Goal: Information Seeking & Learning: Learn about a topic

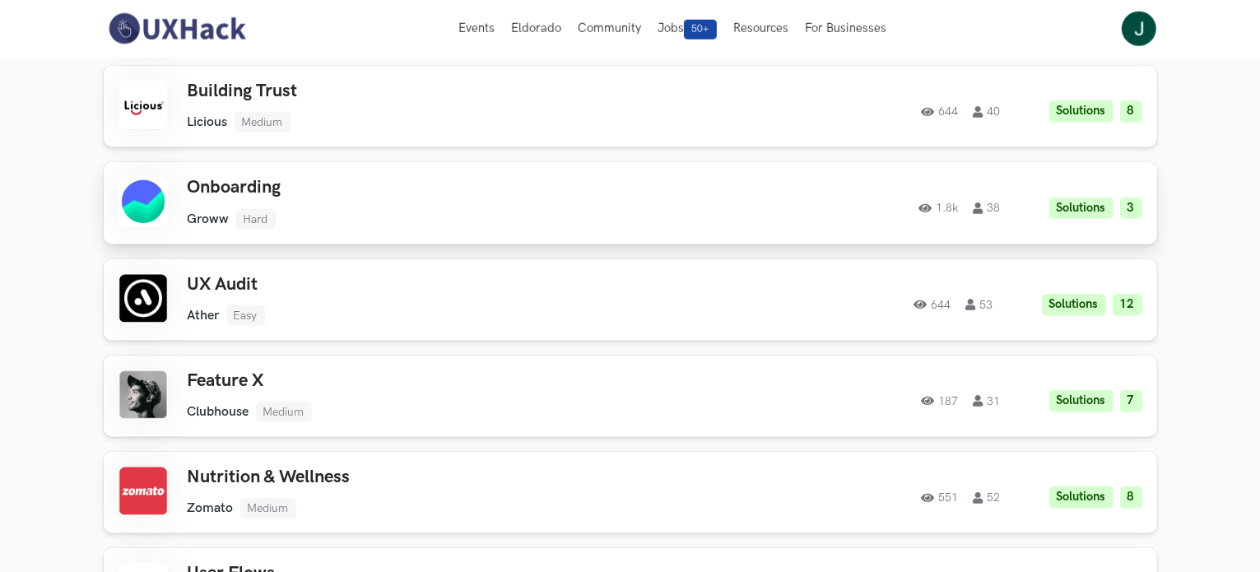
scroll to position [1399, 0]
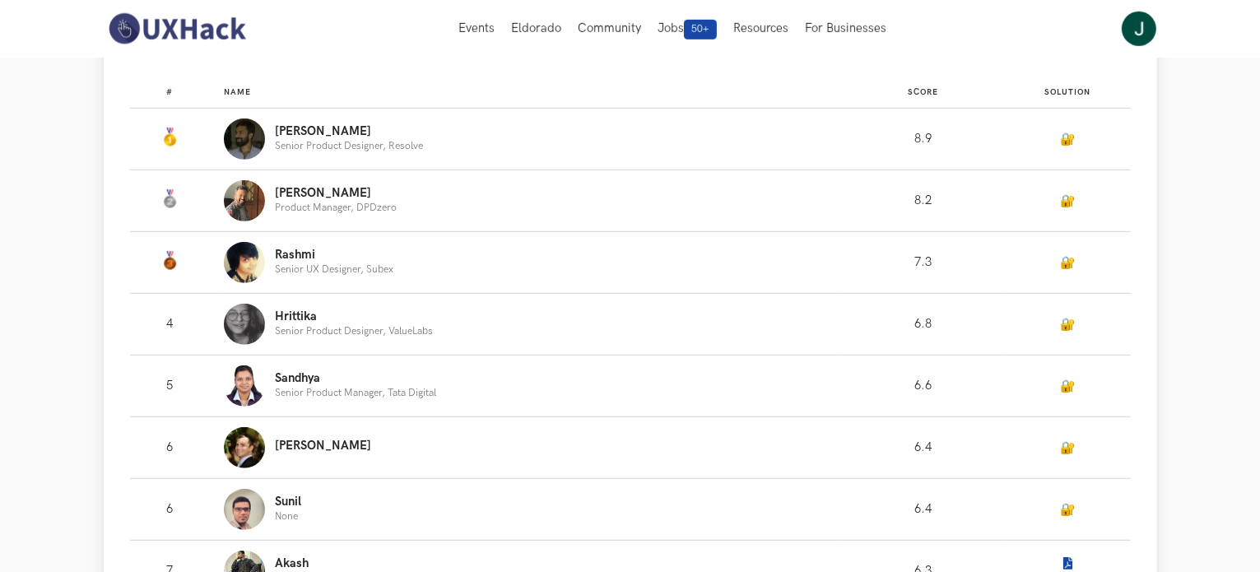
scroll to position [987, 0]
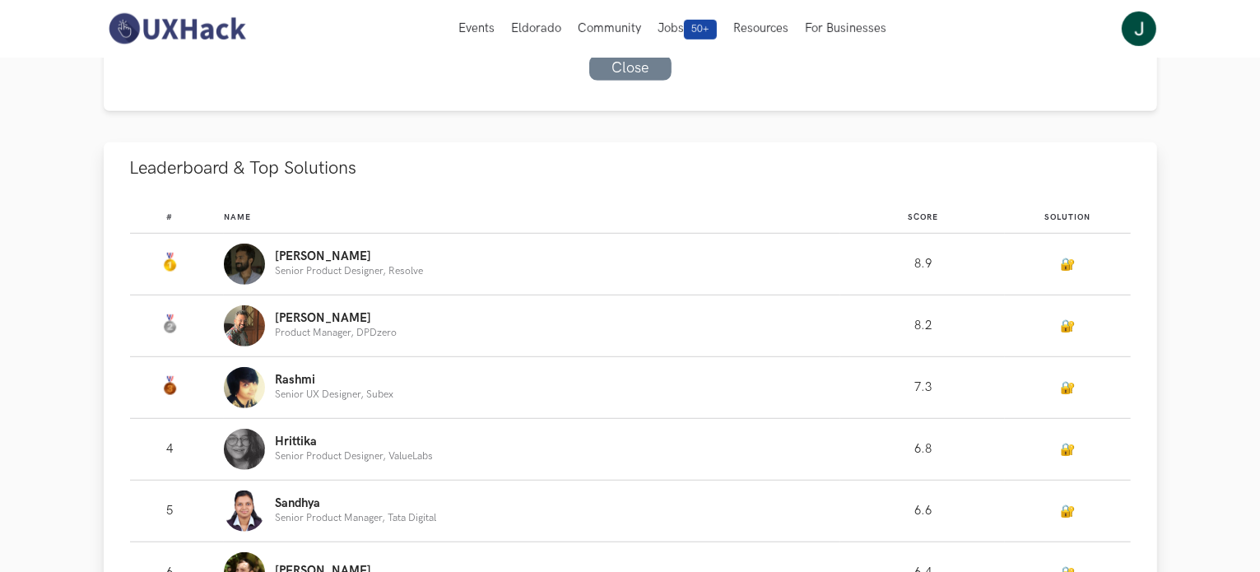
click at [248, 286] on td "Name: Tony Senior Product Designer, Resolve" at bounding box center [532, 265] width 617 height 62
click at [281, 275] on p "Senior Product Designer, Resolve" at bounding box center [349, 271] width 148 height 11
click at [286, 262] on p "Tony" at bounding box center [349, 256] width 148 height 13
click at [313, 324] on div "Nahush Product Manager, DPDzero" at bounding box center [336, 325] width 122 height 27
click at [322, 332] on p "Product Manager, DPDzero" at bounding box center [336, 332] width 122 height 11
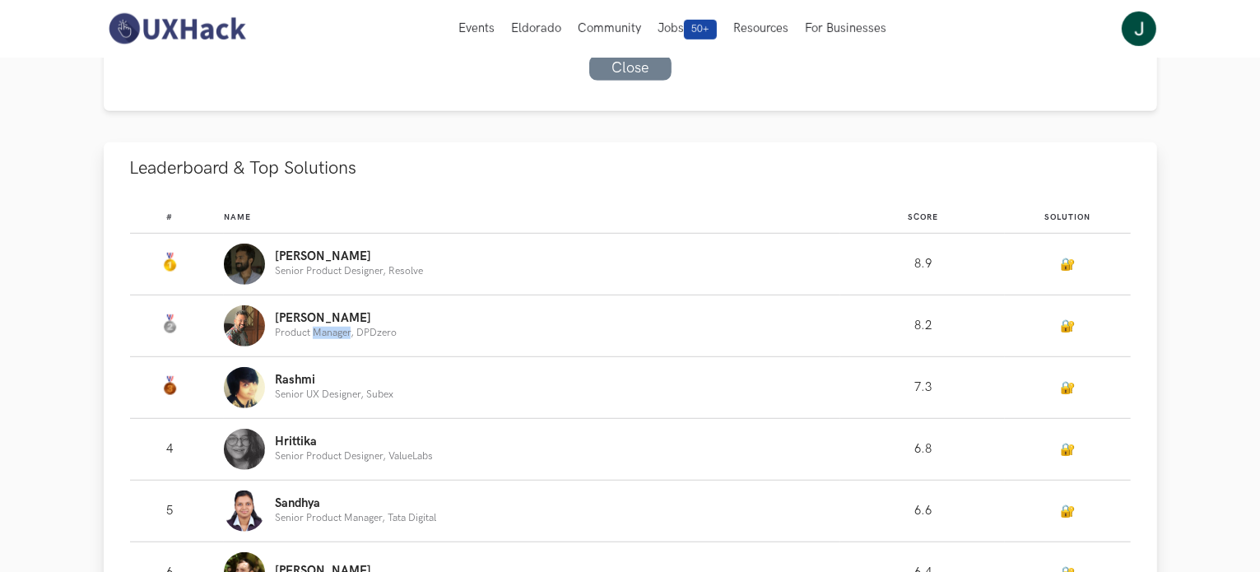
click at [323, 332] on p "Product Manager, DPDzero" at bounding box center [336, 332] width 122 height 11
click at [354, 247] on div "Tony Senior Product Designer, Resolve" at bounding box center [525, 264] width 602 height 41
click at [346, 271] on p "Senior Product Designer, Resolve" at bounding box center [349, 271] width 148 height 11
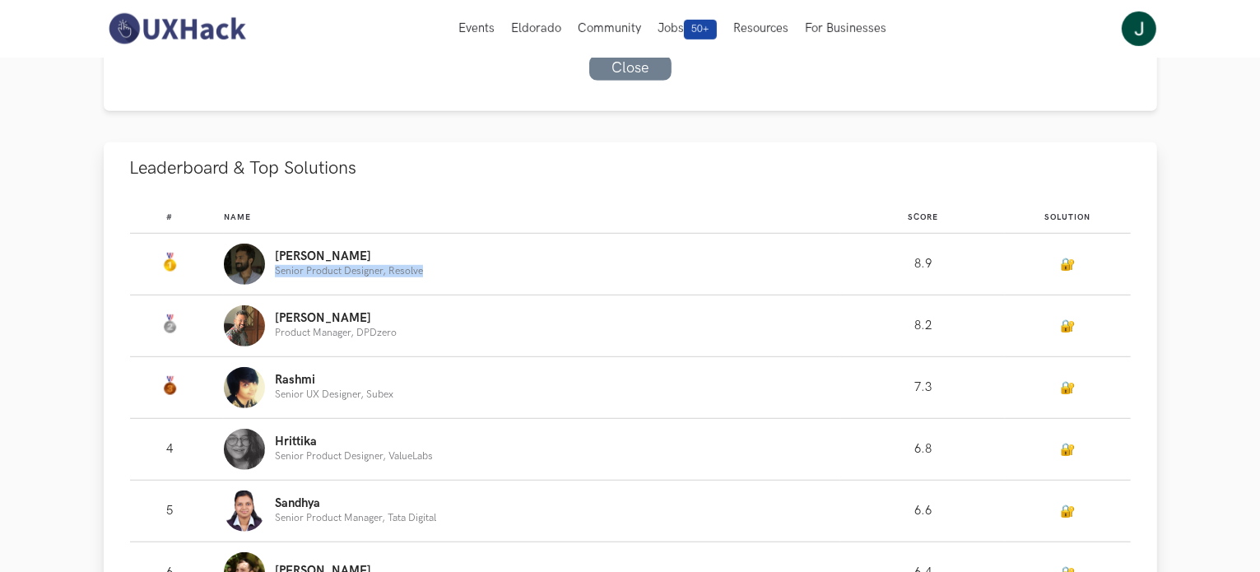
click at [346, 271] on p "Senior Product Designer, Resolve" at bounding box center [349, 271] width 148 height 11
click at [327, 392] on p "Senior UX Designer, Subex" at bounding box center [334, 394] width 118 height 11
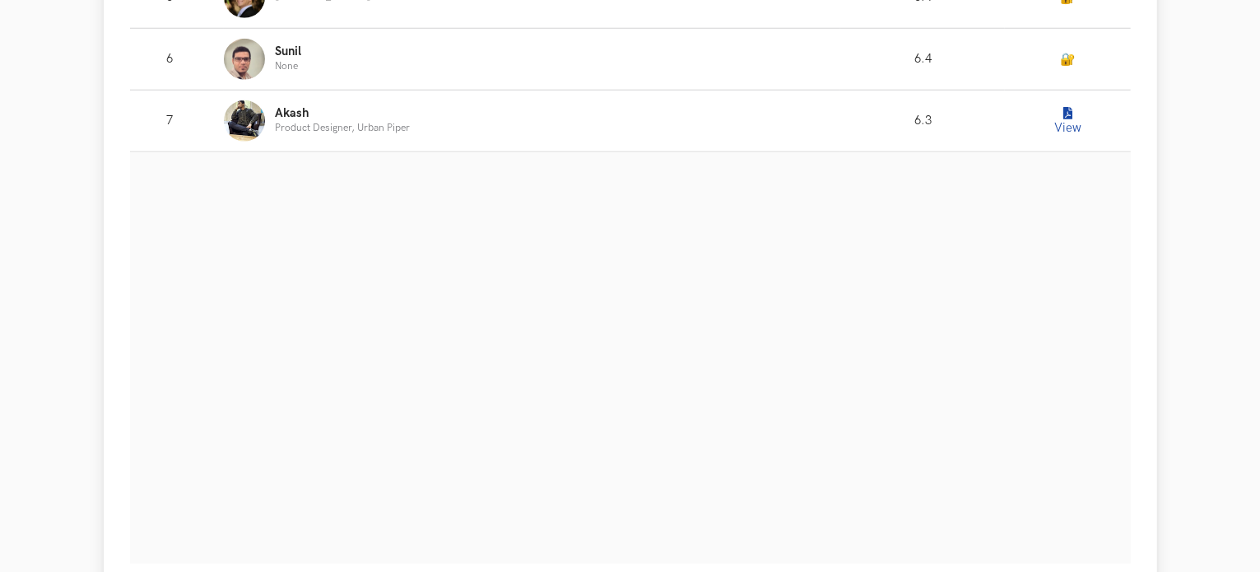
scroll to position [1563, 0]
drag, startPoint x: 1257, startPoint y: 239, endPoint x: 1260, endPoint y: 295, distance: 56.8
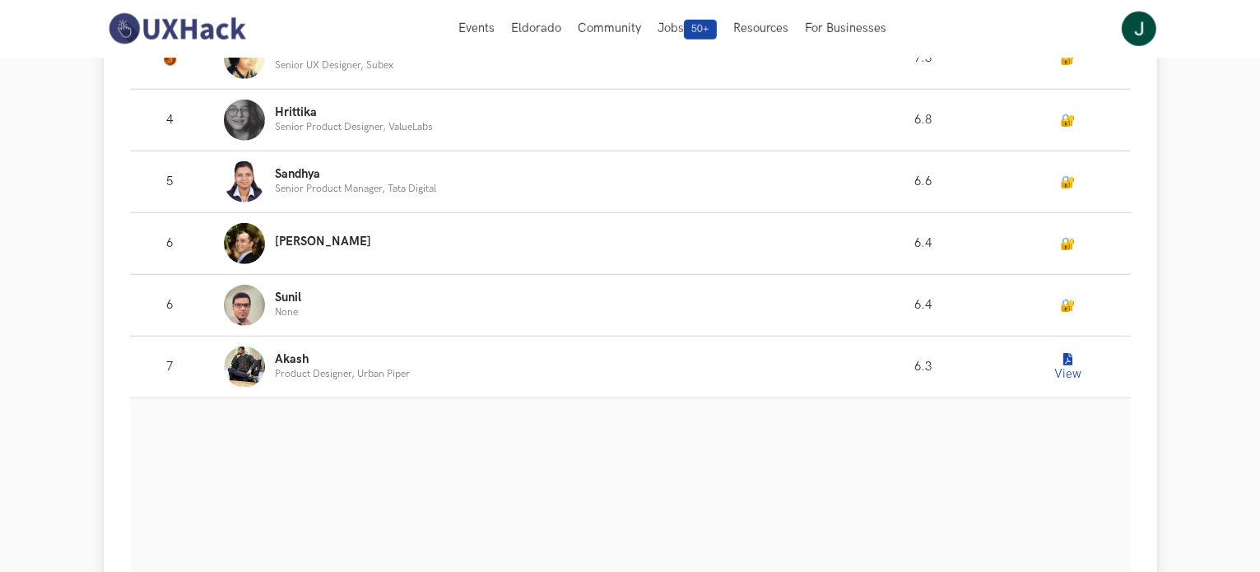
scroll to position [905, 0]
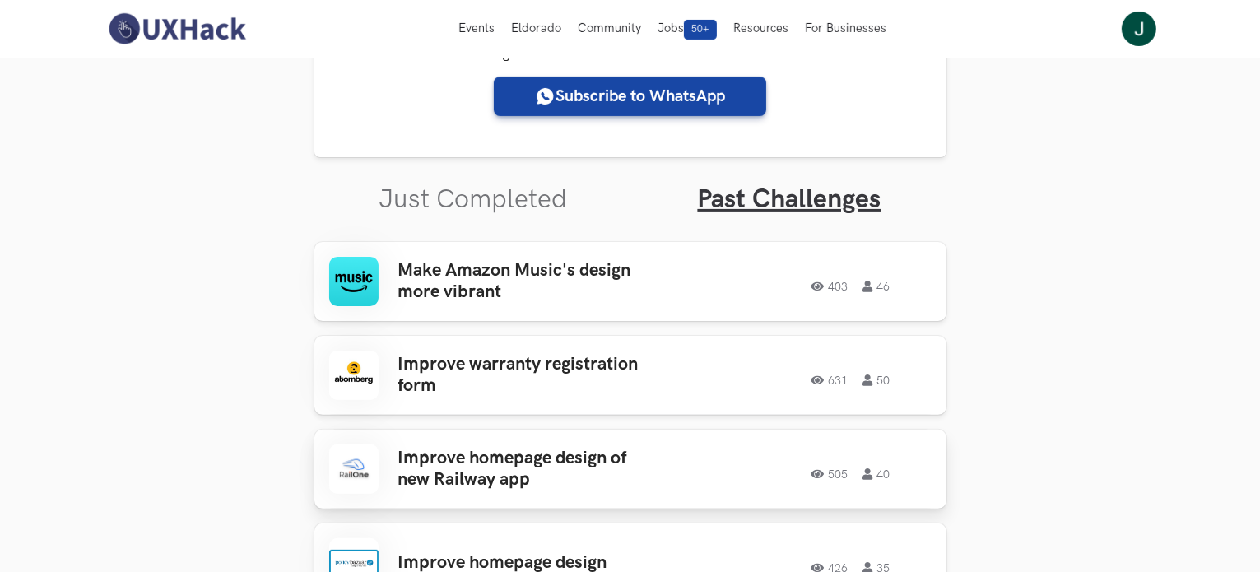
scroll to position [494, 0]
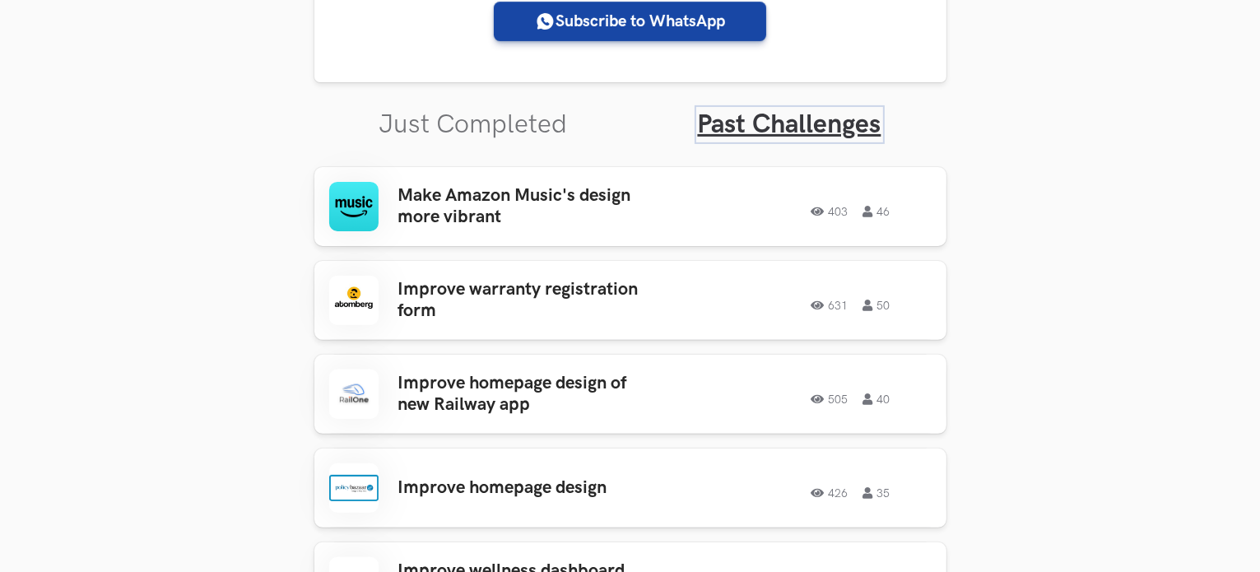
drag, startPoint x: 705, startPoint y: 131, endPoint x: 644, endPoint y: 128, distance: 60.9
click at [704, 131] on link "Past Challenges" at bounding box center [789, 125] width 183 height 32
click at [513, 128] on link "Just Completed" at bounding box center [473, 125] width 188 height 32
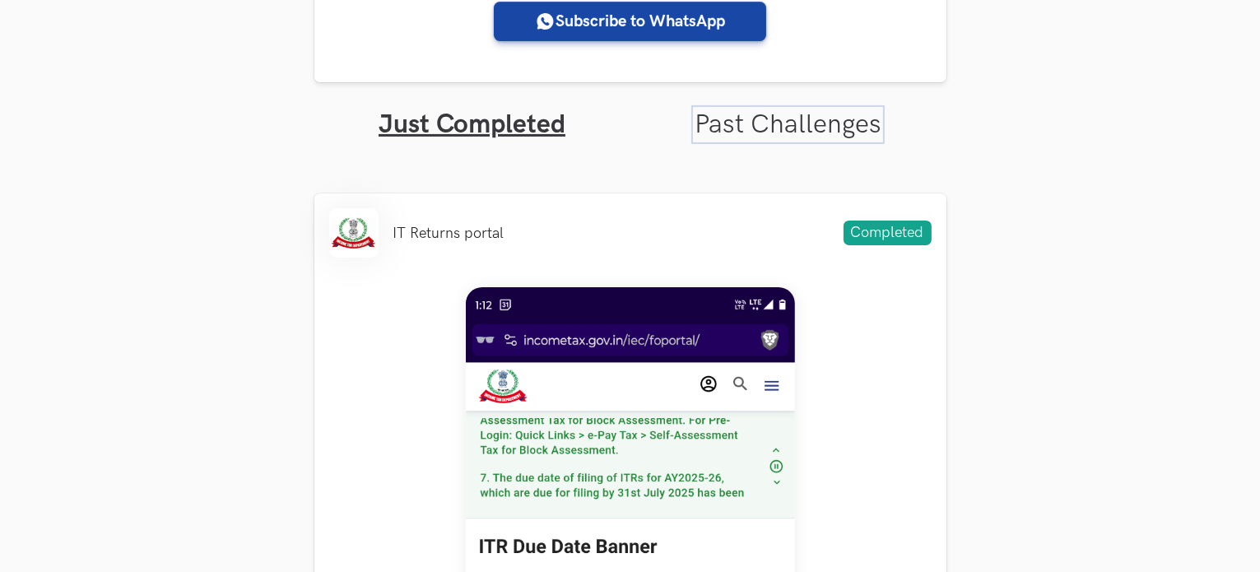
click at [764, 132] on link "Past Challenges" at bounding box center [787, 125] width 187 height 32
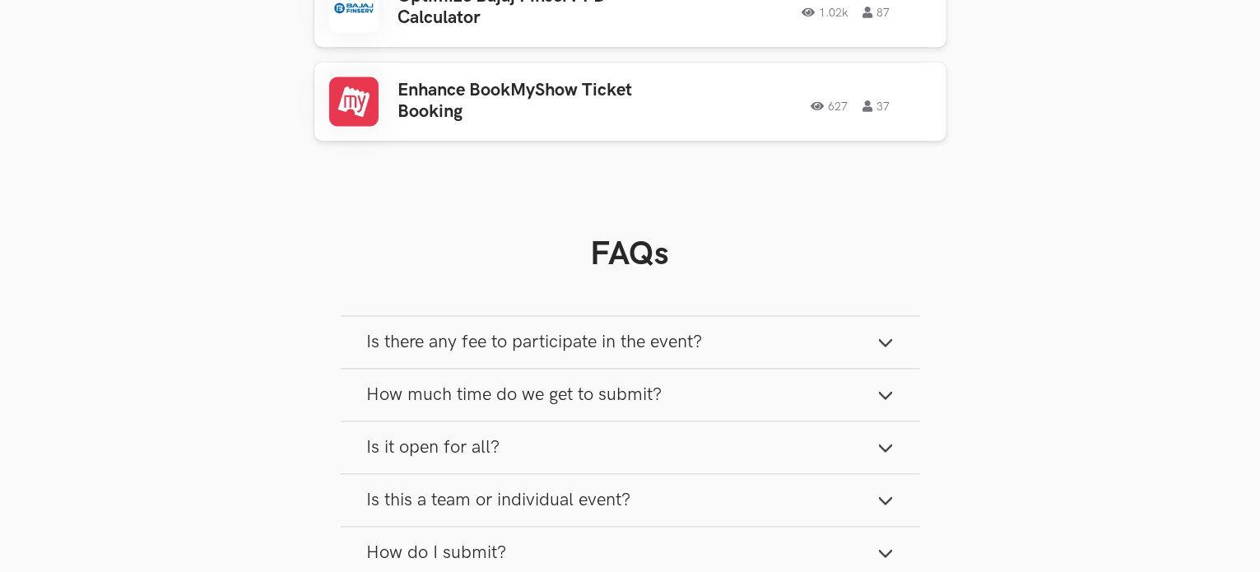
scroll to position [3374, 0]
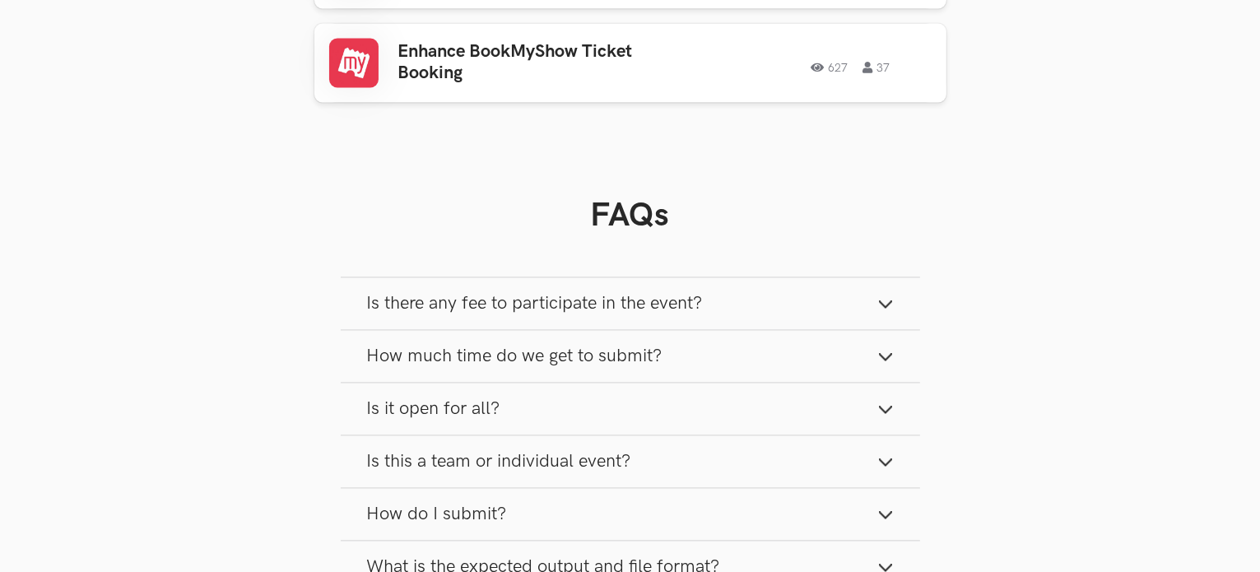
click at [670, 299] on button "Is there any fee to participate in the event?" at bounding box center [630, 303] width 579 height 52
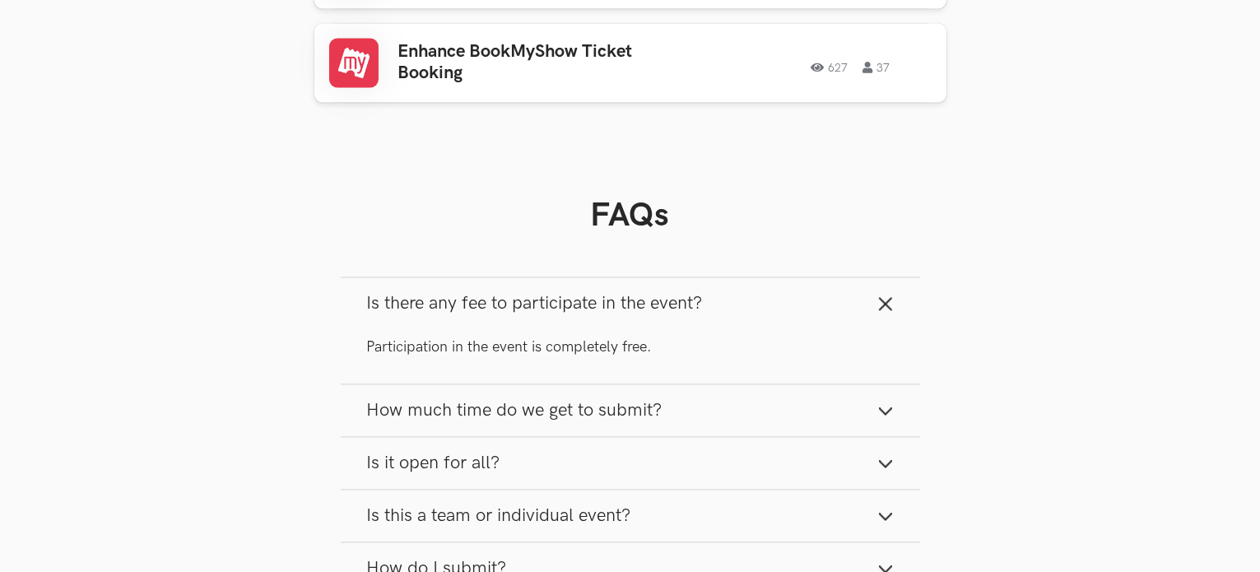
click at [639, 352] on div "Participation in the event is completely free." at bounding box center [630, 356] width 579 height 54
click at [635, 399] on span "How much time do we get to submit?" at bounding box center [514, 410] width 295 height 22
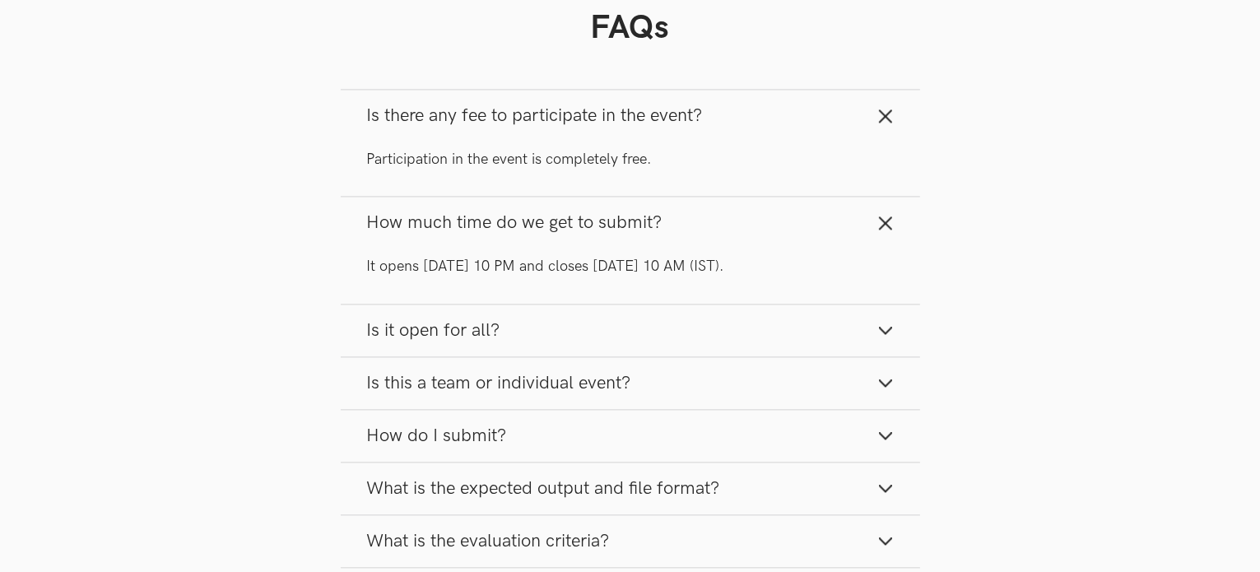
scroll to position [3703, 0]
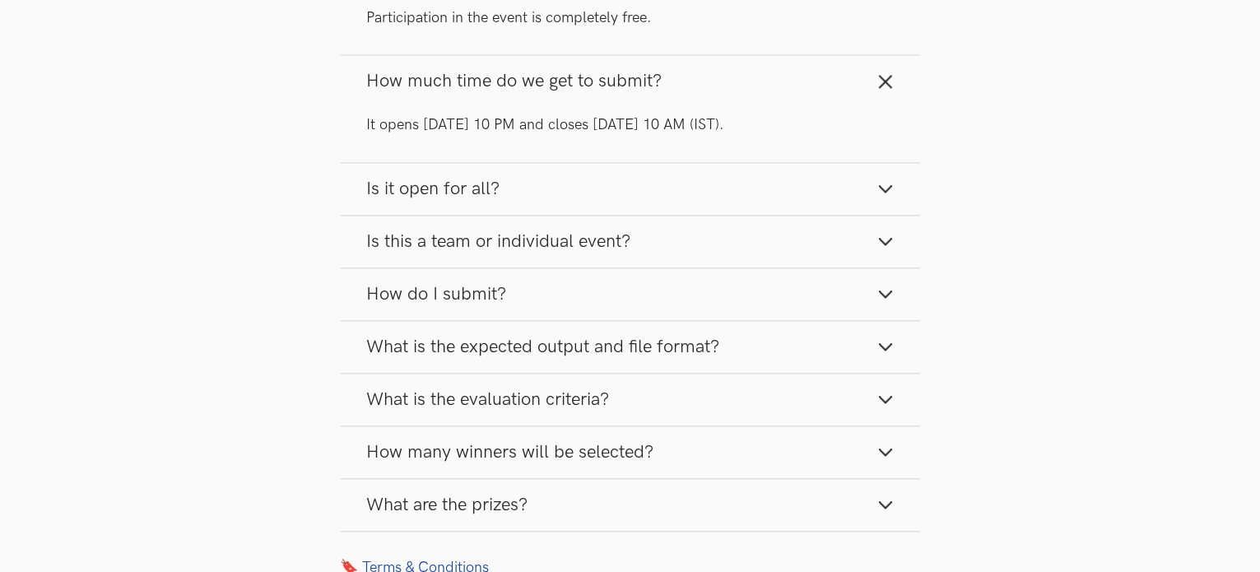
click at [574, 181] on button "Is it open for all?" at bounding box center [630, 189] width 579 height 52
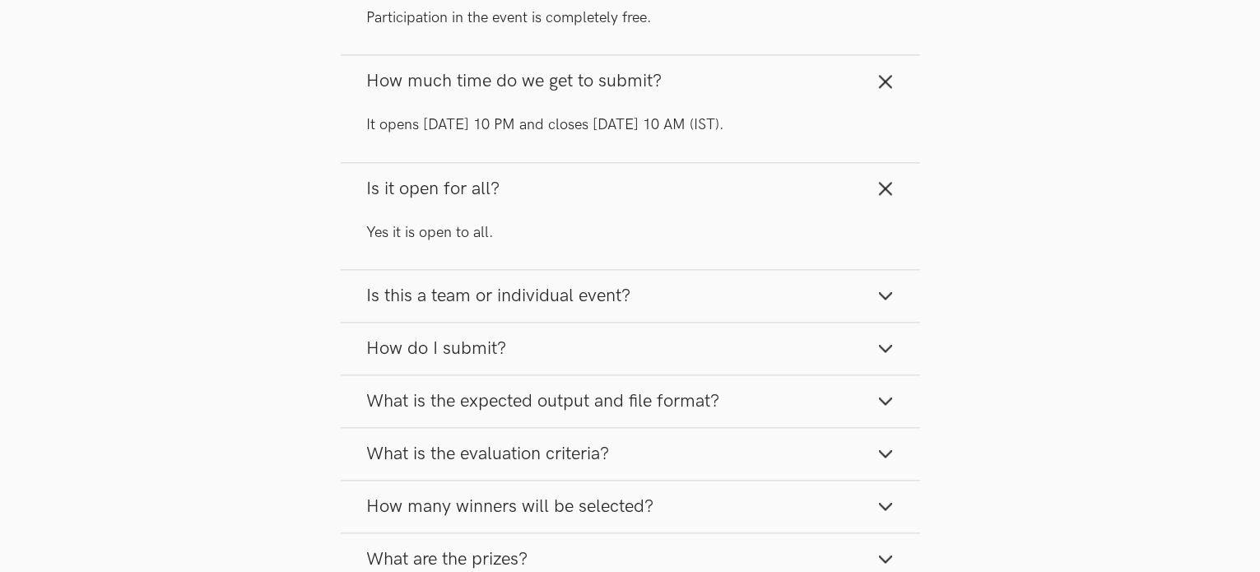
click at [543, 294] on button "Is this a team or individual event?" at bounding box center [630, 296] width 579 height 52
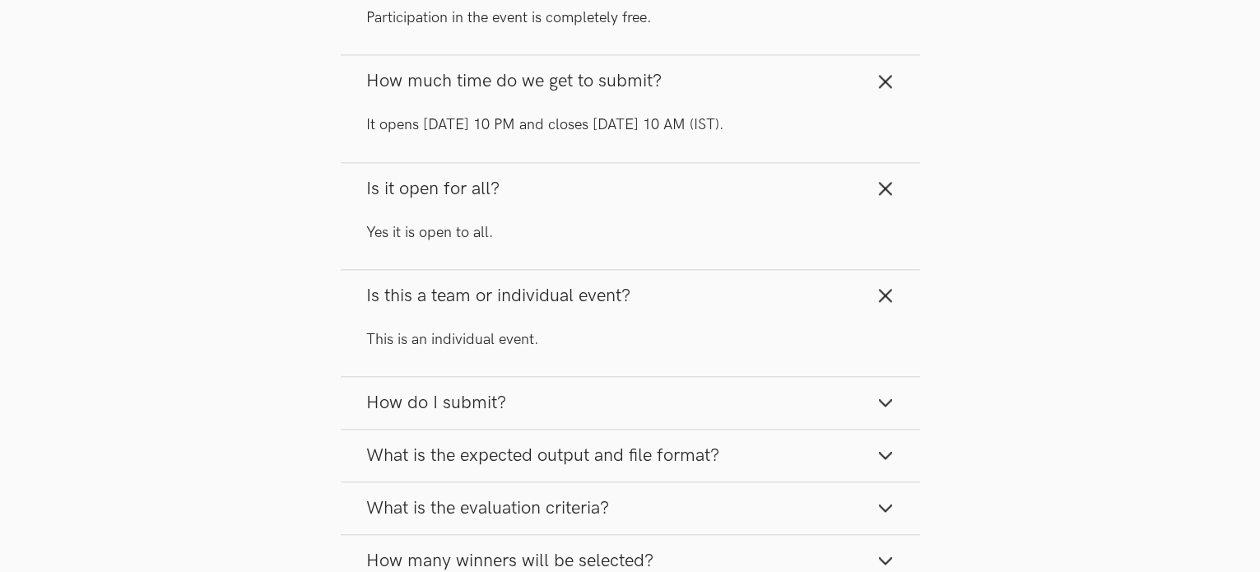
click at [520, 377] on button "How do I submit?" at bounding box center [630, 403] width 579 height 52
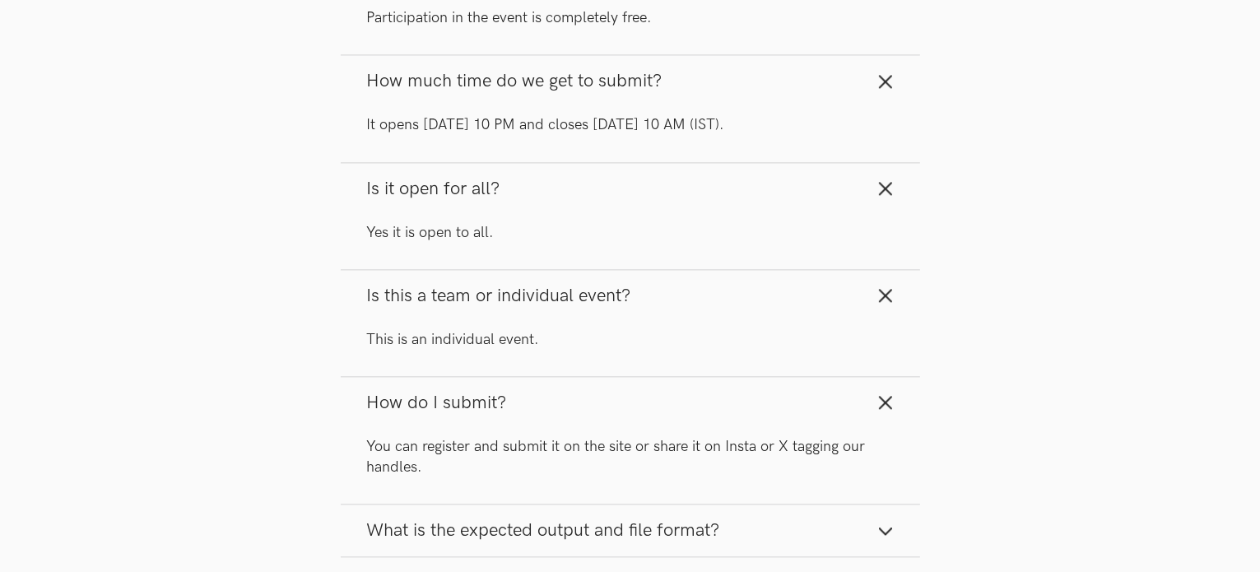
click at [496, 504] on button "What is the expected output and file format?" at bounding box center [630, 530] width 579 height 52
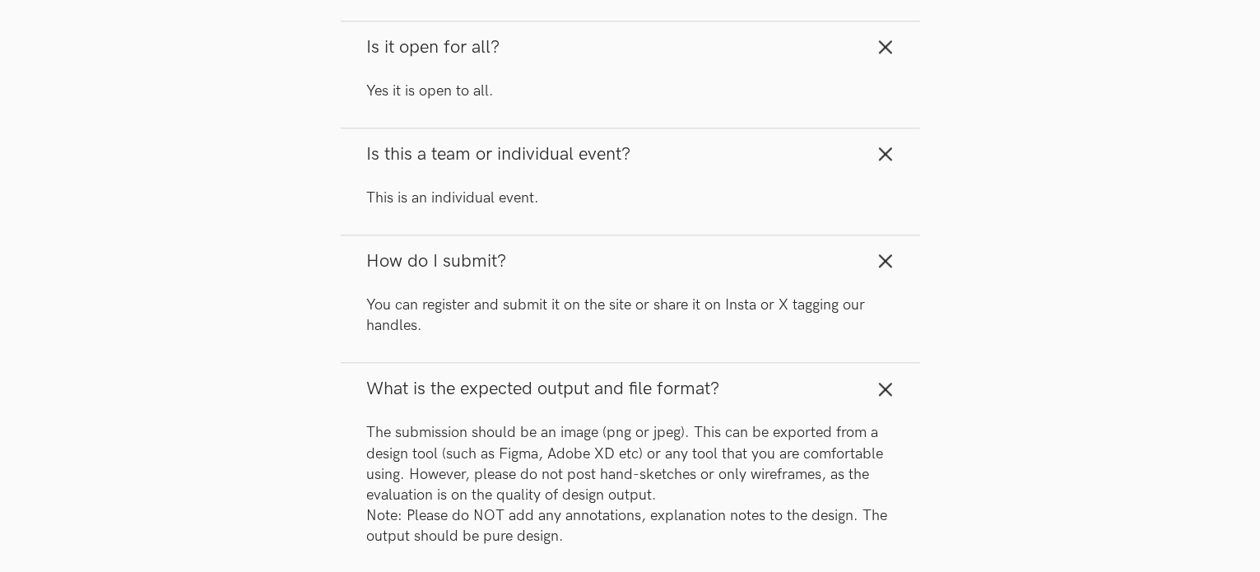
scroll to position [4032, 0]
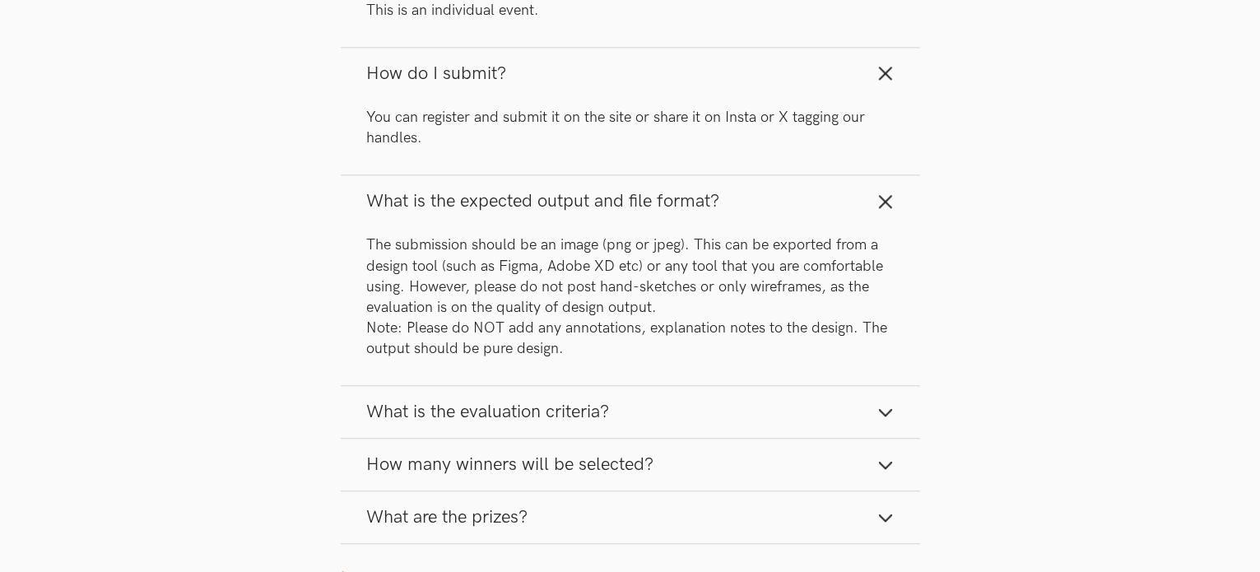
click at [506, 401] on span "What is the evaluation criteria?" at bounding box center [488, 412] width 243 height 22
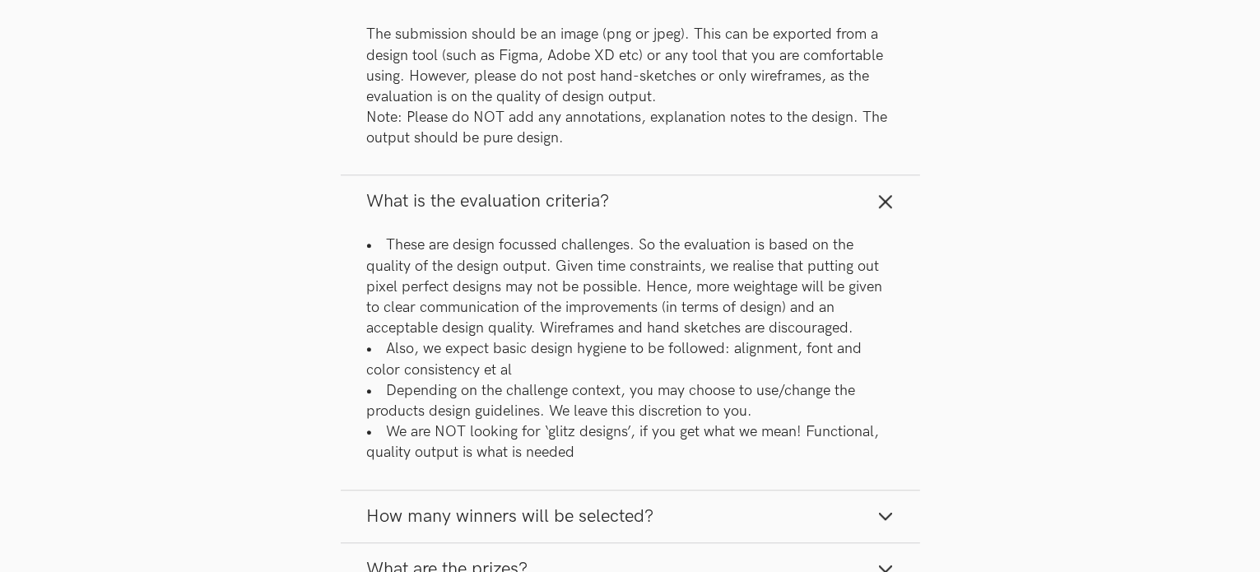
scroll to position [4361, 0]
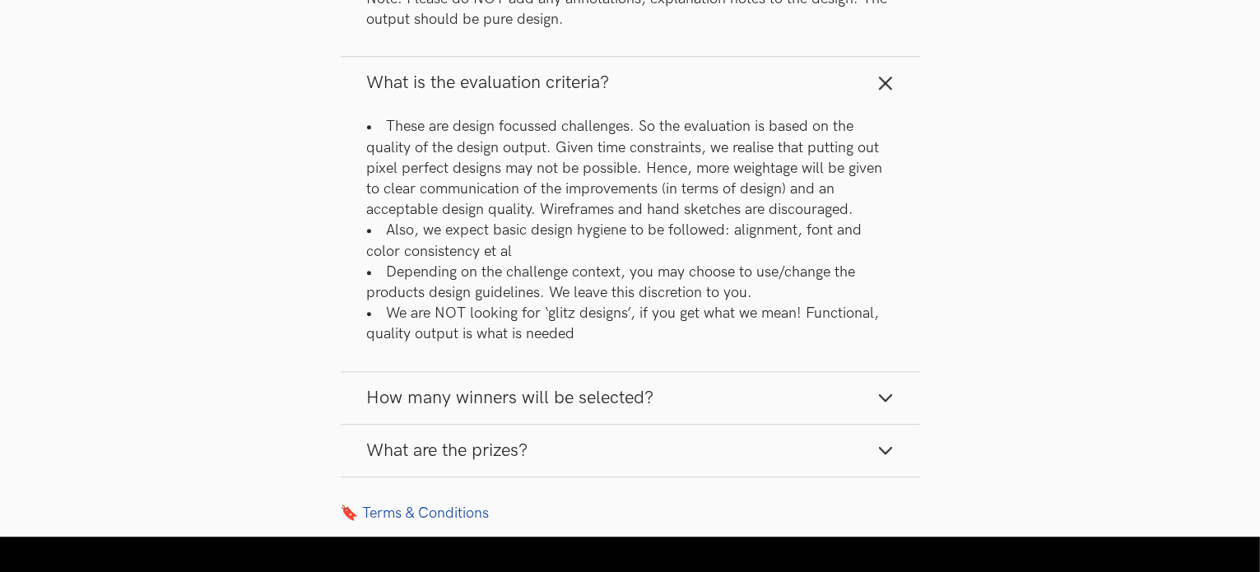
click at [497, 387] on span "How many winners will be selected?" at bounding box center [510, 398] width 287 height 22
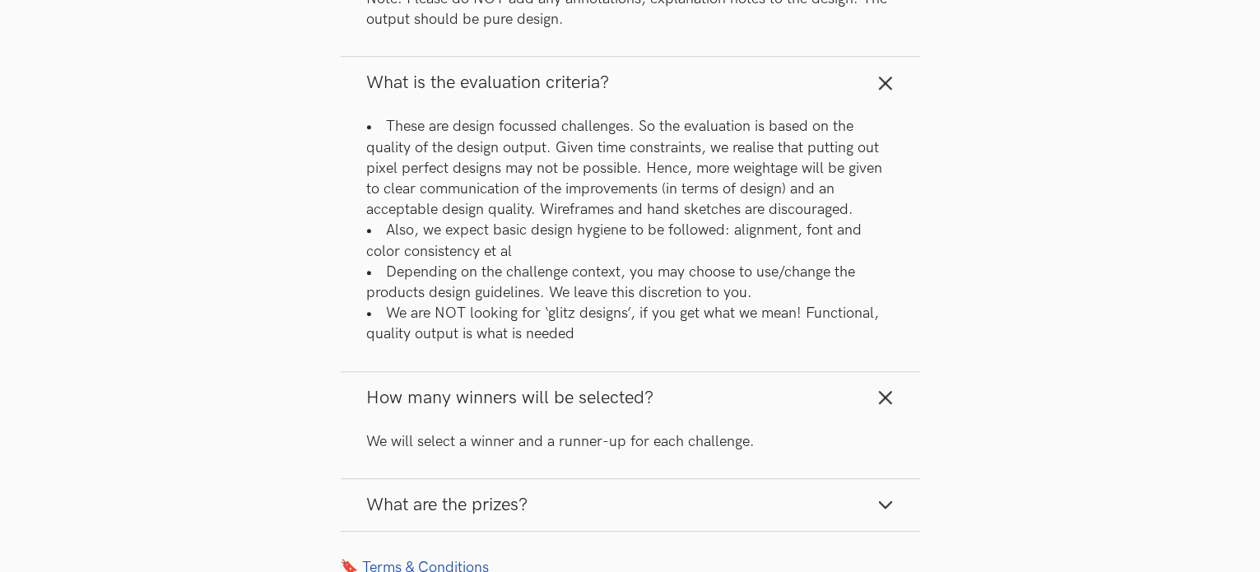
click at [485, 479] on button "What are the prizes?" at bounding box center [630, 505] width 579 height 52
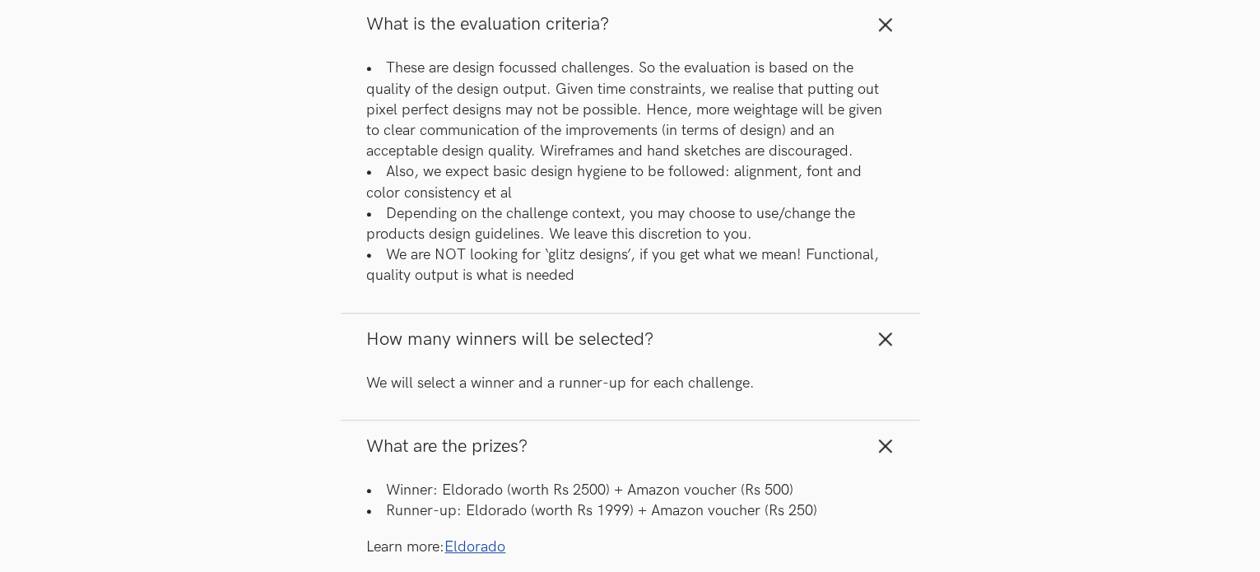
scroll to position [4608, 0]
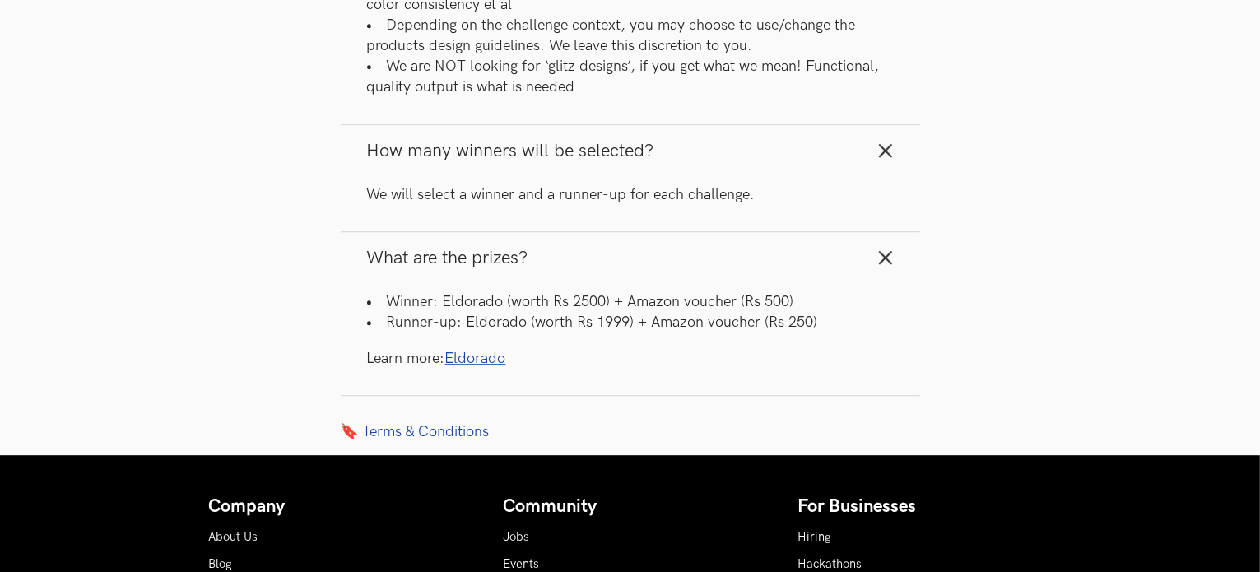
click at [513, 248] on button "What are the prizes?" at bounding box center [630, 258] width 579 height 52
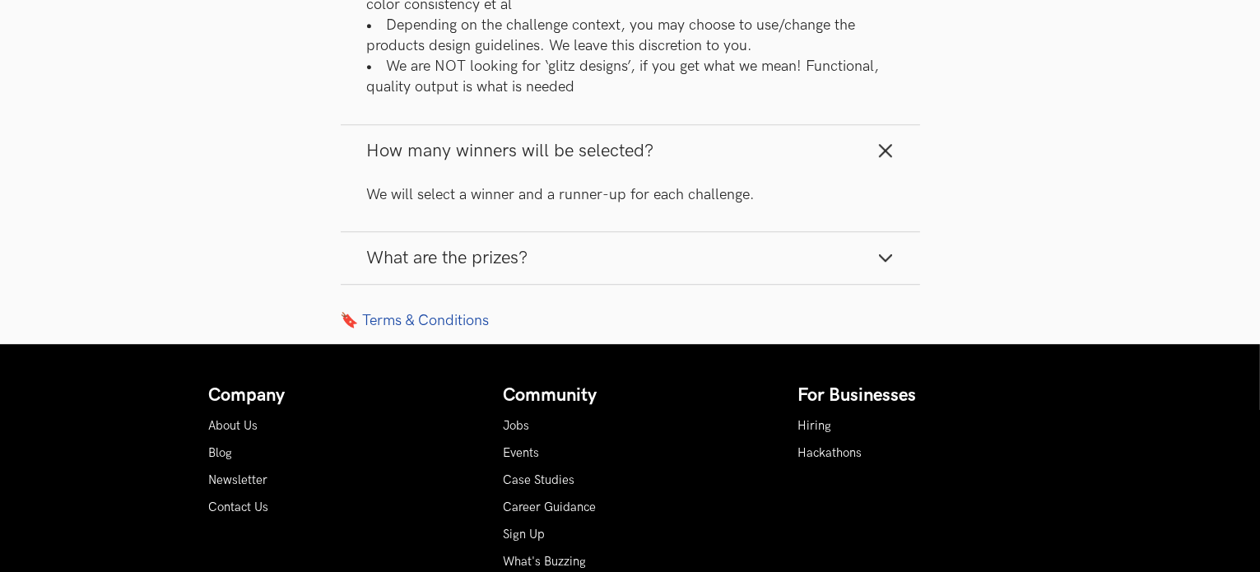
click at [509, 184] on p "We will select a winner and a runner-up for each challenge." at bounding box center [630, 194] width 527 height 21
click at [516, 154] on button "How many winners will be selected?" at bounding box center [630, 151] width 579 height 52
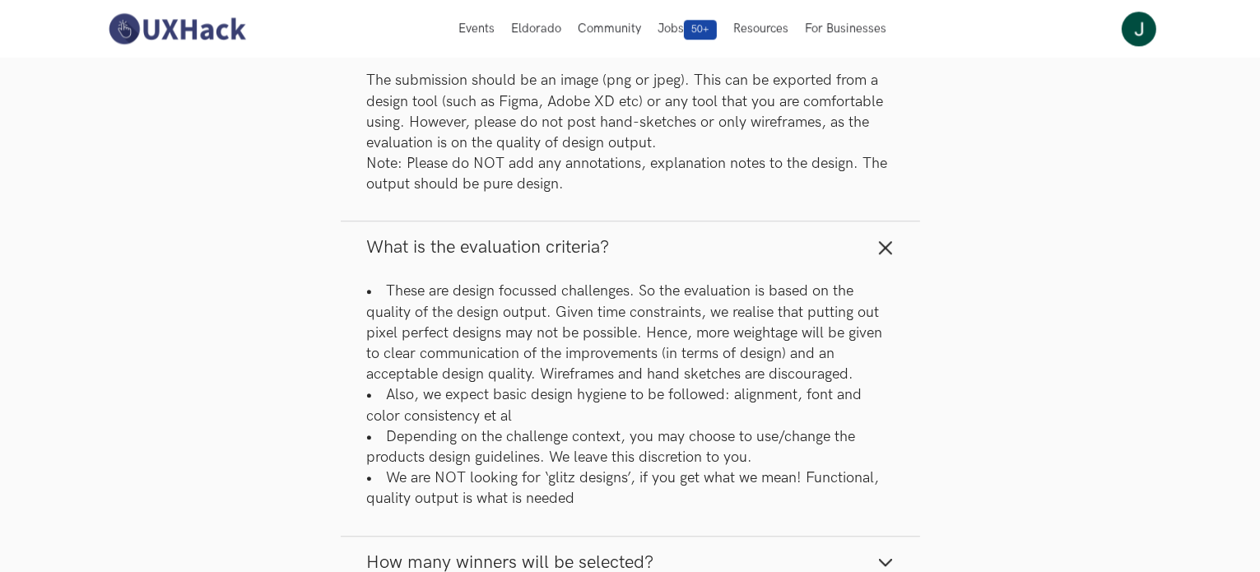
click at [512, 221] on button "What is the evaluation criteria?" at bounding box center [630, 247] width 579 height 52
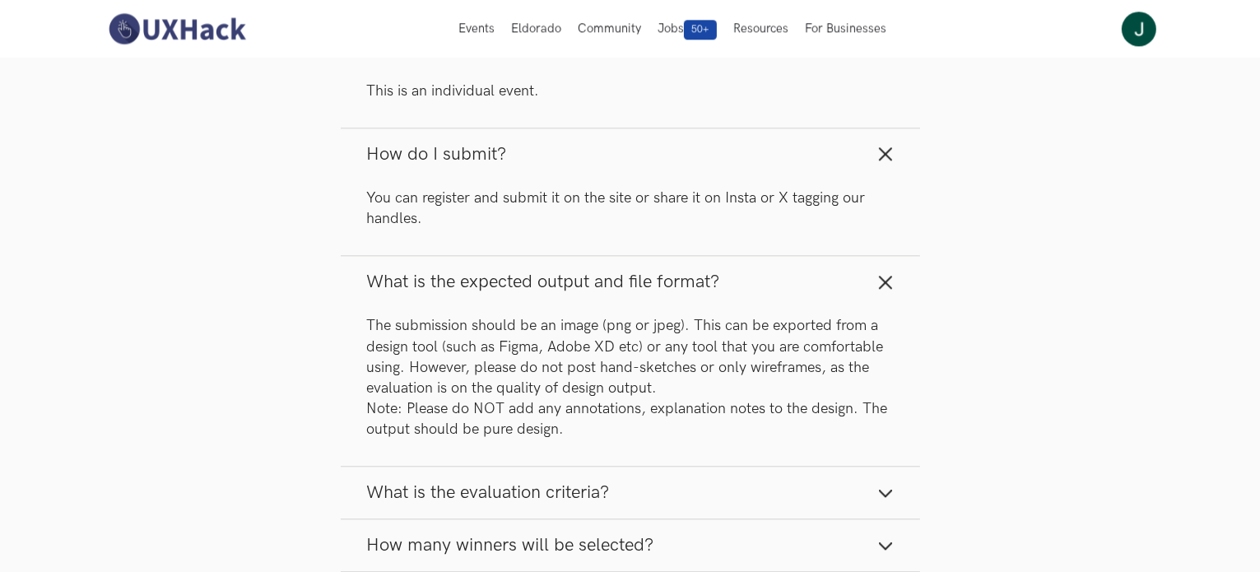
scroll to position [3950, 0]
click at [517, 278] on button "What is the expected output and file format?" at bounding box center [630, 284] width 579 height 52
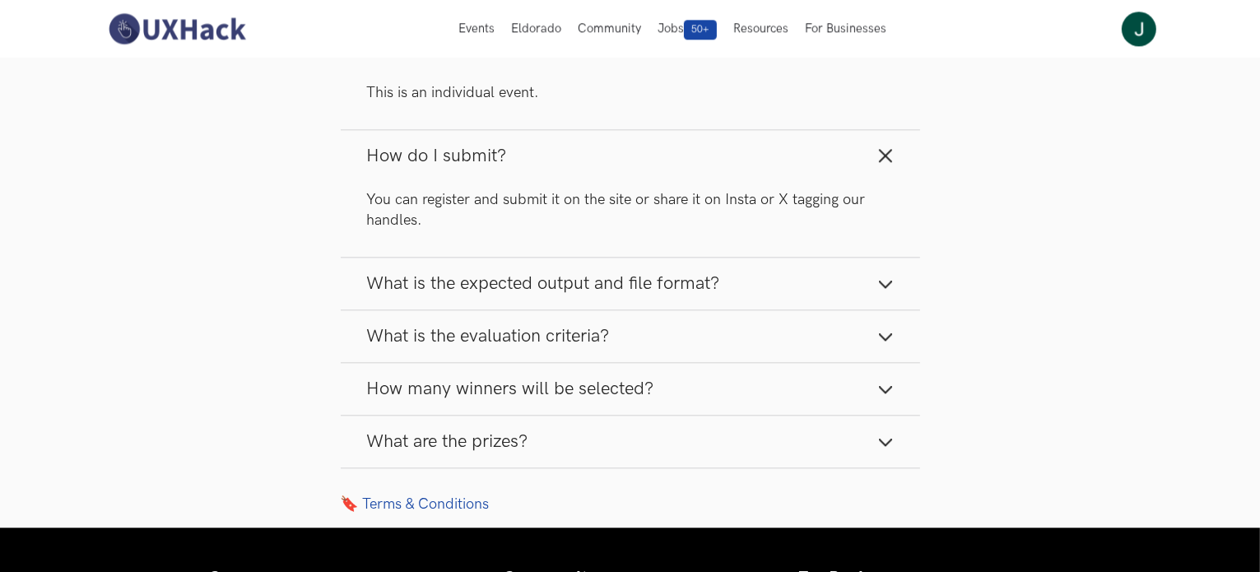
click at [527, 189] on p "You can register and submit it on the site or share it on Insta or X tagging ou…" at bounding box center [630, 209] width 527 height 41
click at [530, 155] on button "How do I submit?" at bounding box center [630, 156] width 579 height 52
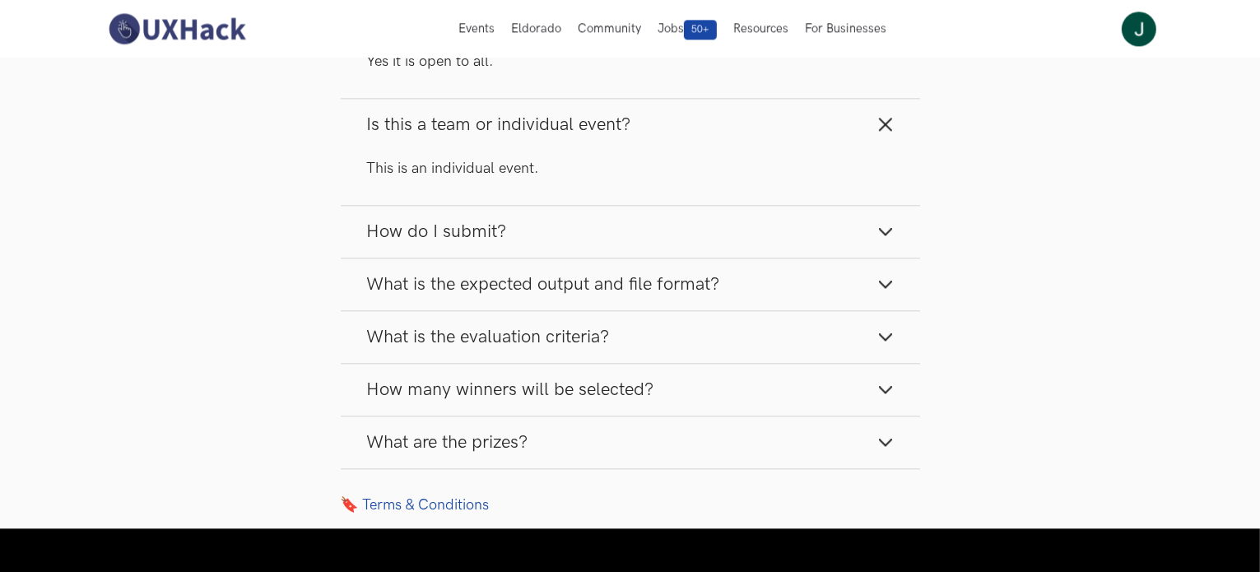
scroll to position [3785, 0]
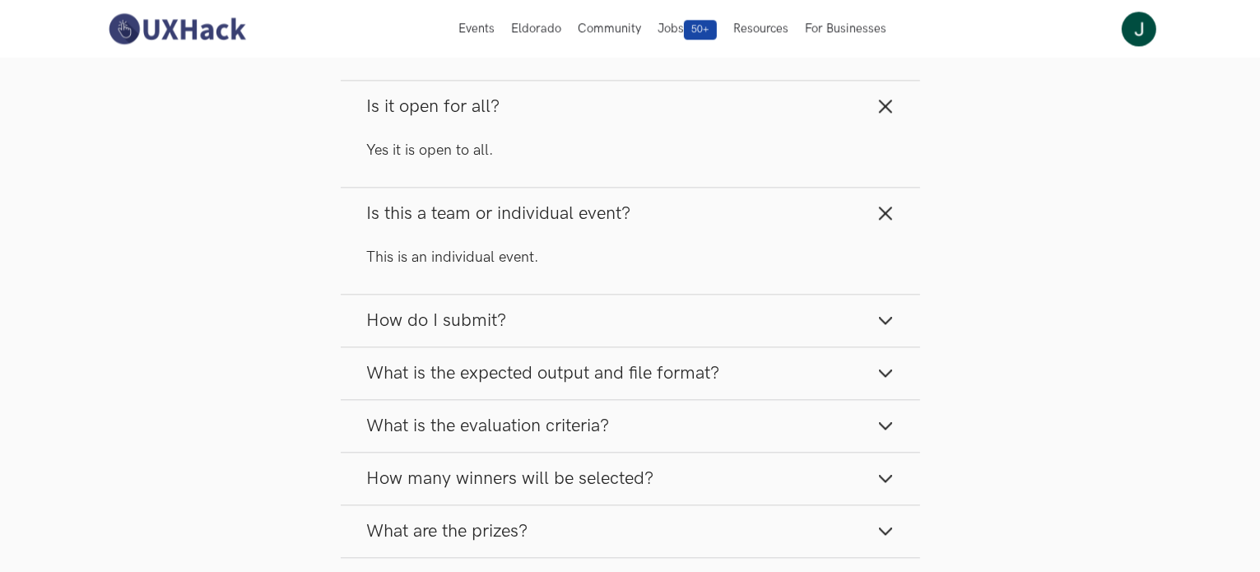
click at [476, 239] on div "This is an individual event." at bounding box center [630, 266] width 579 height 54
click at [499, 202] on span "Is this a team or individual event?" at bounding box center [499, 213] width 264 height 22
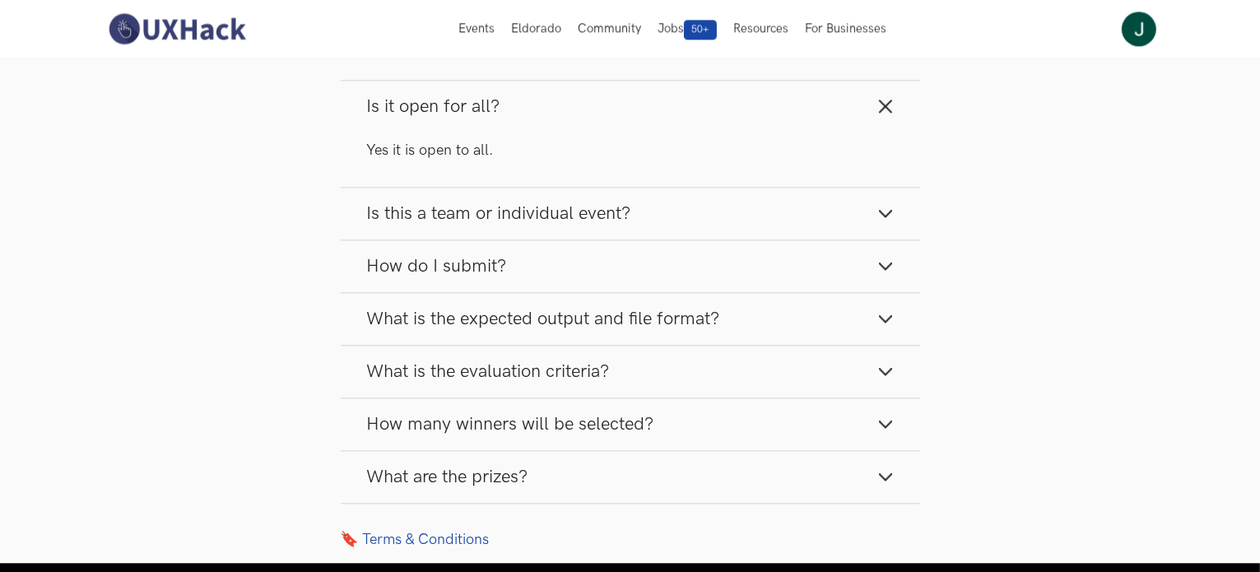
click at [497, 145] on div "Yes it is open to all." at bounding box center [630, 159] width 579 height 54
click at [484, 95] on span "Is it open for all?" at bounding box center [433, 106] width 133 height 22
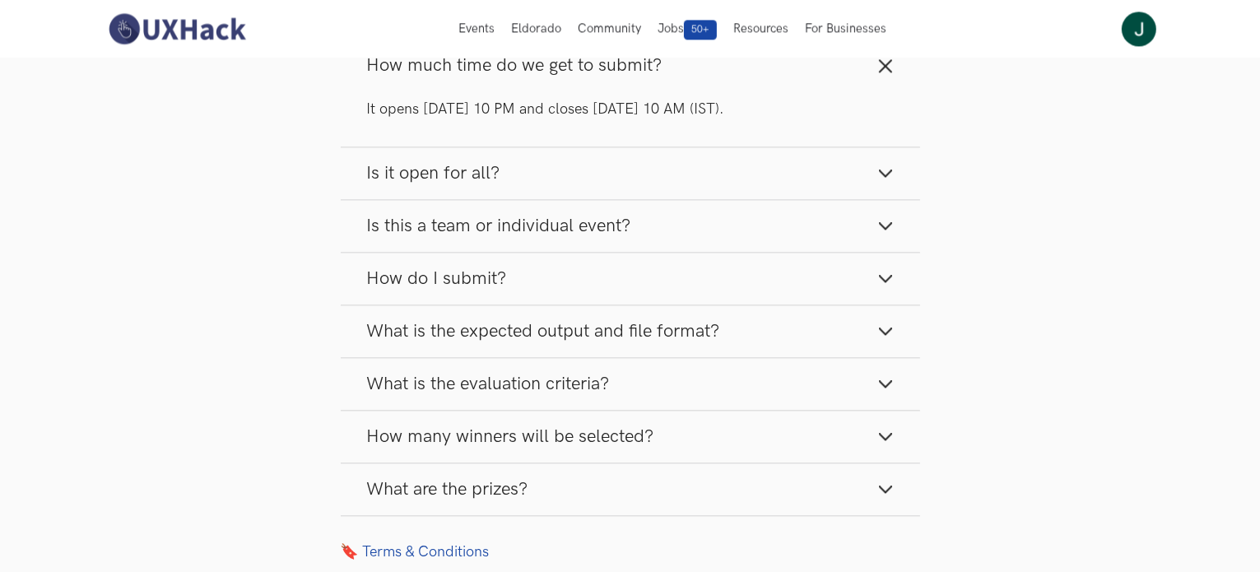
scroll to position [3620, 0]
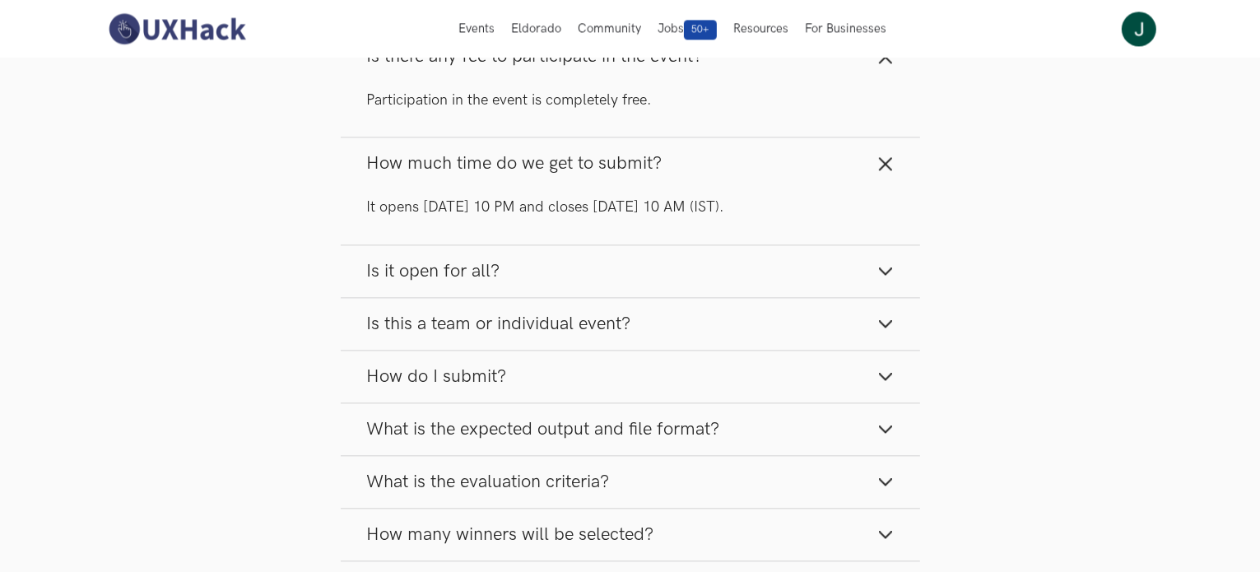
click at [513, 137] on button "How much time do we get to submit?" at bounding box center [630, 163] width 579 height 52
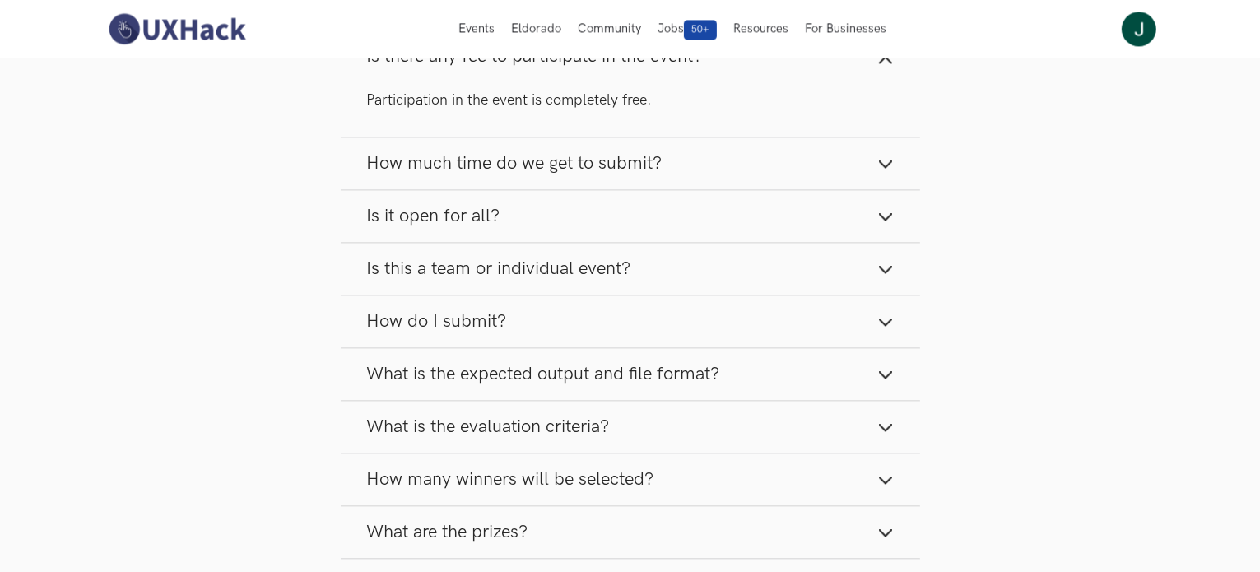
click at [485, 521] on span "What are the prizes?" at bounding box center [447, 532] width 161 height 22
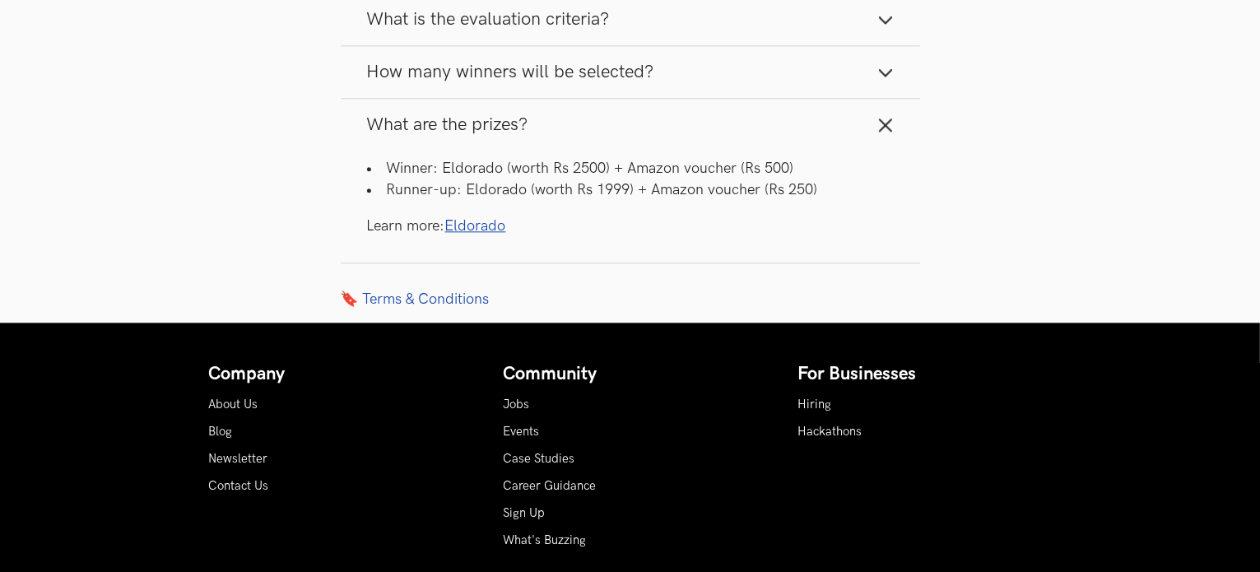
scroll to position [4032, 0]
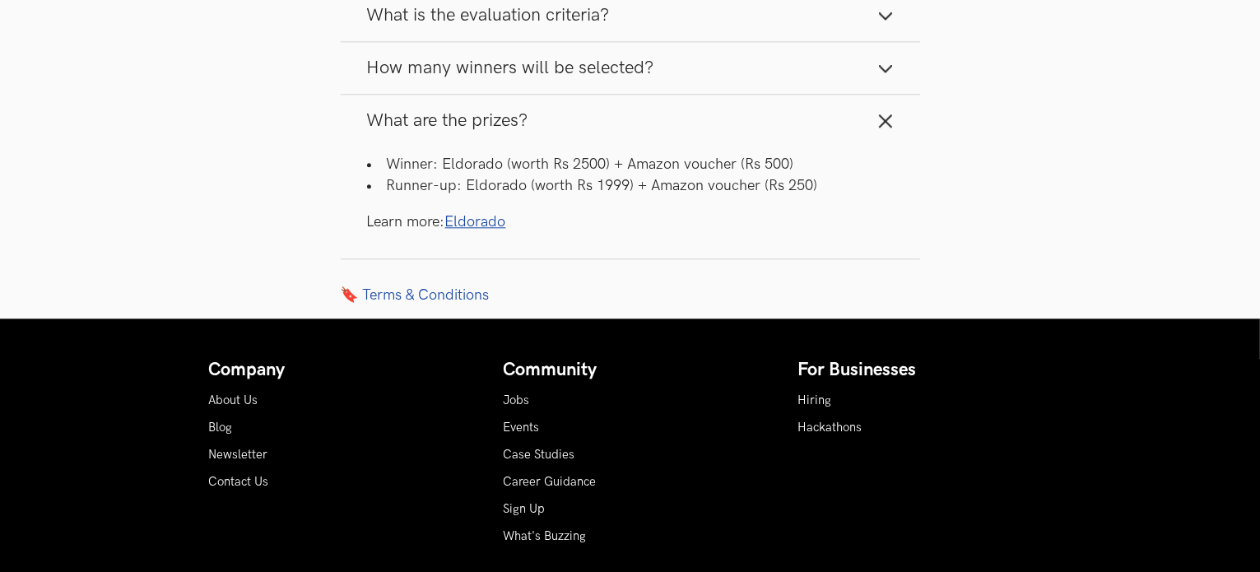
click at [541, 154] on li "Winner: Eldorado (worth Rs 2500) + Amazon voucher (Rs 500)" at bounding box center [630, 164] width 527 height 21
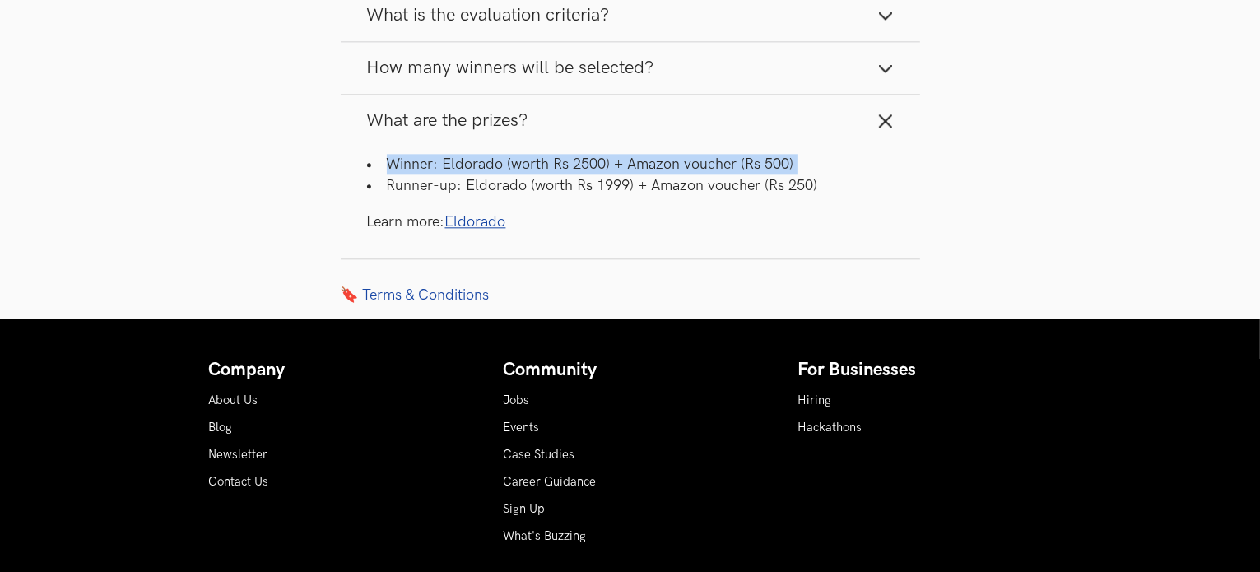
click at [541, 154] on li "Winner: Eldorado (worth Rs 2500) + Amazon voucher (Rs 500)" at bounding box center [630, 164] width 527 height 21
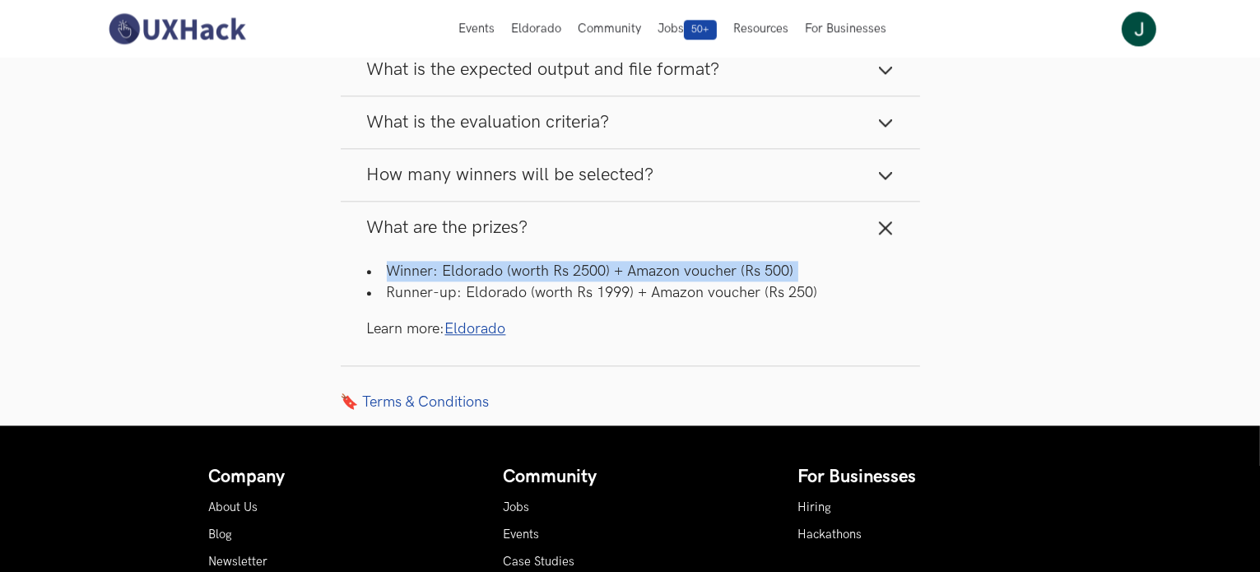
scroll to position [3785, 0]
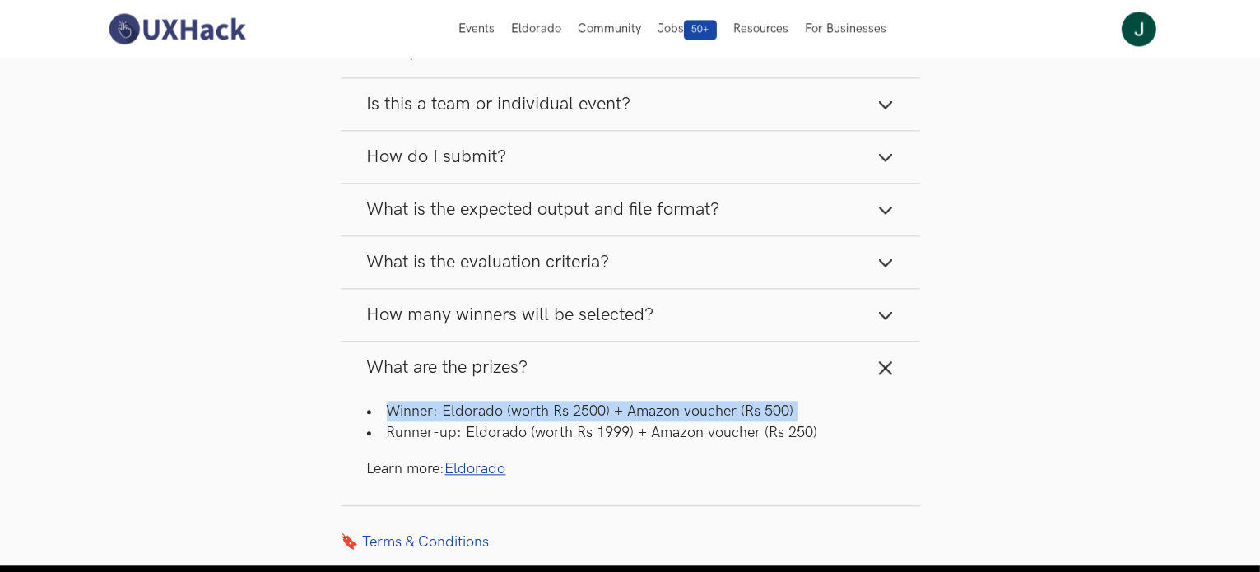
click at [468, 341] on button "What are the prizes?" at bounding box center [630, 367] width 579 height 52
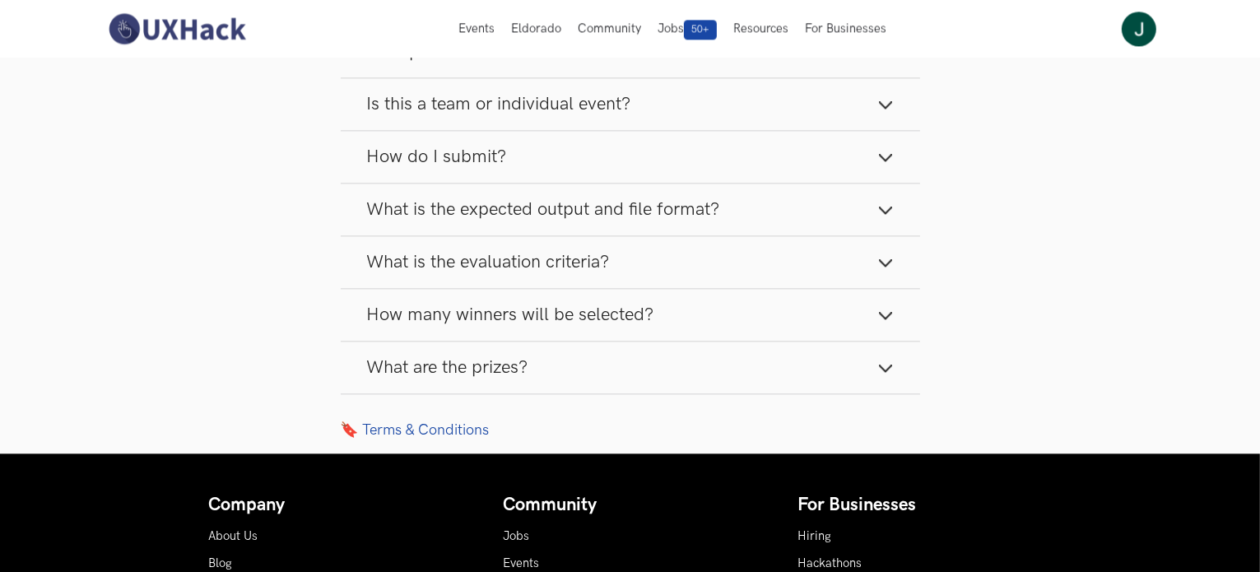
click at [490, 304] on span "How many winners will be selected?" at bounding box center [510, 315] width 287 height 22
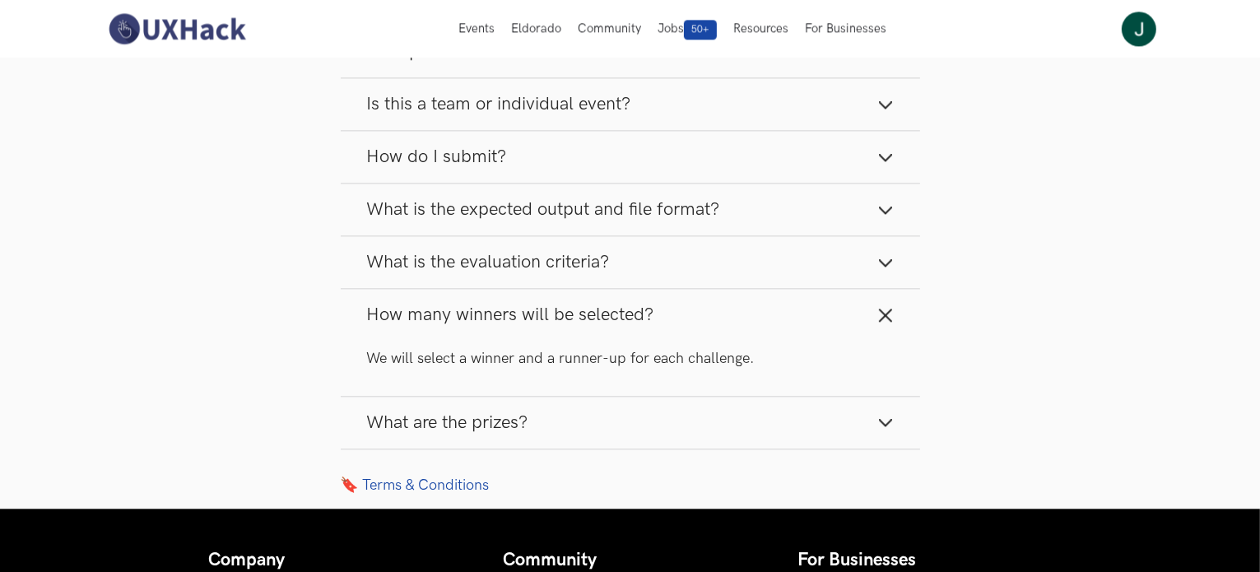
click at [476, 305] on span "How many winners will be selected?" at bounding box center [510, 315] width 287 height 22
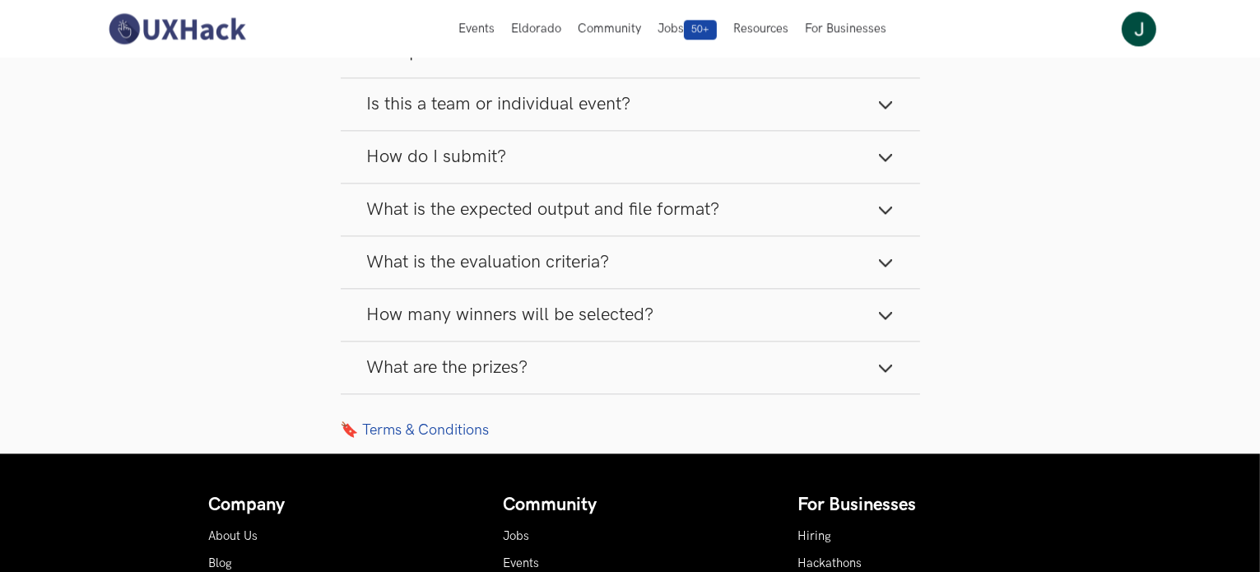
click at [490, 251] on span "What is the evaluation criteria?" at bounding box center [488, 262] width 243 height 22
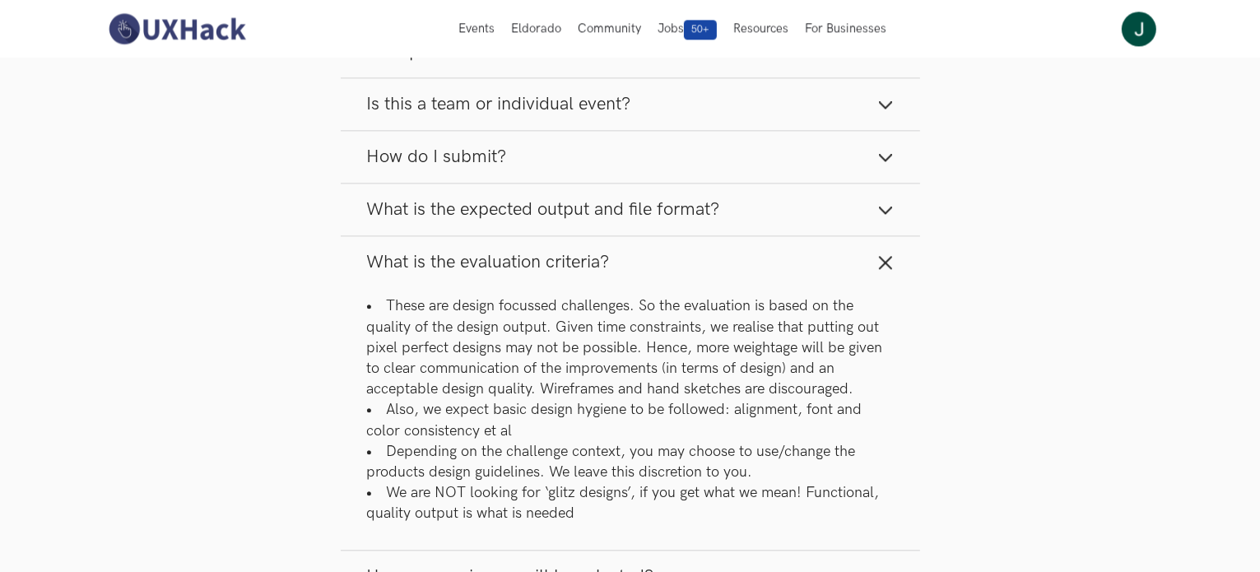
click at [490, 251] on span "What is the evaluation criteria?" at bounding box center [488, 262] width 243 height 22
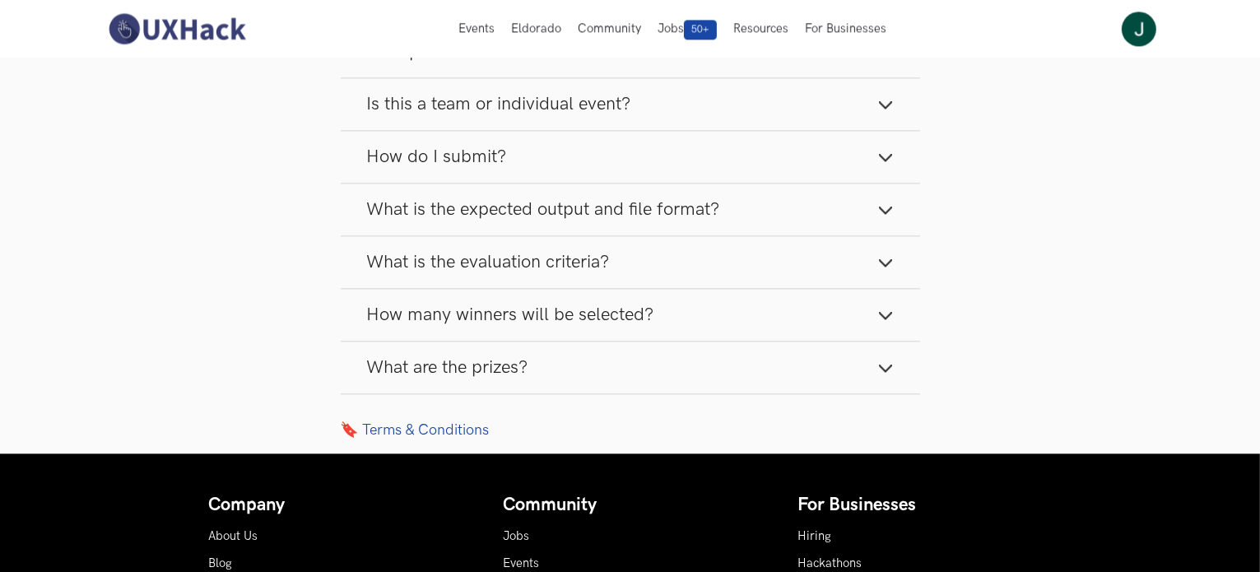
click at [493, 200] on span "What is the expected output and file format?" at bounding box center [543, 209] width 353 height 22
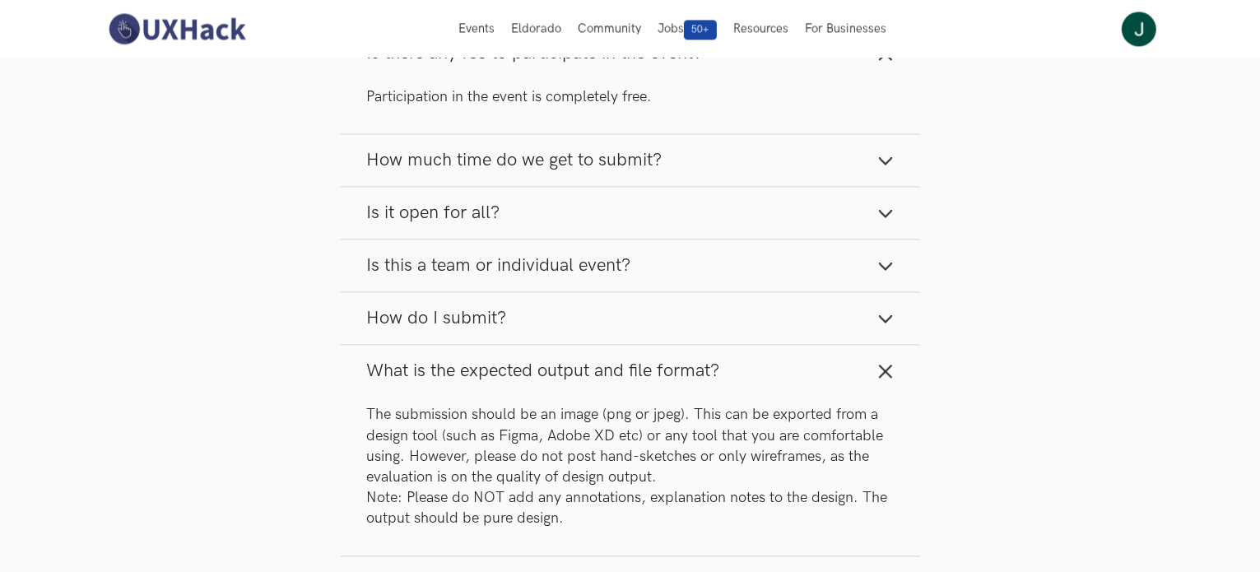
scroll to position [3620, 0]
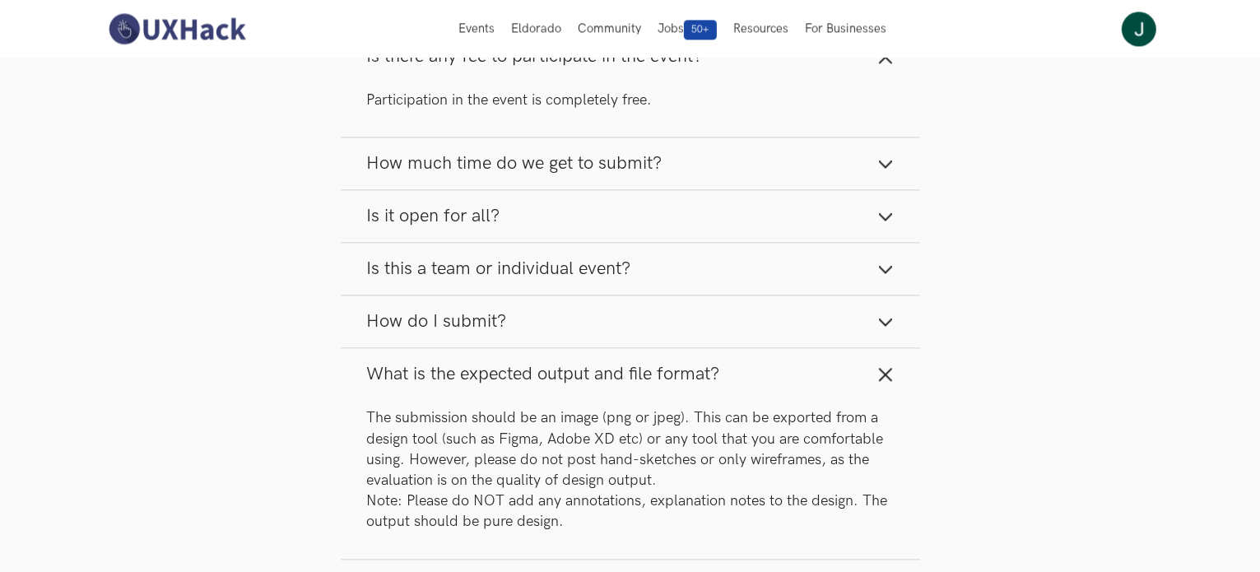
click at [625, 363] on span "What is the expected output and file format?" at bounding box center [543, 374] width 353 height 22
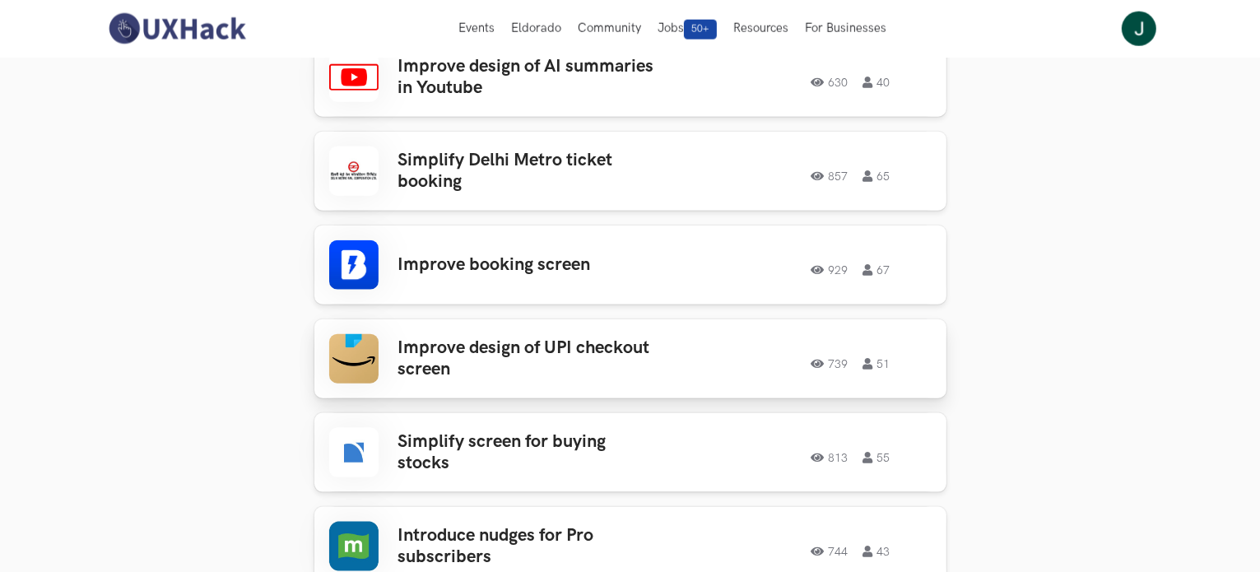
scroll to position [1728, 0]
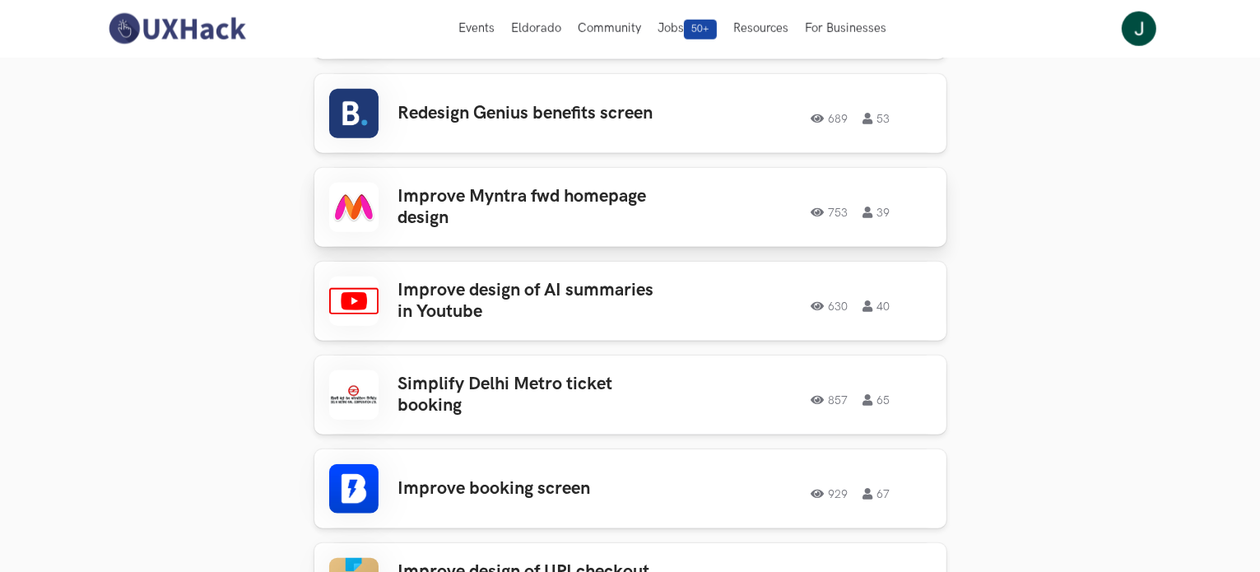
click at [871, 207] on icon at bounding box center [870, 213] width 14 height 12
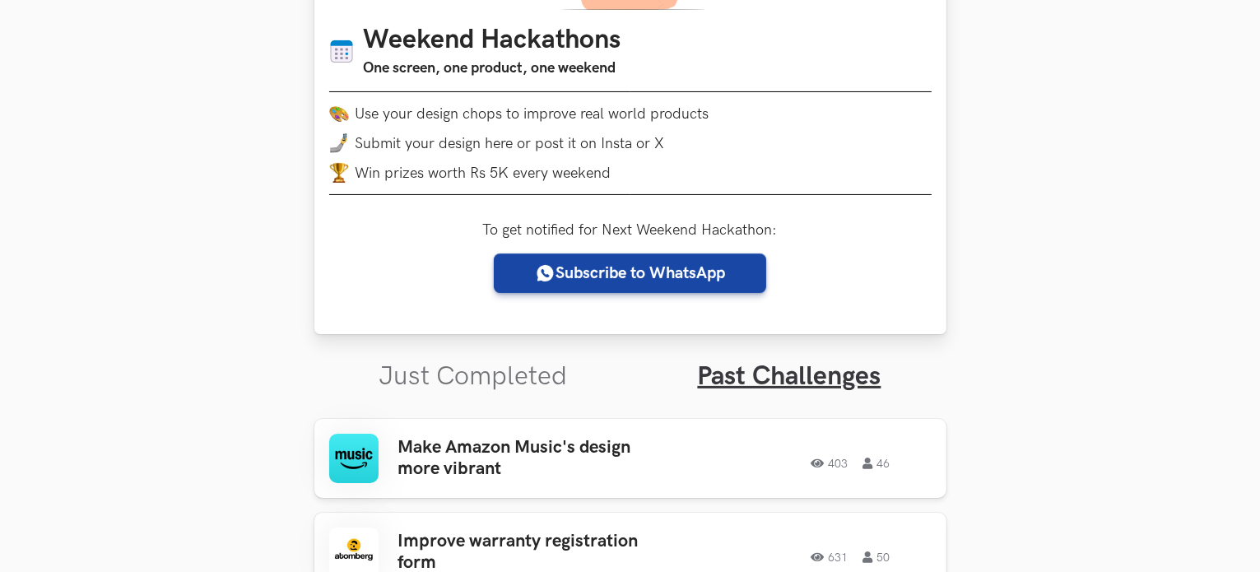
scroll to position [329, 0]
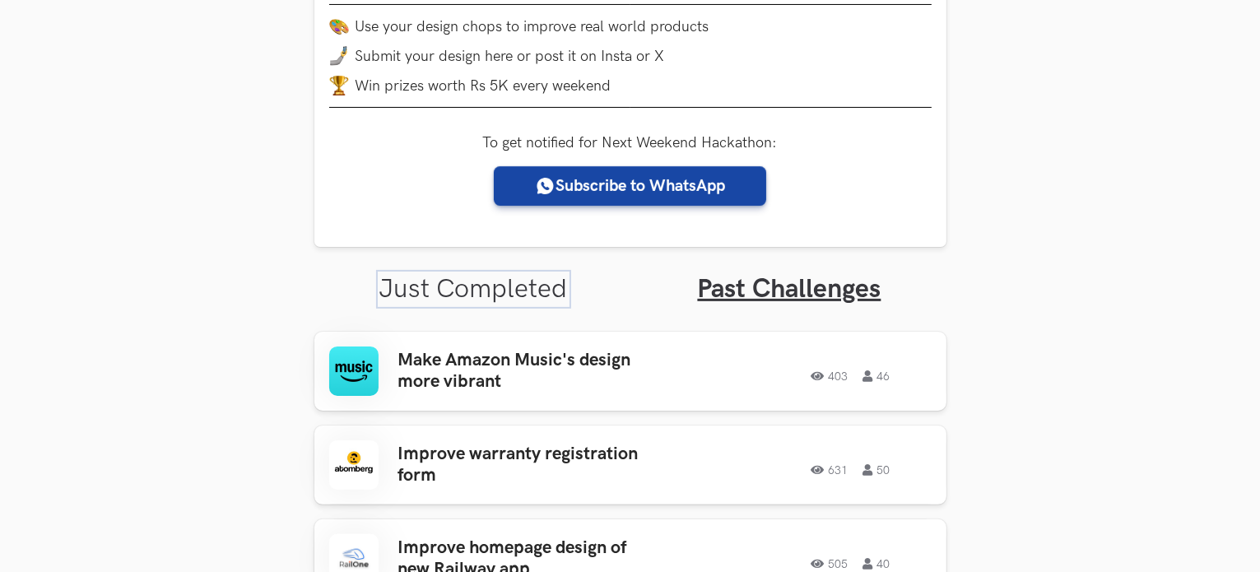
click at [536, 301] on link "Just Completed" at bounding box center [473, 289] width 188 height 32
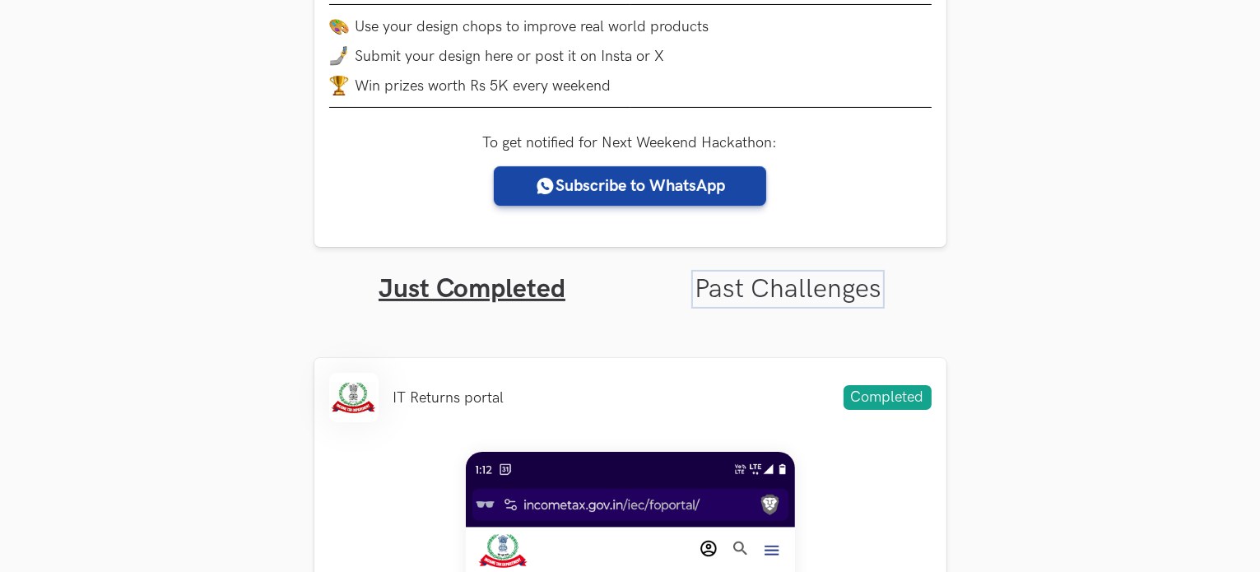
click at [731, 294] on link "Past Challenges" at bounding box center [787, 289] width 187 height 32
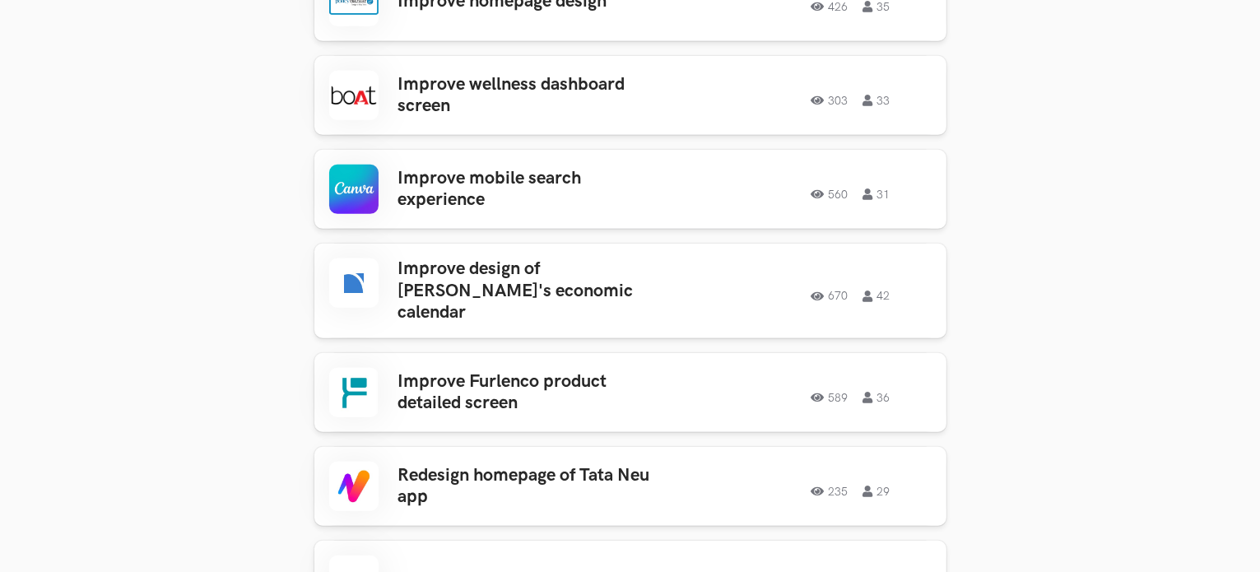
scroll to position [987, 0]
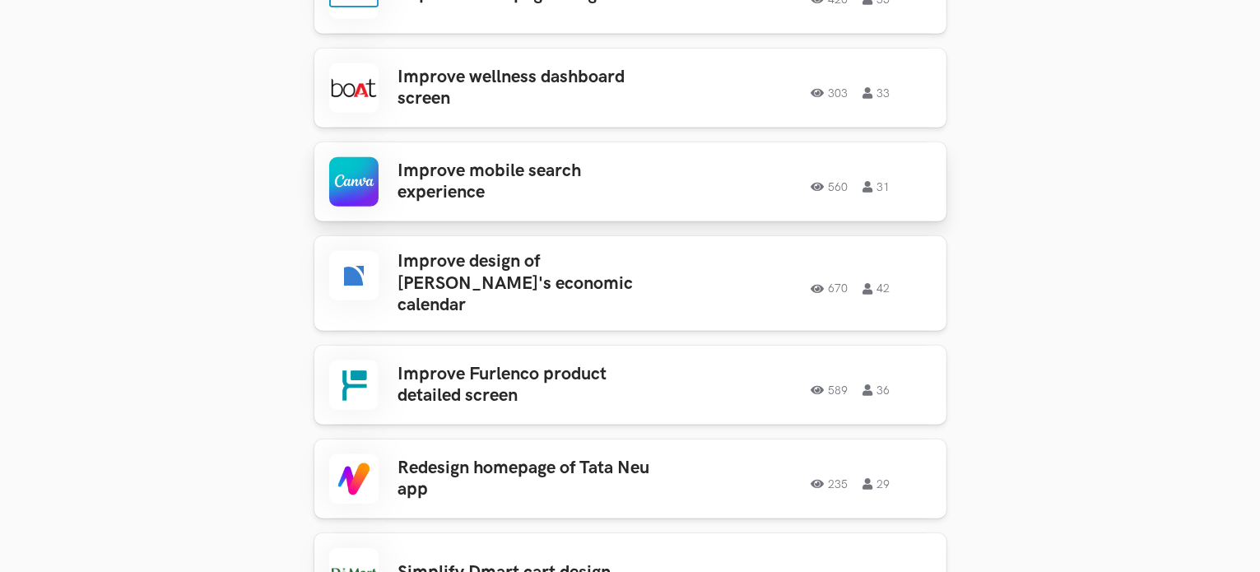
click at [665, 183] on div "Improve mobile search experience 560 31 560 31" at bounding box center [630, 181] width 602 height 49
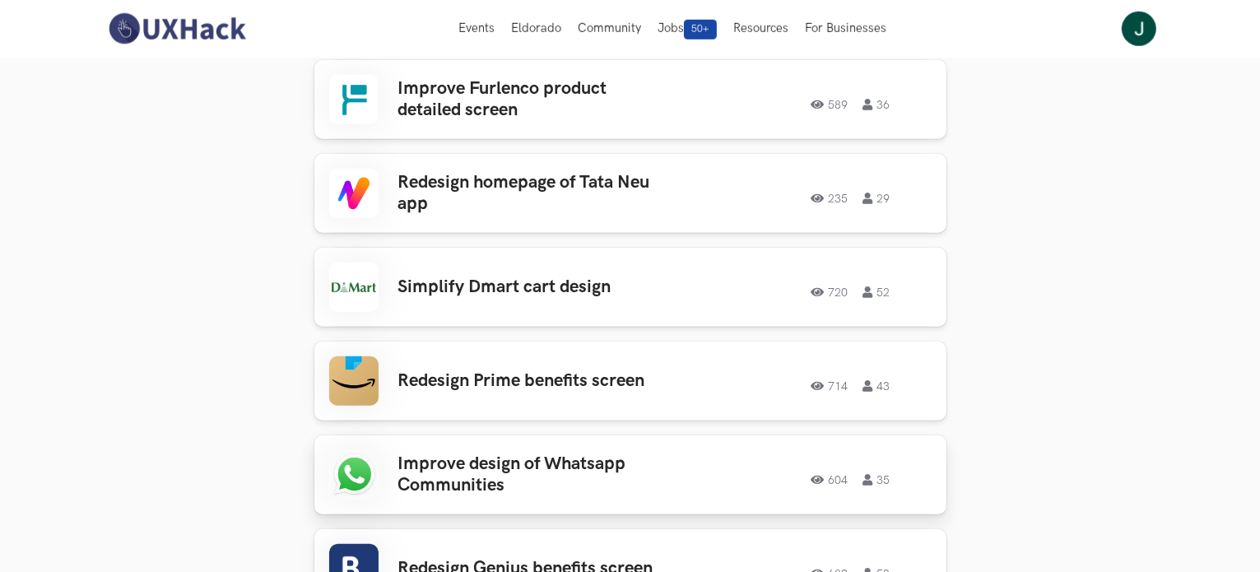
scroll to position [1152, 0]
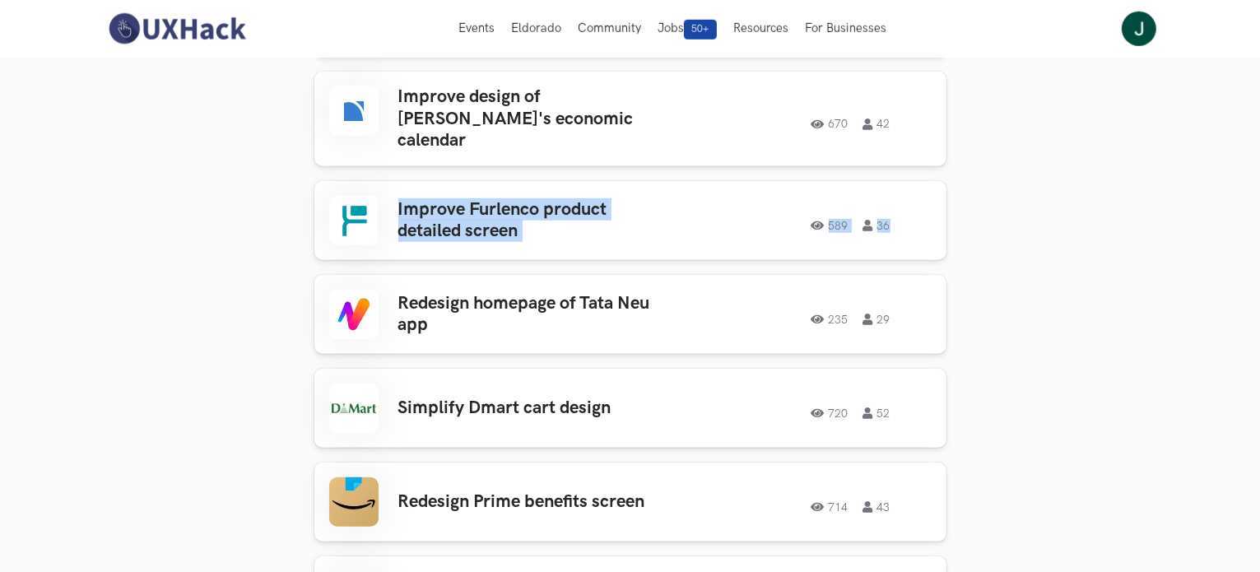
drag, startPoint x: 288, startPoint y: 224, endPoint x: 253, endPoint y: 327, distance: 108.5
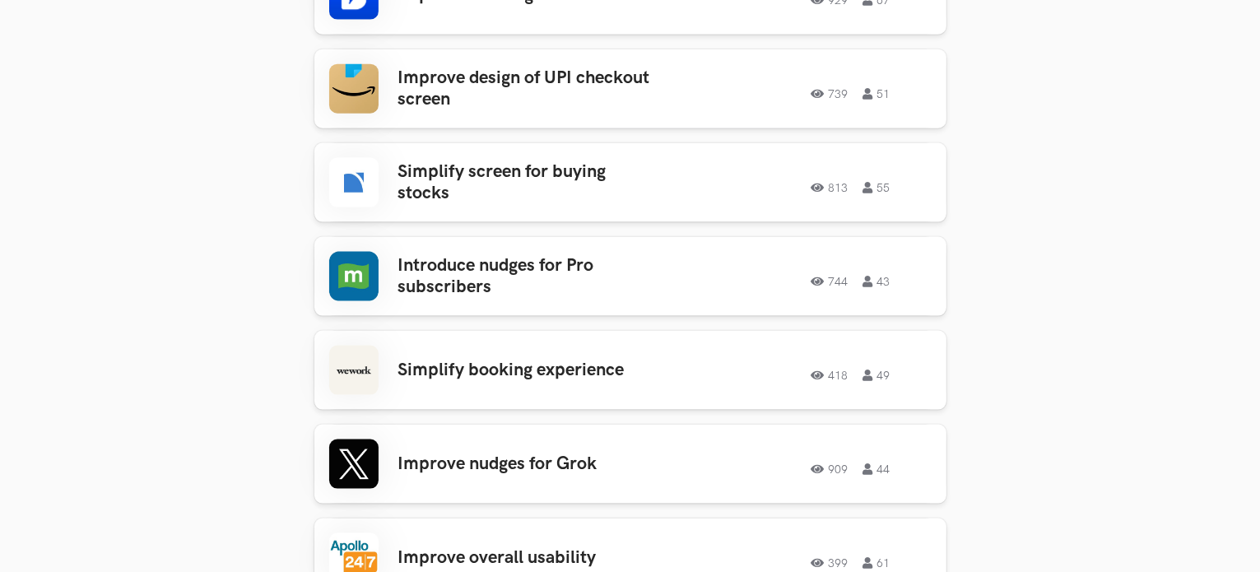
scroll to position [2633, 0]
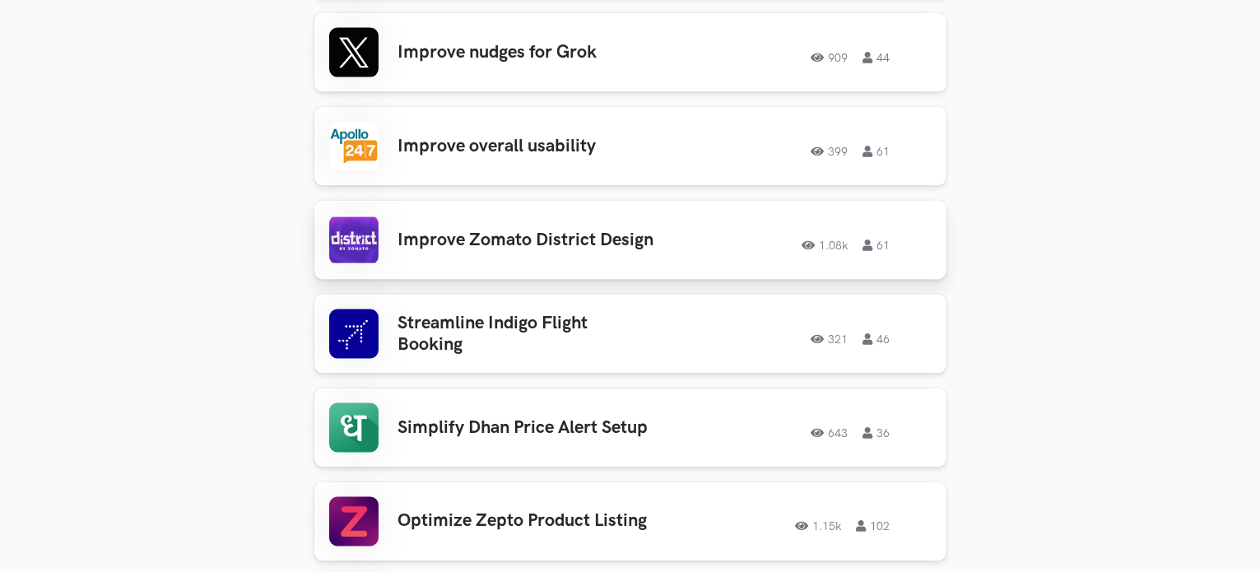
click at [553, 230] on h3 "Improve Zomato District Design" at bounding box center [526, 240] width 257 height 21
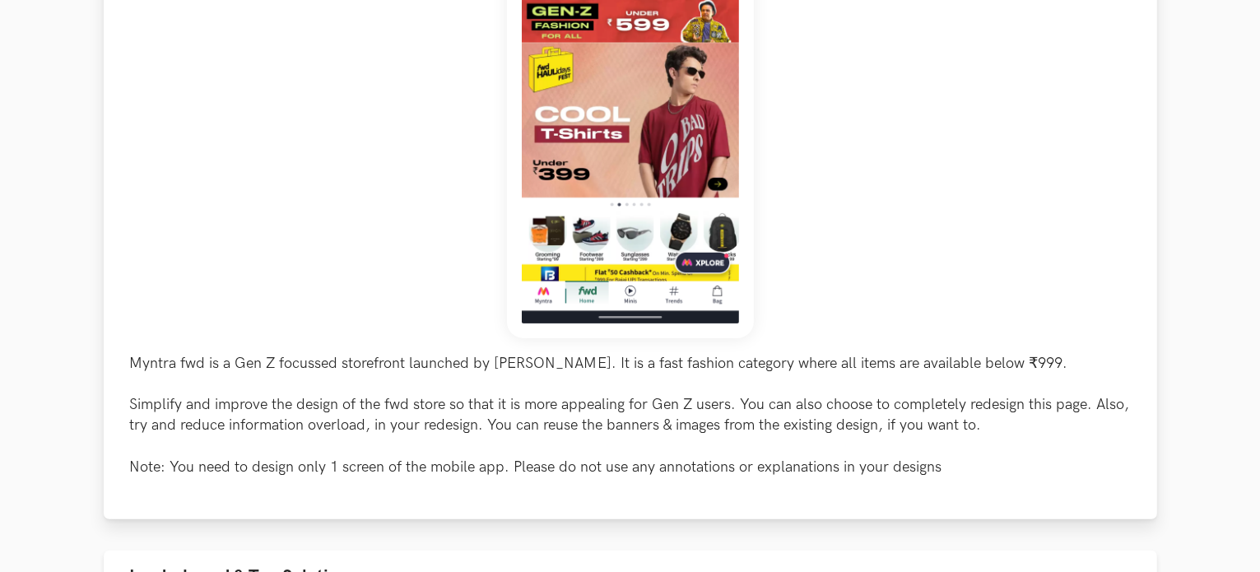
scroll to position [576, 0]
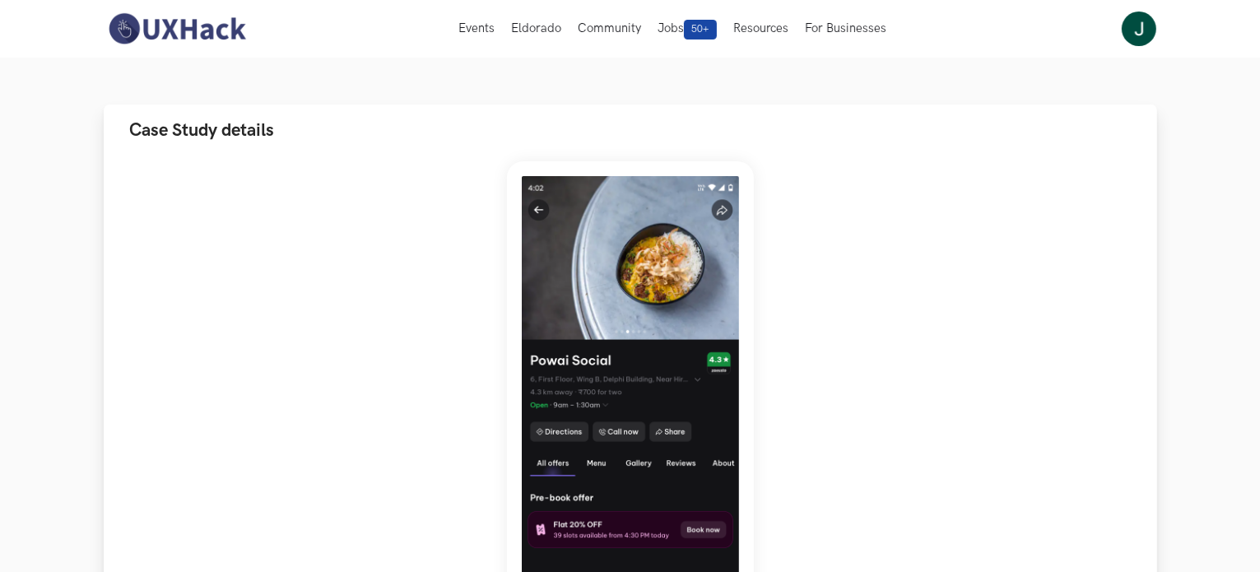
click at [191, 239] on div "District is a new offering from Zomato focussed on 'going out' business; essent…" at bounding box center [630, 507] width 1001 height 693
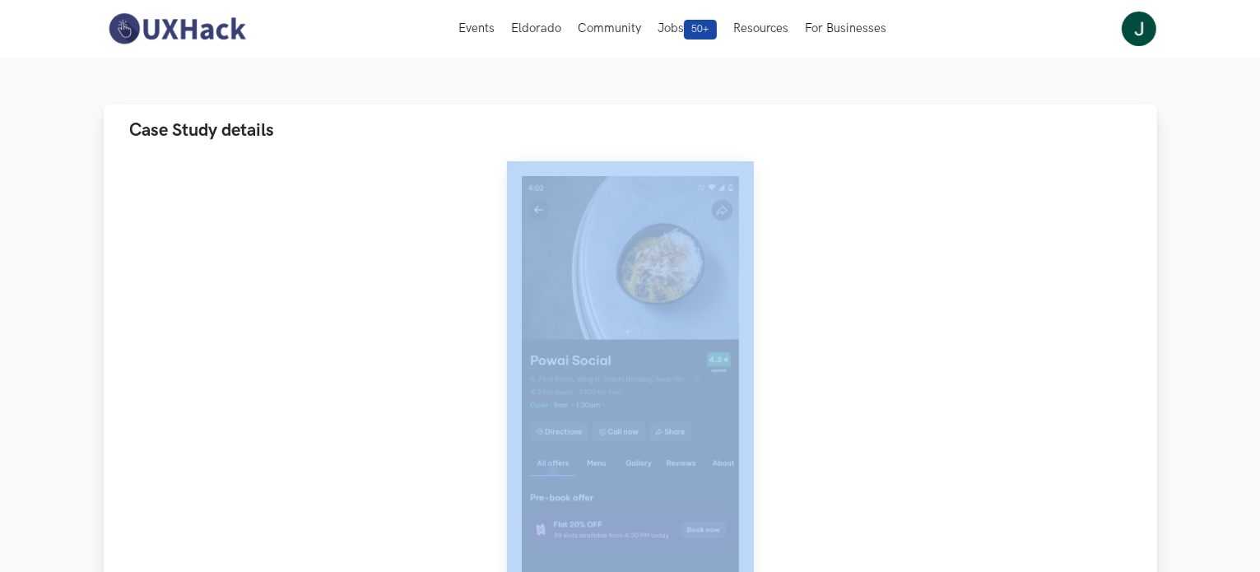
click at [191, 239] on div "District is a new offering from Zomato focussed on 'going out' business; essent…" at bounding box center [630, 507] width 1001 height 693
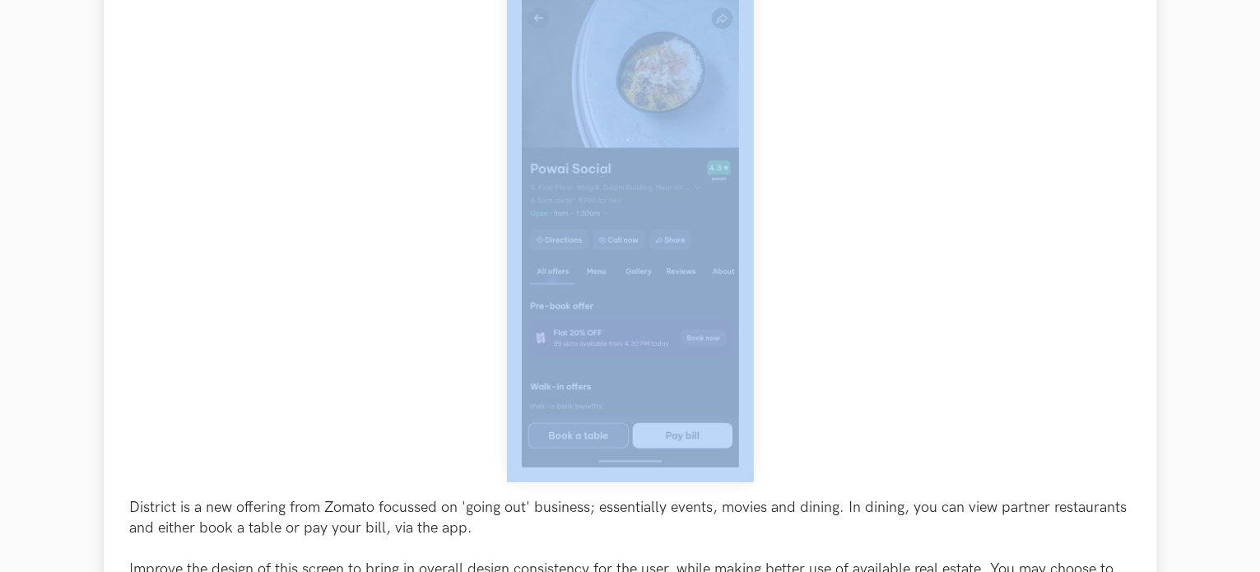
scroll to position [411, 0]
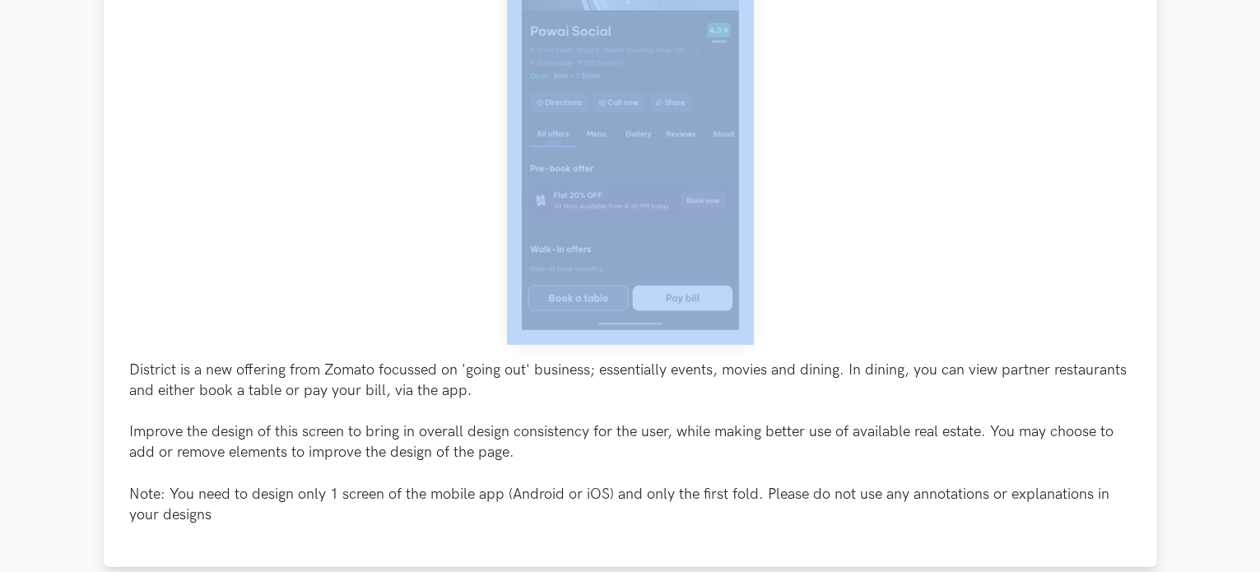
click at [937, 188] on div "District is a new offering from Zomato focussed on 'going out' business; essent…" at bounding box center [630, 178] width 1001 height 693
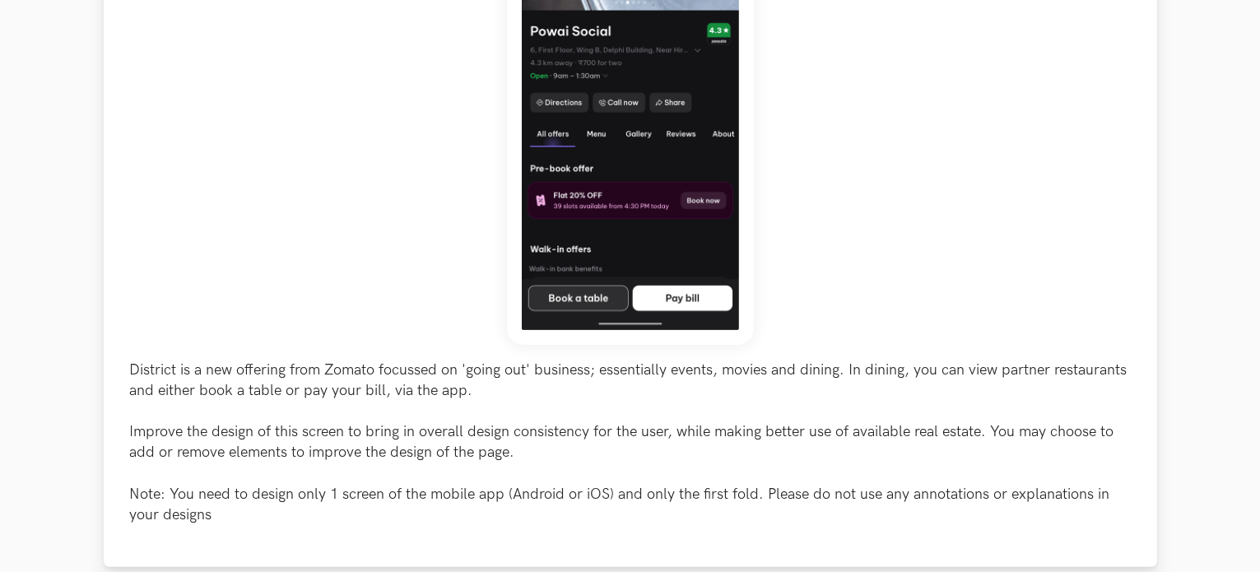
click at [141, 364] on p "District is a new offering from Zomato focussed on 'going out' business; essent…" at bounding box center [630, 443] width 1001 height 166
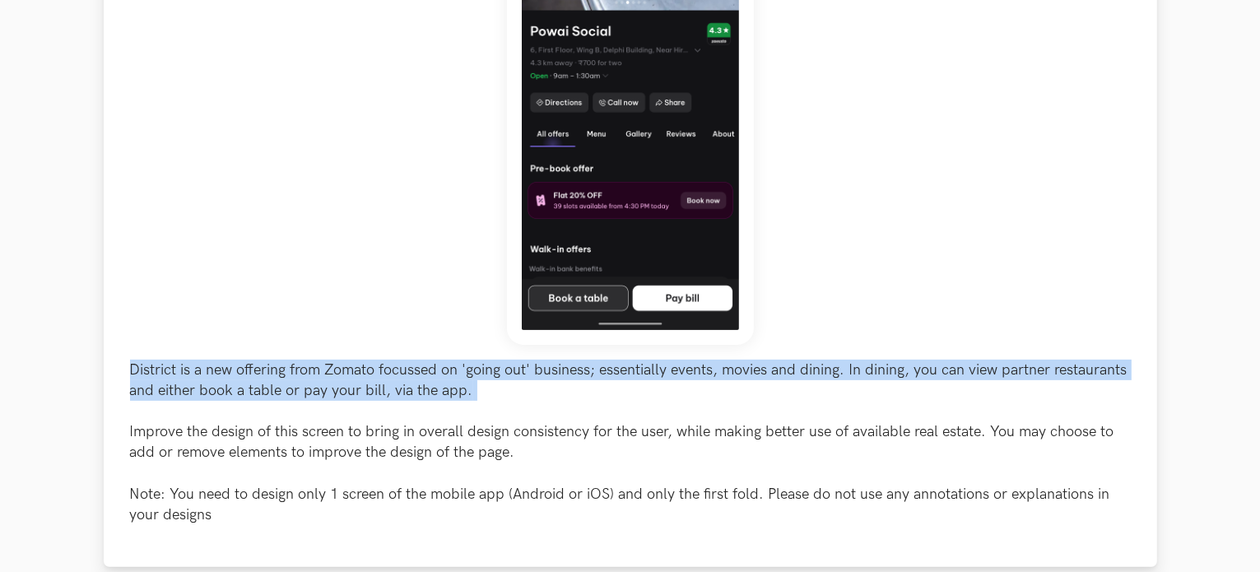
click at [141, 364] on p "District is a new offering from Zomato focussed on 'going out' business; essent…" at bounding box center [630, 443] width 1001 height 166
click at [249, 411] on p "District is a new offering from Zomato focussed on 'going out' business; essent…" at bounding box center [630, 443] width 1001 height 166
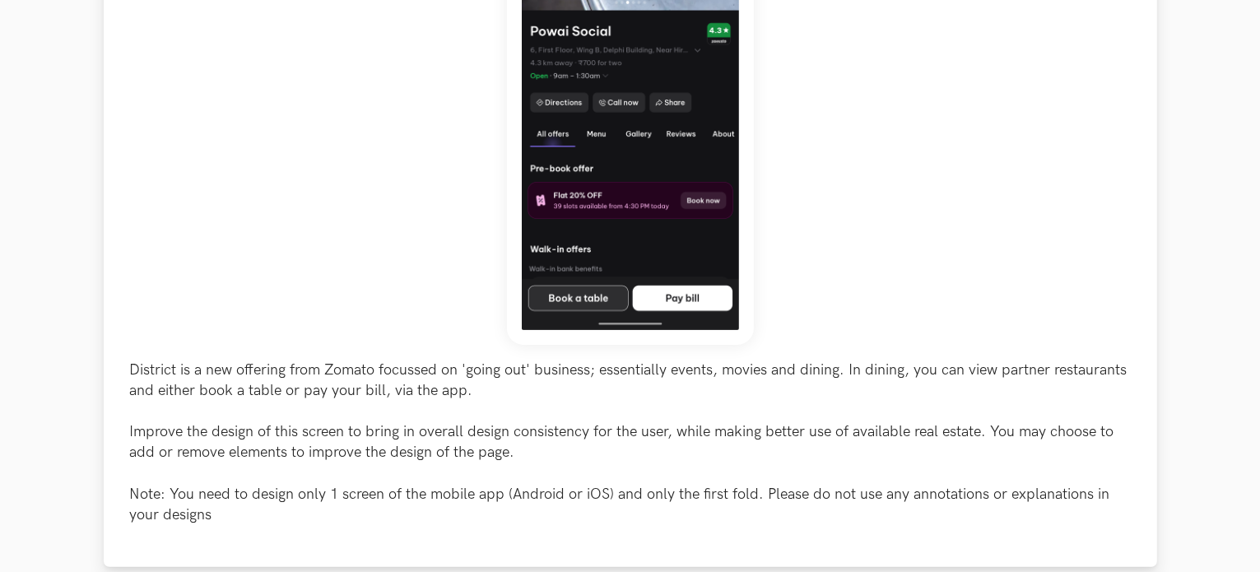
click at [250, 438] on p "District is a new offering from Zomato focussed on 'going out' business; essent…" at bounding box center [630, 443] width 1001 height 166
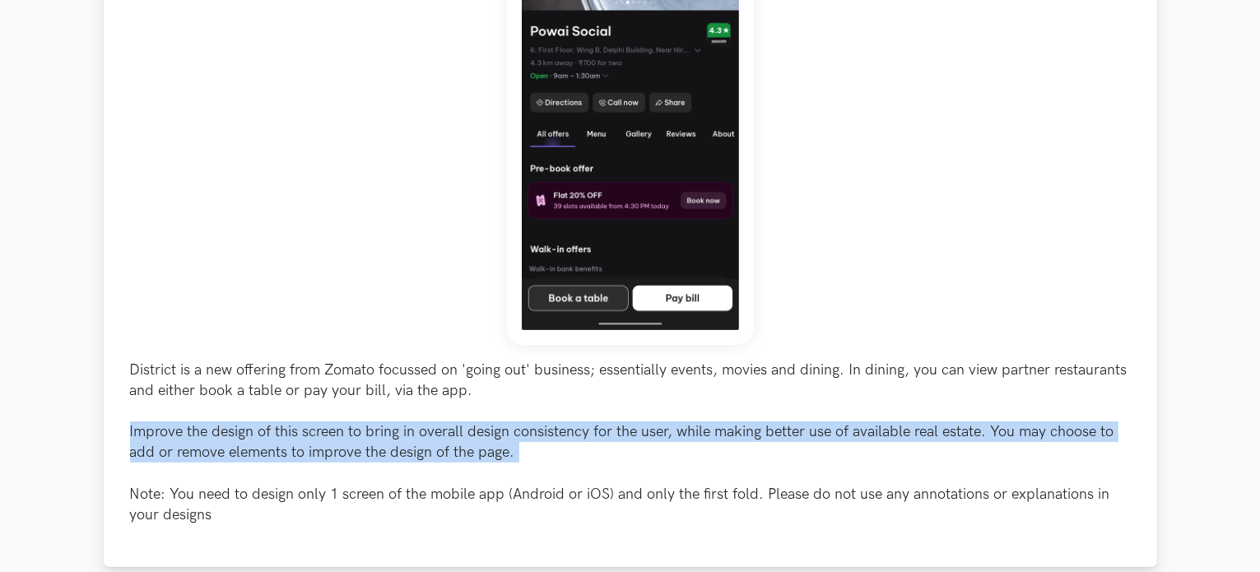
click at [250, 438] on p "District is a new offering from Zomato focussed on 'going out' business; essent…" at bounding box center [630, 443] width 1001 height 166
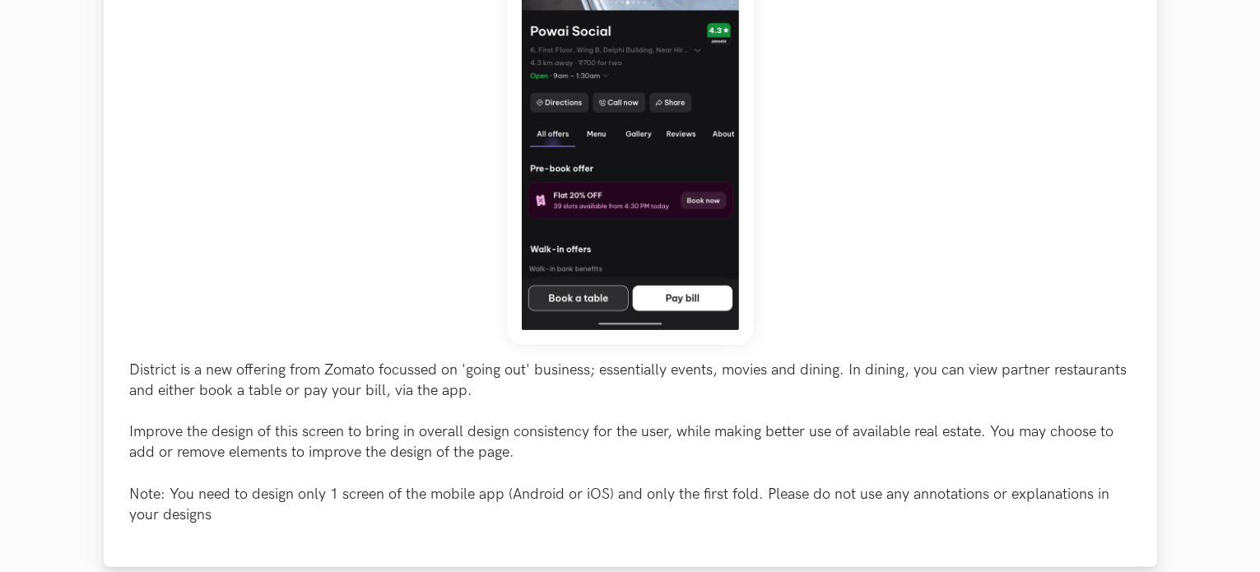
click at [255, 517] on p "District is a new offering from Zomato focussed on 'going out' business; essent…" at bounding box center [630, 443] width 1001 height 166
click at [258, 490] on p "District is a new offering from Zomato focussed on 'going out' business; essent…" at bounding box center [630, 443] width 1001 height 166
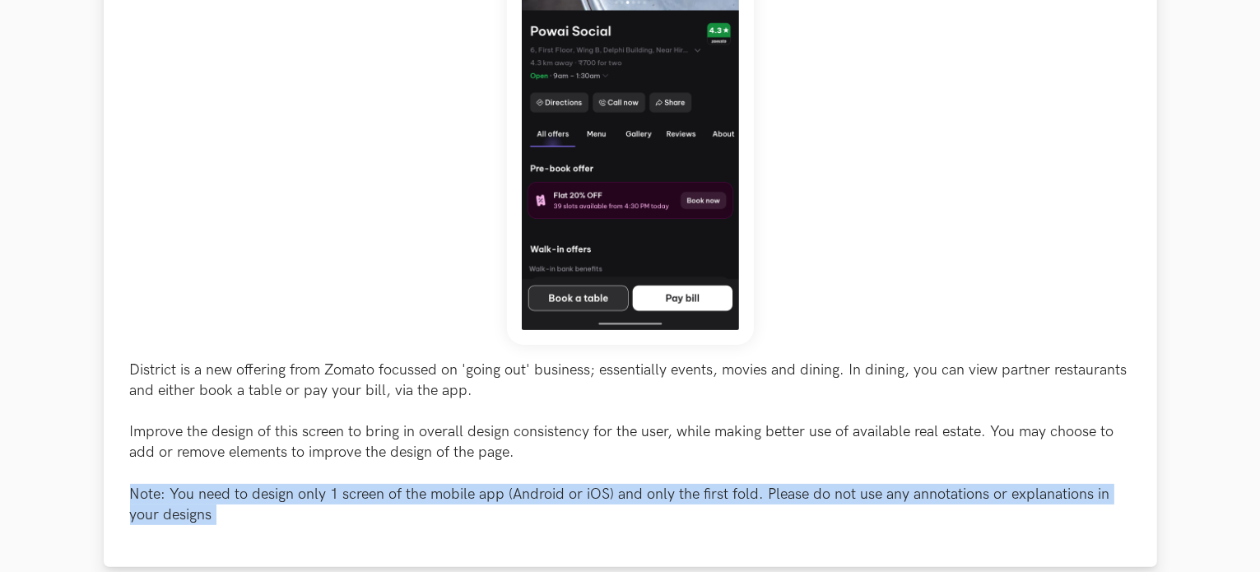
click at [258, 490] on p "District is a new offering from Zomato focussed on 'going out' business; essent…" at bounding box center [630, 443] width 1001 height 166
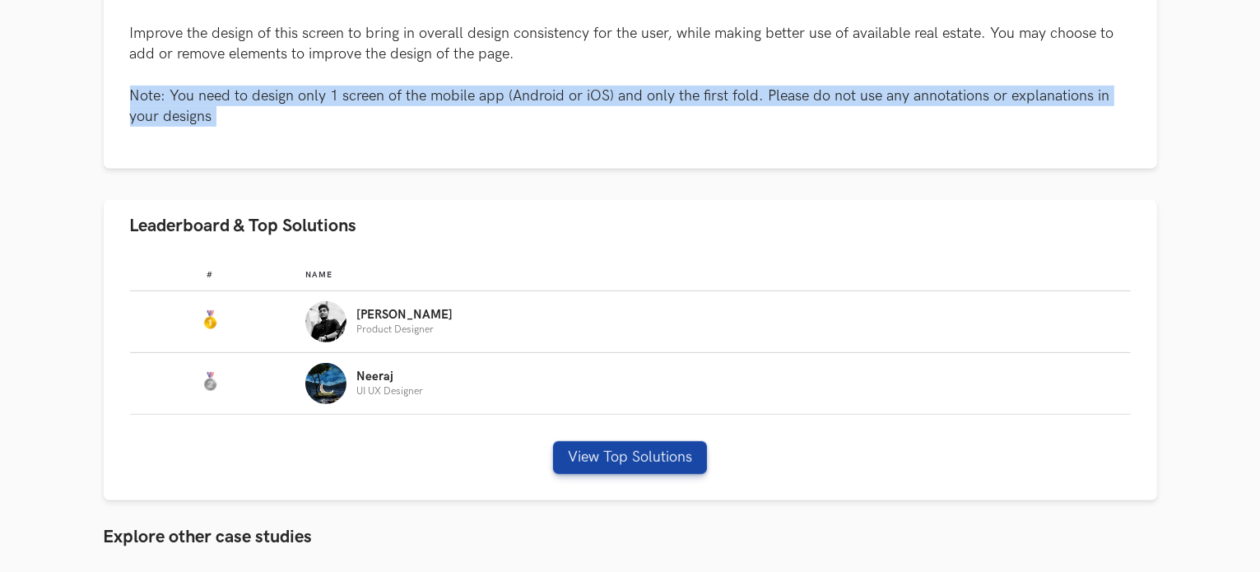
scroll to position [905, 0]
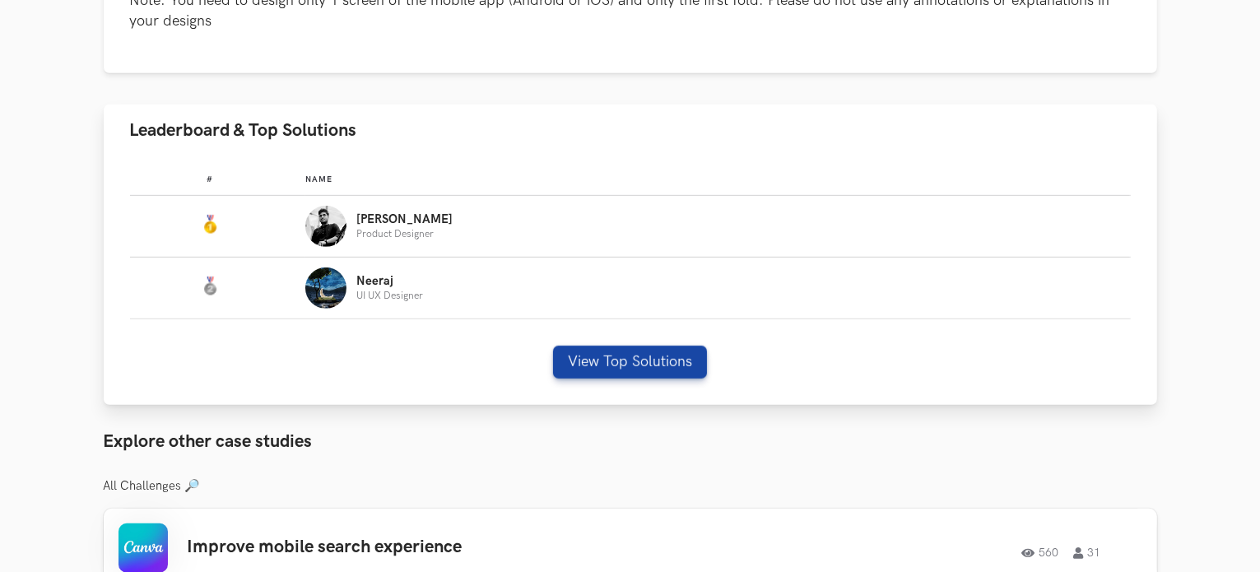
click at [352, 200] on td "Name: Sanjeev Kumar Product Designer" at bounding box center [717, 227] width 824 height 62
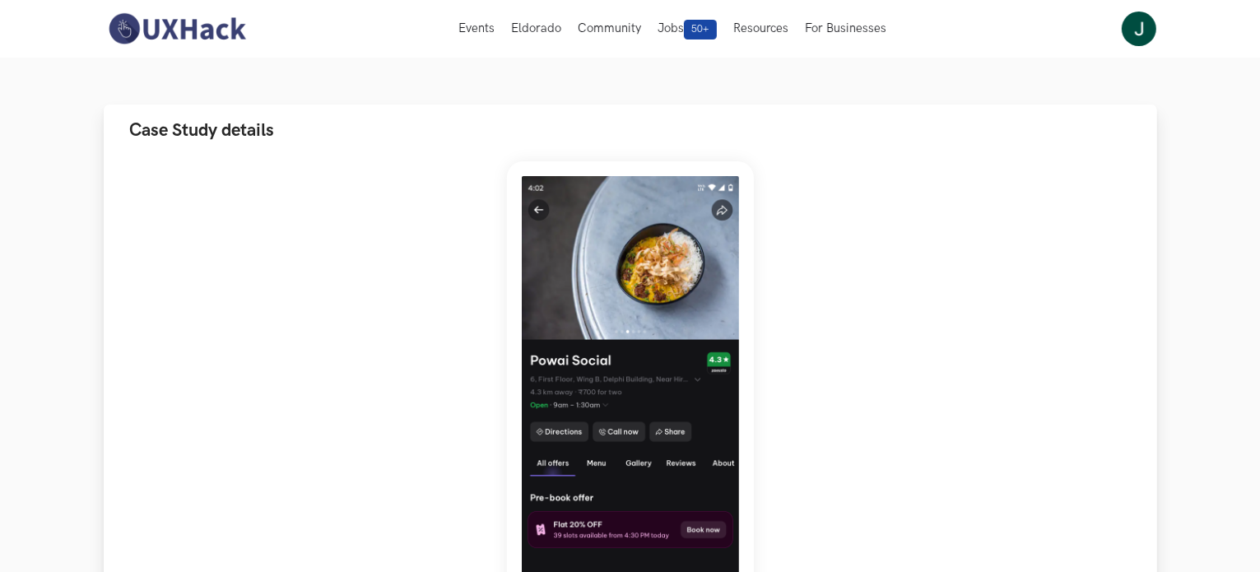
scroll to position [0, 0]
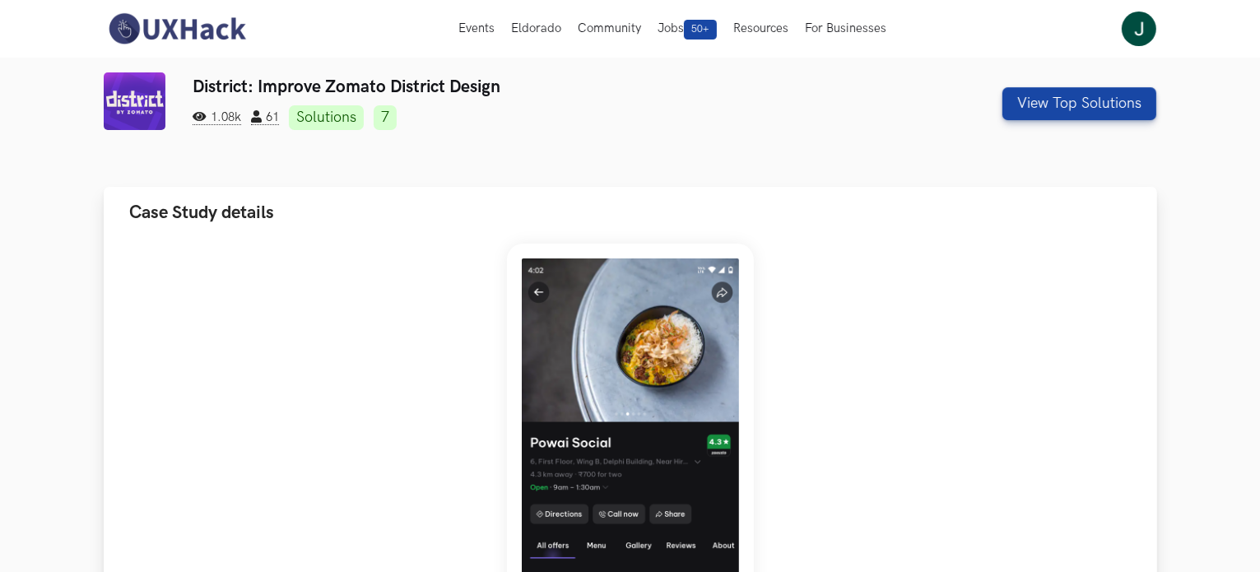
click at [156, 207] on span "Case Study details" at bounding box center [202, 213] width 145 height 22
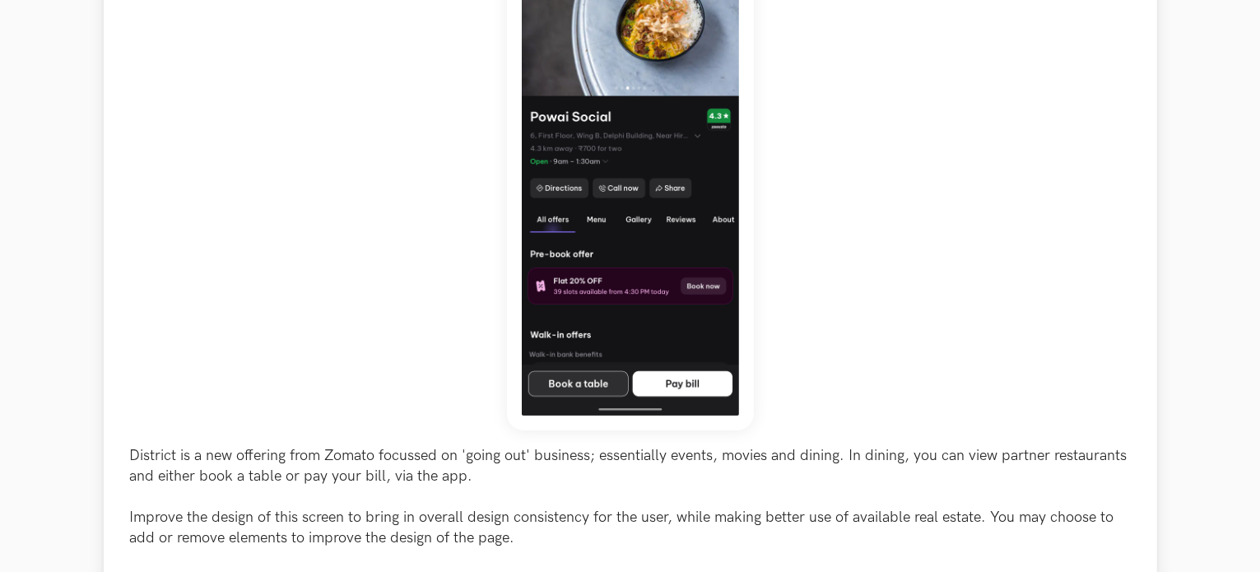
scroll to position [411, 0]
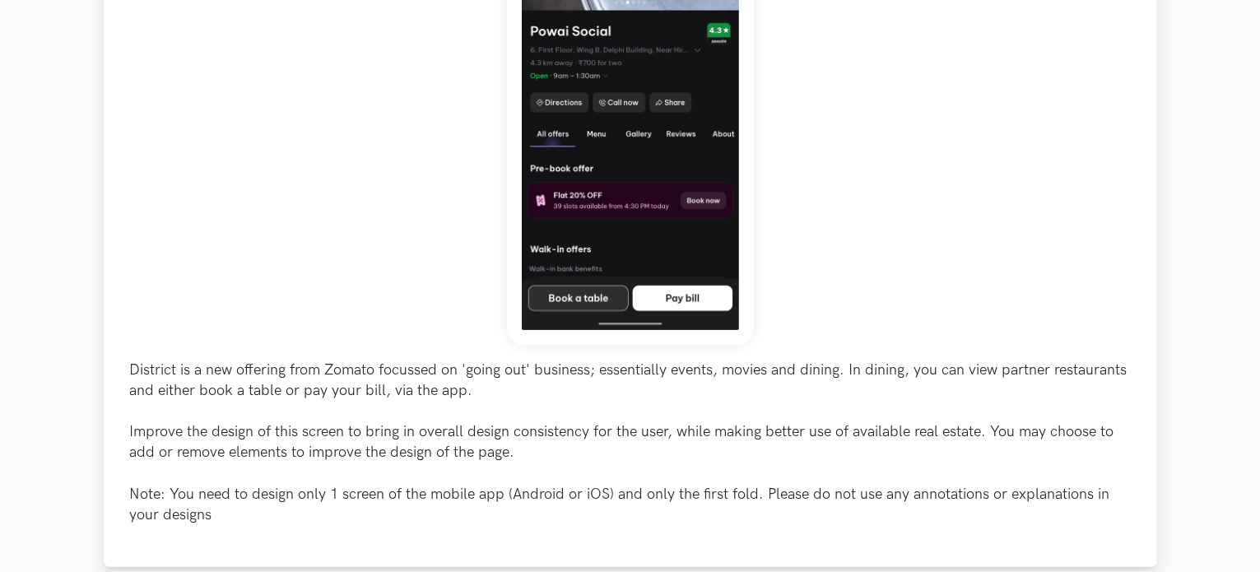
click at [398, 387] on p "District is a new offering from Zomato focussed on 'going out' business; essent…" at bounding box center [630, 443] width 1001 height 166
click at [448, 391] on p "District is a new offering from Zomato focussed on 'going out' business; essent…" at bounding box center [630, 443] width 1001 height 166
click at [160, 368] on p "District is a new offering from Zomato focussed on 'going out' business; essent…" at bounding box center [630, 443] width 1001 height 166
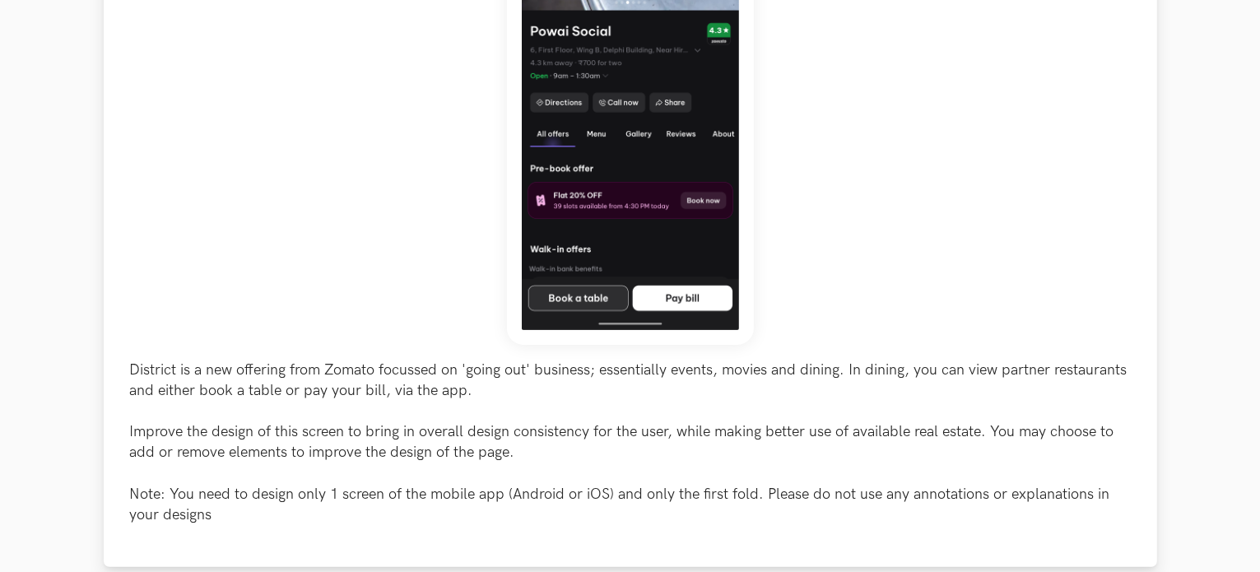
click at [160, 368] on p "District is a new offering from Zomato focussed on 'going out' business; essent…" at bounding box center [630, 443] width 1001 height 166
click at [217, 366] on p "District is a new offering from Zomato focussed on 'going out' business; essent…" at bounding box center [630, 443] width 1001 height 166
click at [277, 372] on p "District is a new offering from Zomato focussed on 'going out' business; essent…" at bounding box center [630, 443] width 1001 height 166
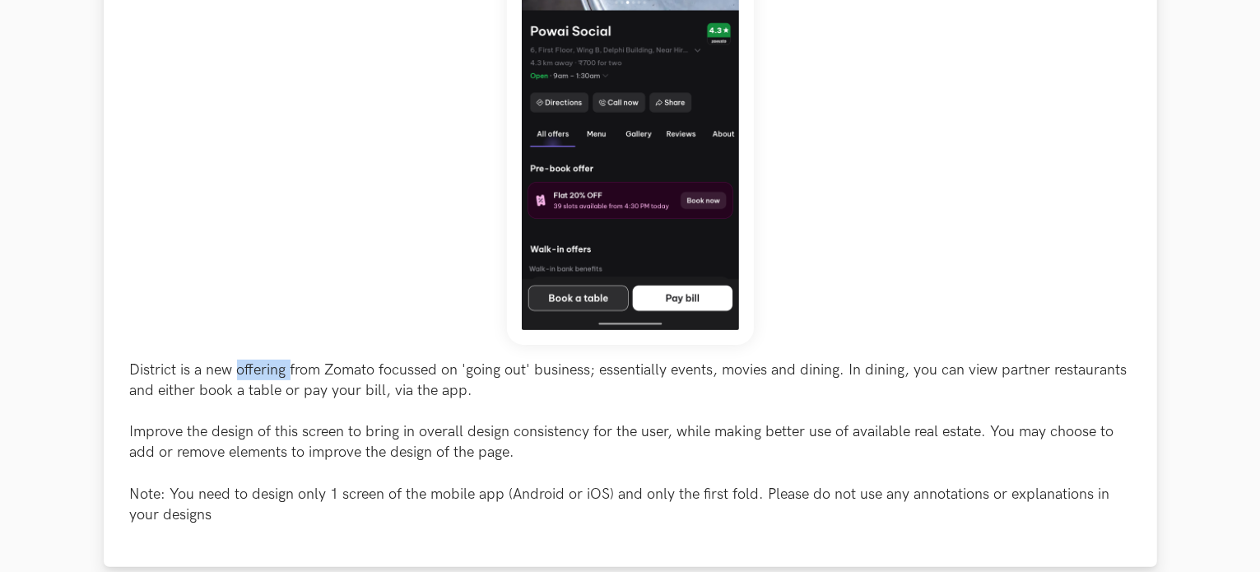
click at [277, 372] on p "District is a new offering from Zomato focussed on 'going out' business; essent…" at bounding box center [630, 443] width 1001 height 166
click at [325, 362] on p "District is a new offering from Zomato focussed on 'going out' business; essent…" at bounding box center [630, 443] width 1001 height 166
click at [368, 372] on p "District is a new offering from Zomato focussed on 'going out' business; essent…" at bounding box center [630, 443] width 1001 height 166
click at [417, 430] on p "District is a new offering from Zomato focussed on 'going out' business; essent…" at bounding box center [630, 443] width 1001 height 166
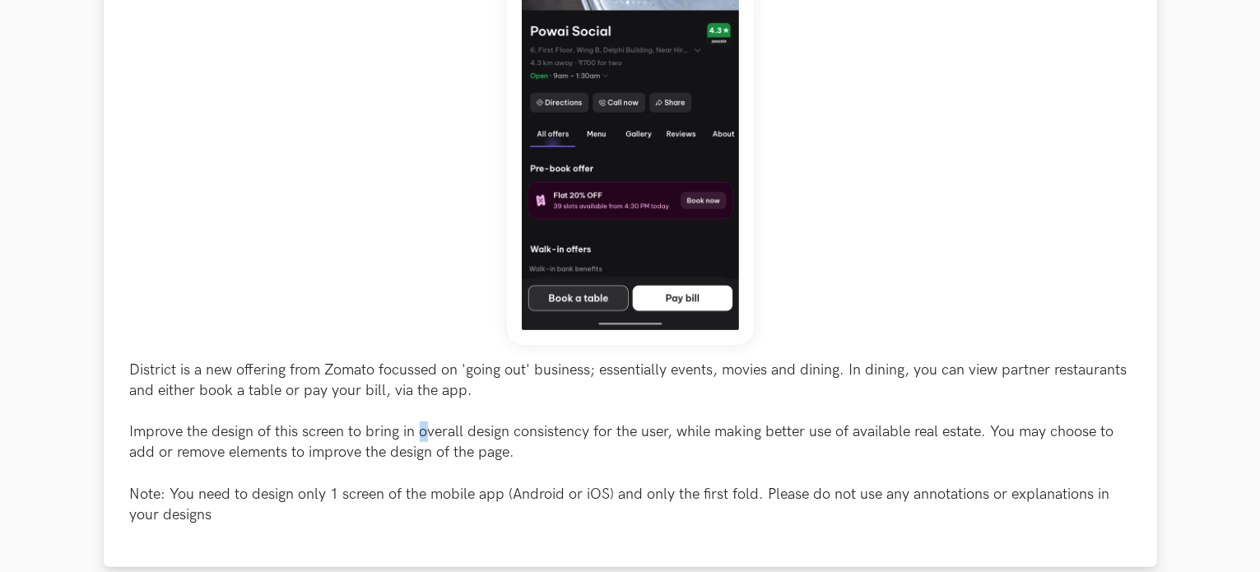
drag, startPoint x: 420, startPoint y: 431, endPoint x: 430, endPoint y: 430, distance: 10.7
click at [430, 430] on p "District is a new offering from Zomato focussed on 'going out' business; essent…" at bounding box center [630, 443] width 1001 height 166
click at [432, 430] on p "District is a new offering from Zomato focussed on 'going out' business; essent…" at bounding box center [630, 443] width 1001 height 166
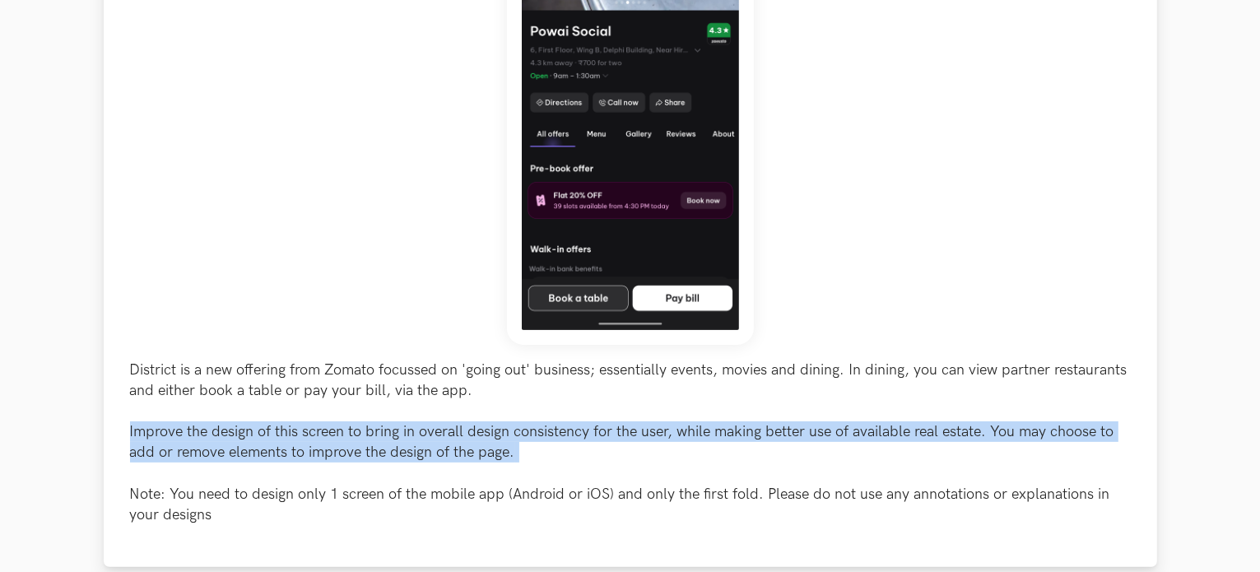
click at [432, 430] on p "District is a new offering from Zomato focussed on 'going out' business; essent…" at bounding box center [630, 443] width 1001 height 166
click at [536, 430] on p "District is a new offering from Zomato focussed on 'going out' business; essent…" at bounding box center [630, 443] width 1001 height 166
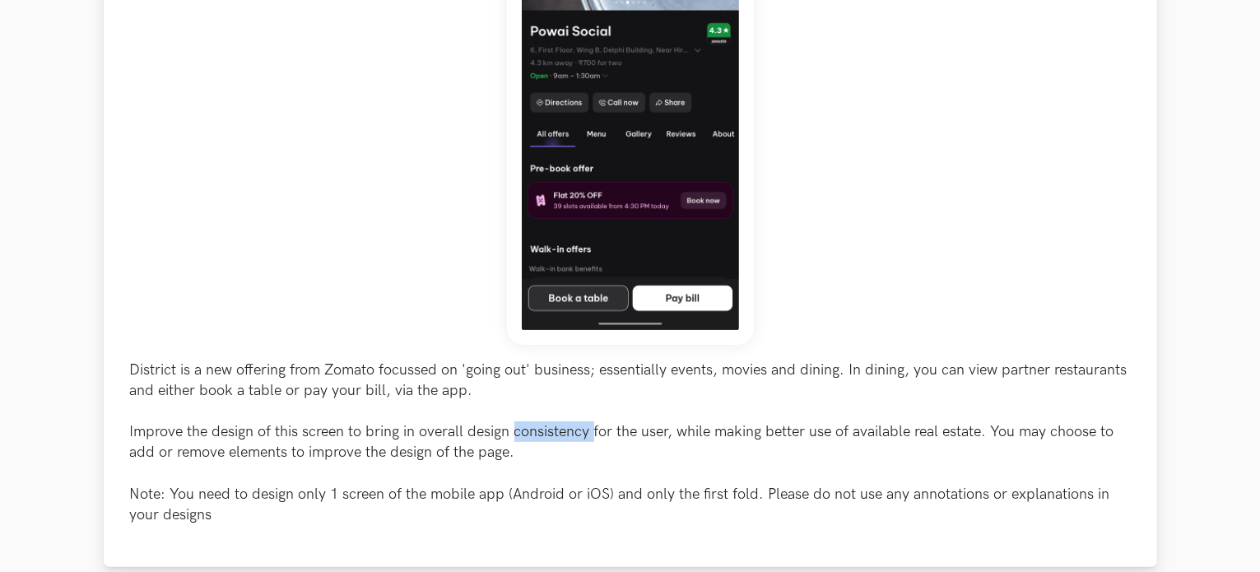
click at [536, 430] on p "District is a new offering from Zomato focussed on 'going out' business; essent…" at bounding box center [630, 443] width 1001 height 166
click at [470, 504] on p "District is a new offering from Zomato focussed on 'going out' business; essent…" at bounding box center [630, 443] width 1001 height 166
click at [467, 495] on p "District is a new offering from Zomato focussed on 'going out' business; essent…" at bounding box center [630, 443] width 1001 height 166
click at [592, 341] on img at bounding box center [630, 88] width 247 height 513
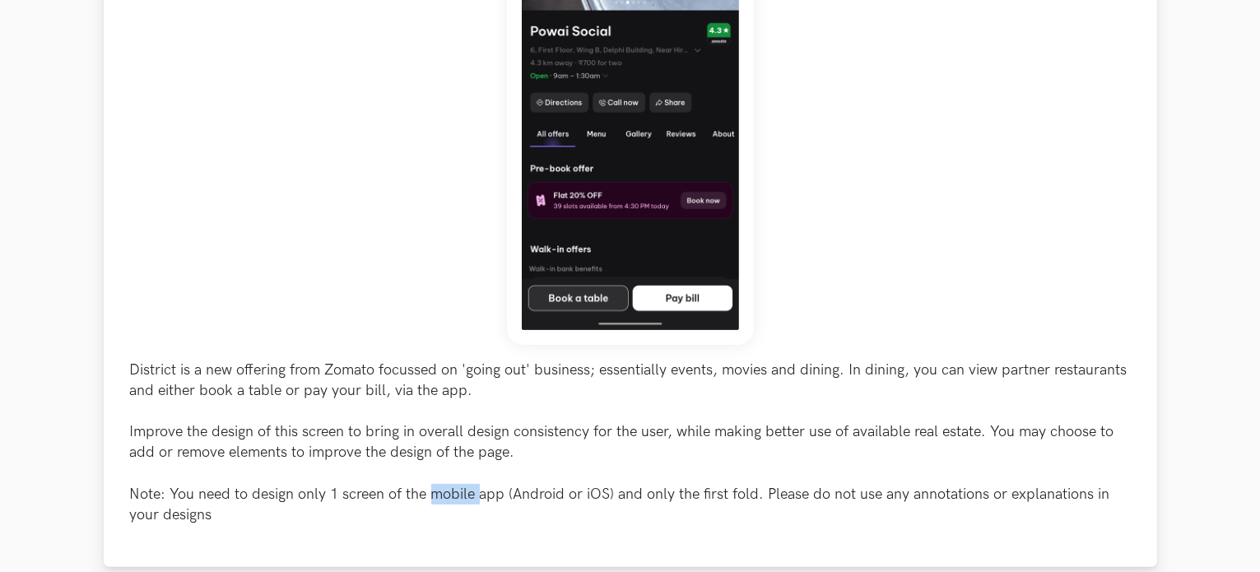
click at [588, 345] on div "District is a new offering from Zomato focussed on 'going out' business; essent…" at bounding box center [630, 178] width 1001 height 693
click at [573, 371] on p "District is a new offering from Zomato focussed on 'going out' business; essent…" at bounding box center [630, 443] width 1001 height 166
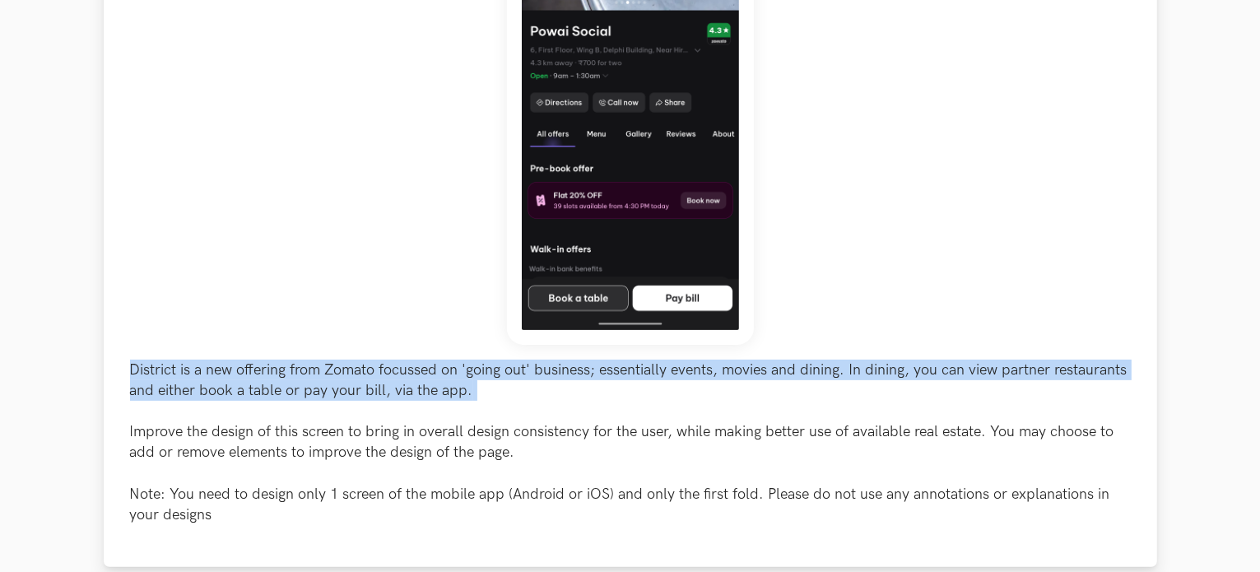
click at [573, 371] on p "District is a new offering from Zomato focussed on 'going out' business; essent…" at bounding box center [630, 443] width 1001 height 166
click at [319, 384] on p "District is a new offering from Zomato focussed on 'going out' business; essent…" at bounding box center [630, 443] width 1001 height 166
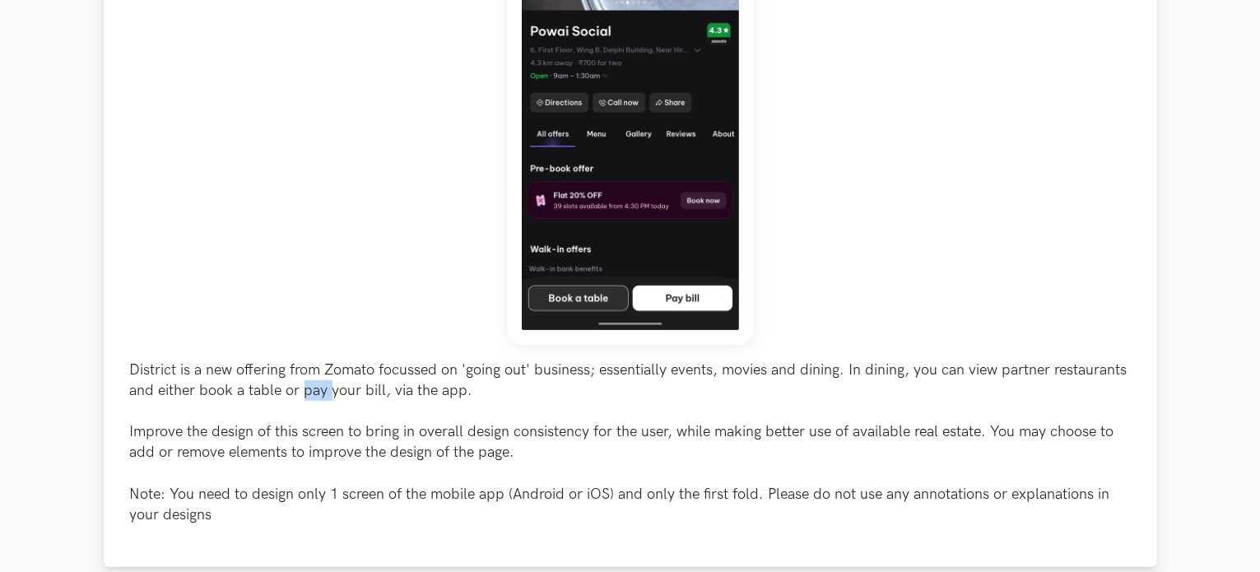
click at [319, 384] on p "District is a new offering from Zomato focussed on 'going out' business; essent…" at bounding box center [630, 443] width 1001 height 166
click at [319, 440] on p "District is a new offering from Zomato focussed on 'going out' business; essent…" at bounding box center [630, 443] width 1001 height 166
click at [329, 453] on p "District is a new offering from Zomato focussed on 'going out' business; essent…" at bounding box center [630, 443] width 1001 height 166
click at [330, 453] on p "District is a new offering from Zomato focussed on 'going out' business; essent…" at bounding box center [630, 443] width 1001 height 166
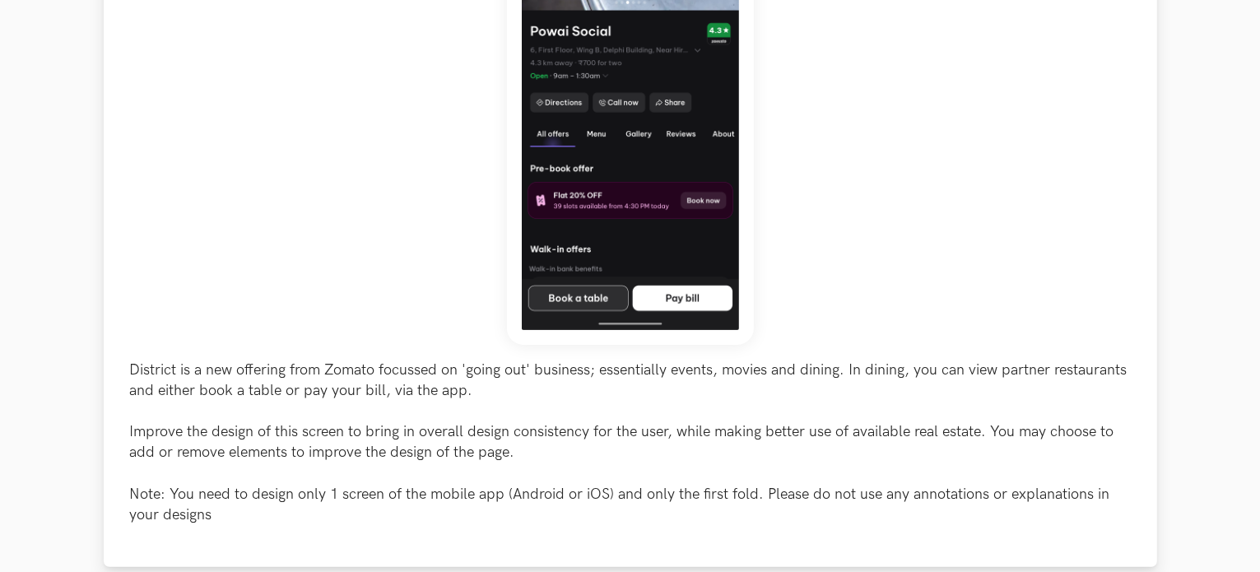
click at [327, 406] on p "District is a new offering from Zomato focussed on 'going out' business; essent…" at bounding box center [630, 443] width 1001 height 166
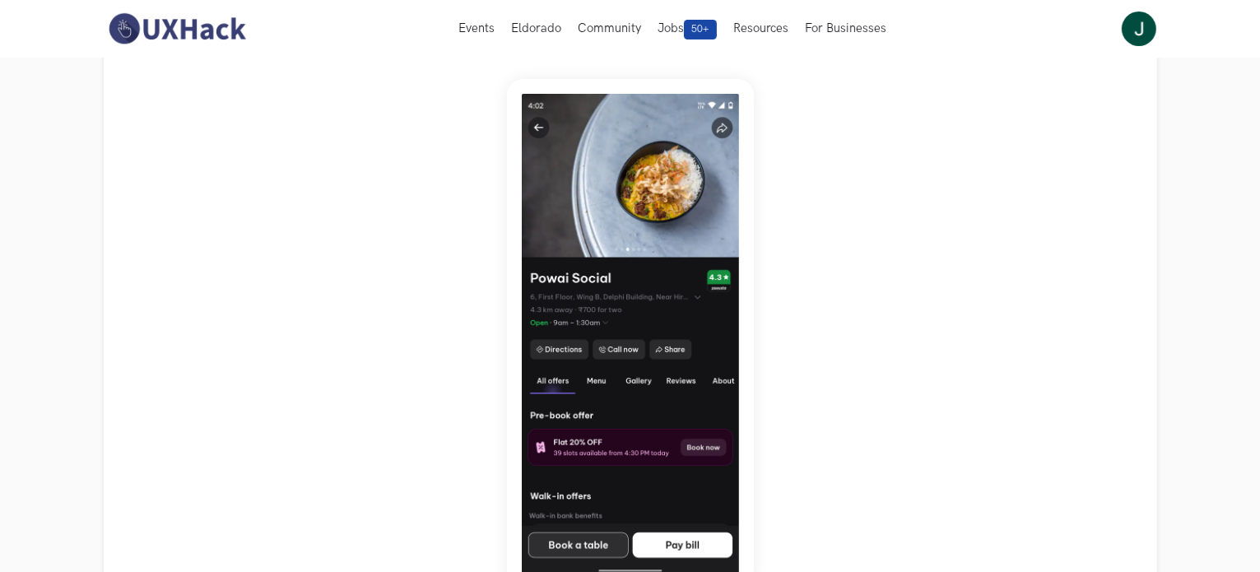
scroll to position [0, 0]
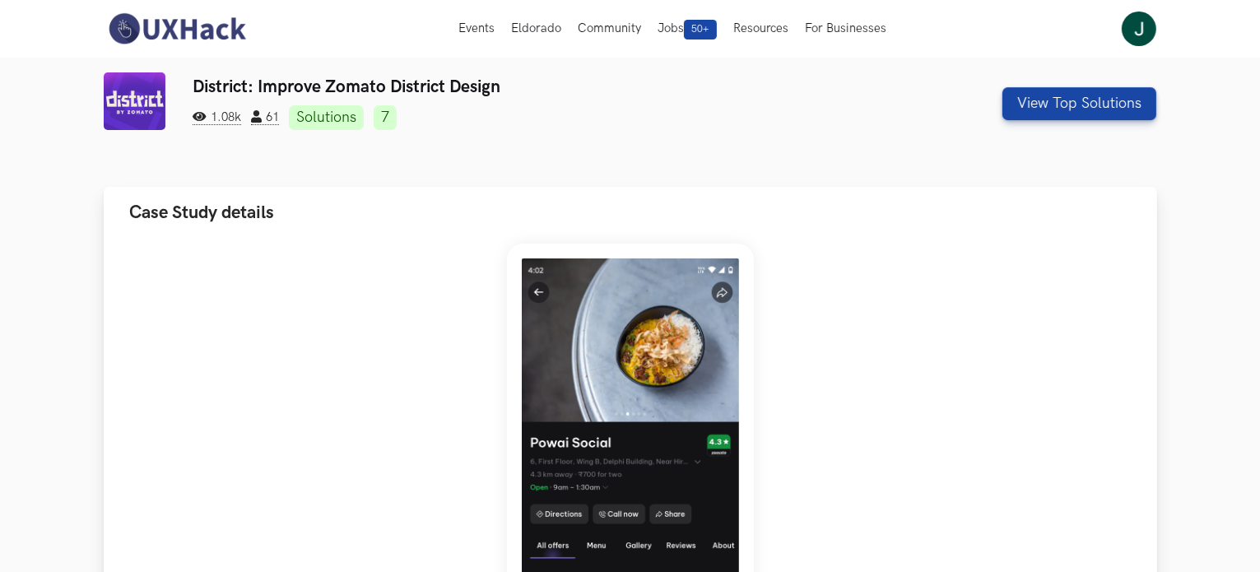
click at [213, 193] on button "Case Study details" at bounding box center [630, 213] width 1053 height 52
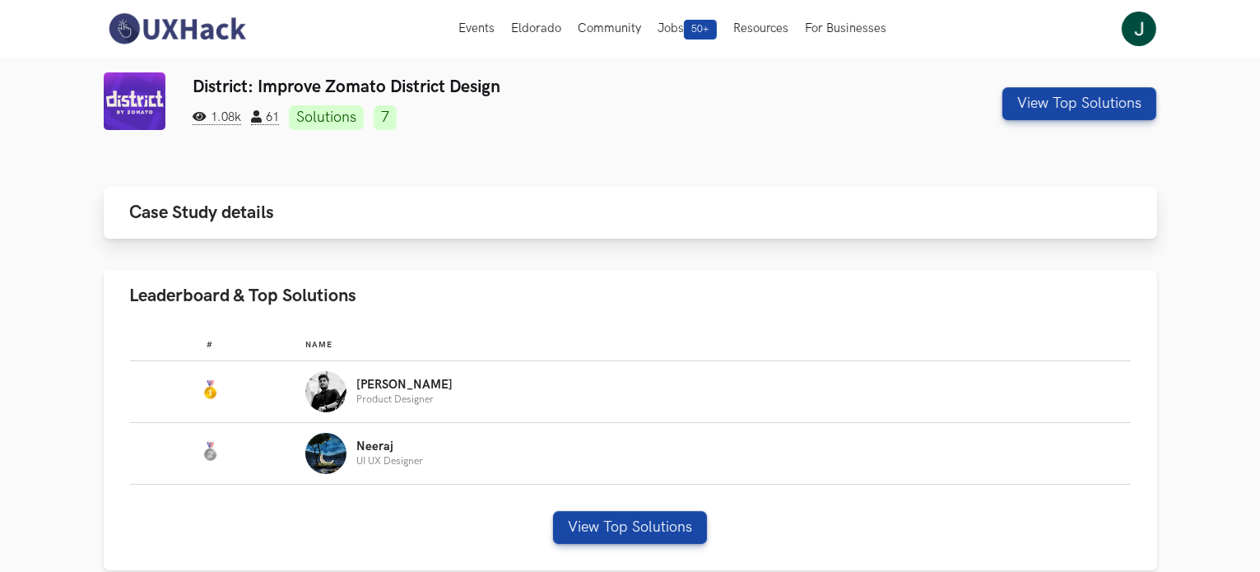
click at [213, 193] on button "Case Study details" at bounding box center [630, 213] width 1053 height 52
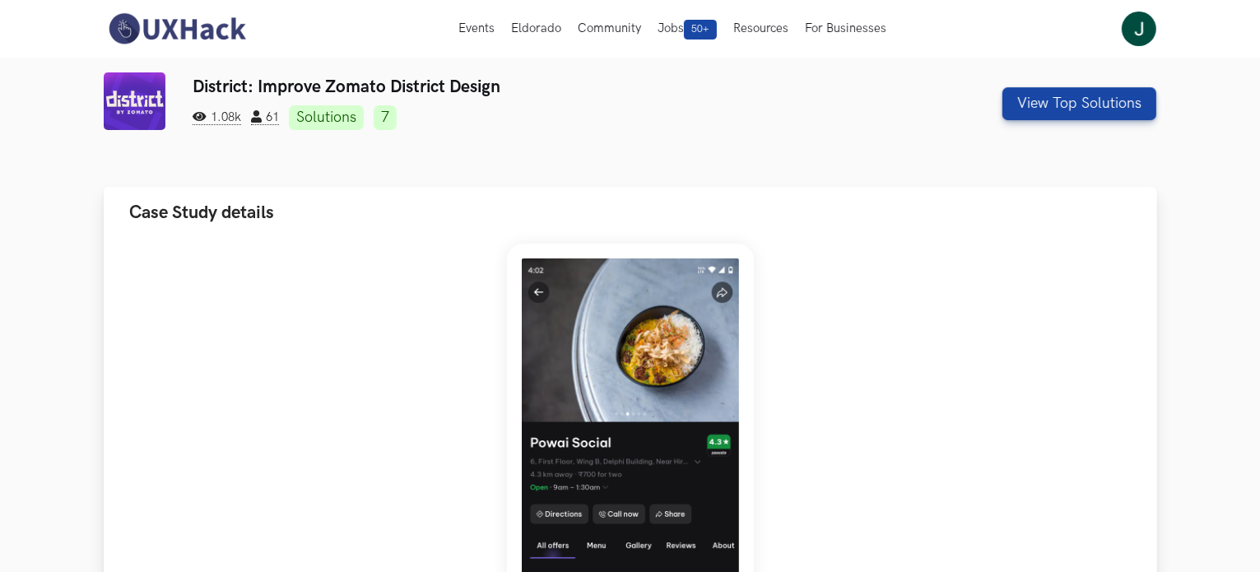
click at [213, 193] on button "Case Study details" at bounding box center [630, 213] width 1053 height 52
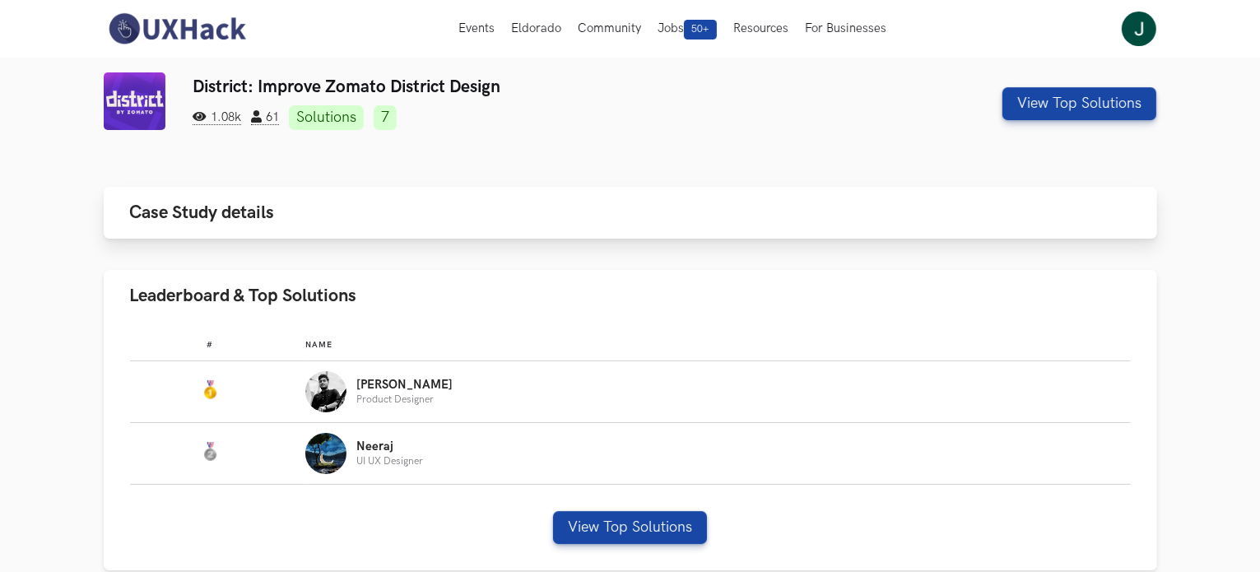
click at [213, 193] on button "Case Study details" at bounding box center [630, 213] width 1053 height 52
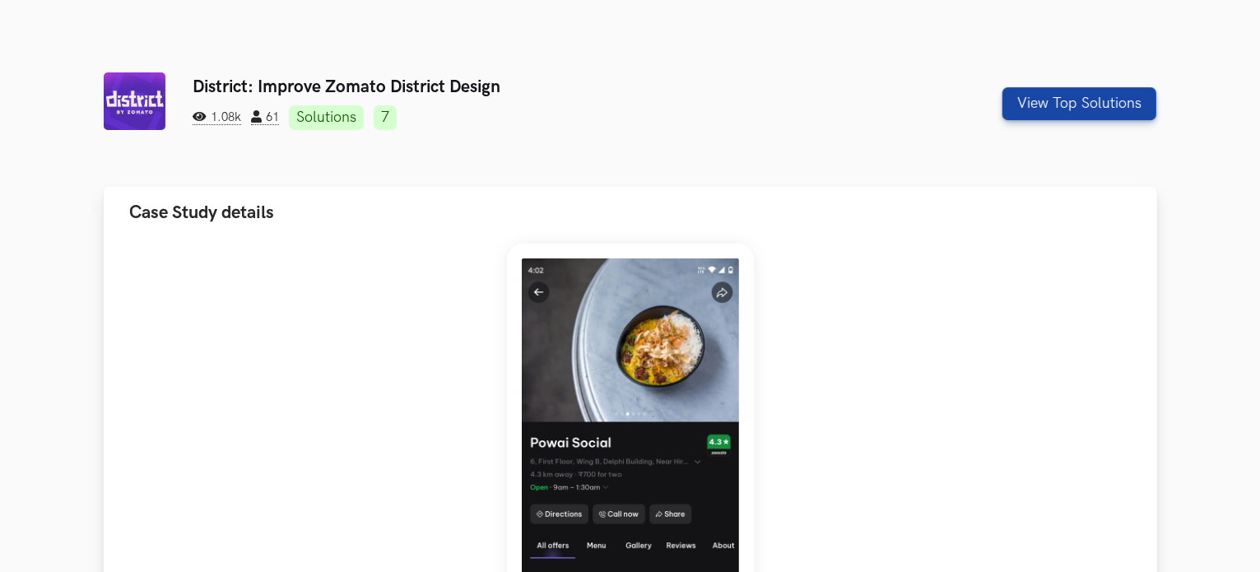
scroll to position [411, 0]
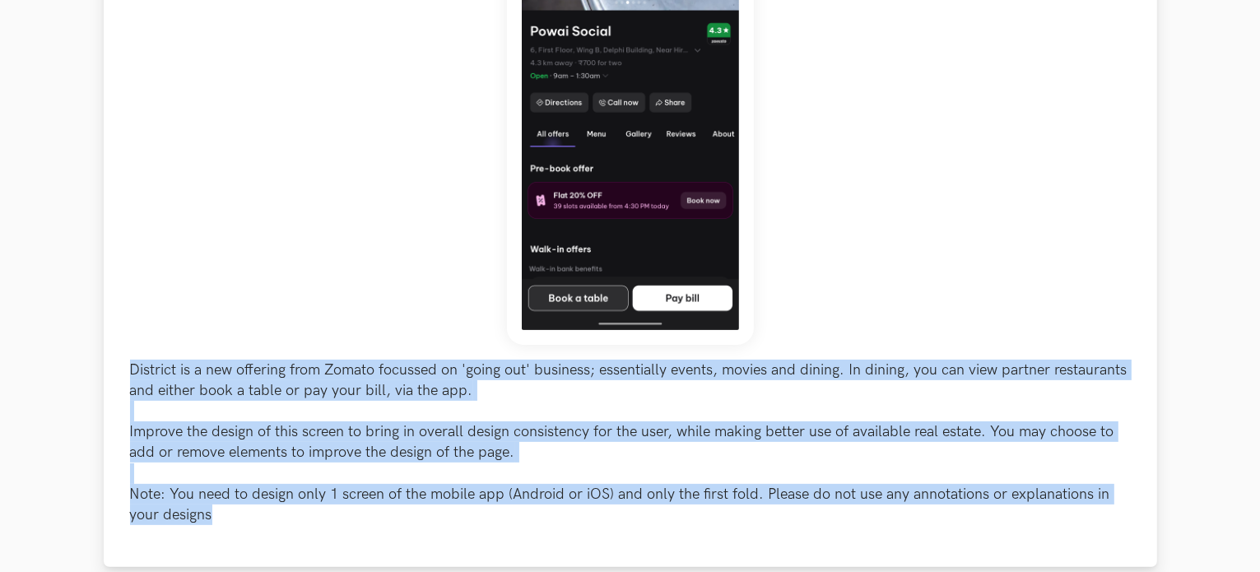
drag, startPoint x: 126, startPoint y: 363, endPoint x: 602, endPoint y: 509, distance: 498.4
click at [602, 509] on div "District is a new offering from Zomato focussed on 'going out' business; essent…" at bounding box center [630, 197] width 1053 height 740
click at [489, 476] on p "District is a new offering from Zomato focussed on 'going out' business; essent…" at bounding box center [630, 443] width 1001 height 166
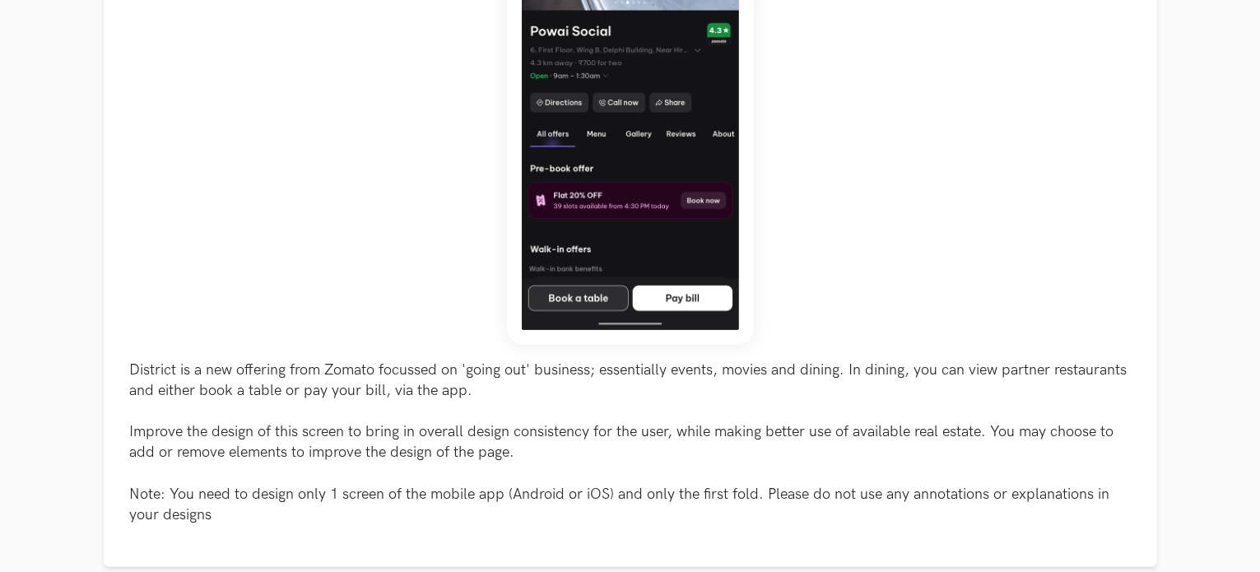
scroll to position [741, 0]
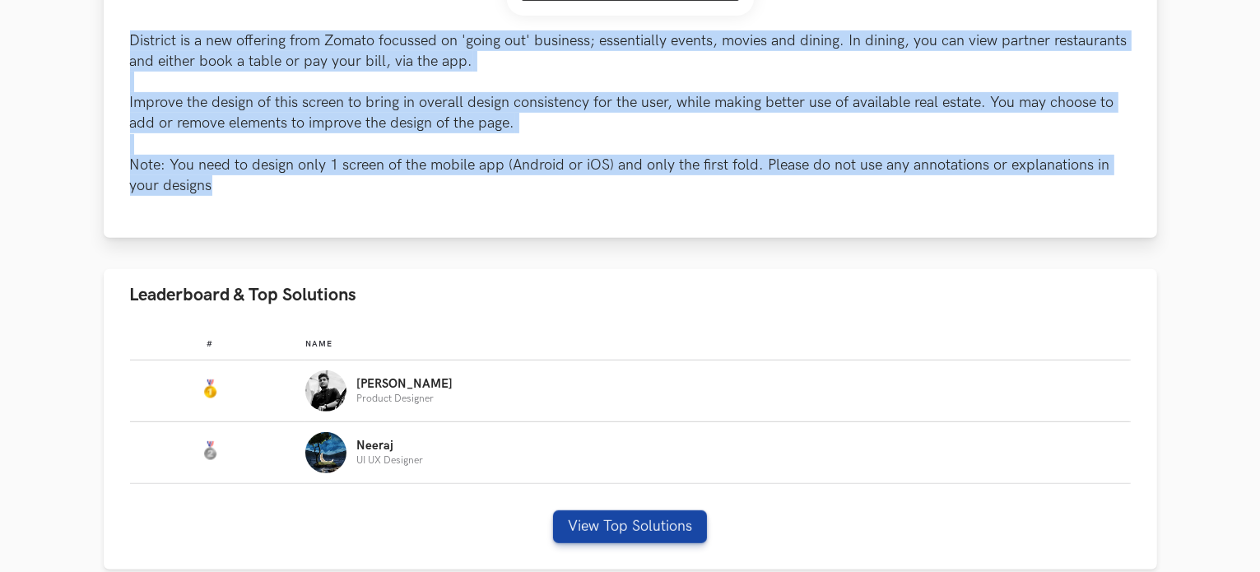
drag, startPoint x: 230, startPoint y: 204, endPoint x: 128, endPoint y: 31, distance: 200.7
click at [195, 86] on p "District is a new offering from Zomato focussed on 'going out' business; essent…" at bounding box center [630, 113] width 1001 height 166
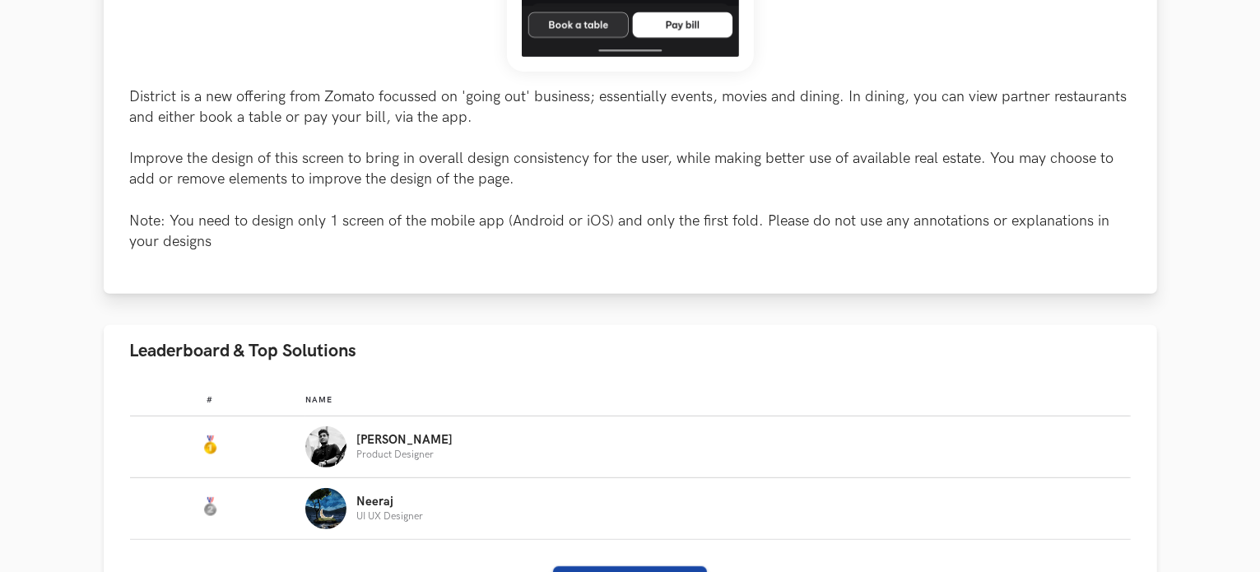
scroll to position [576, 0]
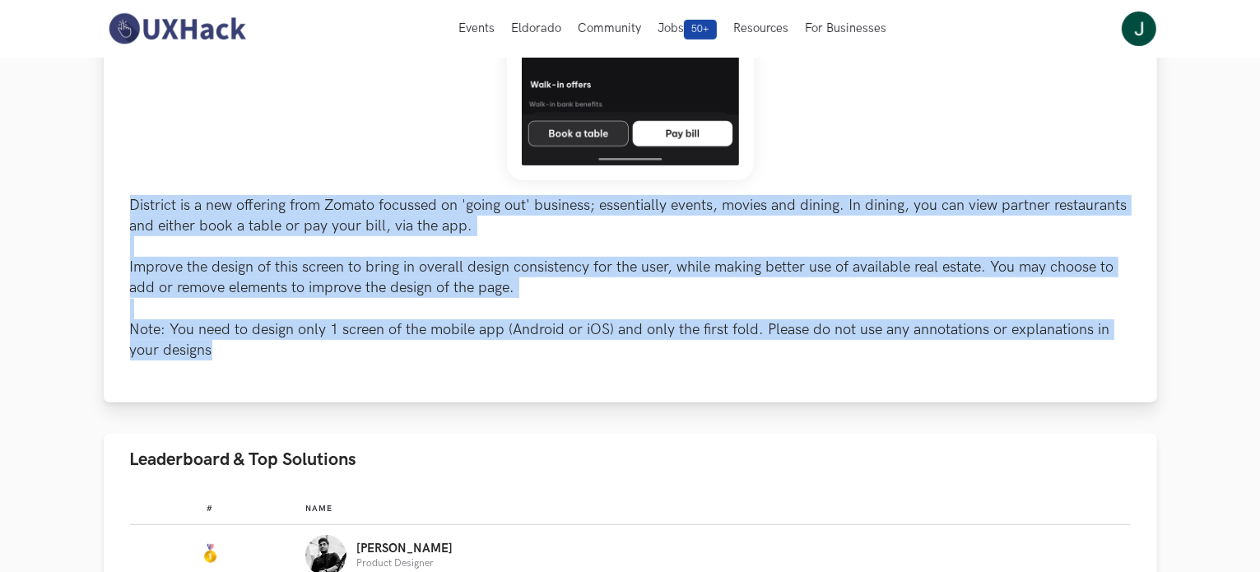
drag, startPoint x: 138, startPoint y: 227, endPoint x: 216, endPoint y: 372, distance: 164.2
click at [216, 372] on div "District is a new offering from Zomato focussed on 'going out' business; essent…" at bounding box center [630, 33] width 1053 height 740
click at [233, 301] on p "District is a new offering from Zomato focussed on 'going out' business; essent…" at bounding box center [630, 278] width 1001 height 166
drag, startPoint x: 115, startPoint y: 188, endPoint x: 258, endPoint y: 362, distance: 225.0
click at [257, 369] on div "District is a new offering from Zomato focussed on 'going out' business; essent…" at bounding box center [630, 33] width 1053 height 740
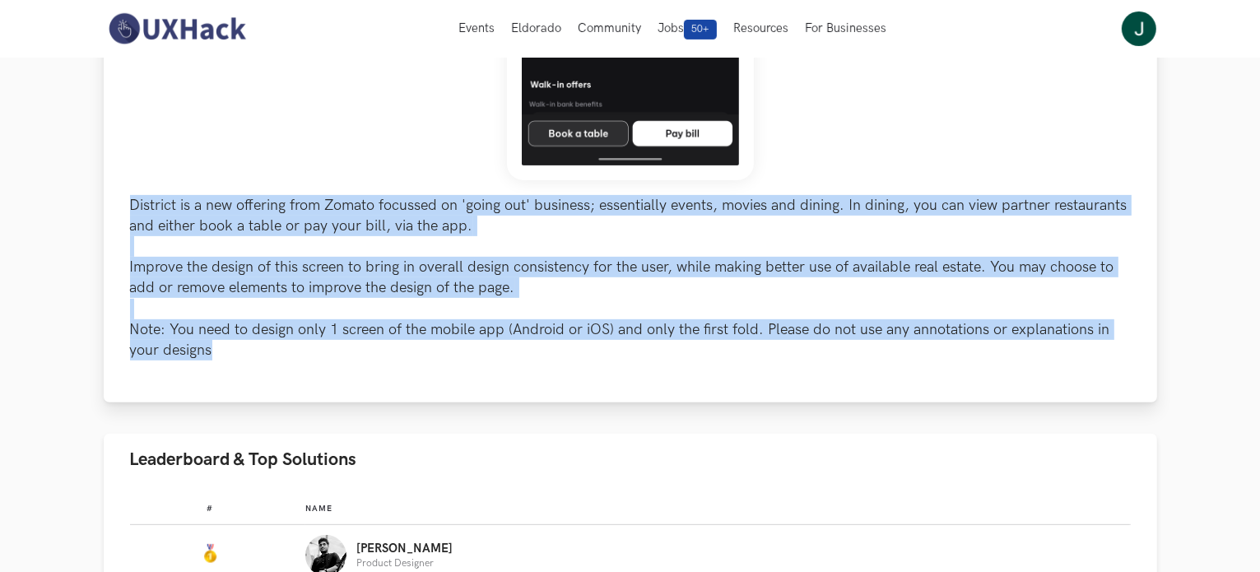
click at [289, 223] on p "District is a new offering from Zomato focussed on 'going out' business; essent…" at bounding box center [630, 278] width 1001 height 166
drag, startPoint x: 166, startPoint y: 249, endPoint x: 244, endPoint y: 365, distance: 139.4
click at [244, 365] on div "District is a new offering from Zomato focussed on 'going out' business; essent…" at bounding box center [630, 33] width 1053 height 740
click at [212, 276] on p "District is a new offering from Zomato focussed on 'going out' business; essent…" at bounding box center [630, 278] width 1001 height 166
drag, startPoint x: 123, startPoint y: 200, endPoint x: 204, endPoint y: 368, distance: 186.6
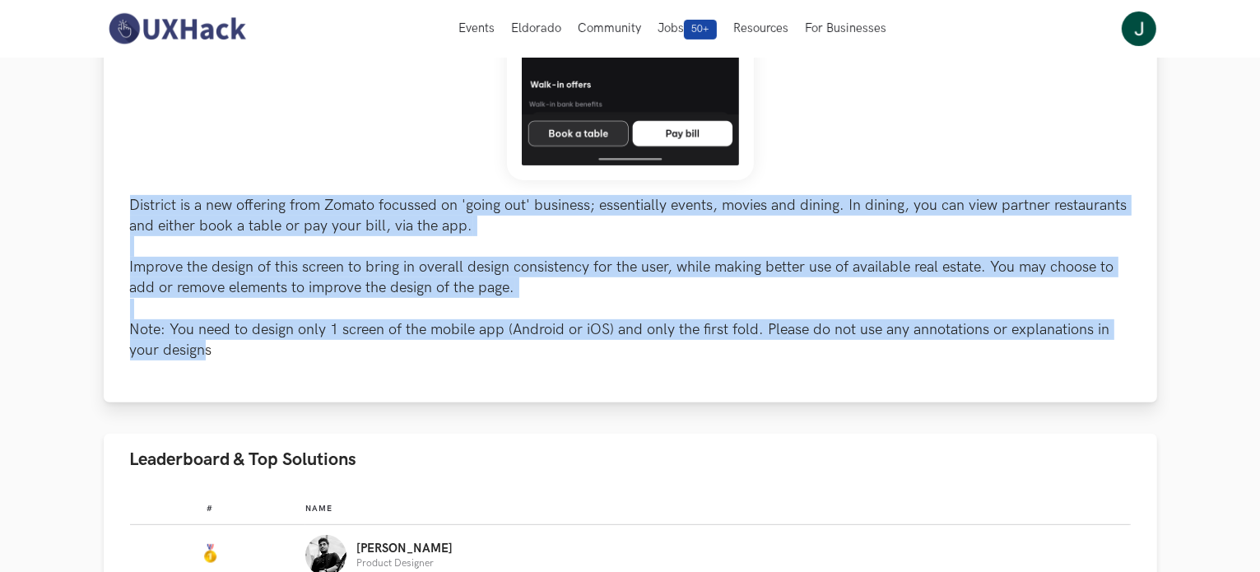
click at [204, 368] on div "District is a new offering from Zomato focussed on 'going out' business; essent…" at bounding box center [630, 33] width 1053 height 740
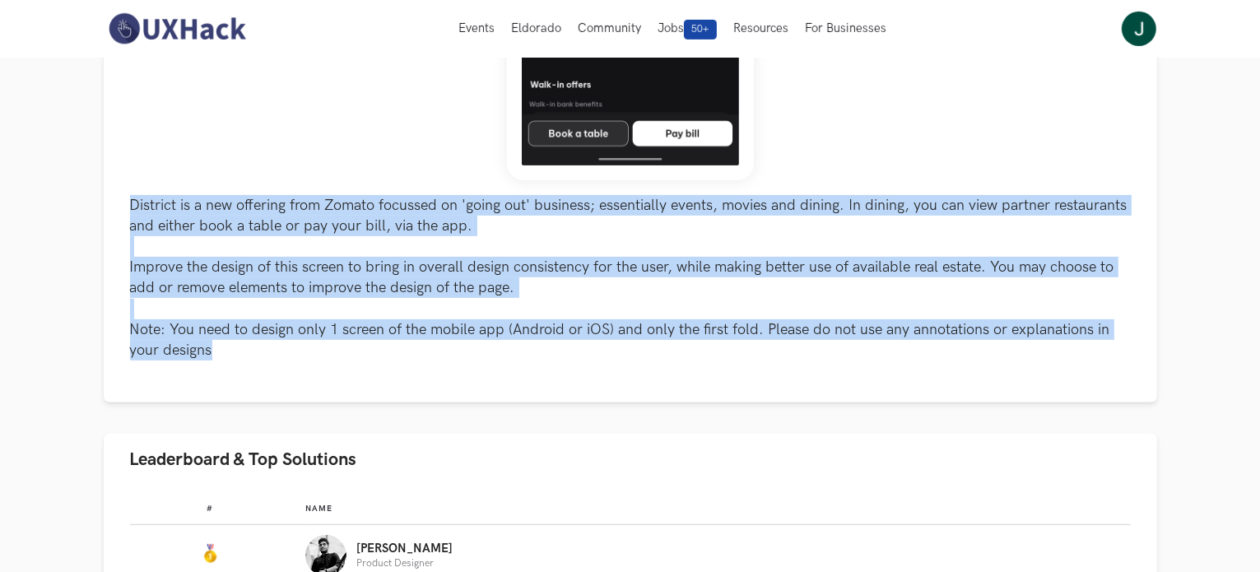
drag, startPoint x: 234, startPoint y: 355, endPoint x: 91, endPoint y: 188, distance: 220.0
click at [91, 188] on section "District: Improve Zomato District Design 1.08k 61 Solutions 7 View Top Solution…" at bounding box center [630, 407] width 1260 height 1851
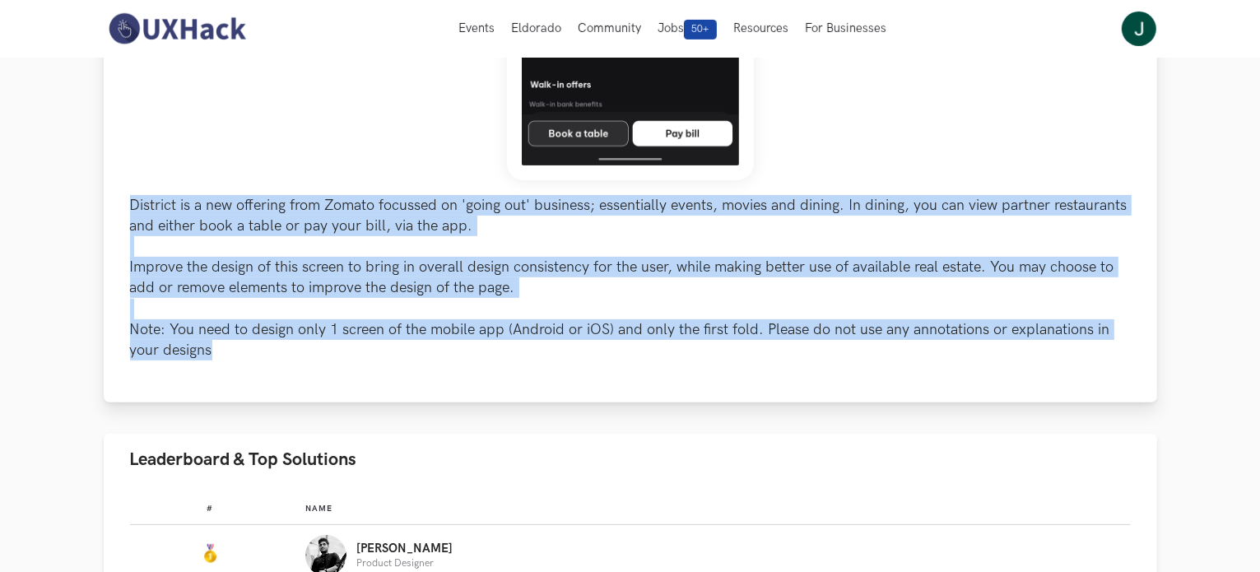
click at [217, 197] on p "District is a new offering from Zomato focussed on 'going out' business; essent…" at bounding box center [630, 278] width 1001 height 166
drag, startPoint x: 134, startPoint y: 202, endPoint x: 227, endPoint y: 374, distance: 195.5
click at [227, 374] on div "District is a new offering from Zomato focussed on 'going out' business; essent…" at bounding box center [630, 33] width 1053 height 740
click at [235, 322] on p "District is a new offering from Zomato focussed on 'going out' business; essent…" at bounding box center [630, 278] width 1001 height 166
drag, startPoint x: 132, startPoint y: 197, endPoint x: 227, endPoint y: 358, distance: 187.4
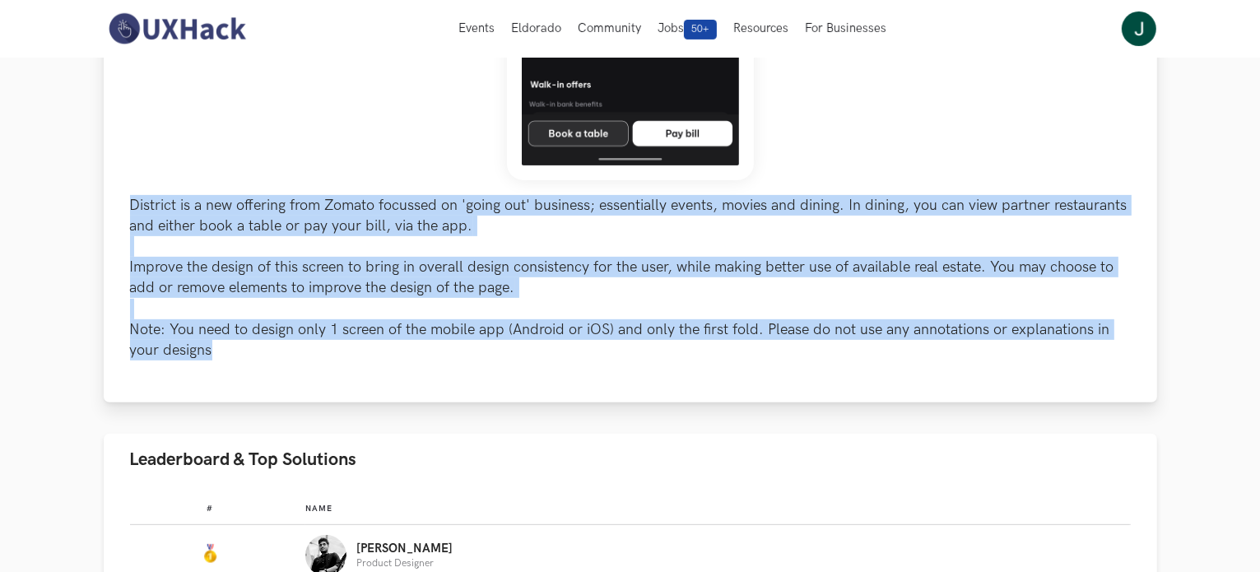
click at [227, 358] on p "District is a new offering from Zomato focussed on 'going out' business; essent…" at bounding box center [630, 278] width 1001 height 166
click at [227, 277] on p "District is a new offering from Zomato focussed on 'going out' business; essent…" at bounding box center [630, 278] width 1001 height 166
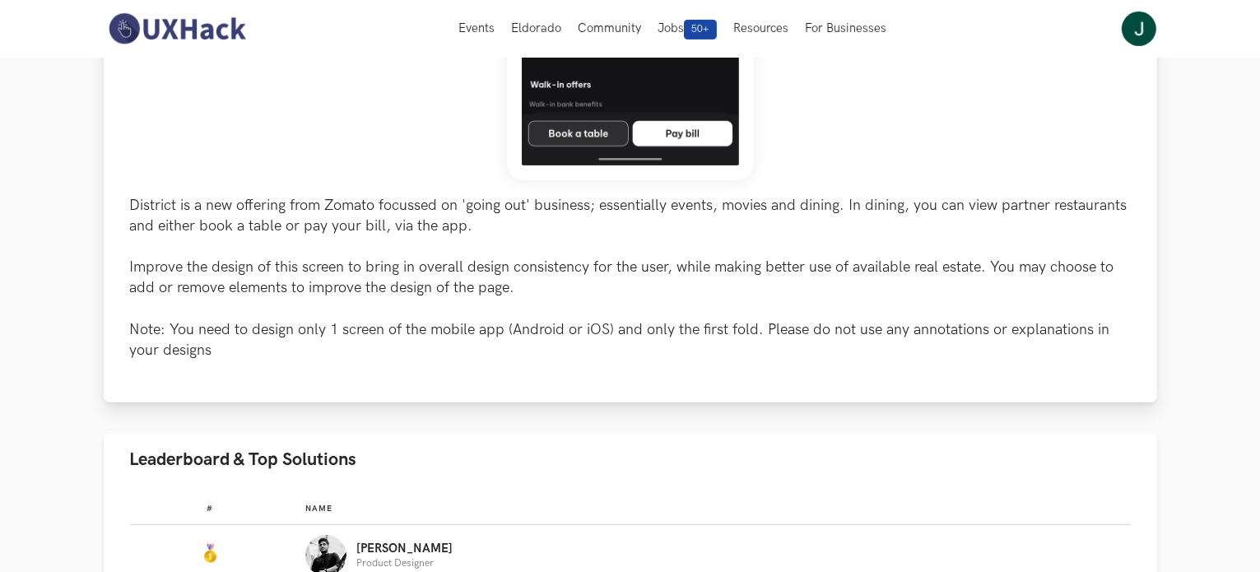
click at [260, 244] on p "District is a new offering from Zomato focussed on 'going out' business; essent…" at bounding box center [630, 278] width 1001 height 166
click at [230, 212] on p "District is a new offering from Zomato focussed on 'going out' business; essent…" at bounding box center [630, 278] width 1001 height 166
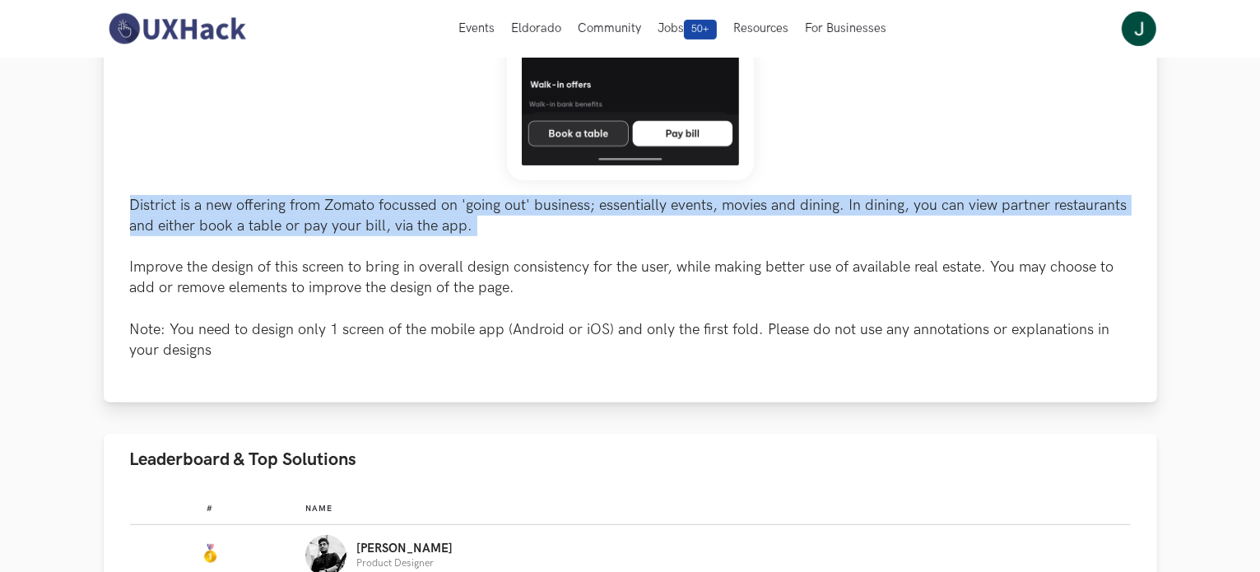
click at [230, 212] on p "District is a new offering from Zomato focussed on 'going out' business; essent…" at bounding box center [630, 278] width 1001 height 166
click at [126, 188] on div "District is a new offering from Zomato focussed on 'going out' business; essent…" at bounding box center [630, 33] width 1053 height 740
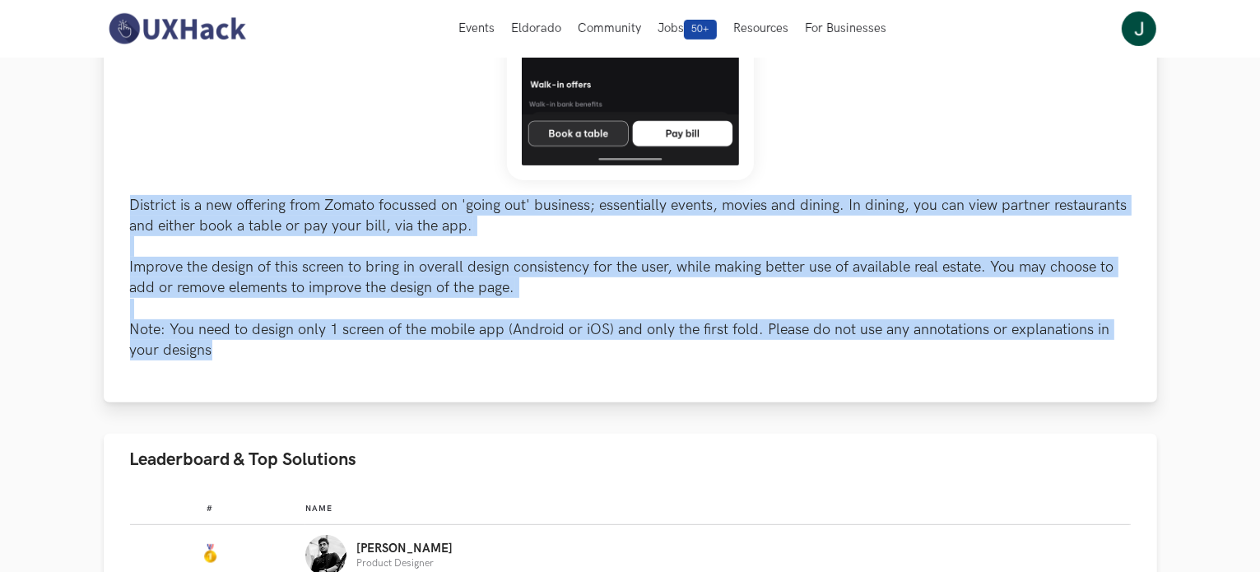
drag, startPoint x: 124, startPoint y: 187, endPoint x: 224, endPoint y: 366, distance: 205.2
click at [224, 366] on div "District is a new offering from Zomato focussed on 'going out' business; essent…" at bounding box center [630, 33] width 1053 height 740
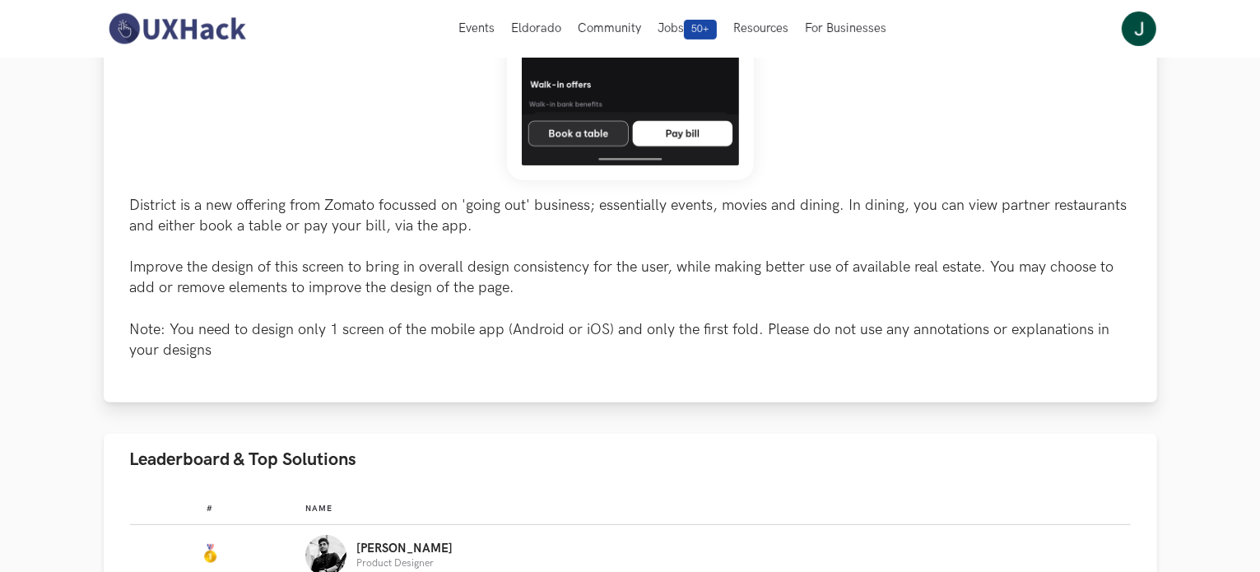
click at [189, 178] on div "District is a new offering from Zomato focussed on 'going out' business; essent…" at bounding box center [630, 14] width 1001 height 693
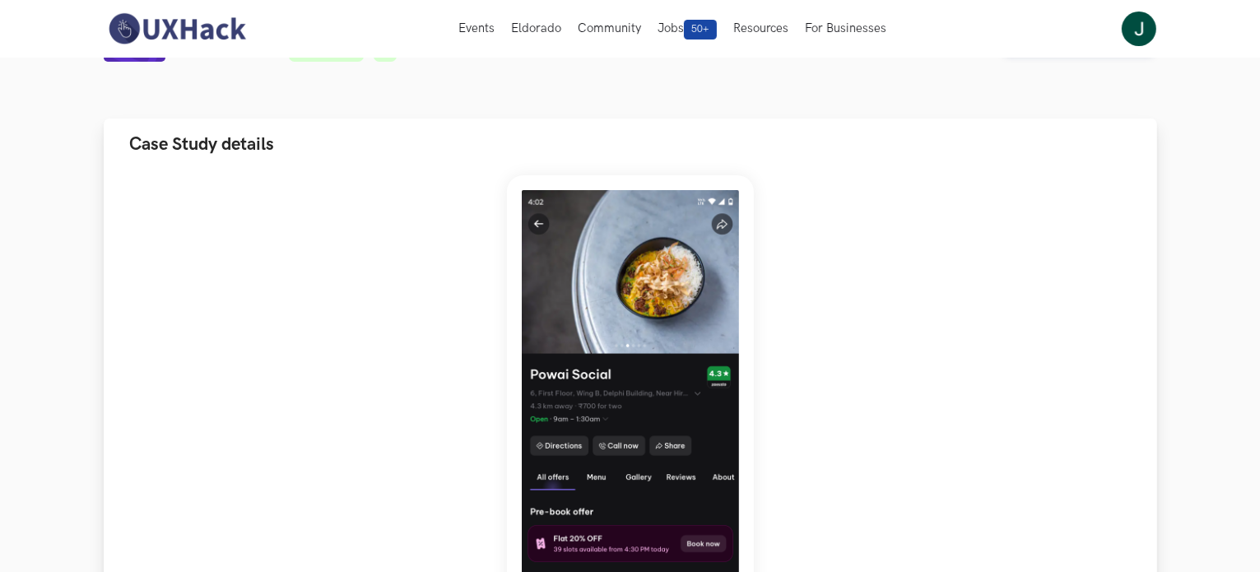
scroll to position [0, 0]
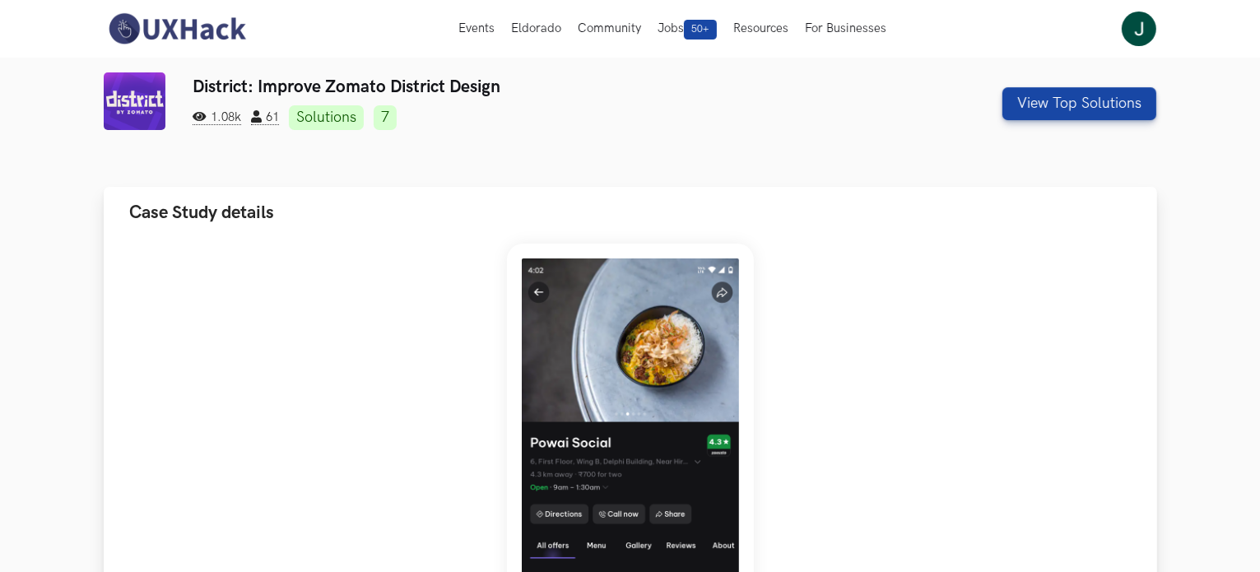
drag, startPoint x: 132, startPoint y: 188, endPoint x: 216, endPoint y: 252, distance: 105.2
click at [216, 252] on li "Case Study details District is a new offering from Zomato focussed on 'going ou…" at bounding box center [630, 583] width 1053 height 792
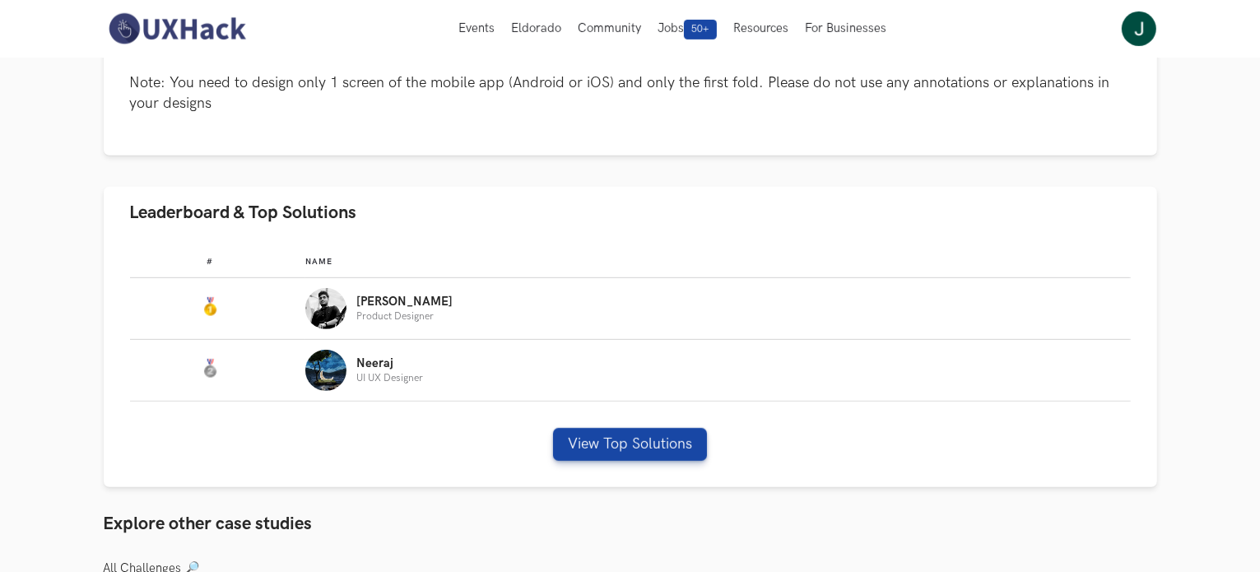
scroll to position [576, 0]
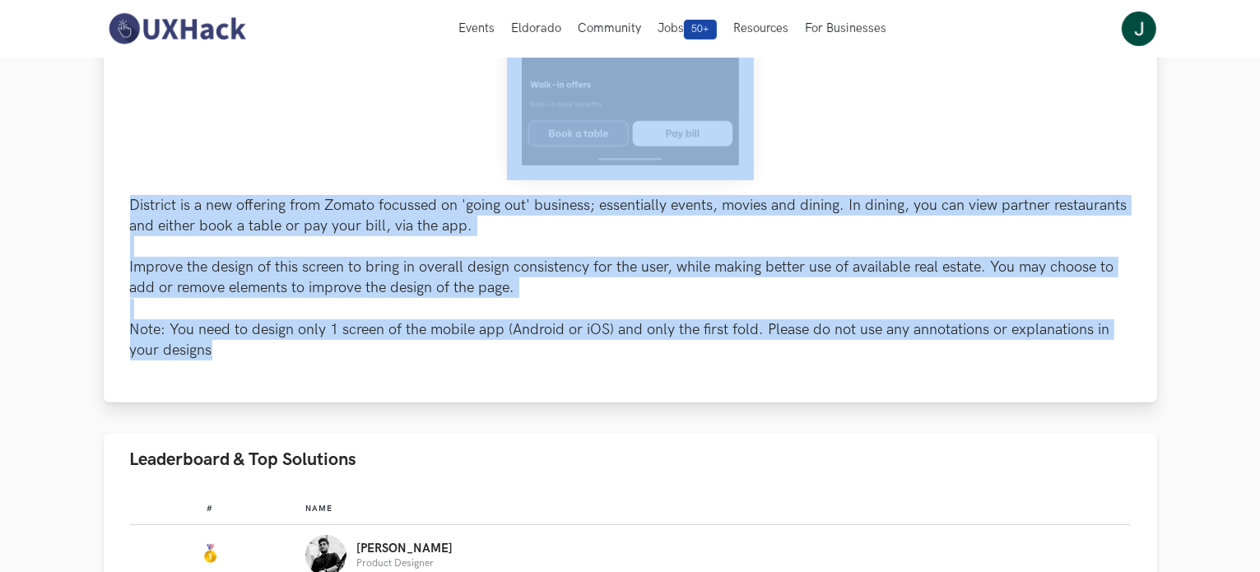
drag, startPoint x: 132, startPoint y: 193, endPoint x: 222, endPoint y: 370, distance: 199.5
click at [222, 370] on div "District is a new offering from Zomato focussed on 'going out' business; essent…" at bounding box center [630, 33] width 1053 height 740
click at [223, 341] on p "District is a new offering from Zomato focussed on 'going out' business; essent…" at bounding box center [630, 278] width 1001 height 166
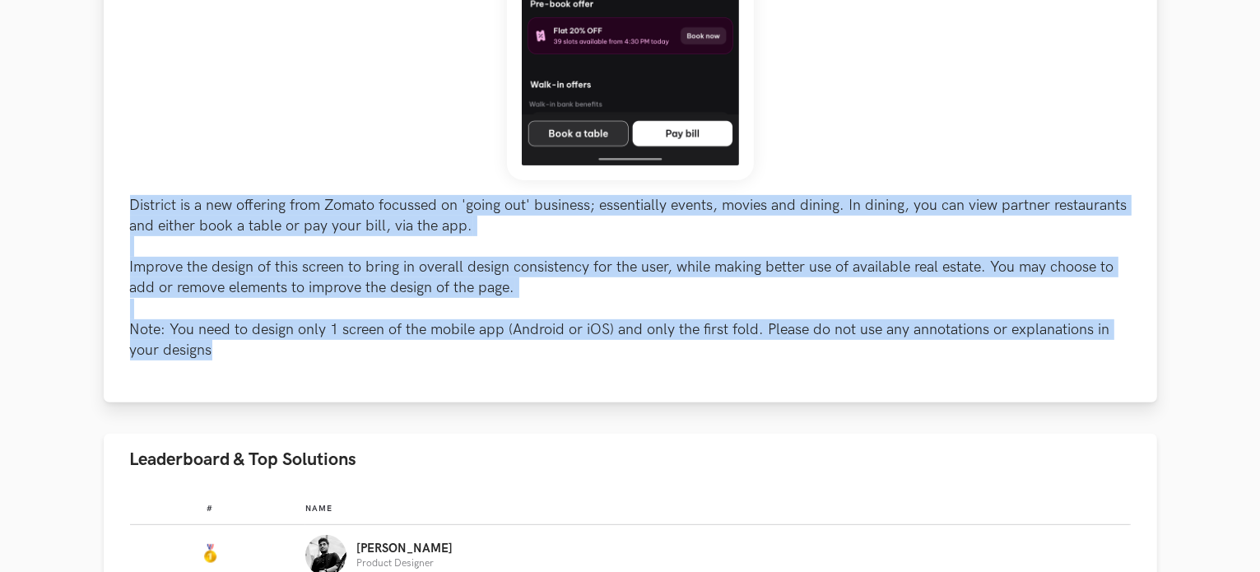
drag, startPoint x: 124, startPoint y: 197, endPoint x: 238, endPoint y: 357, distance: 196.6
click at [238, 357] on div "District is a new offering from Zomato focussed on 'going out' business; essent…" at bounding box center [630, 33] width 1053 height 740
click at [241, 281] on p "District is a new offering from Zomato focussed on 'going out' business; essent…" at bounding box center [630, 278] width 1001 height 166
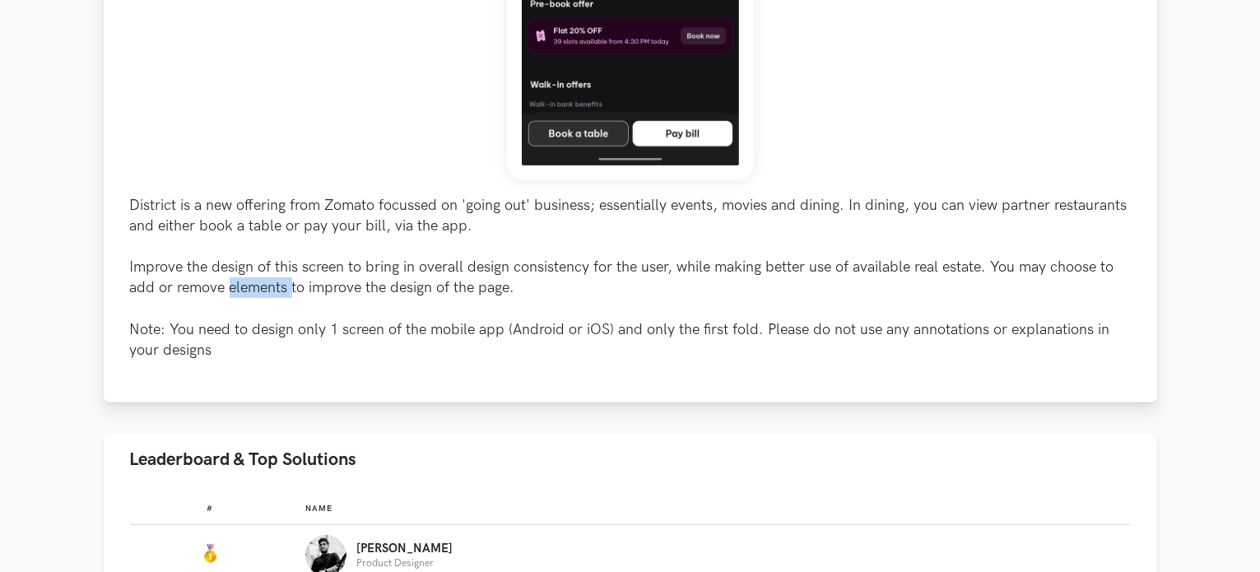
click at [241, 281] on p "District is a new offering from Zomato focussed on 'going out' business; essent…" at bounding box center [630, 278] width 1001 height 166
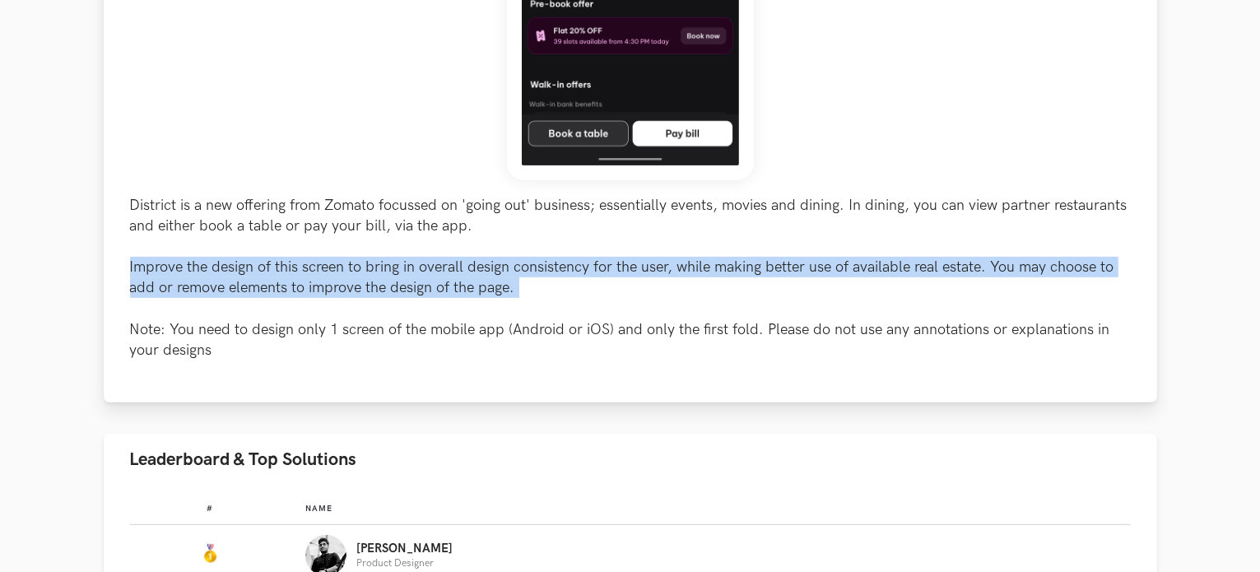
click at [241, 281] on p "District is a new offering from Zomato focussed on 'going out' business; essent…" at bounding box center [630, 278] width 1001 height 166
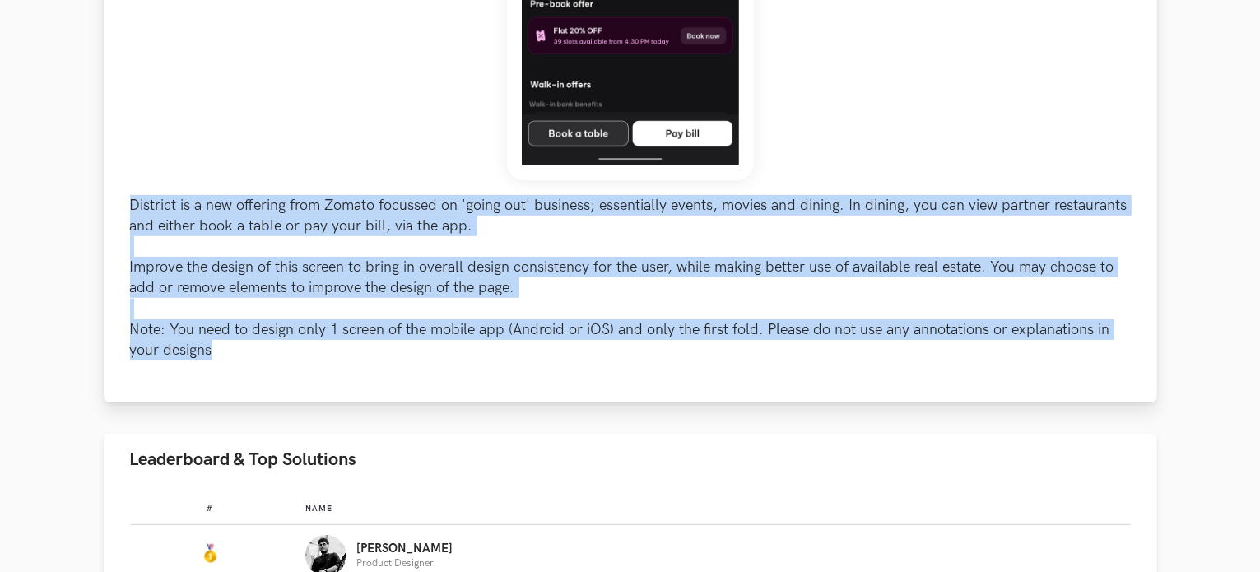
drag, startPoint x: 210, startPoint y: 348, endPoint x: 126, endPoint y: 198, distance: 171.7
click at [126, 198] on div "District is a new offering from Zomato focussed on 'going out' business; essent…" at bounding box center [630, 33] width 1053 height 740
click at [157, 195] on p "District is a new offering from Zomato focussed on 'going out' business; essent…" at bounding box center [630, 278] width 1001 height 166
drag, startPoint x: 132, startPoint y: 207, endPoint x: 211, endPoint y: 362, distance: 174.1
click at [211, 362] on div "District is a new offering from Zomato focussed on 'going out' business; essent…" at bounding box center [630, 33] width 1053 height 740
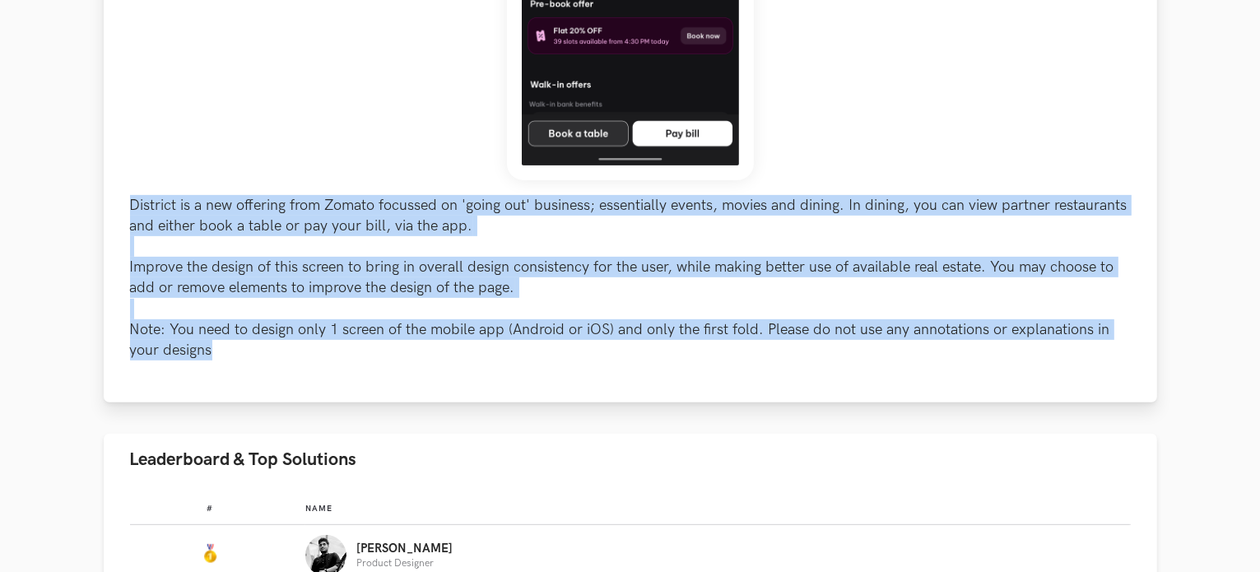
click at [199, 269] on p "District is a new offering from Zomato focussed on 'going out' business; essent…" at bounding box center [630, 278] width 1001 height 166
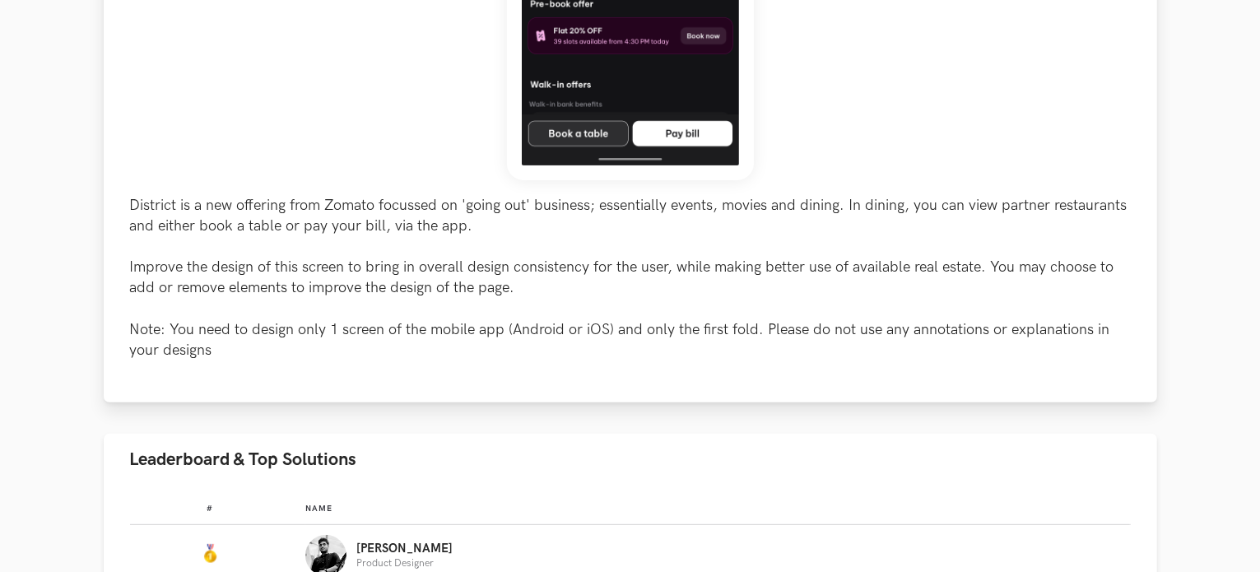
click at [161, 206] on p "District is a new offering from Zomato focussed on 'going out' business; essent…" at bounding box center [630, 278] width 1001 height 166
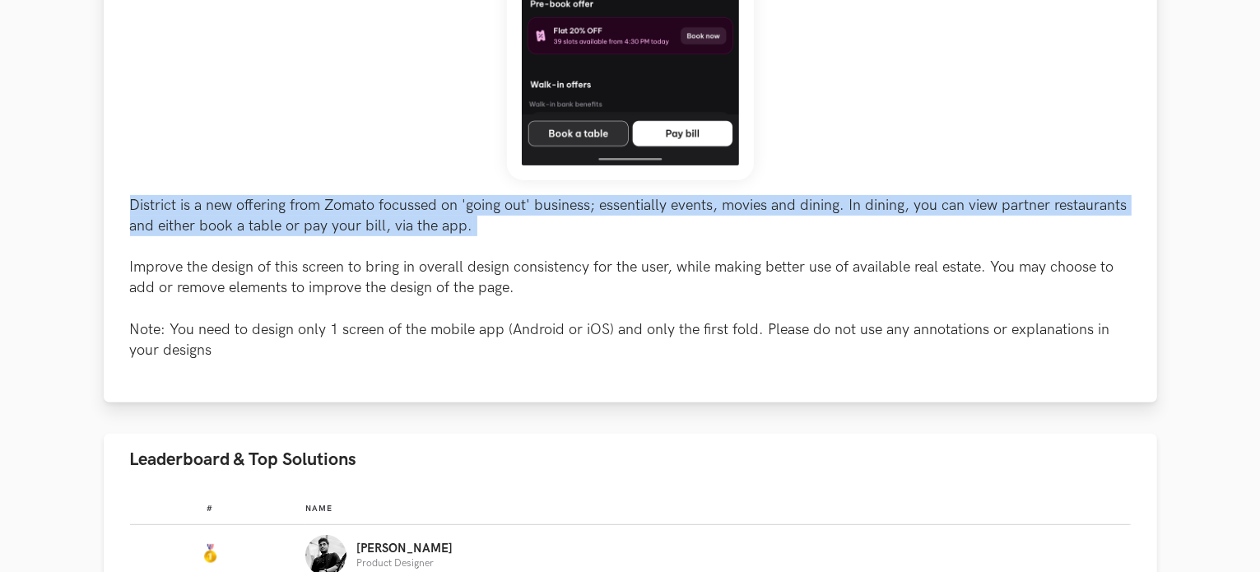
click at [161, 206] on p "District is a new offering from Zomato focussed on 'going out' business; essent…" at bounding box center [630, 278] width 1001 height 166
click at [178, 256] on p "District is a new offering from Zomato focussed on 'going out' business; essent…" at bounding box center [630, 278] width 1001 height 166
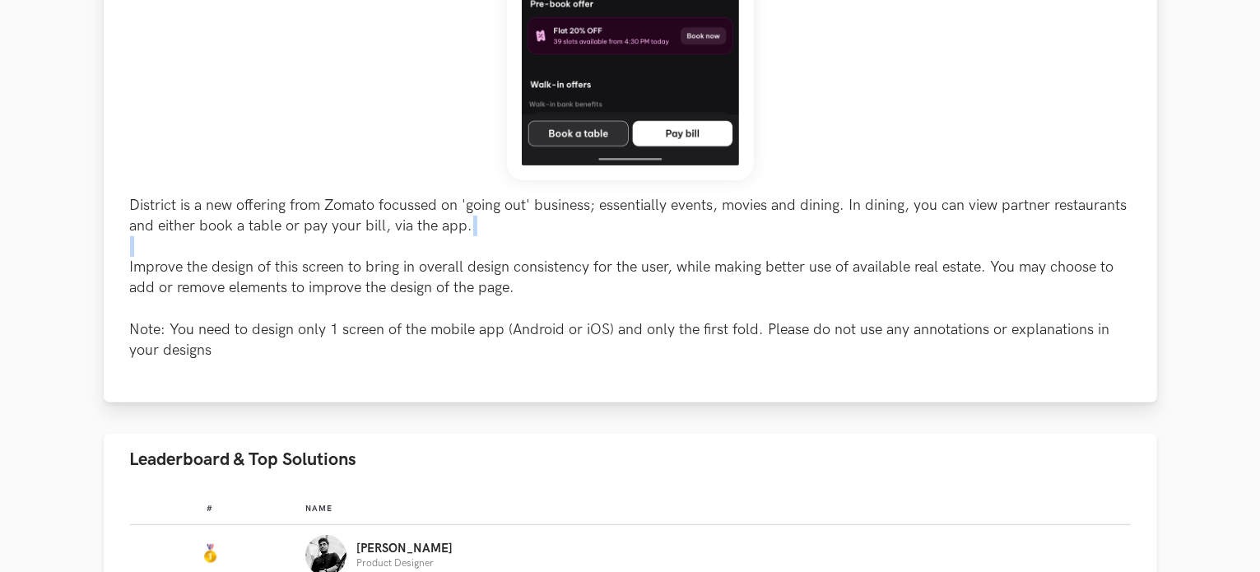
click at [178, 256] on p "District is a new offering from Zomato focussed on 'going out' business; essent…" at bounding box center [630, 278] width 1001 height 166
click at [181, 285] on p "District is a new offering from Zomato focussed on 'going out' business; essent…" at bounding box center [630, 278] width 1001 height 166
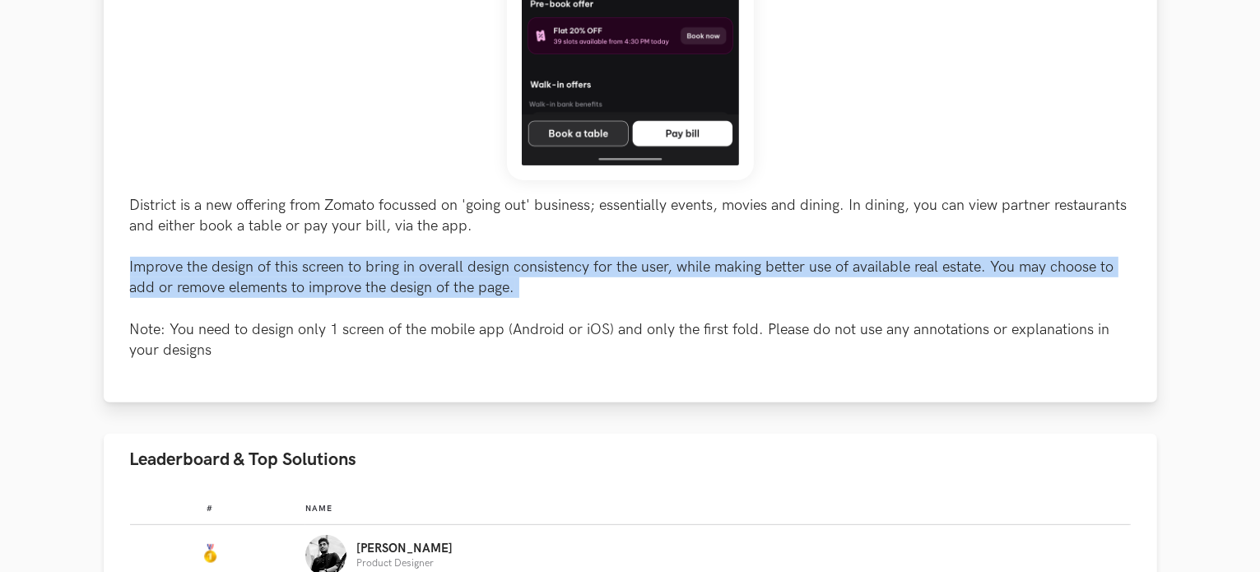
click at [181, 284] on p "District is a new offering from Zomato focussed on 'going out' business; essent…" at bounding box center [630, 278] width 1001 height 166
click at [181, 283] on p "District is a new offering from Zomato focussed on 'going out' business; essent…" at bounding box center [630, 278] width 1001 height 166
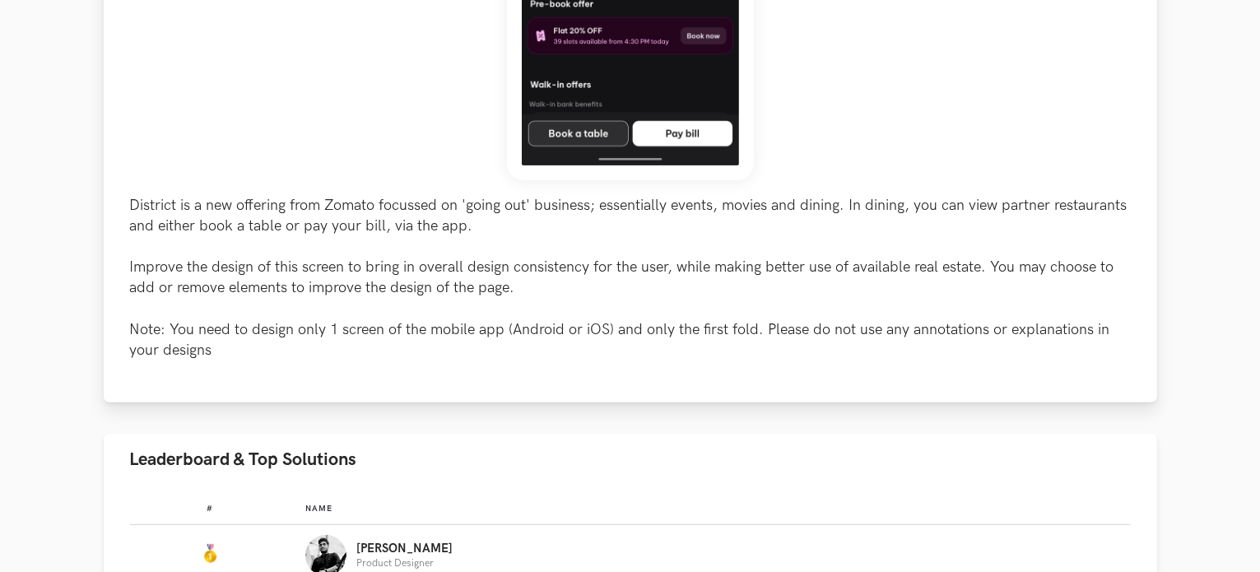
click at [197, 329] on p "District is a new offering from Zomato focussed on 'going out' business; essent…" at bounding box center [630, 278] width 1001 height 166
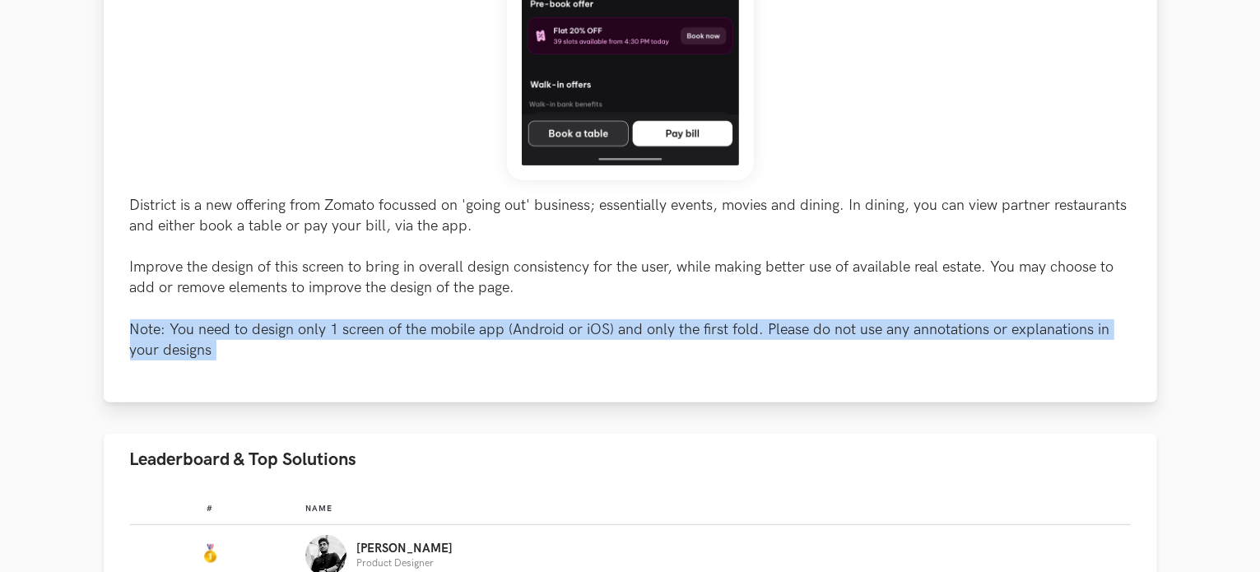
click at [197, 329] on p "District is a new offering from Zomato focussed on 'going out' business; essent…" at bounding box center [630, 278] width 1001 height 166
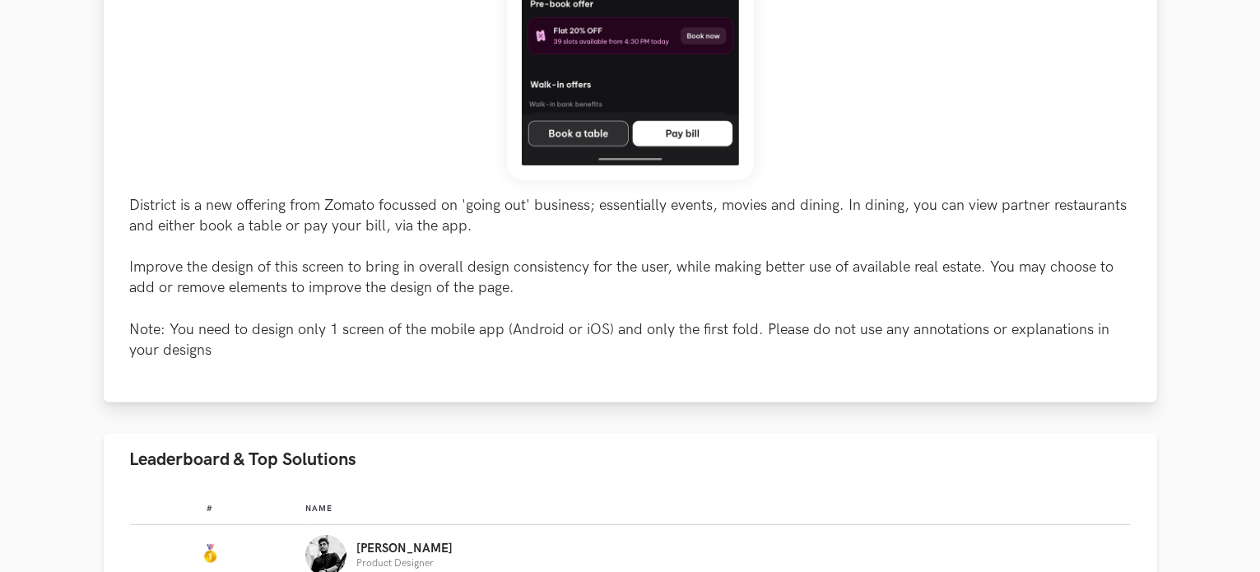
click at [201, 198] on p "District is a new offering from Zomato focussed on 'going out' business; essent…" at bounding box center [630, 278] width 1001 height 166
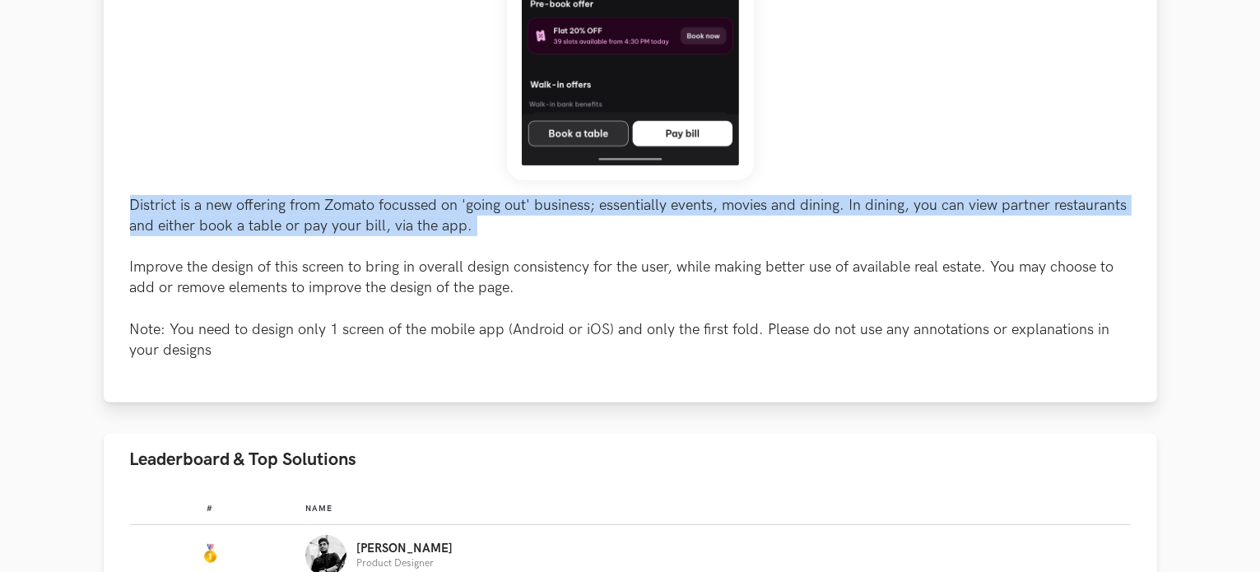
click at [201, 198] on p "District is a new offering from Zomato focussed on 'going out' business; essent…" at bounding box center [630, 278] width 1001 height 166
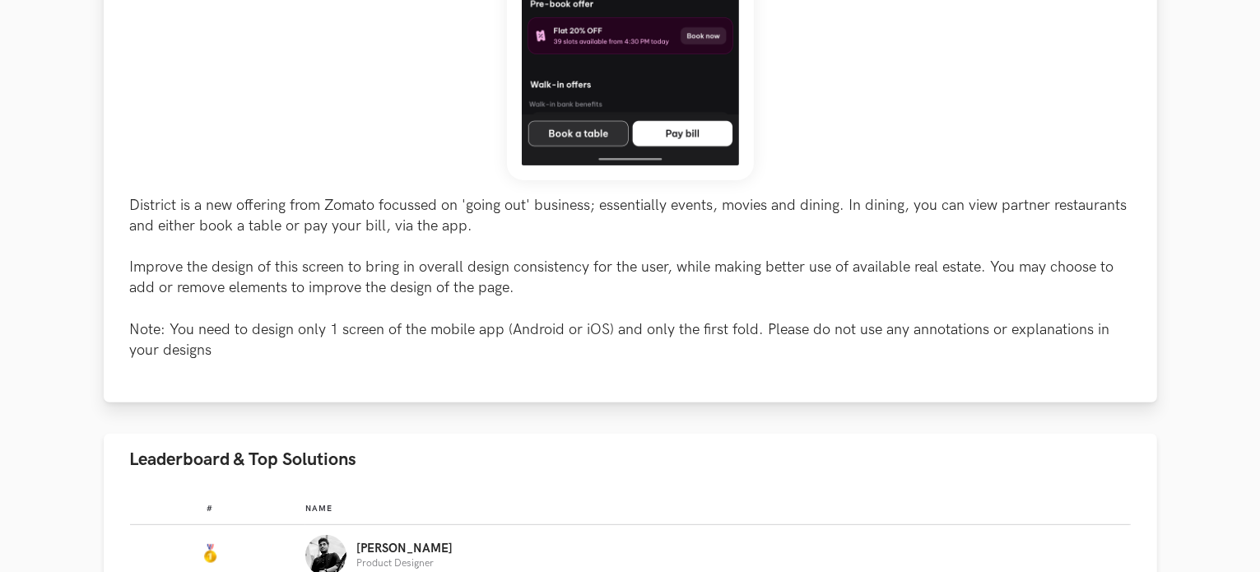
click at [237, 286] on p "District is a new offering from Zomato focussed on 'going out' business; essent…" at bounding box center [630, 278] width 1001 height 166
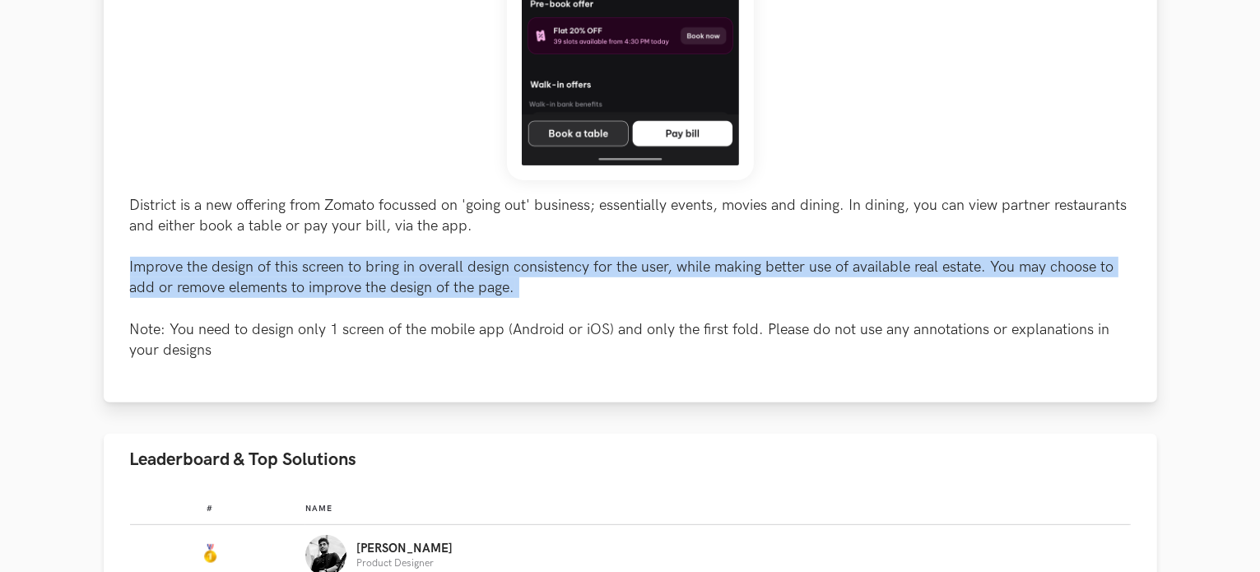
click at [237, 286] on p "District is a new offering from Zomato focussed on 'going out' business; essent…" at bounding box center [630, 278] width 1001 height 166
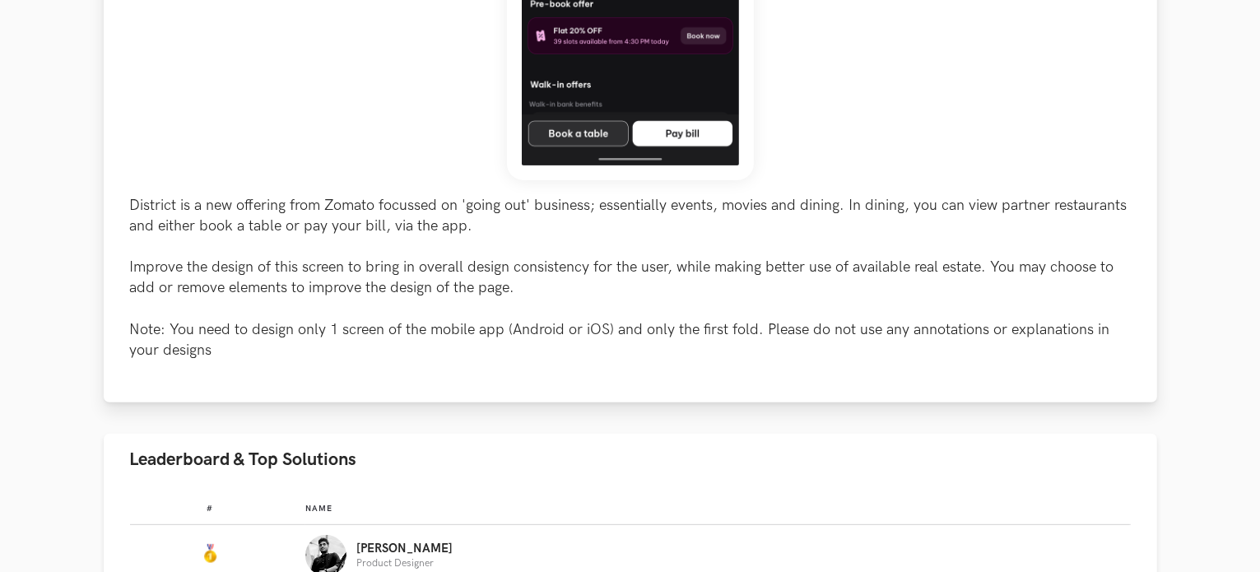
click at [208, 345] on p "District is a new offering from Zomato focussed on 'going out' business; essent…" at bounding box center [630, 278] width 1001 height 166
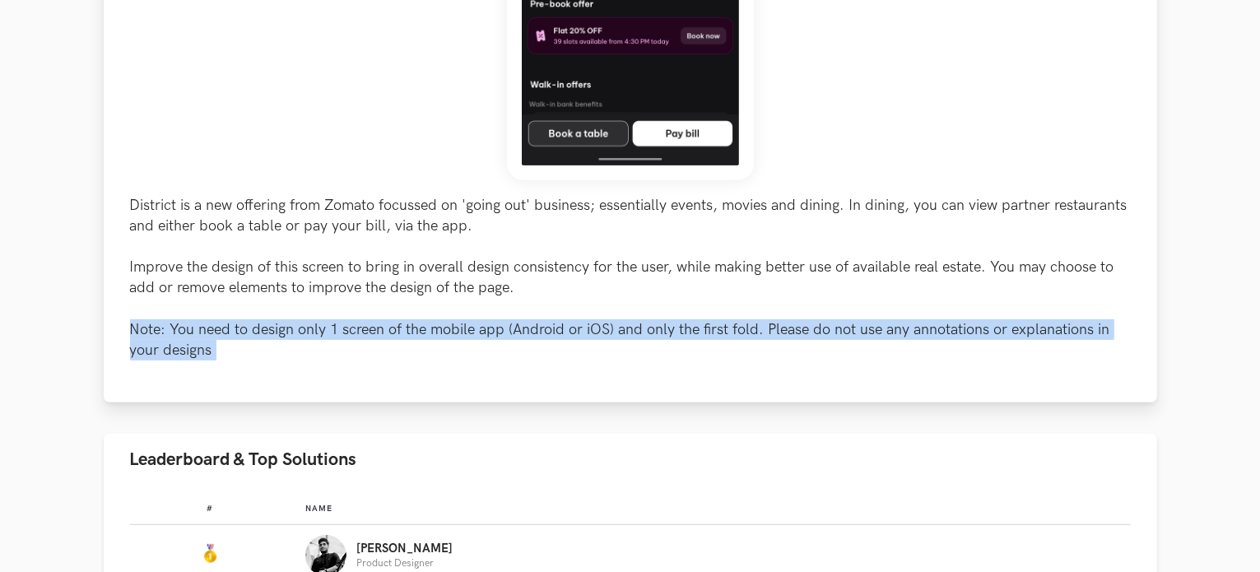
click at [208, 345] on p "District is a new offering from Zomato focussed on 'going out' business; essent…" at bounding box center [630, 278] width 1001 height 166
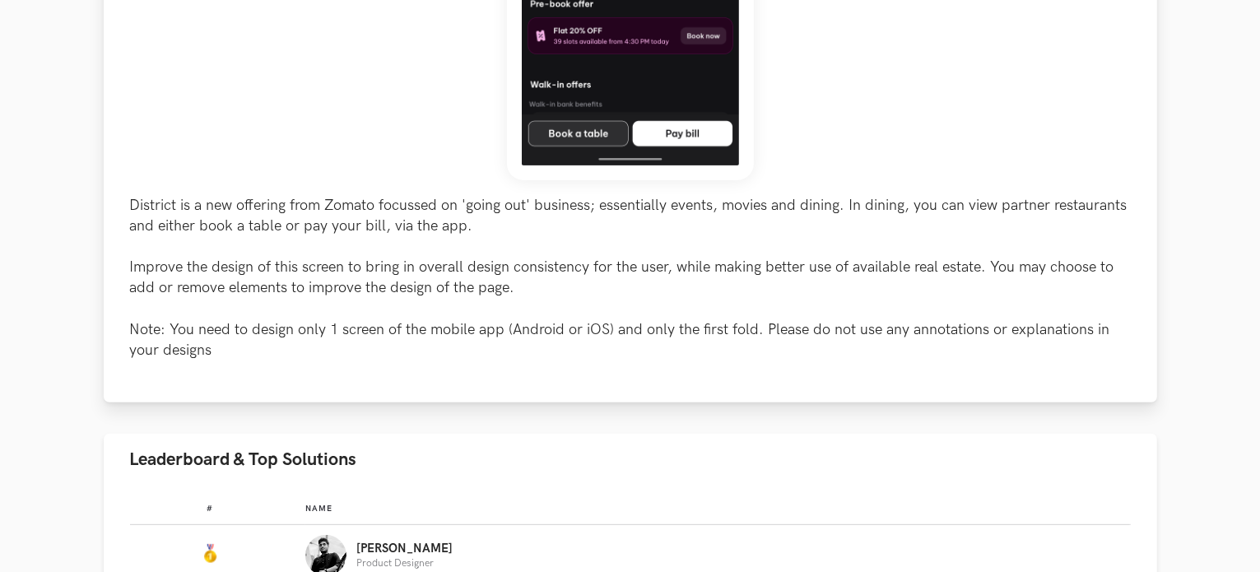
click at [214, 207] on p "District is a new offering from Zomato focussed on 'going out' business; essent…" at bounding box center [630, 278] width 1001 height 166
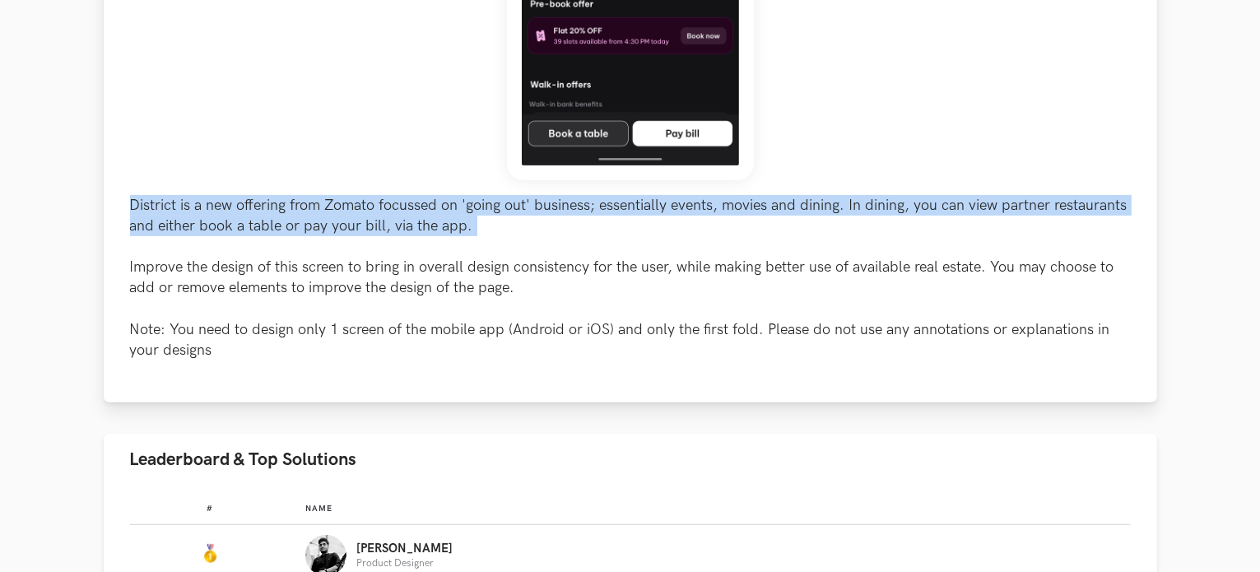
click at [214, 207] on p "District is a new offering from Zomato focussed on 'going out' business; essent…" at bounding box center [630, 278] width 1001 height 166
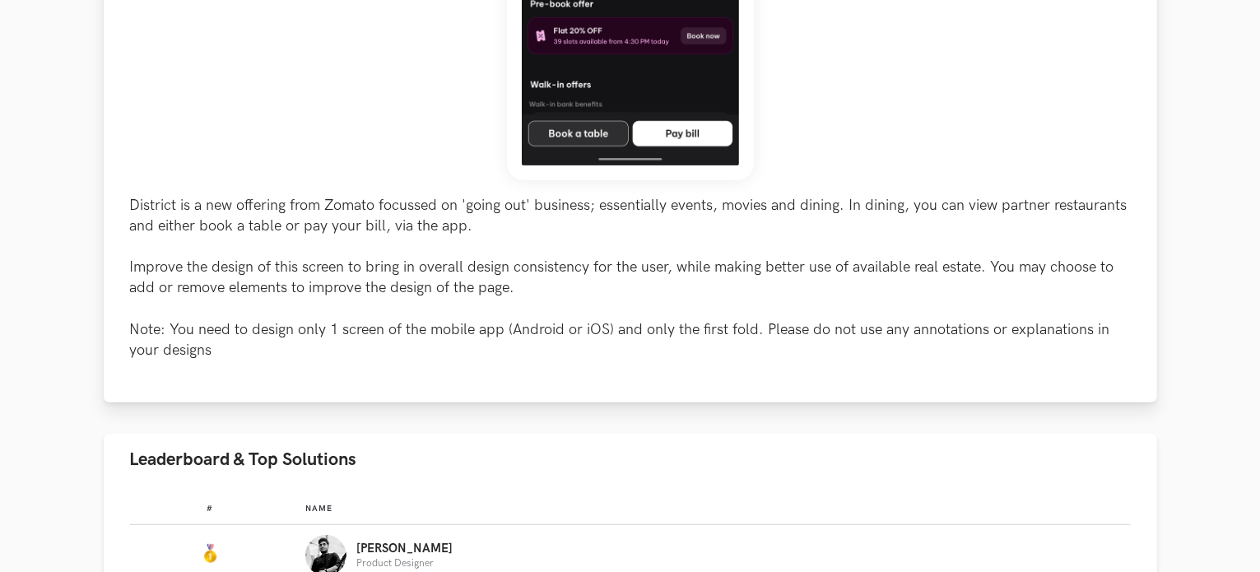
click at [199, 282] on p "District is a new offering from Zomato focussed on 'going out' business; essent…" at bounding box center [630, 278] width 1001 height 166
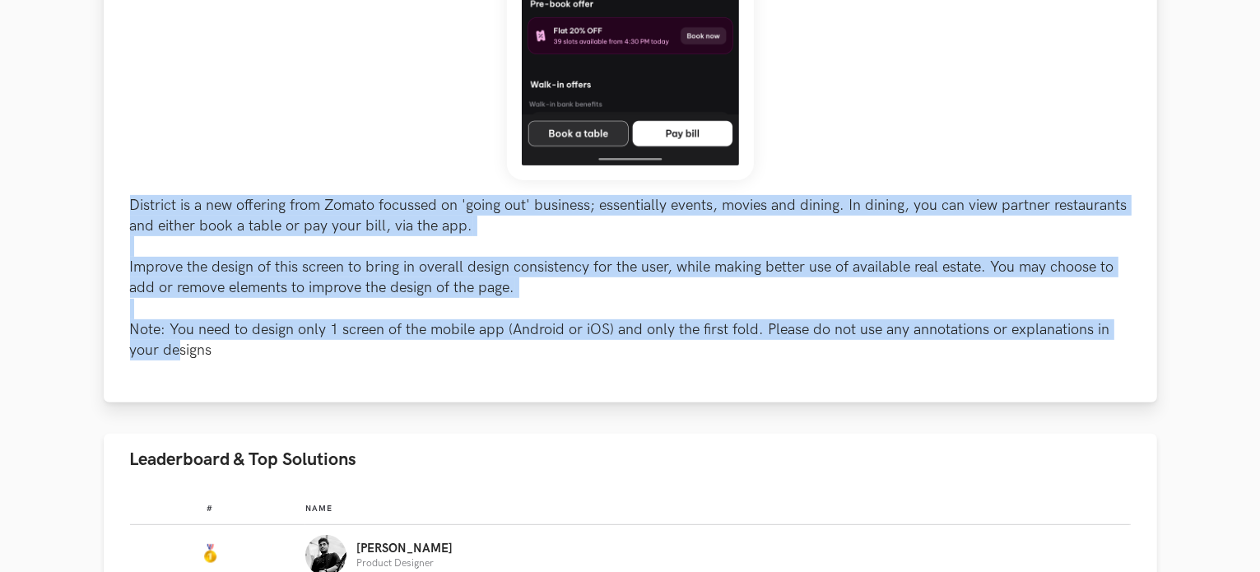
drag, startPoint x: 127, startPoint y: 191, endPoint x: 180, endPoint y: 364, distance: 180.9
click at [180, 364] on div "District is a new offering from Zomato focussed on 'going out' business; essent…" at bounding box center [630, 33] width 1053 height 740
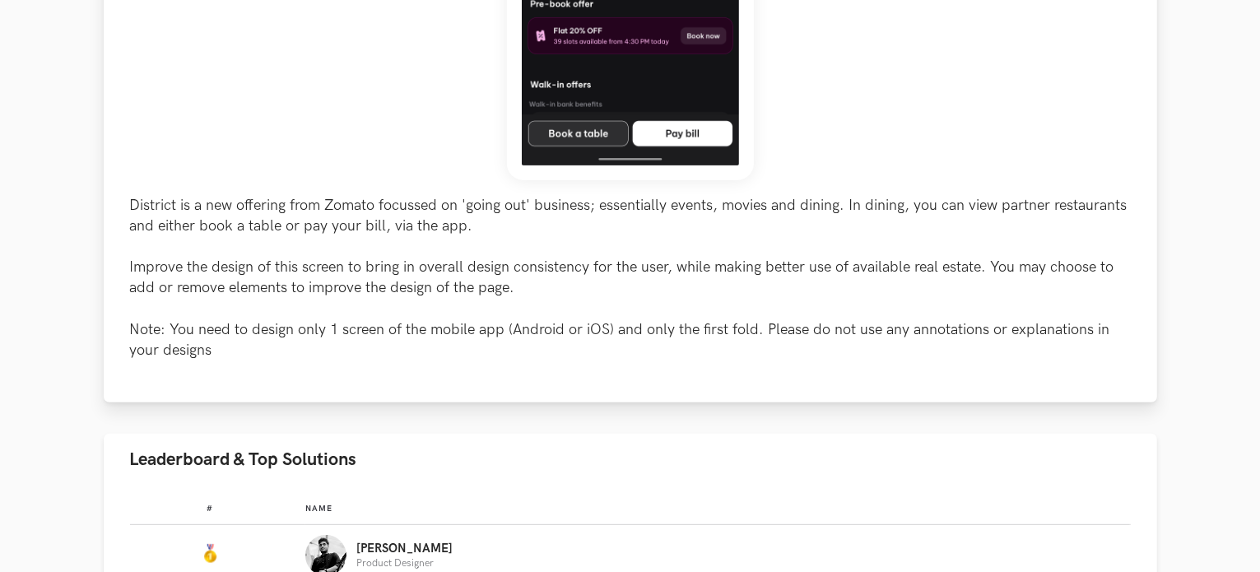
click at [248, 344] on p "District is a new offering from Zomato focussed on 'going out' business; essent…" at bounding box center [630, 278] width 1001 height 166
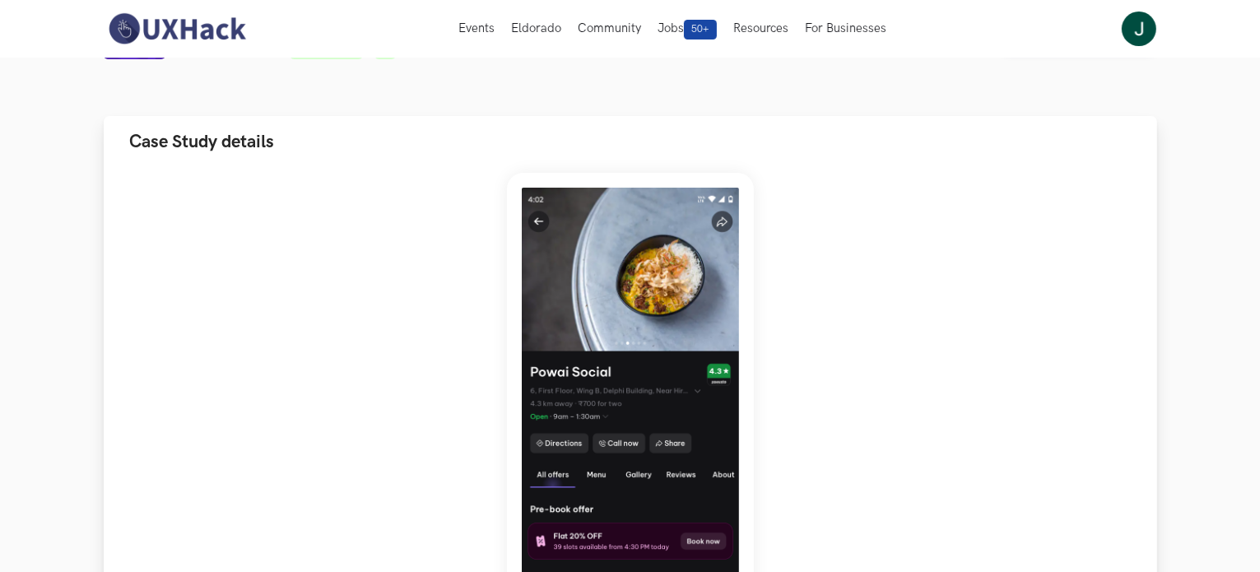
scroll to position [0, 0]
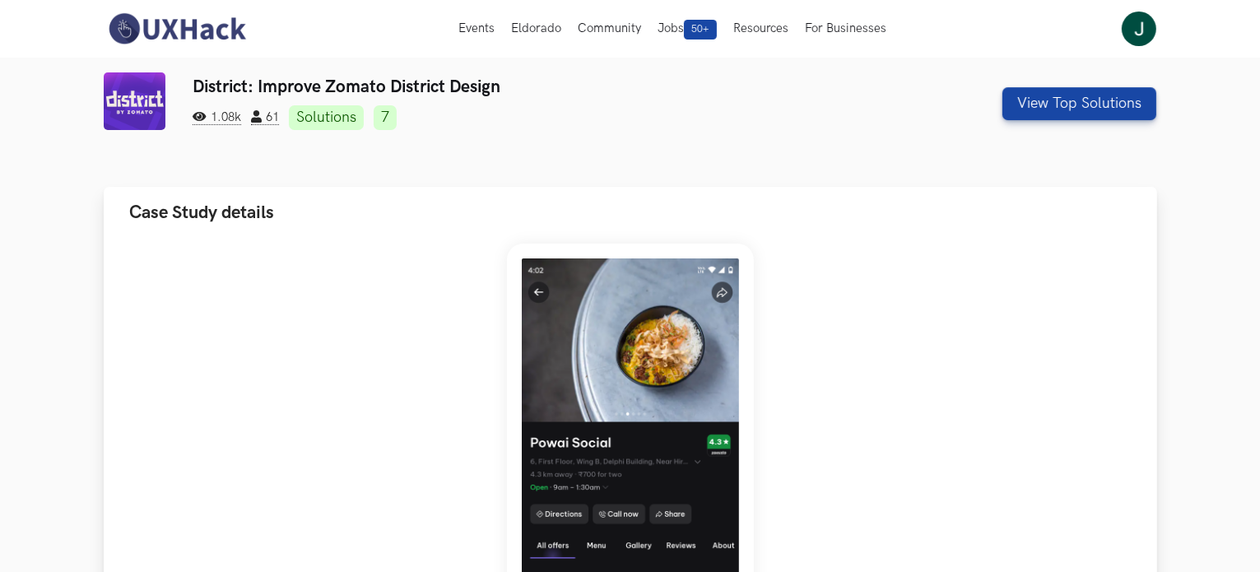
click at [232, 195] on button "Case Study details" at bounding box center [630, 213] width 1053 height 52
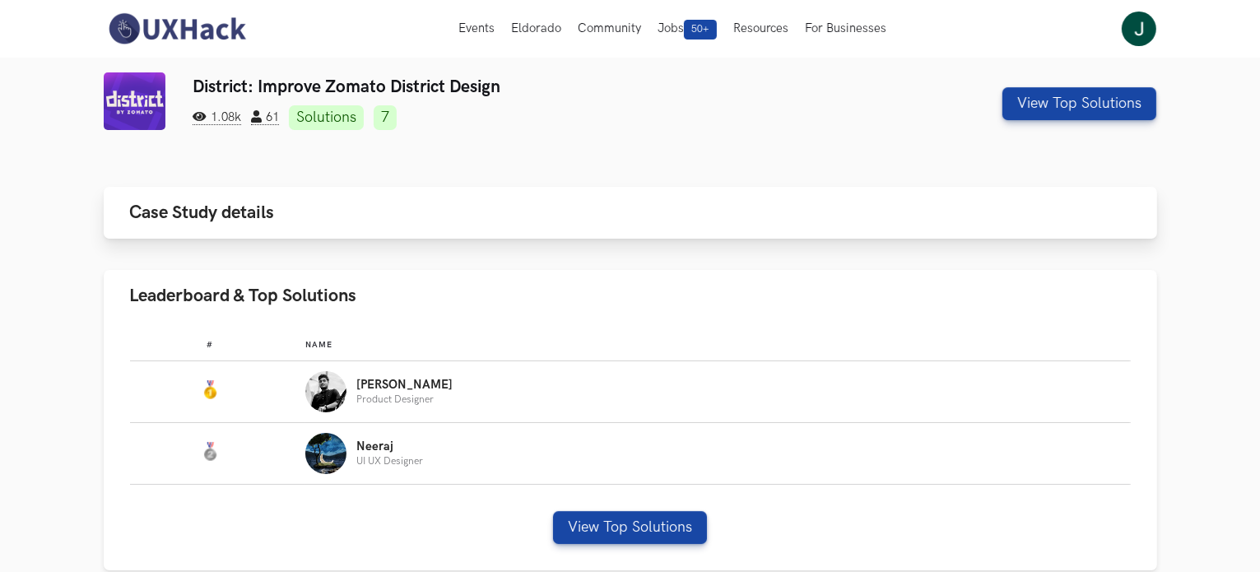
click at [232, 195] on button "Case Study details" at bounding box center [630, 213] width 1053 height 52
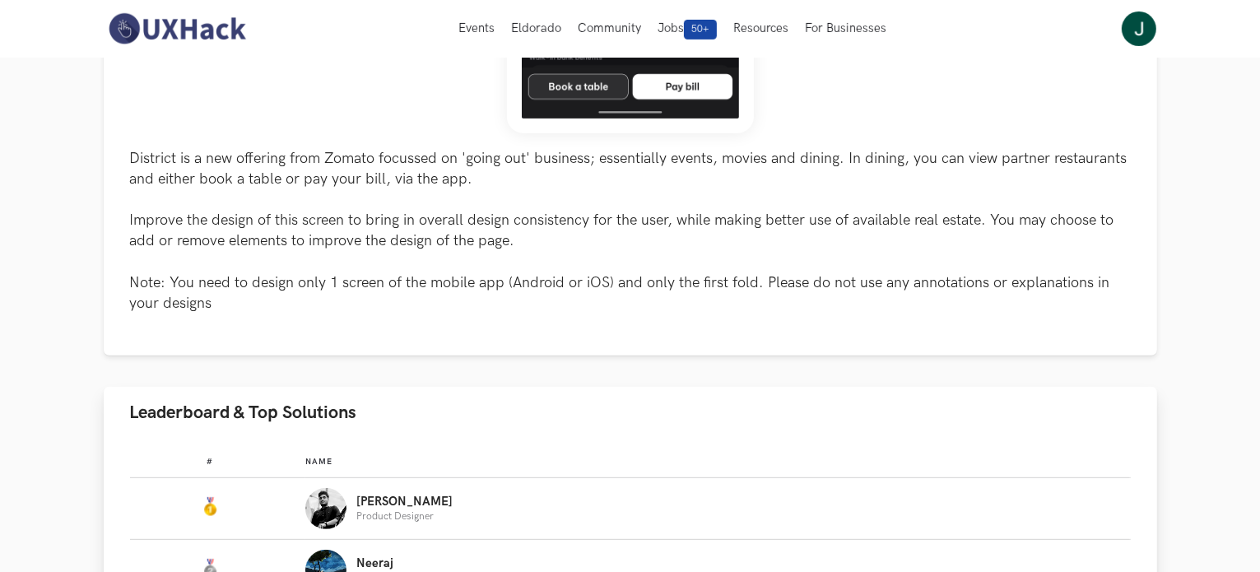
scroll to position [494, 0]
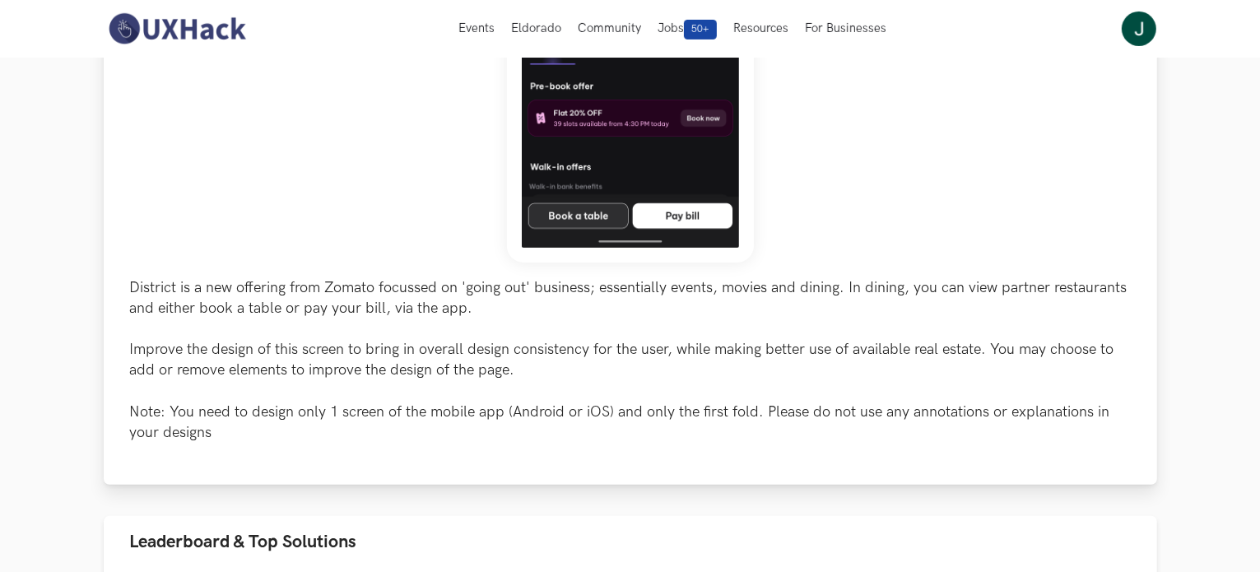
click at [282, 302] on p "District is a new offering from Zomato focussed on 'going out' business; essent…" at bounding box center [630, 360] width 1001 height 166
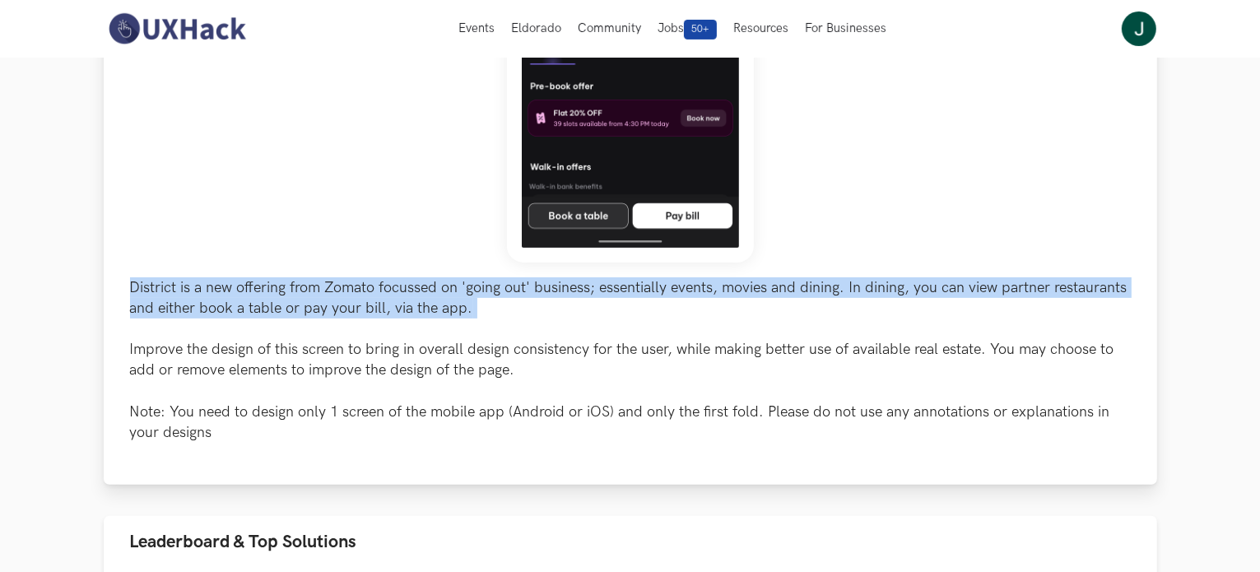
click at [282, 302] on p "District is a new offering from Zomato focussed on 'going out' business; essent…" at bounding box center [630, 360] width 1001 height 166
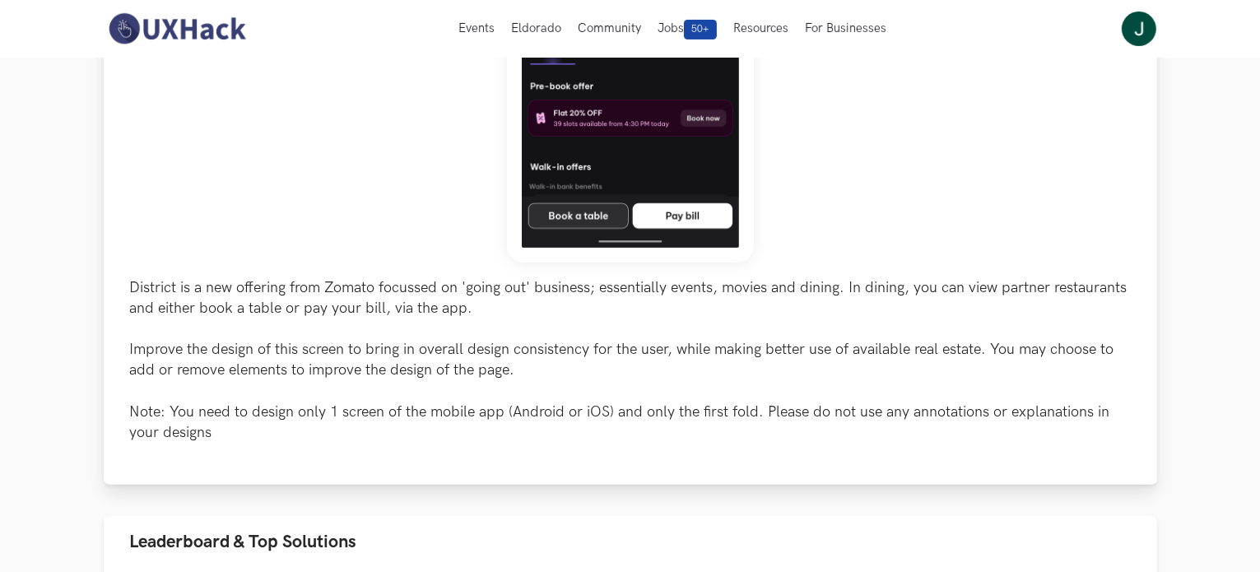
click at [290, 345] on p "District is a new offering from Zomato focussed on 'going out' business; essent…" at bounding box center [630, 360] width 1001 height 166
click at [291, 345] on p "District is a new offering from Zomato focussed on 'going out' business; essent…" at bounding box center [630, 360] width 1001 height 166
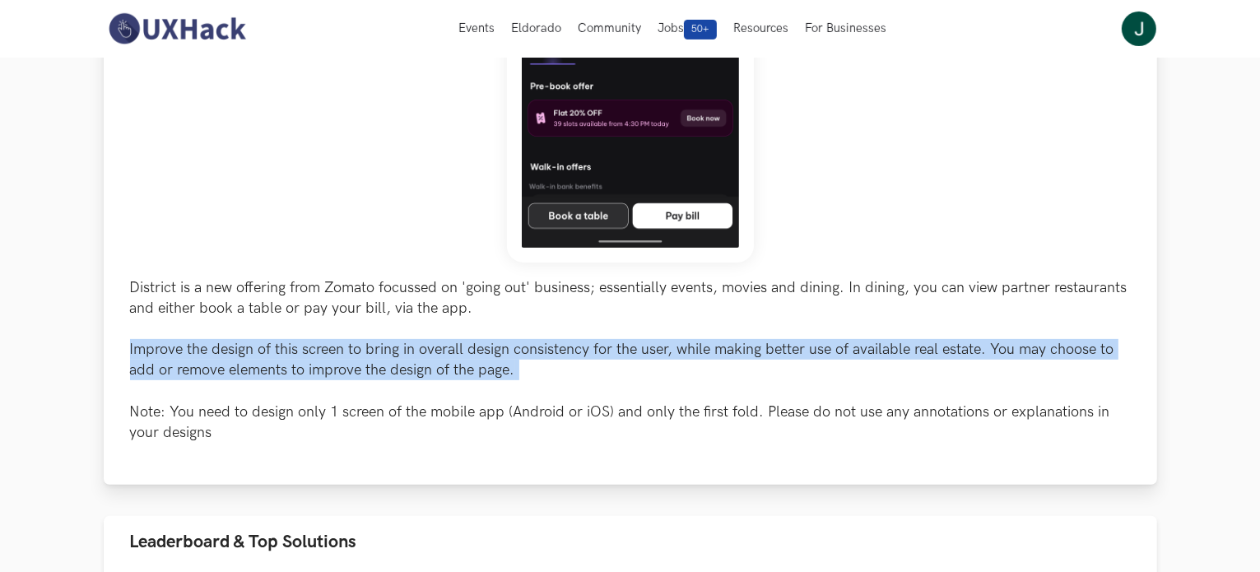
click at [291, 345] on p "District is a new offering from Zomato focussed on 'going out' business; essent…" at bounding box center [630, 360] width 1001 height 166
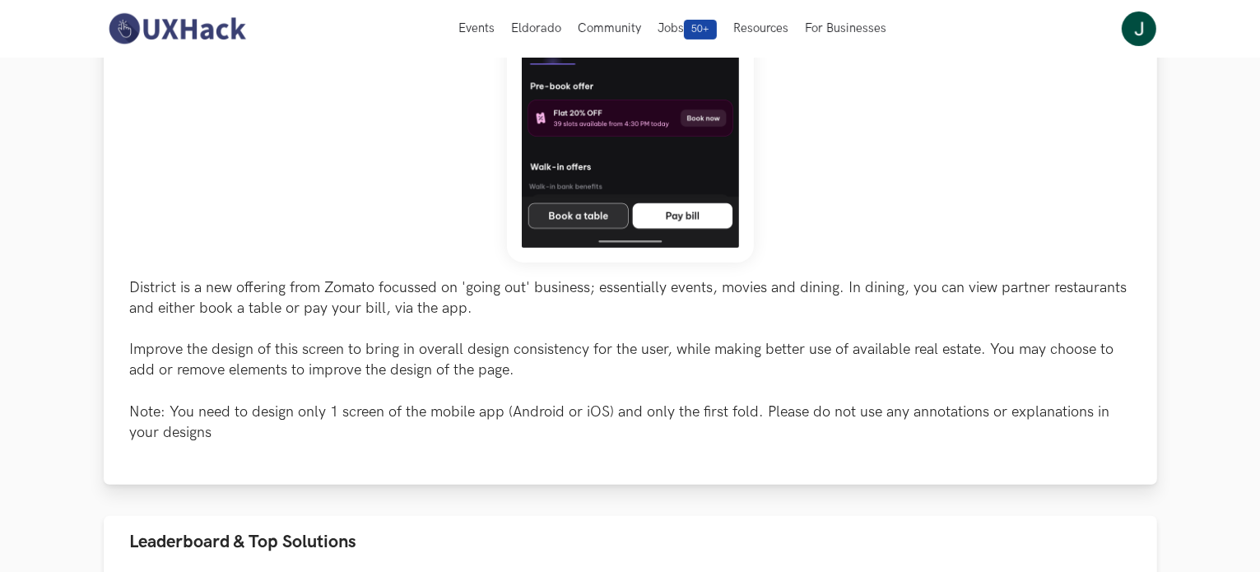
click at [305, 404] on p "District is a new offering from Zomato focussed on 'going out' business; essent…" at bounding box center [630, 360] width 1001 height 166
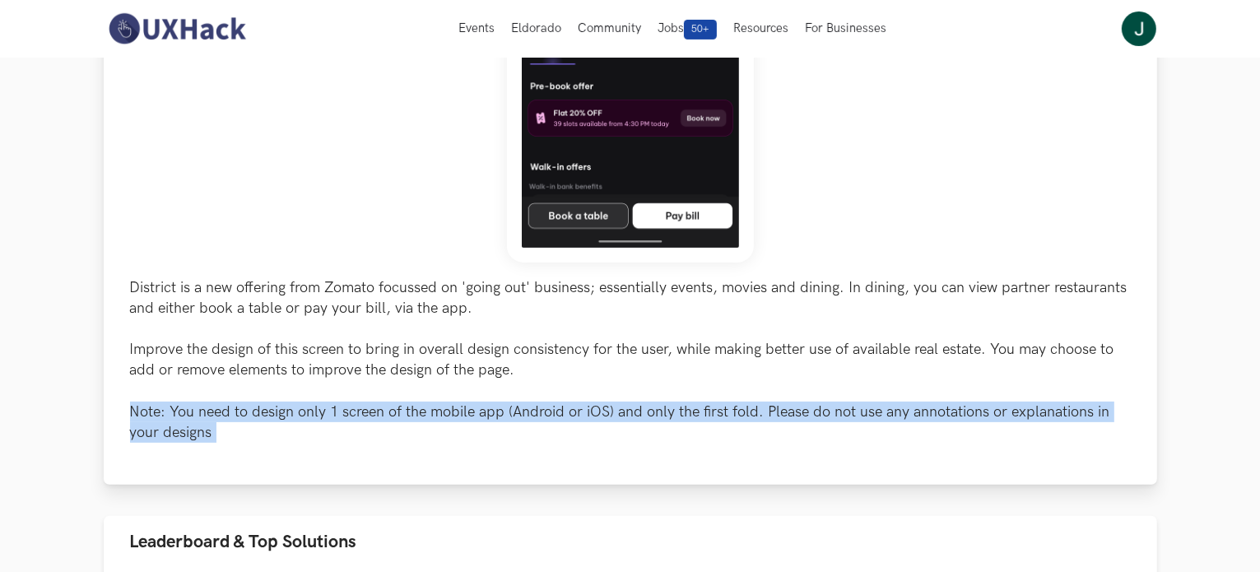
click at [305, 404] on p "District is a new offering from Zomato focussed on 'going out' business; essent…" at bounding box center [630, 360] width 1001 height 166
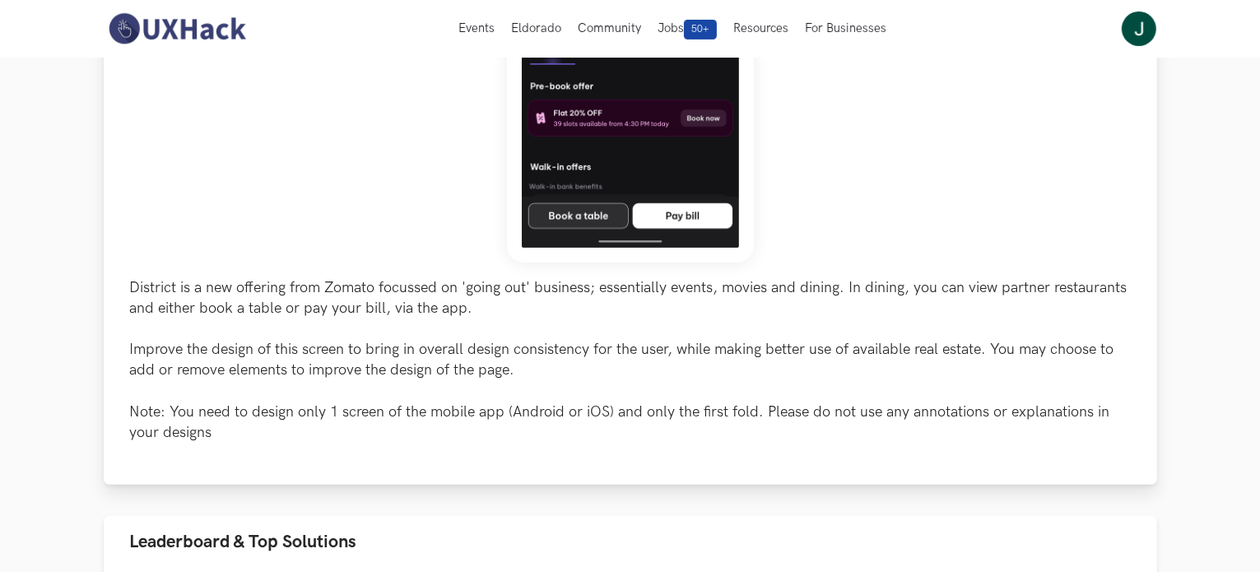
click at [290, 366] on p "District is a new offering from Zomato focussed on 'going out' business; essent…" at bounding box center [630, 360] width 1001 height 166
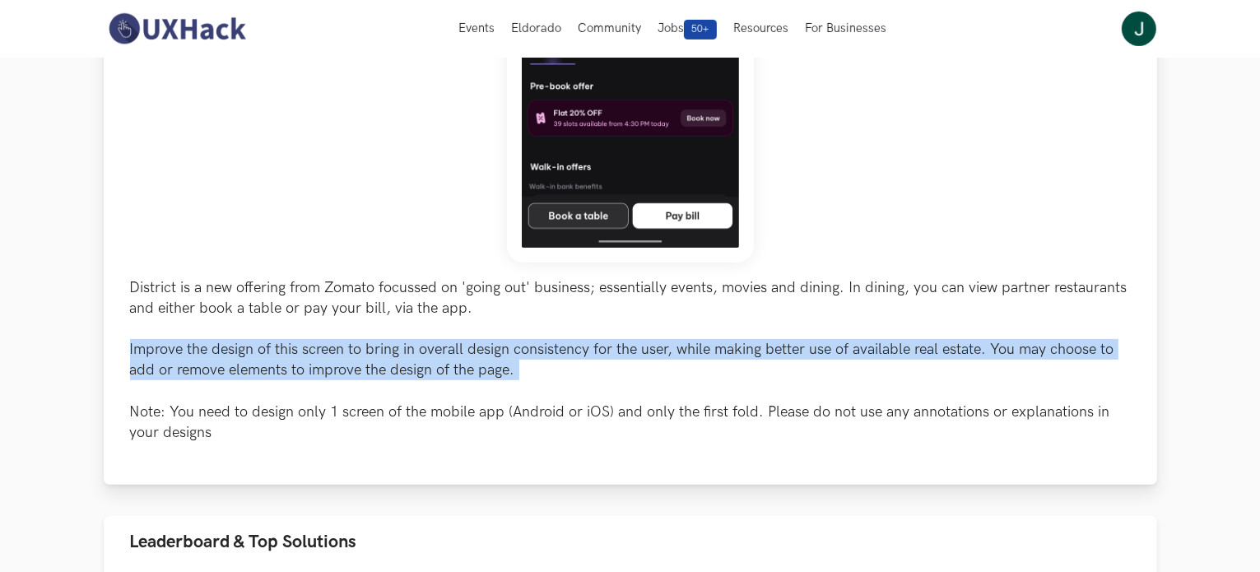
click at [290, 366] on p "District is a new offering from Zomato focussed on 'going out' business; essent…" at bounding box center [630, 360] width 1001 height 166
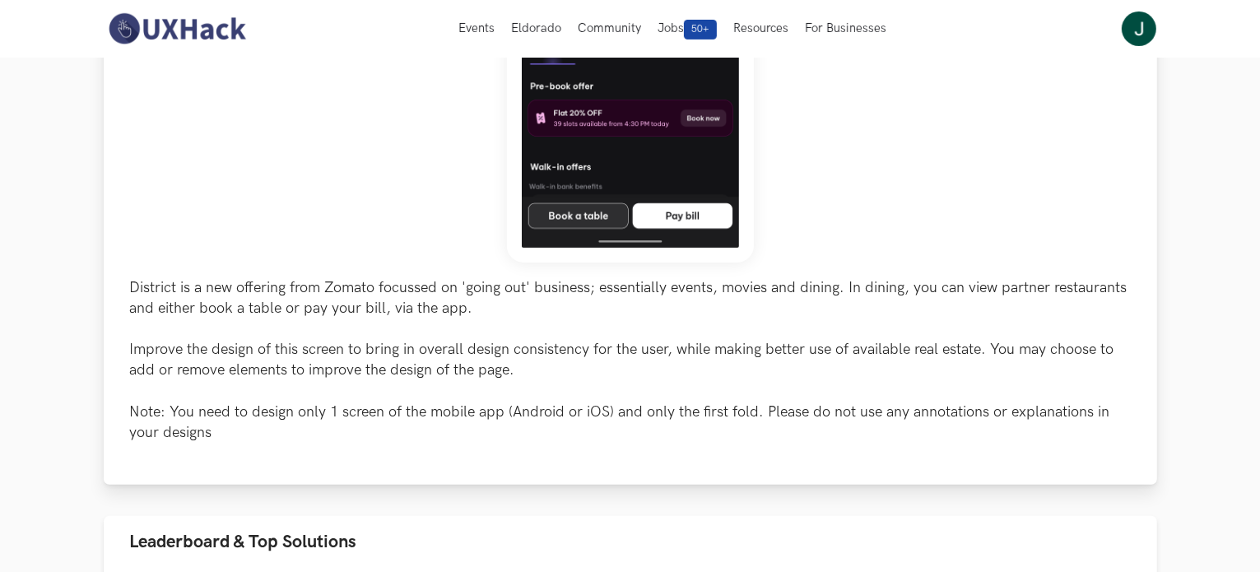
click at [283, 300] on p "District is a new offering from Zomato focussed on 'going out' business; essent…" at bounding box center [630, 360] width 1001 height 166
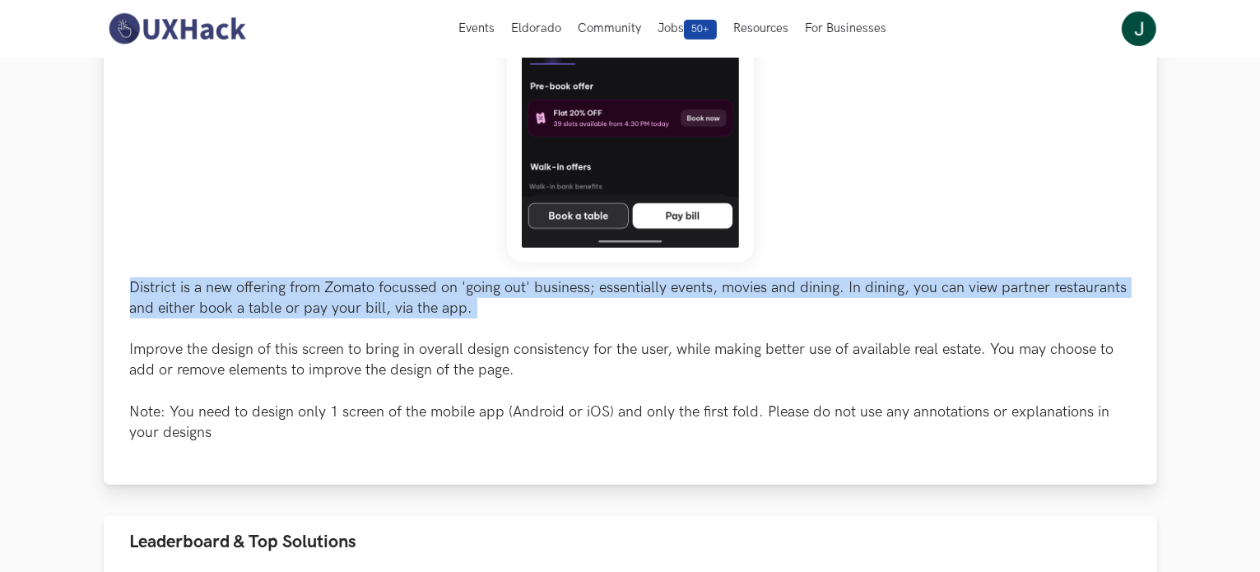
click at [283, 300] on p "District is a new offering from Zomato focussed on 'going out' business; essent…" at bounding box center [630, 360] width 1001 height 166
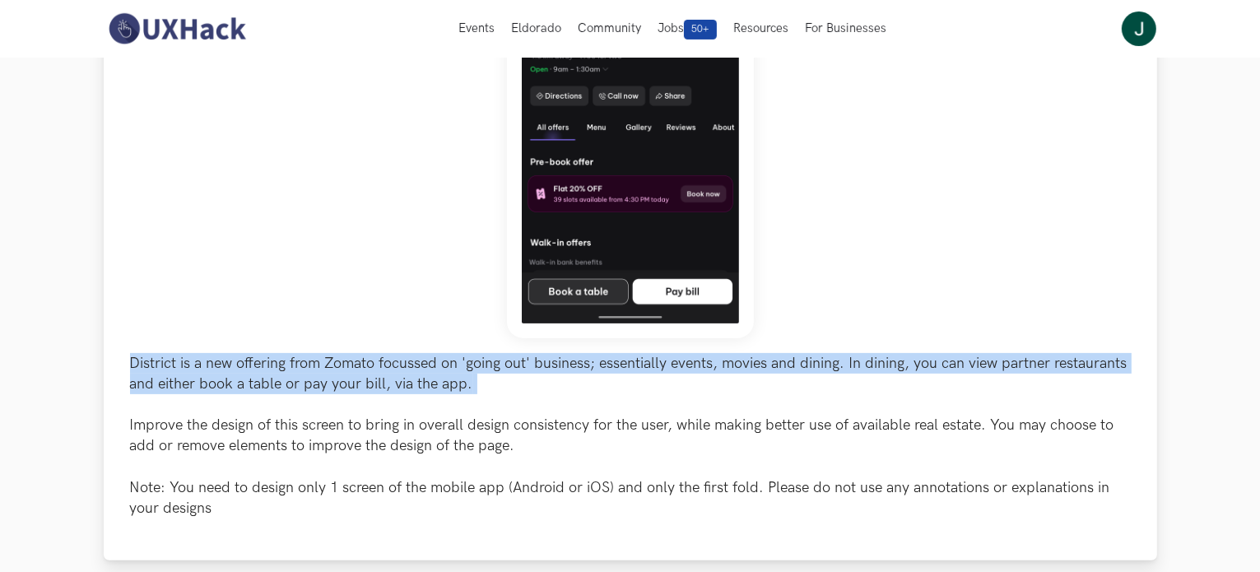
scroll to position [329, 0]
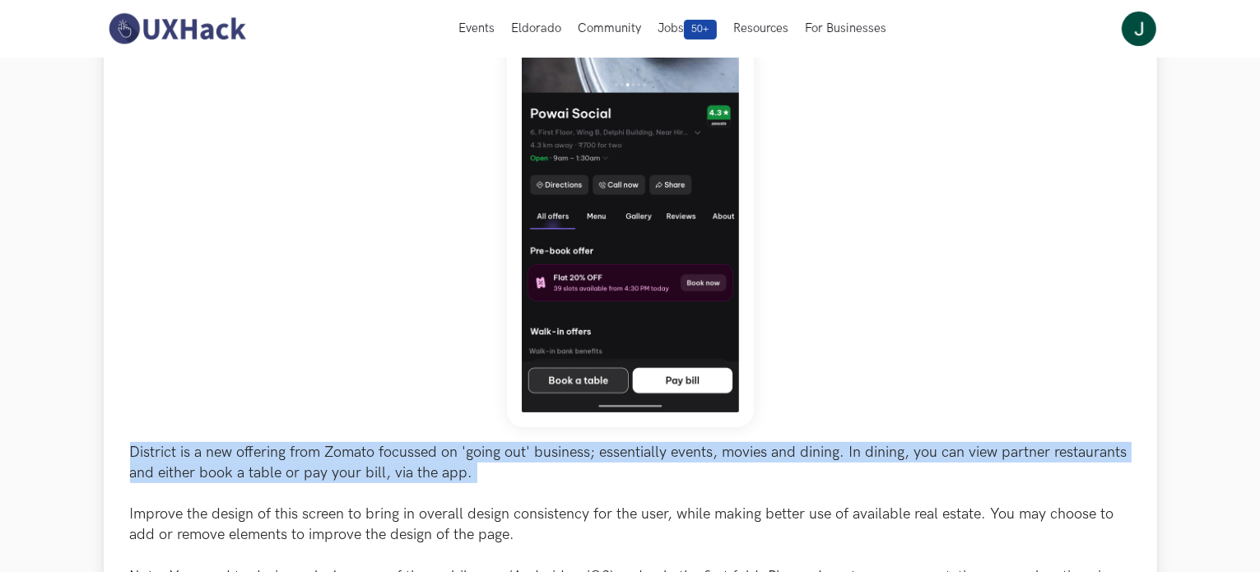
click at [393, 481] on p "District is a new offering from Zomato focussed on 'going out' business; essent…" at bounding box center [630, 525] width 1001 height 166
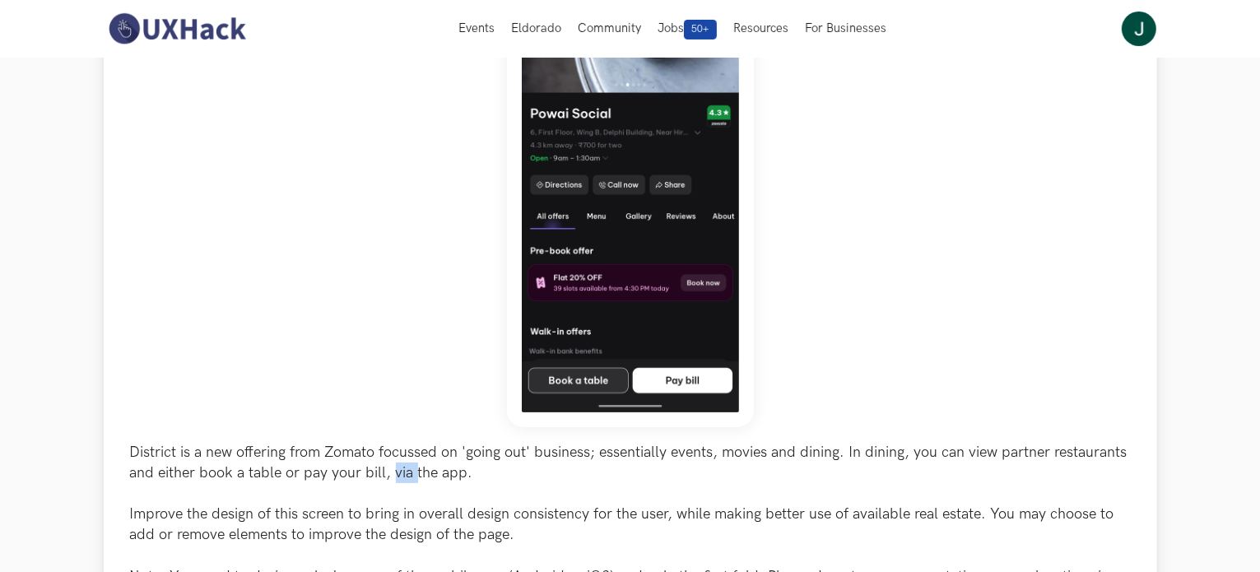
click at [393, 481] on p "District is a new offering from Zomato focussed on 'going out' business; essent…" at bounding box center [630, 525] width 1001 height 166
click at [394, 479] on p "District is a new offering from Zomato focussed on 'going out' business; essent…" at bounding box center [630, 525] width 1001 height 166
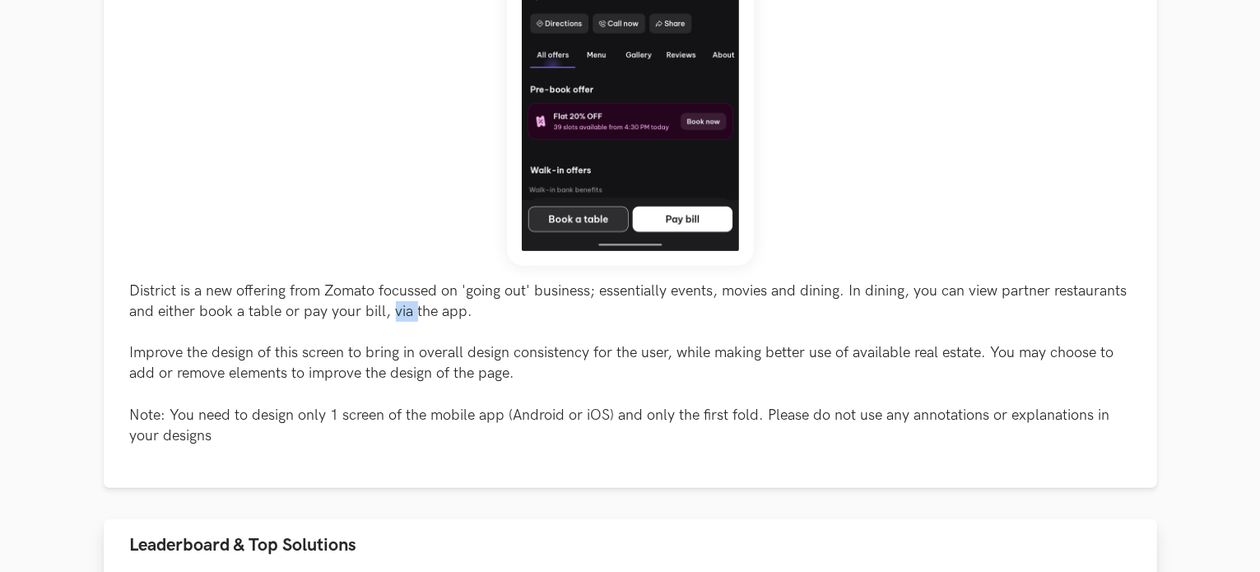
scroll to position [576, 0]
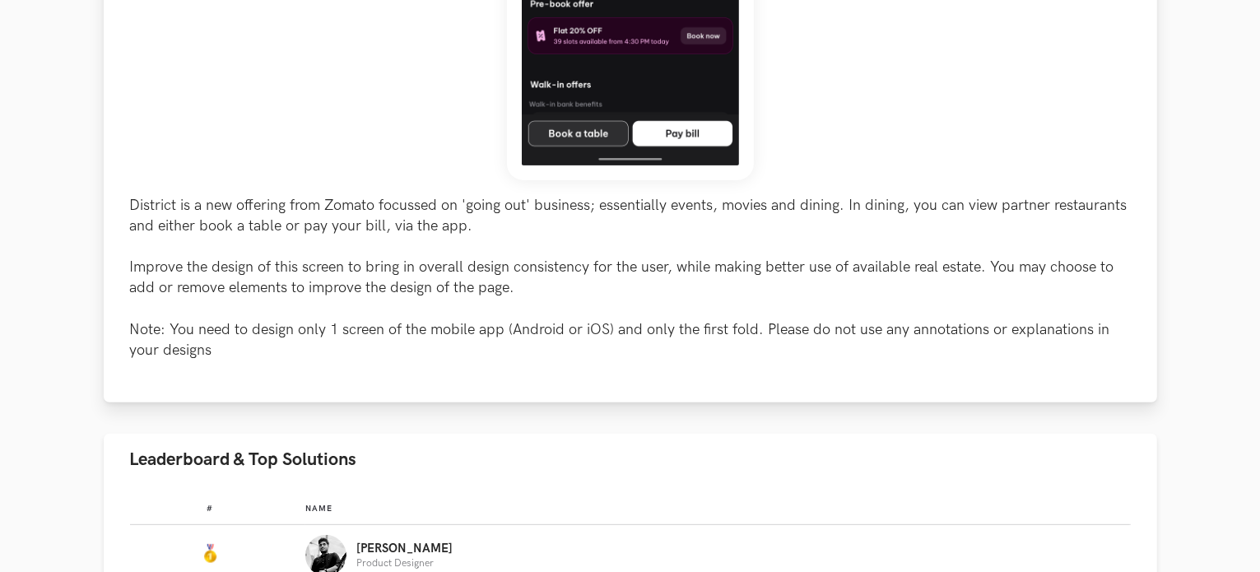
click at [408, 270] on p "District is a new offering from Zomato focussed on 'going out' business; essent…" at bounding box center [630, 278] width 1001 height 166
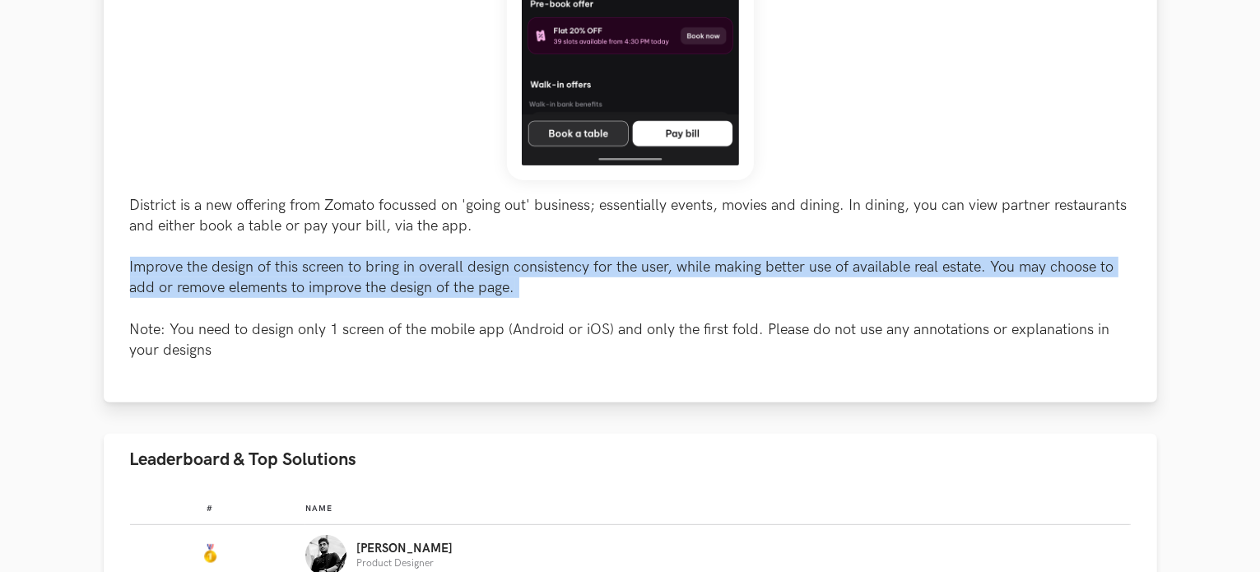
click at [408, 270] on p "District is a new offering from Zomato focussed on 'going out' business; essent…" at bounding box center [630, 278] width 1001 height 166
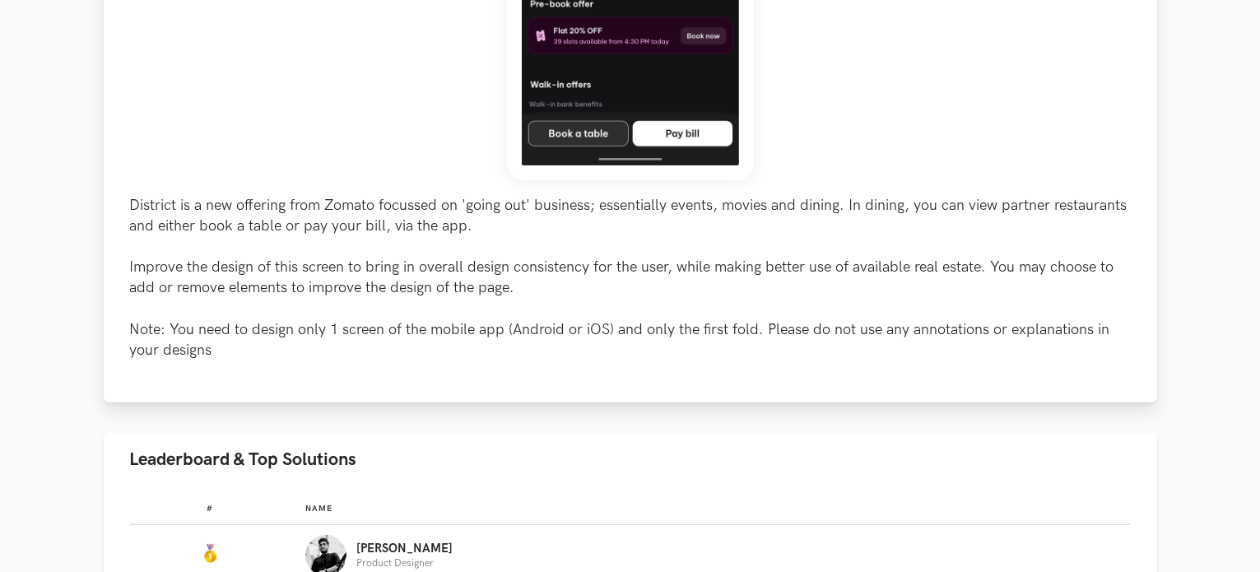
click at [406, 336] on p "District is a new offering from Zomato focussed on 'going out' business; essent…" at bounding box center [630, 278] width 1001 height 166
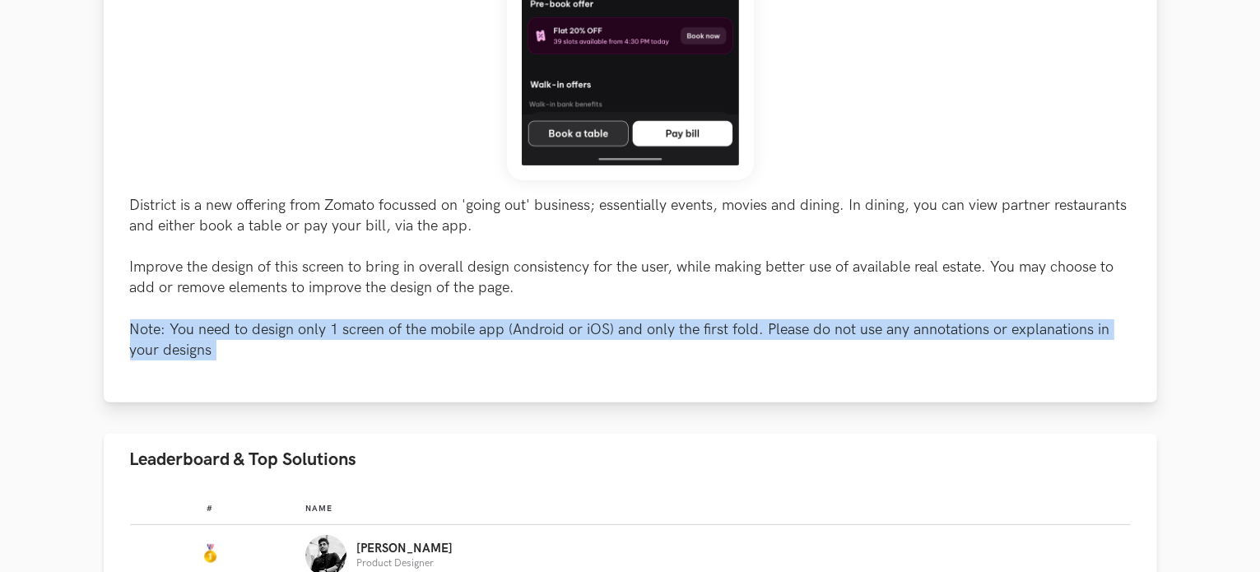
click at [406, 336] on p "District is a new offering from Zomato focussed on 'going out' business; essent…" at bounding box center [630, 278] width 1001 height 166
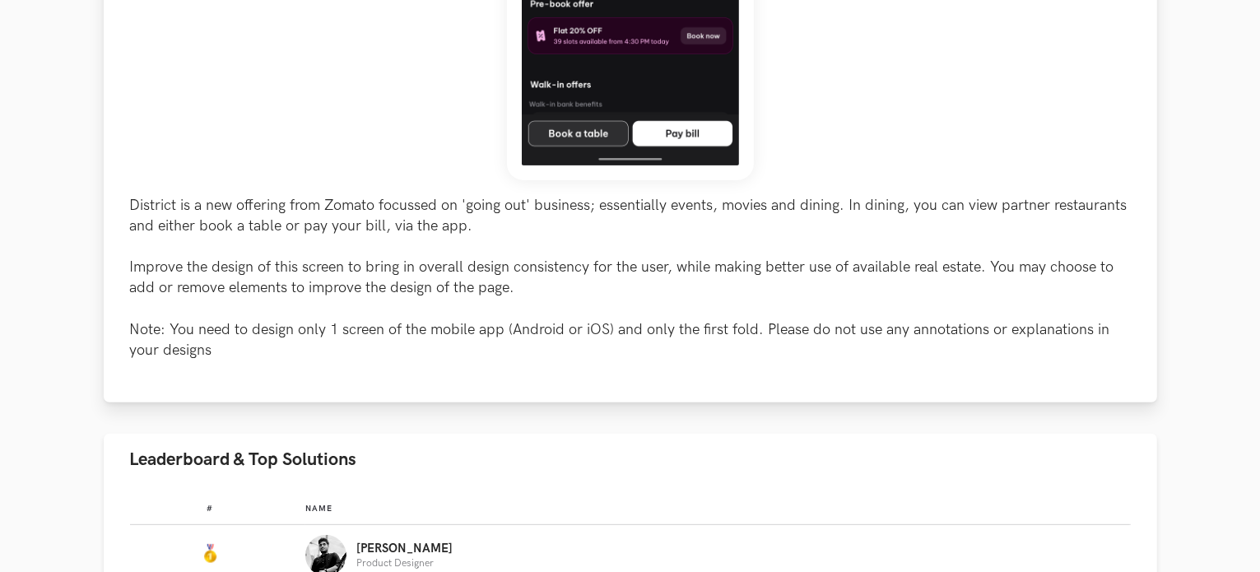
click at [319, 290] on p "District is a new offering from Zomato focussed on 'going out' business; essent…" at bounding box center [630, 278] width 1001 height 166
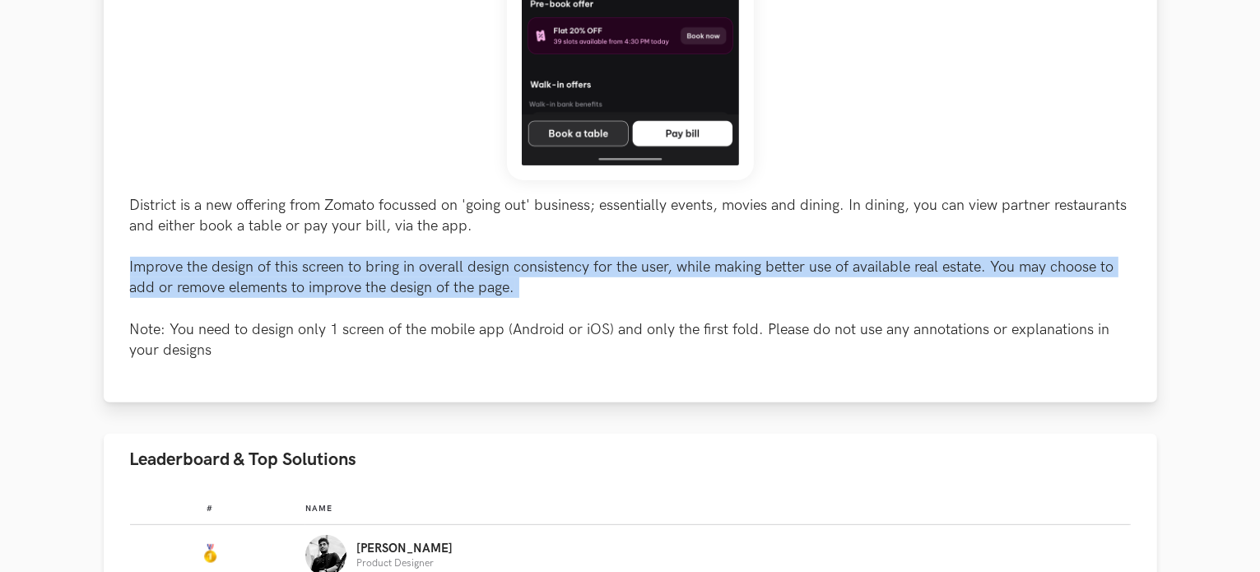
click at [319, 290] on p "District is a new offering from Zomato focussed on 'going out' business; essent…" at bounding box center [630, 278] width 1001 height 166
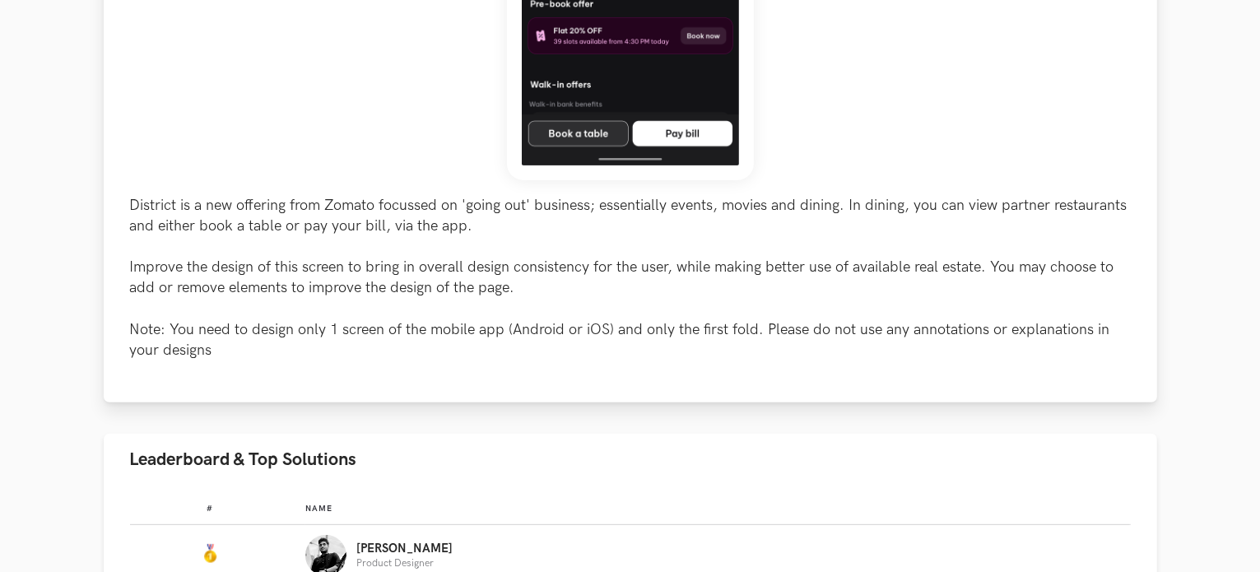
click at [305, 241] on p "District is a new offering from Zomato focussed on 'going out' business; essent…" at bounding box center [630, 278] width 1001 height 166
click at [305, 227] on p "District is a new offering from Zomato focussed on 'going out' business; essent…" at bounding box center [630, 278] width 1001 height 166
click at [305, 226] on p "District is a new offering from Zomato focussed on 'going out' business; essent…" at bounding box center [630, 278] width 1001 height 166
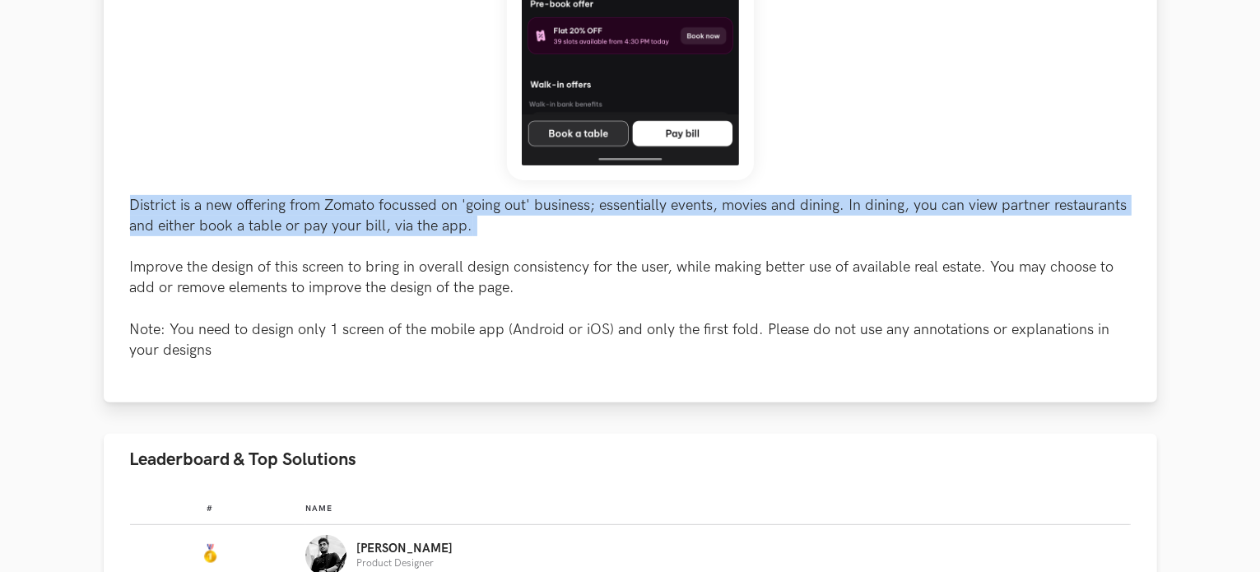
click at [305, 226] on p "District is a new offering from Zomato focussed on 'going out' business; essent…" at bounding box center [630, 278] width 1001 height 166
click at [299, 253] on p "District is a new offering from Zomato focussed on 'going out' business; essent…" at bounding box center [630, 278] width 1001 height 166
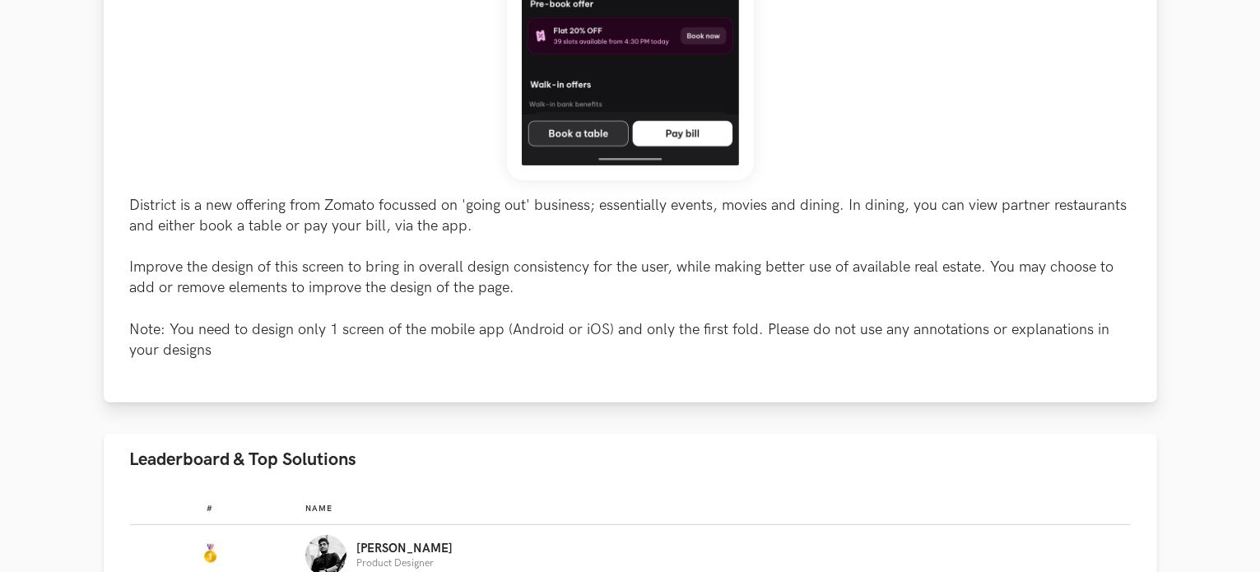
click at [300, 274] on p "District is a new offering from Zomato focussed on 'going out' business; essent…" at bounding box center [630, 278] width 1001 height 166
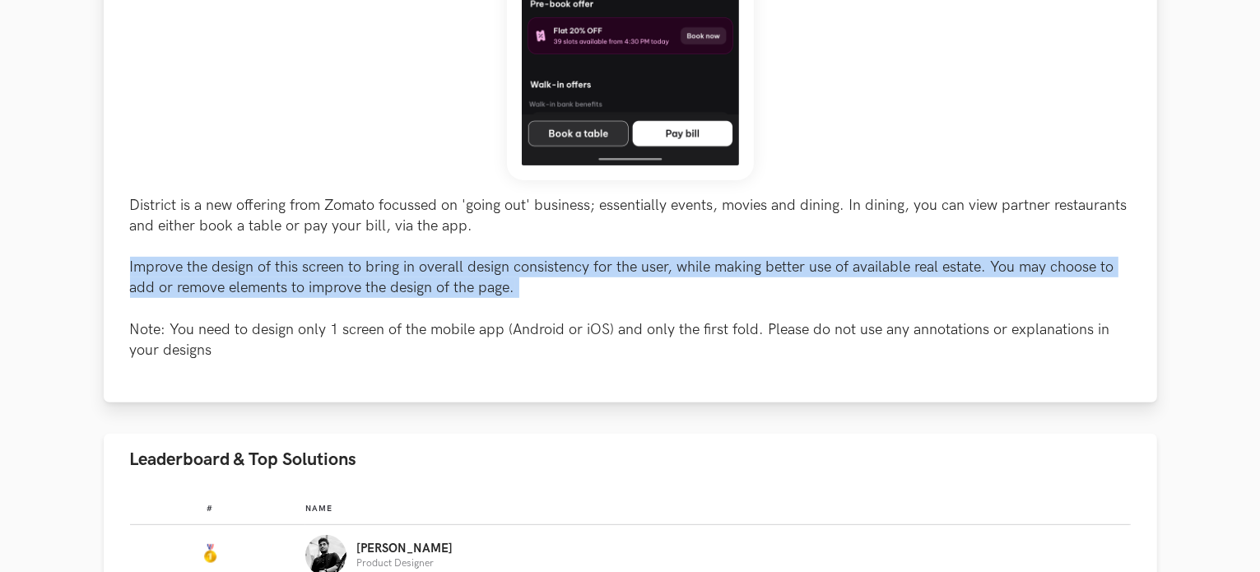
click at [300, 274] on p "District is a new offering from Zomato focussed on 'going out' business; essent…" at bounding box center [630, 278] width 1001 height 166
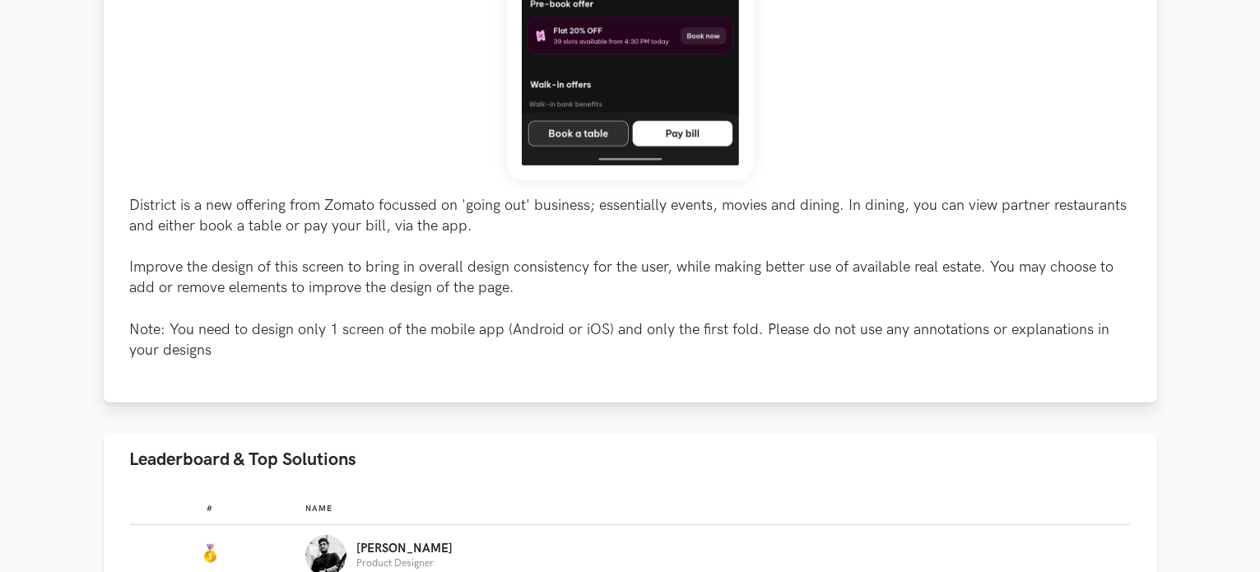
click at [291, 321] on p "District is a new offering from Zomato focussed on 'going out' business; essent…" at bounding box center [630, 278] width 1001 height 166
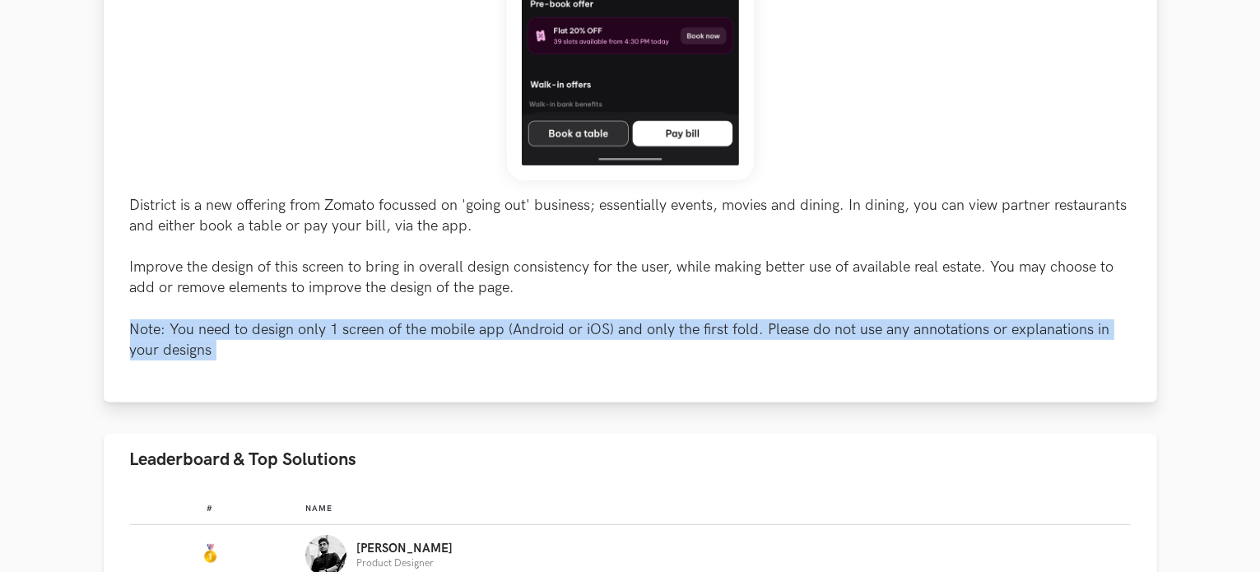
click at [291, 321] on p "District is a new offering from Zomato focussed on 'going out' business; essent…" at bounding box center [630, 278] width 1001 height 166
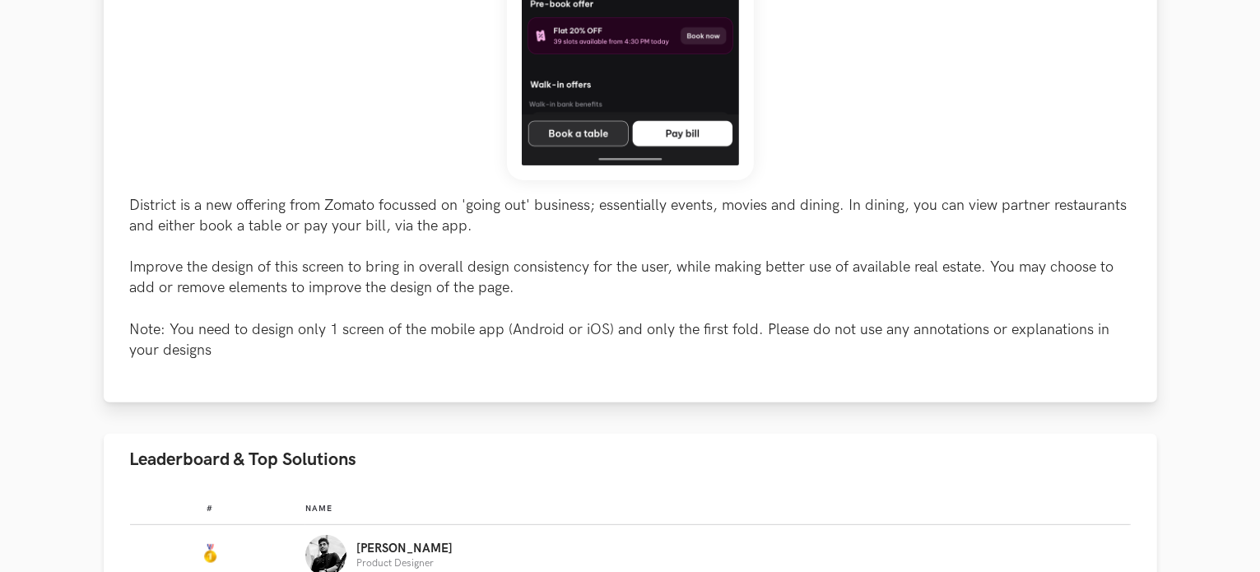
click at [304, 301] on p "District is a new offering from Zomato focussed on 'going out' business; essent…" at bounding box center [630, 278] width 1001 height 166
click at [308, 296] on p "District is a new offering from Zomato focussed on 'going out' business; essent…" at bounding box center [630, 278] width 1001 height 166
click at [312, 280] on p "District is a new offering from Zomato focussed on 'going out' business; essent…" at bounding box center [630, 278] width 1001 height 166
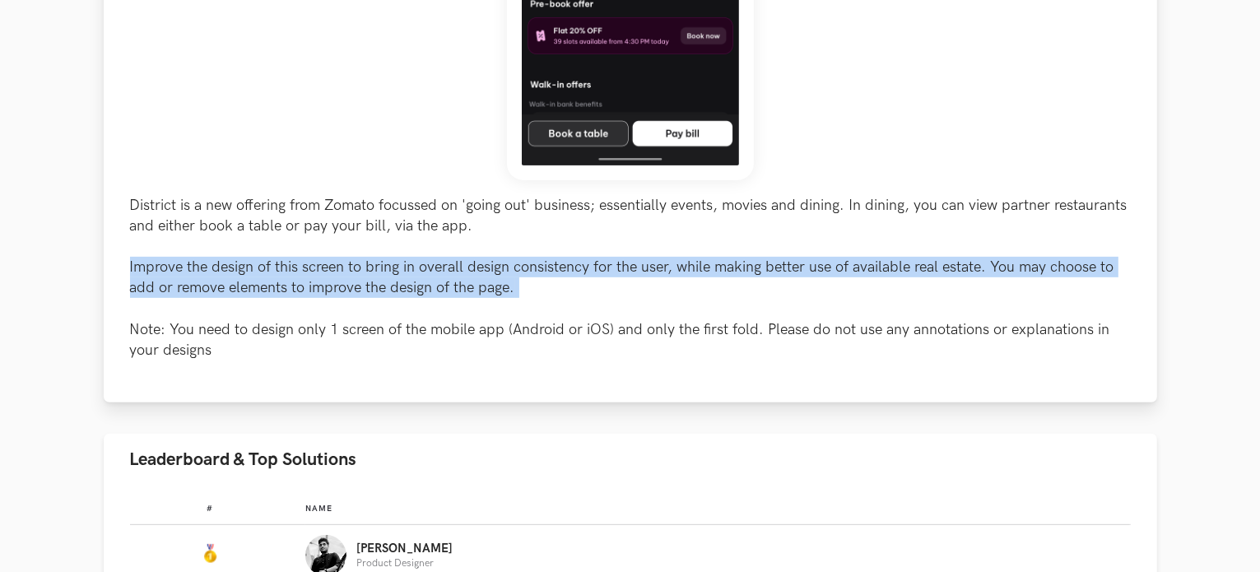
click at [312, 280] on p "District is a new offering from Zomato focussed on 'going out' business; essent…" at bounding box center [630, 278] width 1001 height 166
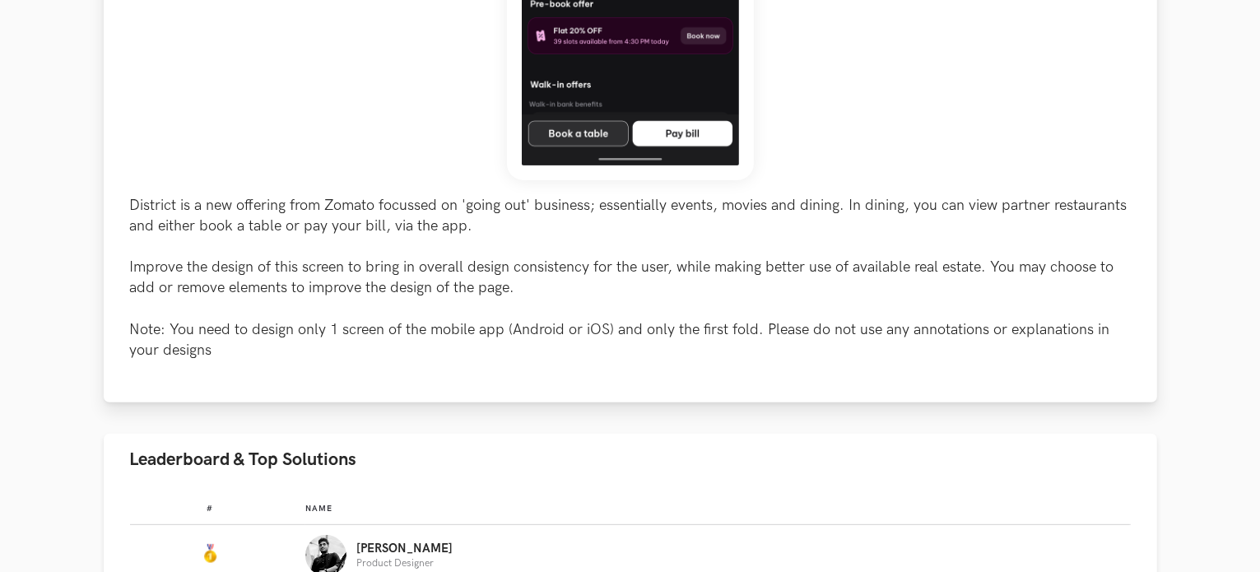
click at [300, 218] on p "District is a new offering from Zomato focussed on 'going out' business; essent…" at bounding box center [630, 278] width 1001 height 166
click at [300, 217] on p "District is a new offering from Zomato focussed on 'going out' business; essent…" at bounding box center [630, 278] width 1001 height 166
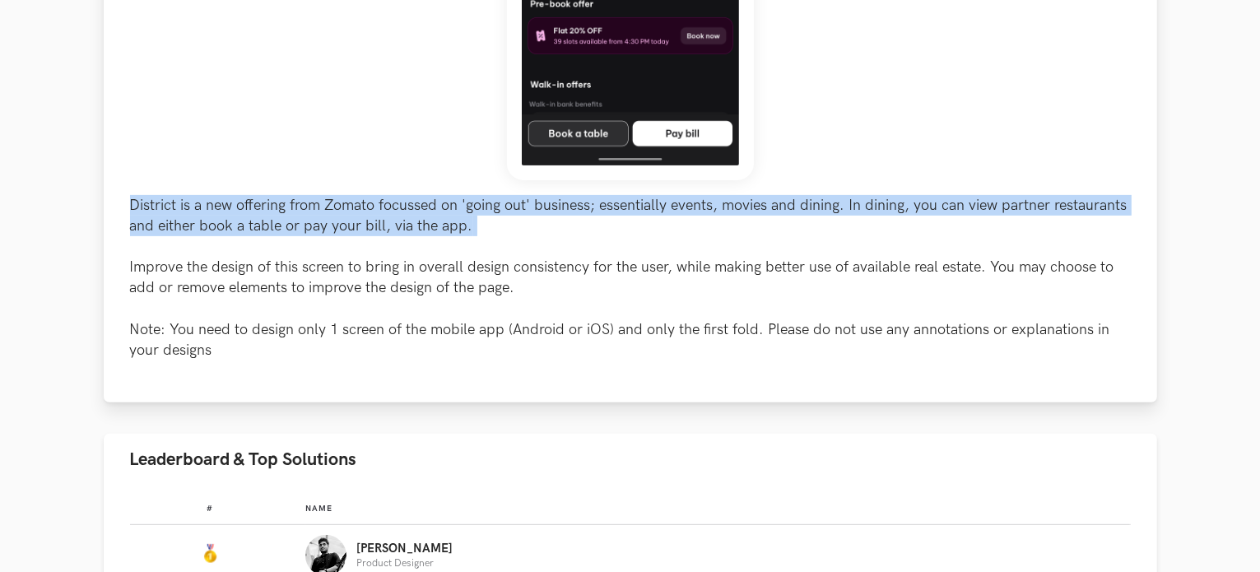
click at [300, 217] on p "District is a new offering from Zomato focussed on 'going out' business; essent…" at bounding box center [630, 278] width 1001 height 166
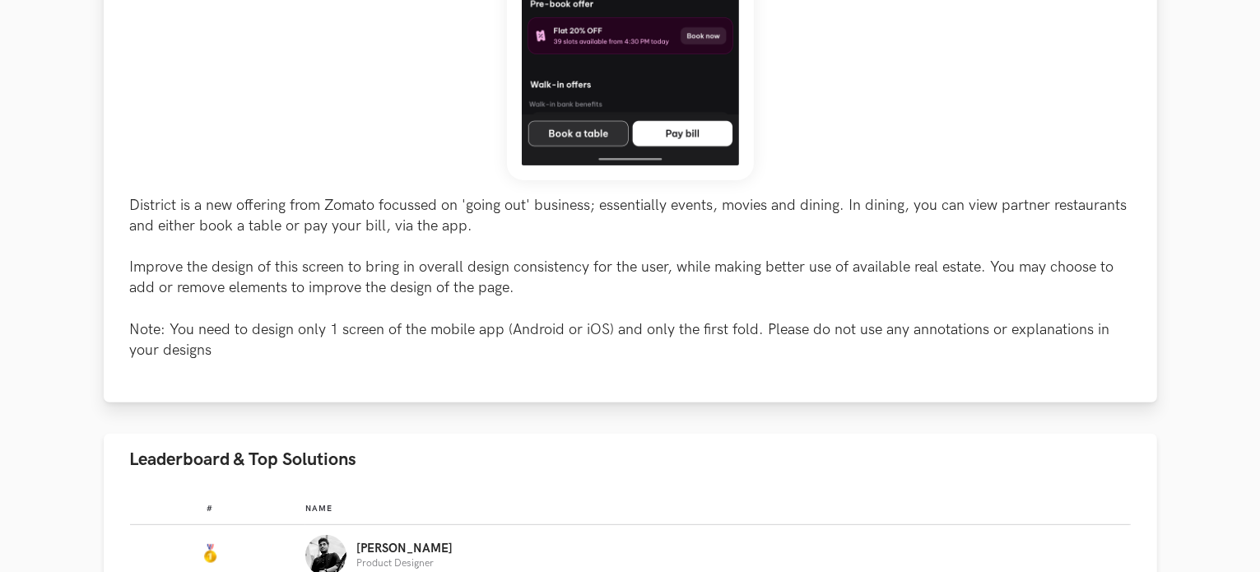
click at [277, 320] on p "District is a new offering from Zomato focussed on 'going out' business; essent…" at bounding box center [630, 278] width 1001 height 166
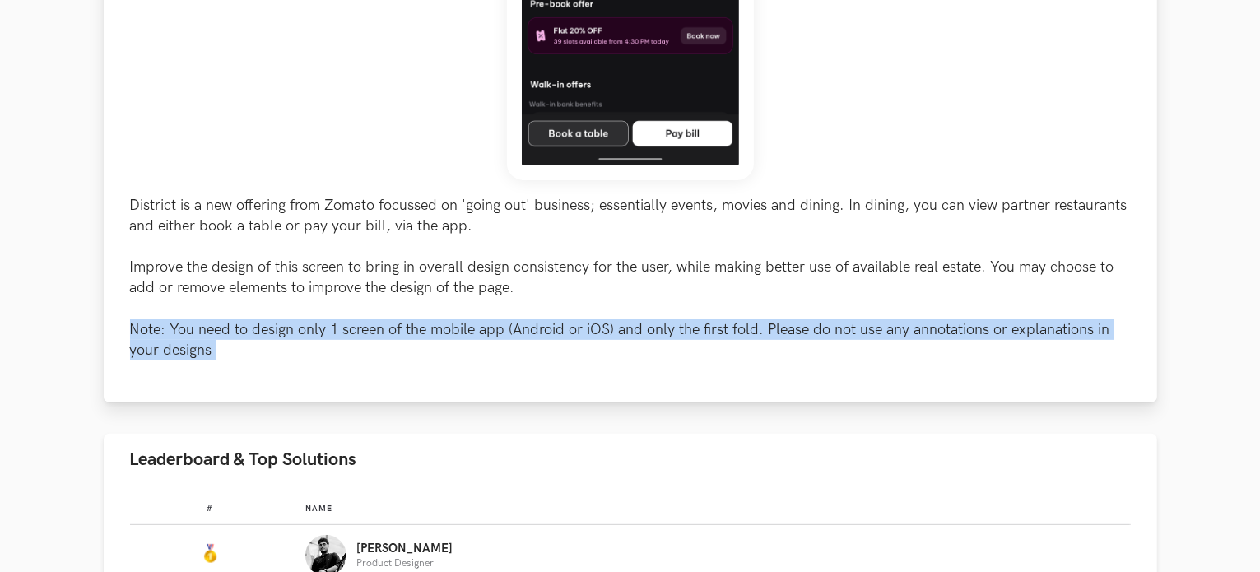
click at [277, 320] on p "District is a new offering from Zomato focussed on 'going out' business; essent…" at bounding box center [630, 278] width 1001 height 166
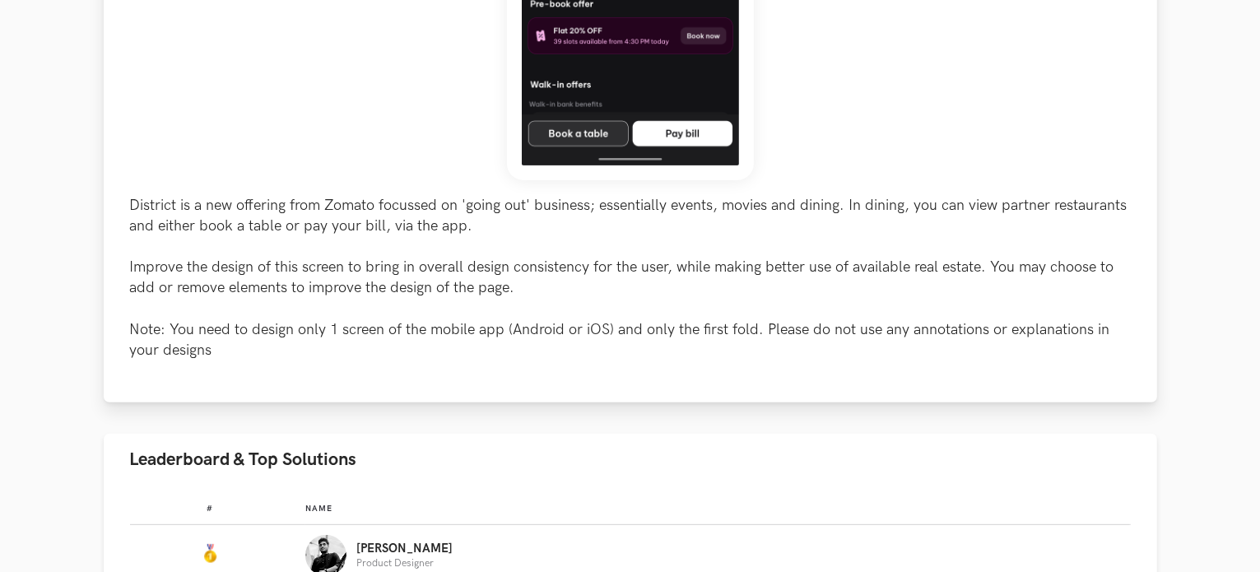
click at [276, 283] on p "District is a new offering from Zomato focussed on 'going out' business; essent…" at bounding box center [630, 278] width 1001 height 166
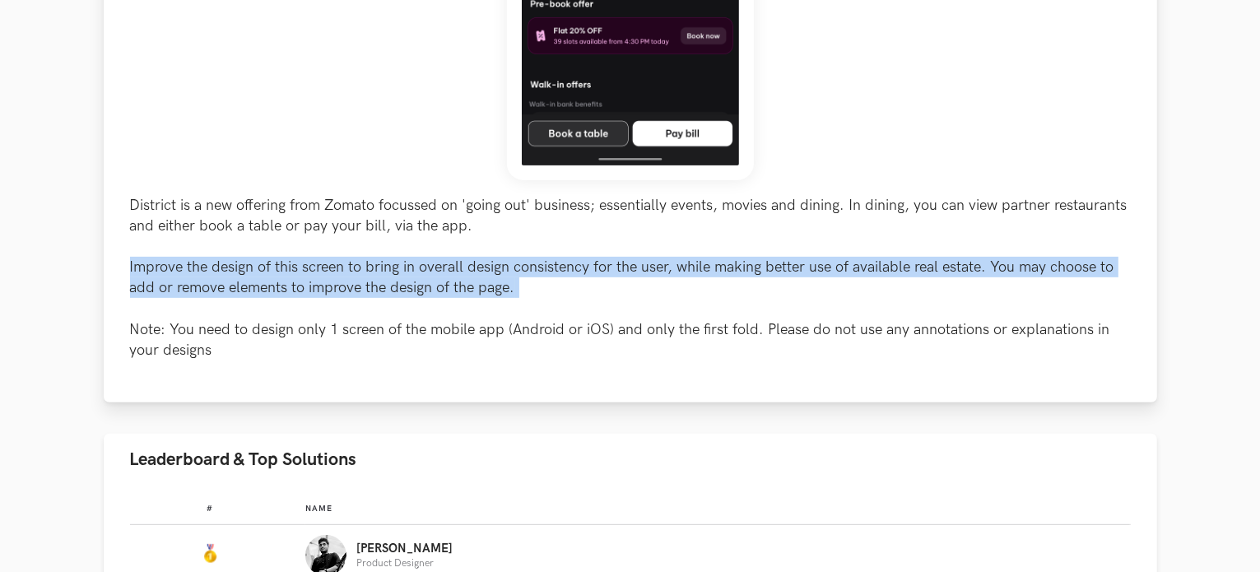
click at [276, 283] on p "District is a new offering from Zomato focussed on 'going out' business; essent…" at bounding box center [630, 278] width 1001 height 166
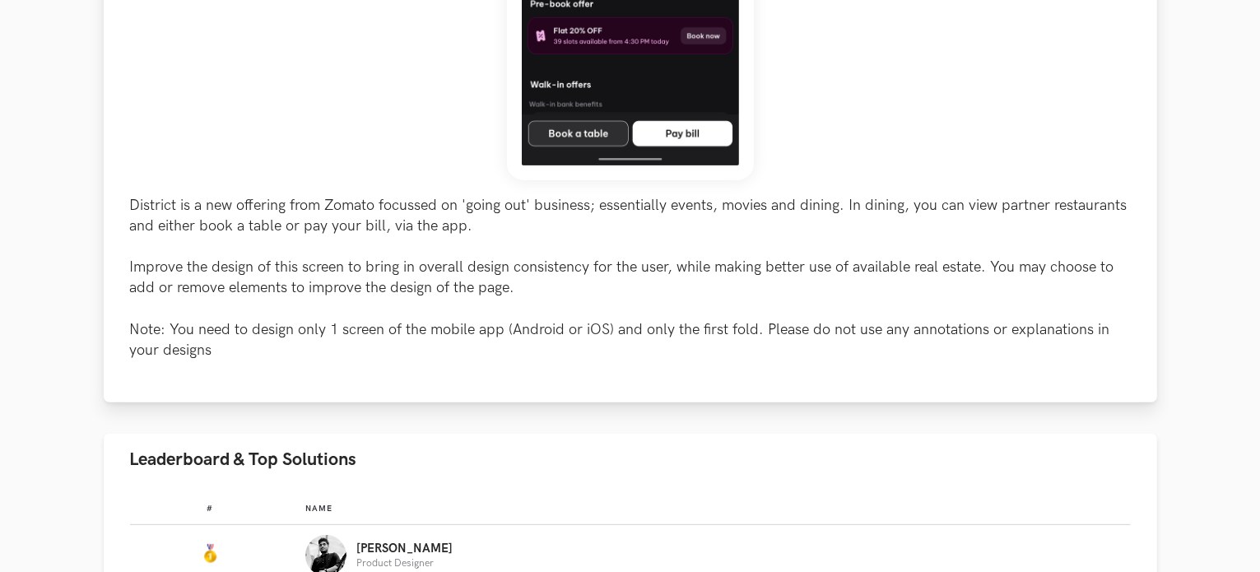
click at [276, 220] on p "District is a new offering from Zomato focussed on 'going out' business; essent…" at bounding box center [630, 278] width 1001 height 166
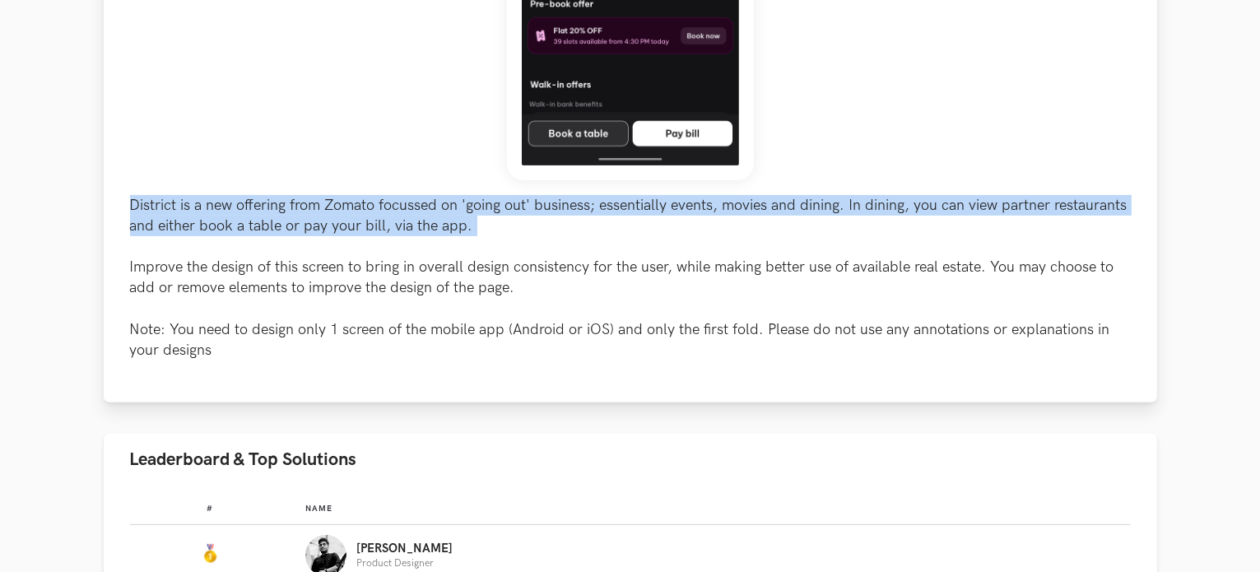
click at [276, 220] on p "District is a new offering from Zomato focussed on 'going out' business; essent…" at bounding box center [630, 278] width 1001 height 166
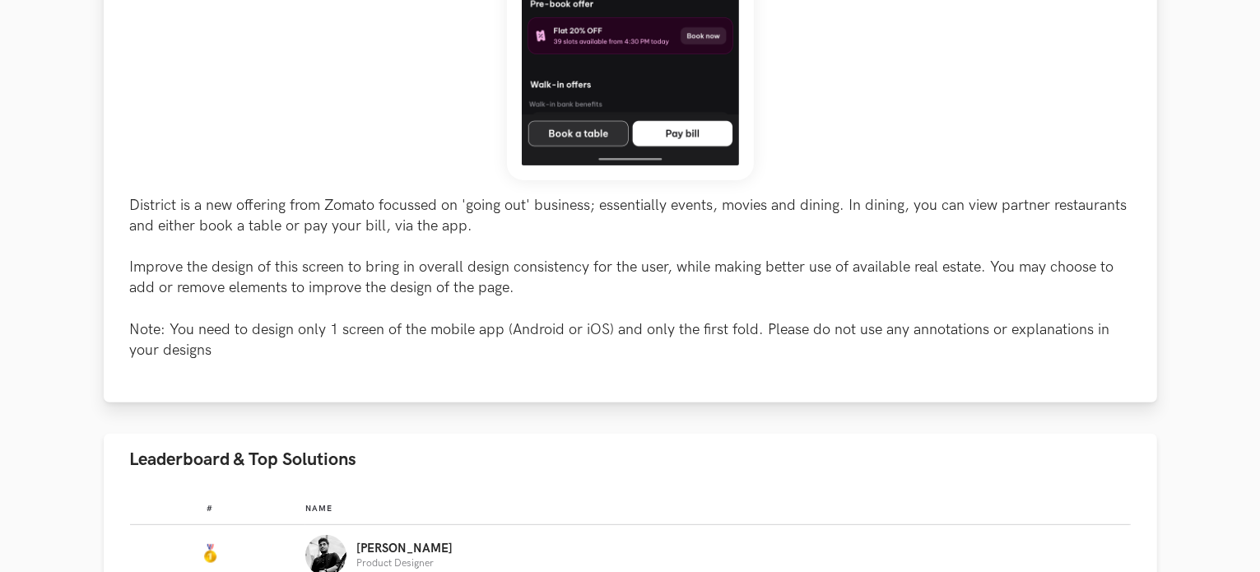
click at [285, 268] on p "District is a new offering from Zomato focussed on 'going out' business; essent…" at bounding box center [630, 278] width 1001 height 166
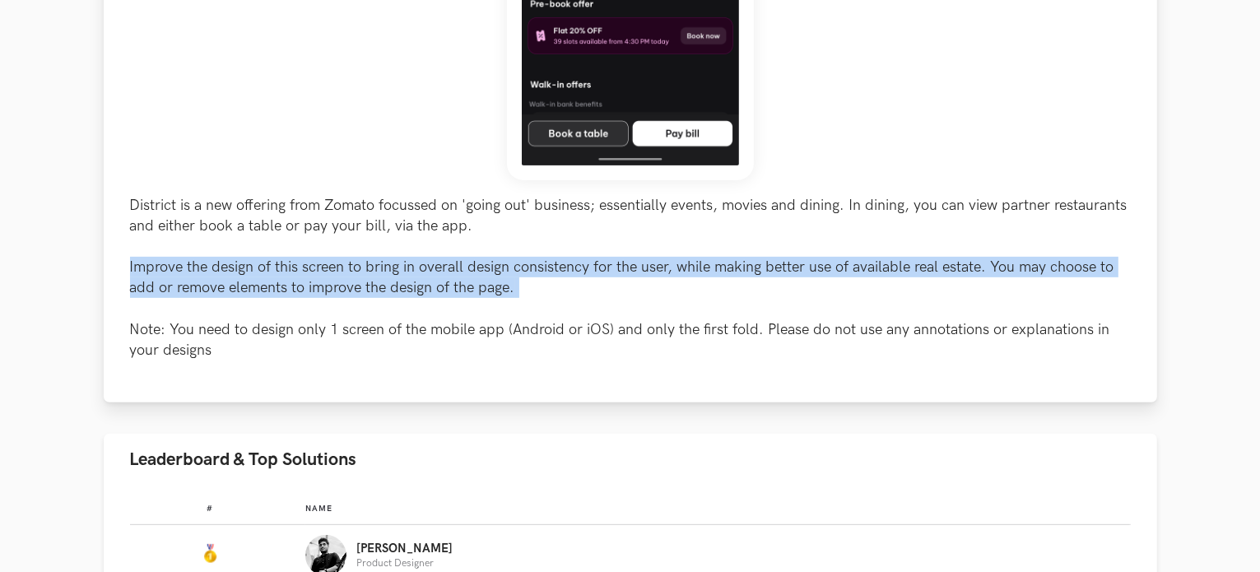
click at [285, 268] on p "District is a new offering from Zomato focussed on 'going out' business; essent…" at bounding box center [630, 278] width 1001 height 166
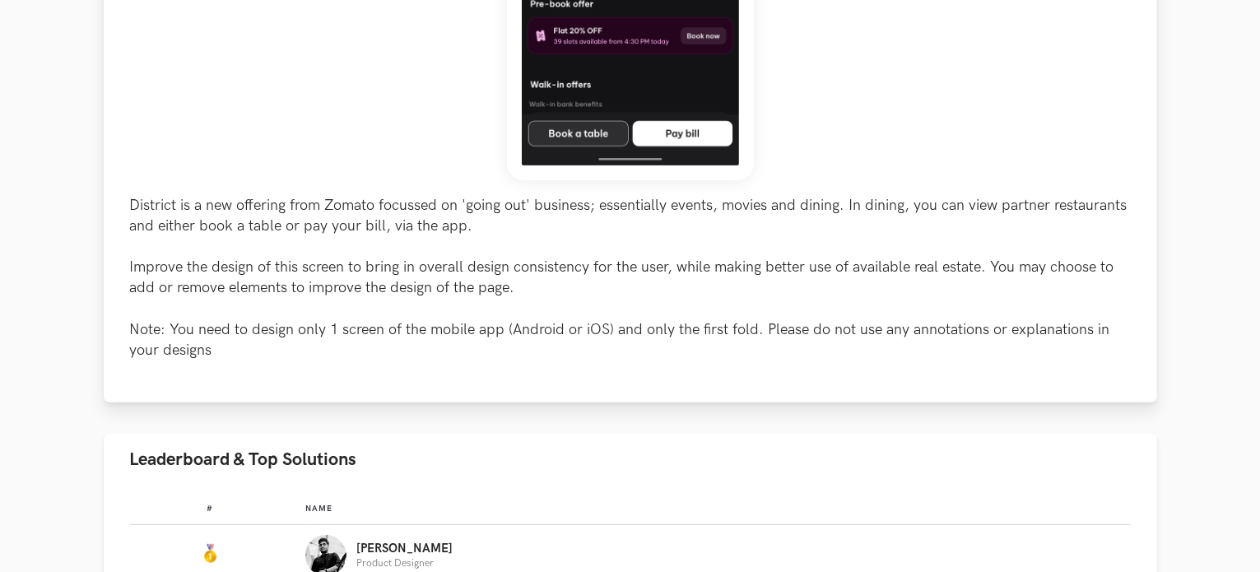
click at [285, 323] on p "District is a new offering from Zomato focussed on 'going out' business; essent…" at bounding box center [630, 278] width 1001 height 166
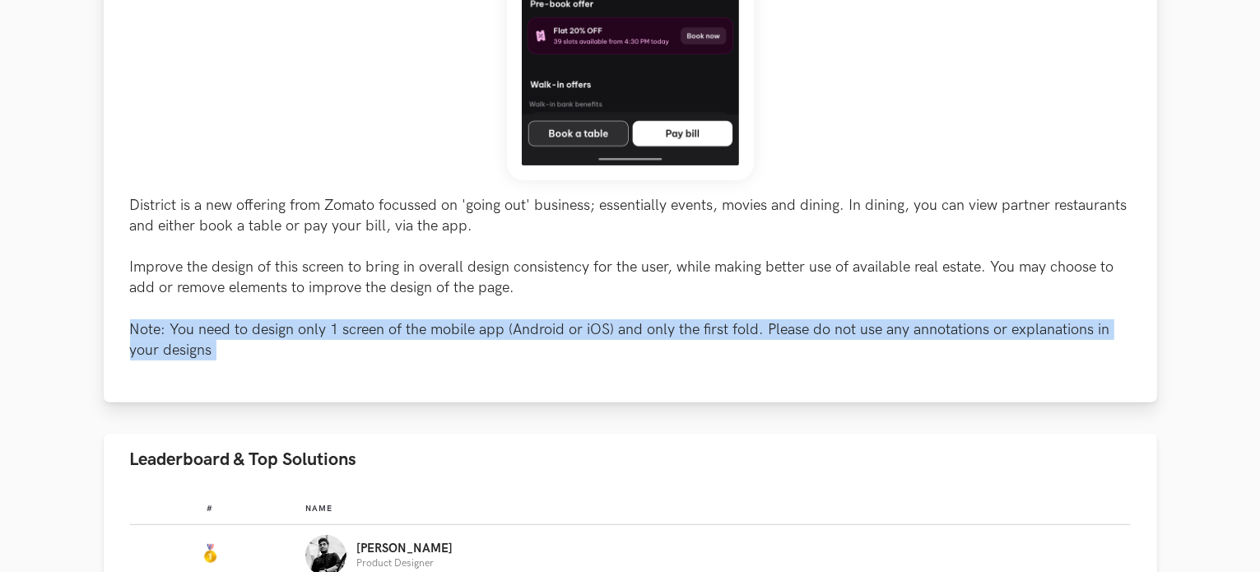
click at [285, 323] on p "District is a new offering from Zomato focussed on 'going out' business; essent…" at bounding box center [630, 278] width 1001 height 166
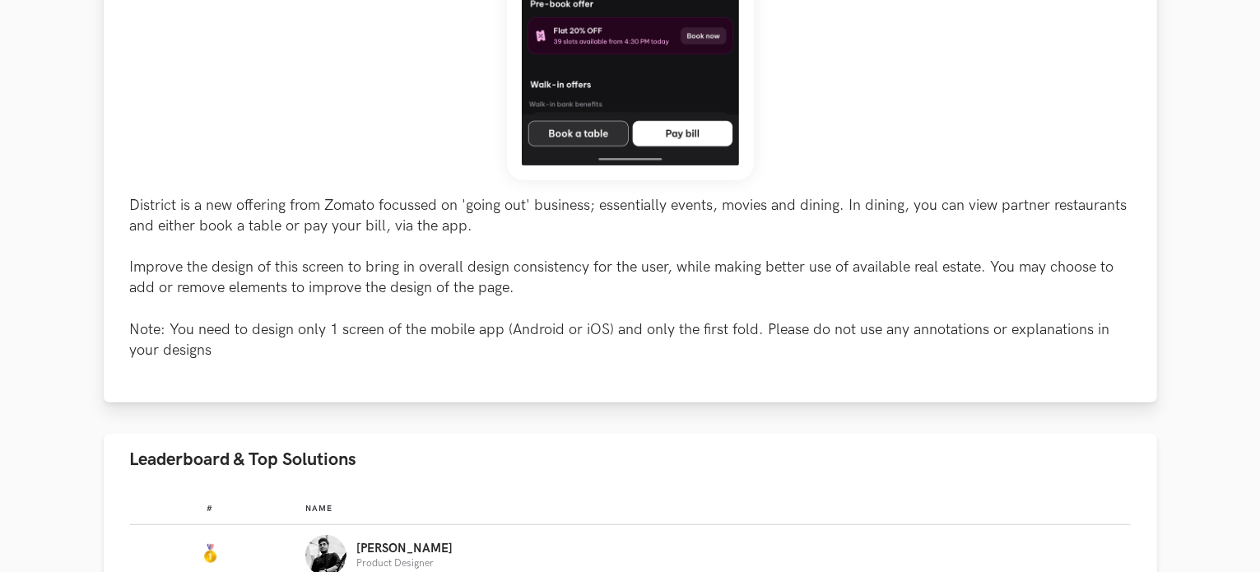
click at [278, 269] on p "District is a new offering from Zomato focussed on 'going out' business; essent…" at bounding box center [630, 278] width 1001 height 166
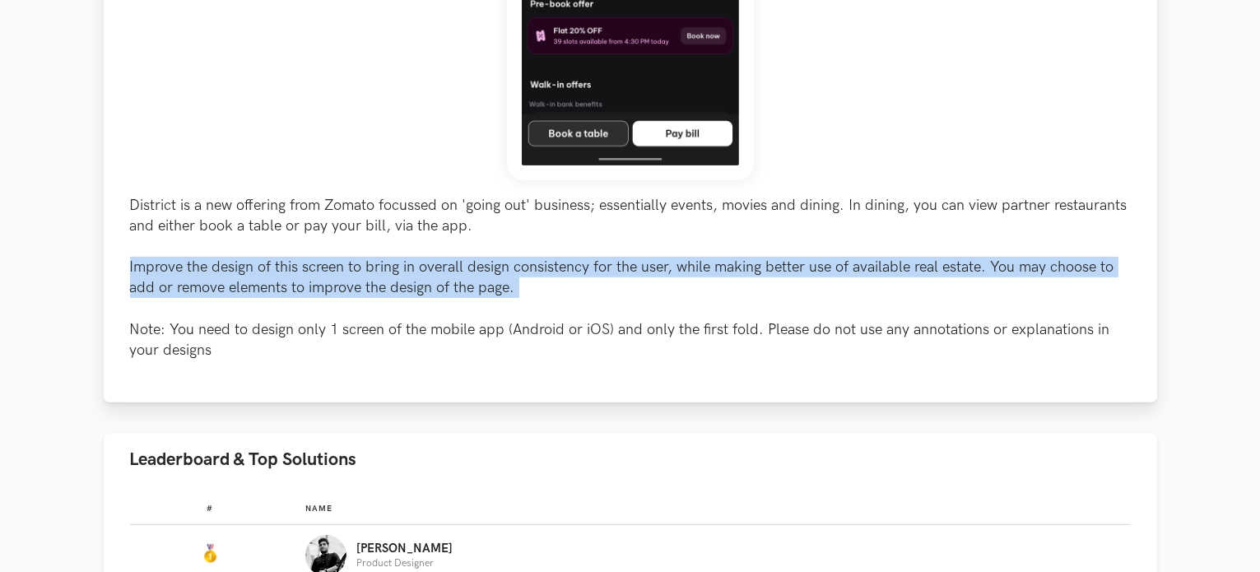
click at [278, 269] on p "District is a new offering from Zomato focussed on 'going out' business; essent…" at bounding box center [630, 278] width 1001 height 166
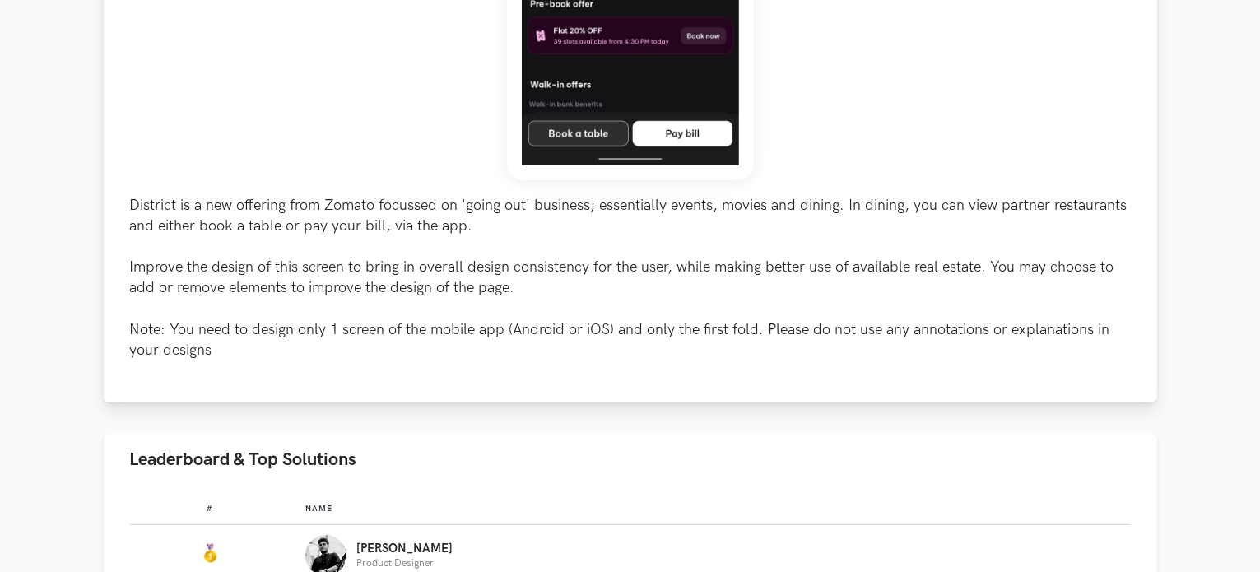
click at [273, 211] on p "District is a new offering from Zomato focussed on 'going out' business; essent…" at bounding box center [630, 278] width 1001 height 166
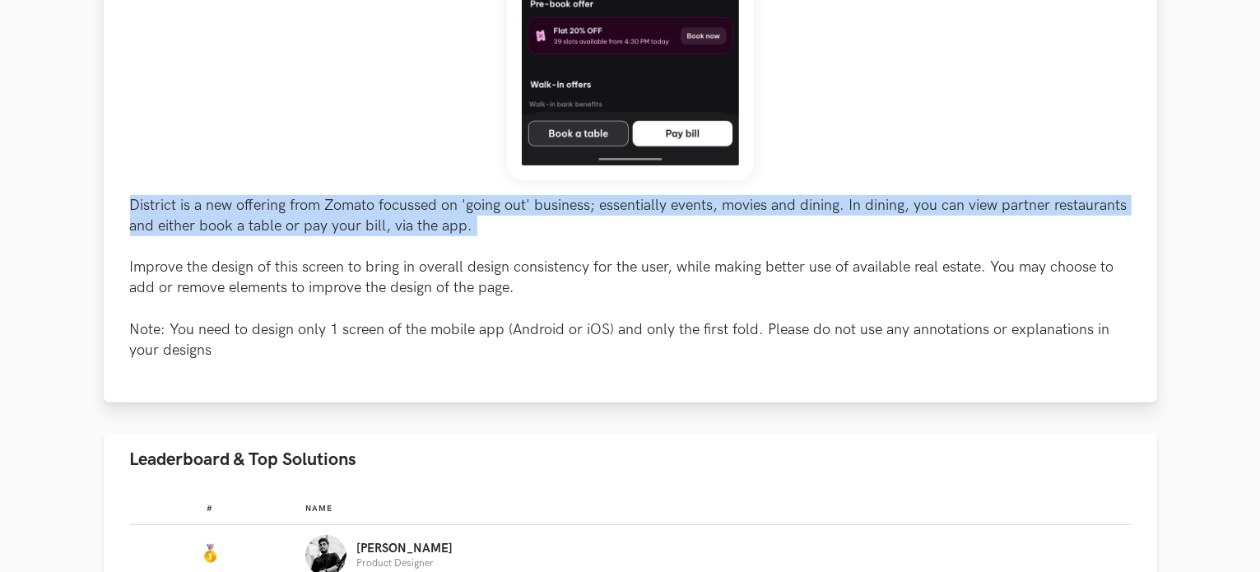
click at [273, 211] on p "District is a new offering from Zomato focussed on 'going out' business; essent…" at bounding box center [630, 278] width 1001 height 166
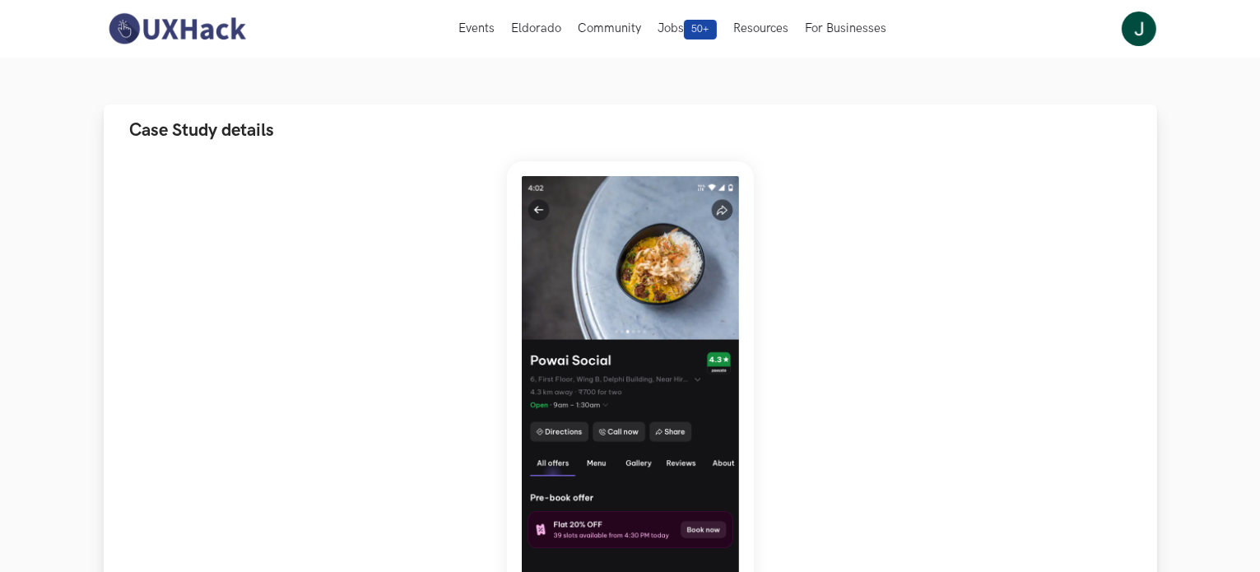
click at [351, 285] on div "District is a new offering from Zomato focussed on 'going out' business; essent…" at bounding box center [630, 507] width 1001 height 693
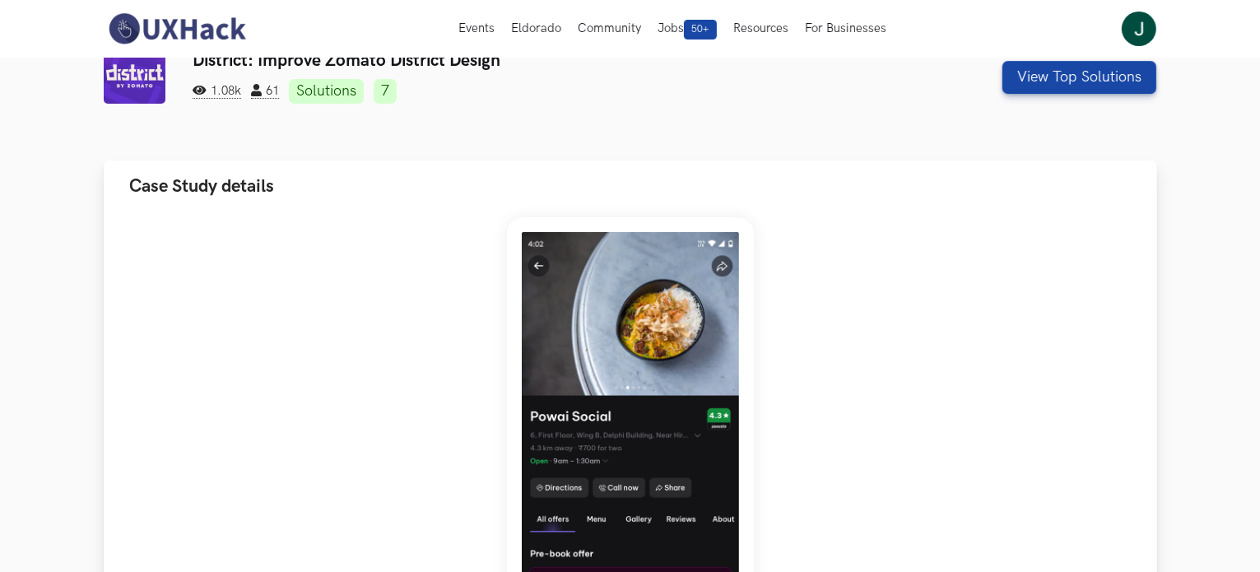
scroll to position [0, 0]
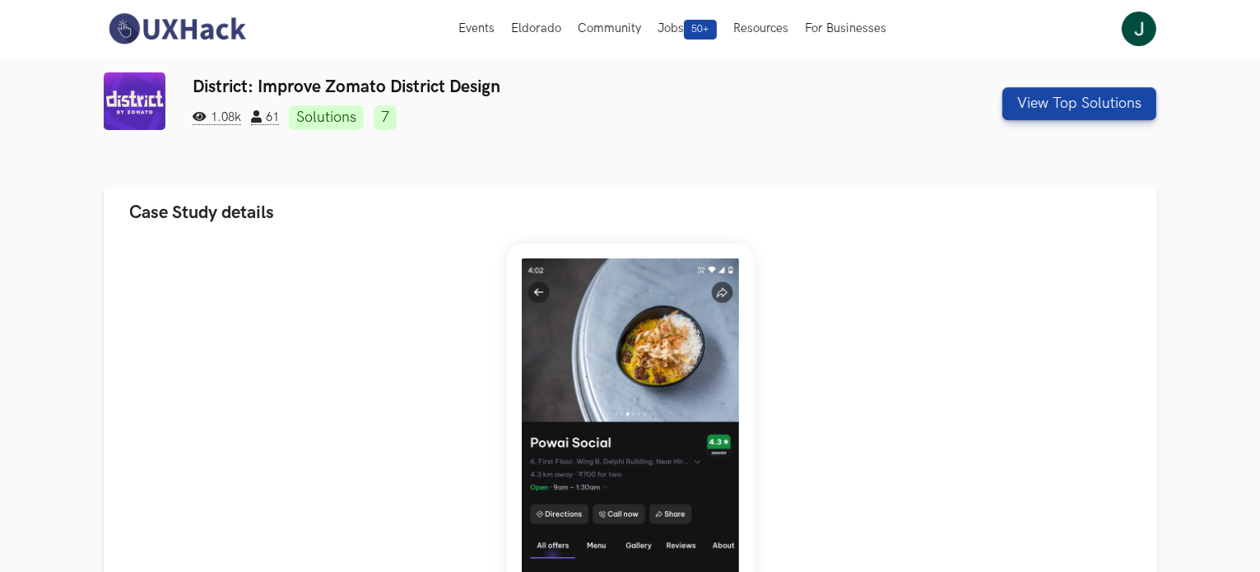
click at [264, 174] on div at bounding box center [630, 173] width 1053 height 26
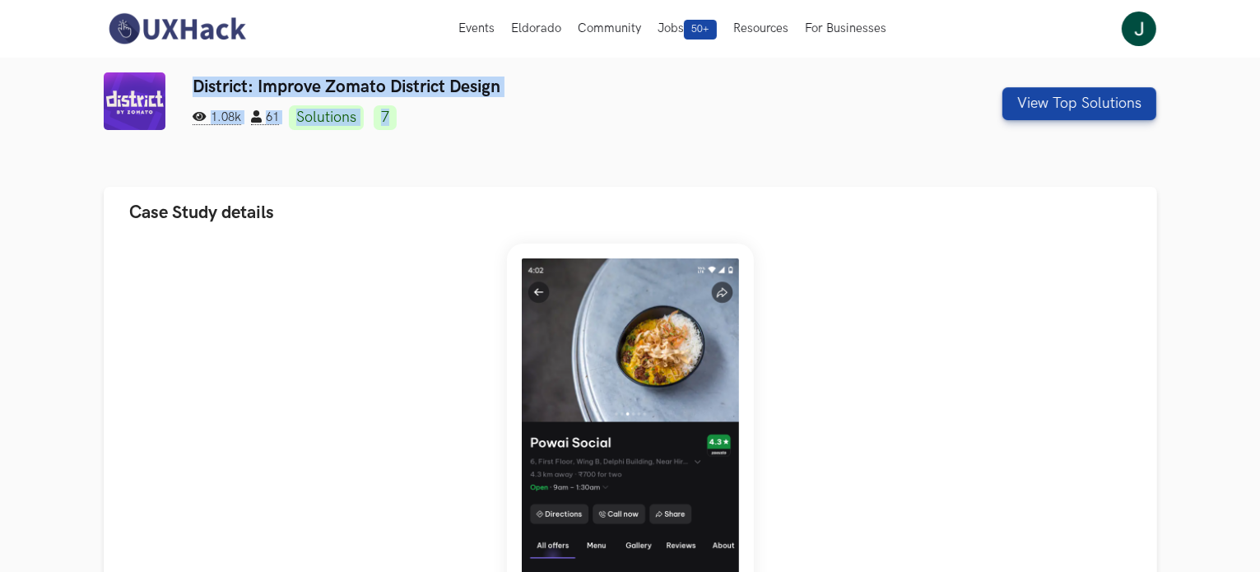
drag, startPoint x: 188, startPoint y: 73, endPoint x: 493, endPoint y: 106, distance: 307.0
click at [493, 106] on div "District: Improve Zomato District Design 1.08k 61 Solutions 7 View Top Solutions" at bounding box center [630, 103] width 1053 height 62
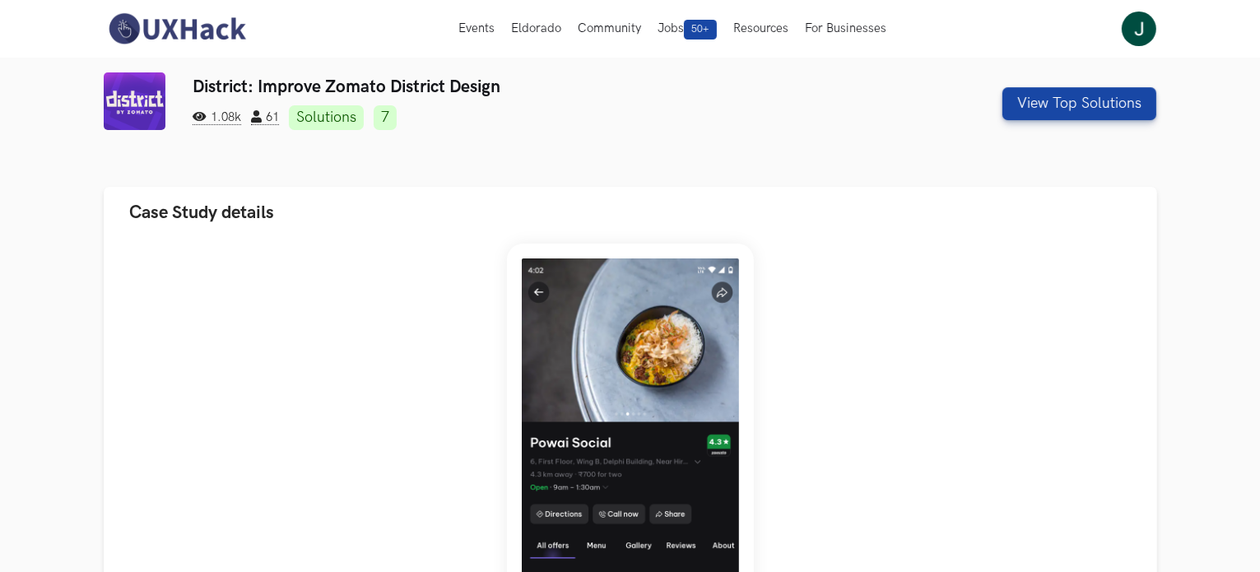
click at [494, 105] on ul "1.08k 61 Solutions 7" at bounding box center [541, 117] width 697 height 25
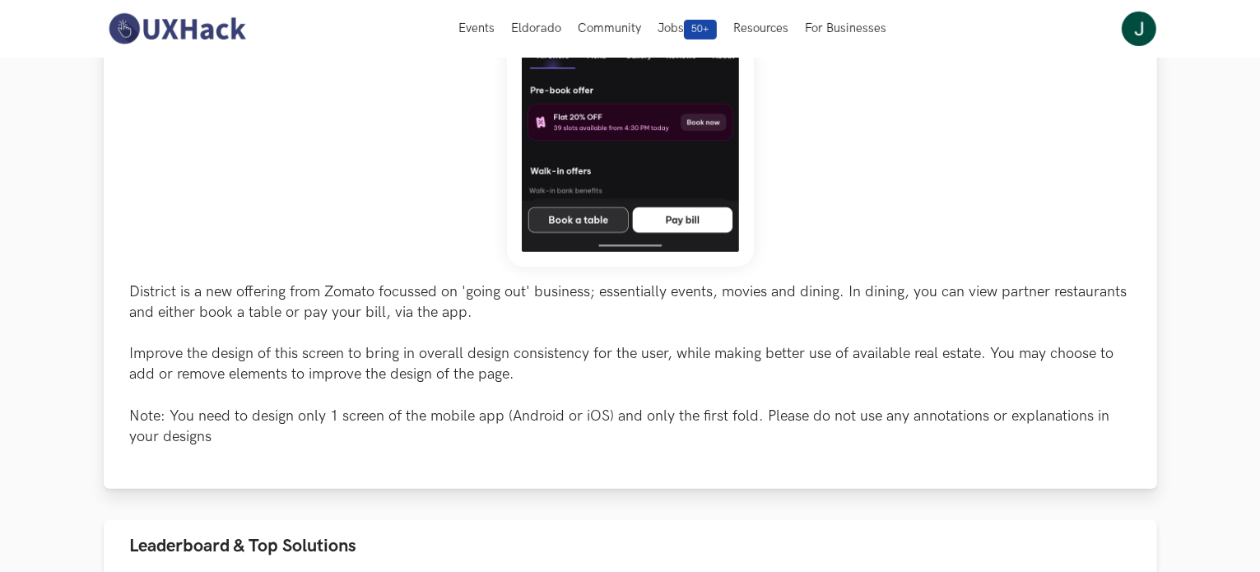
scroll to position [411, 0]
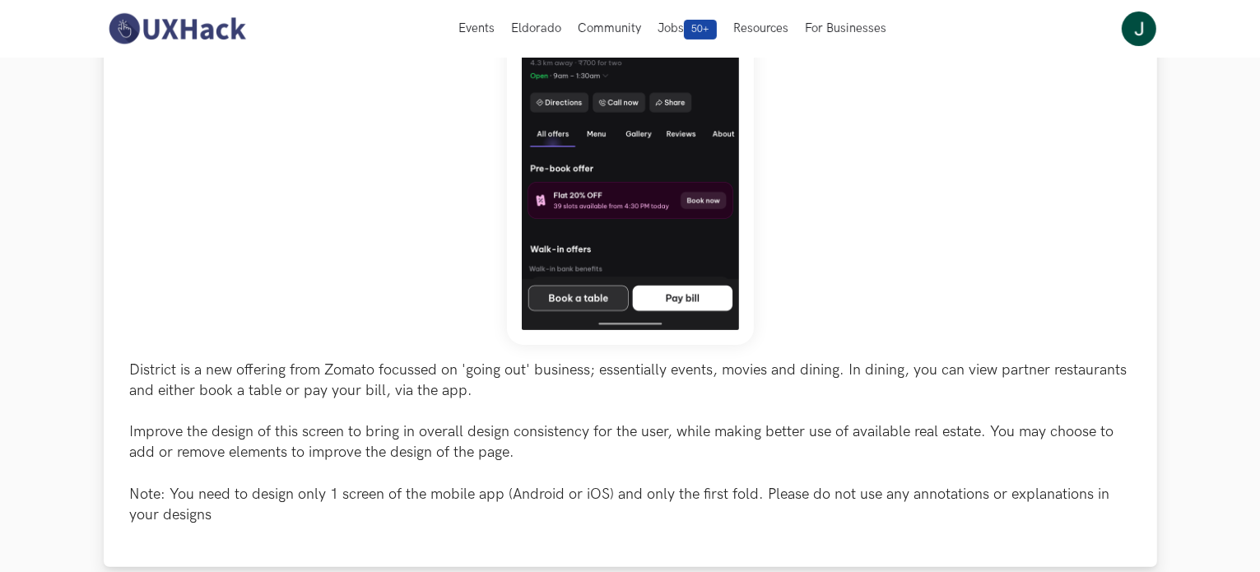
click at [260, 414] on p "District is a new offering from Zomato focussed on 'going out' business; essent…" at bounding box center [630, 443] width 1001 height 166
click at [276, 453] on p "District is a new offering from Zomato focussed on 'going out' business; essent…" at bounding box center [630, 443] width 1001 height 166
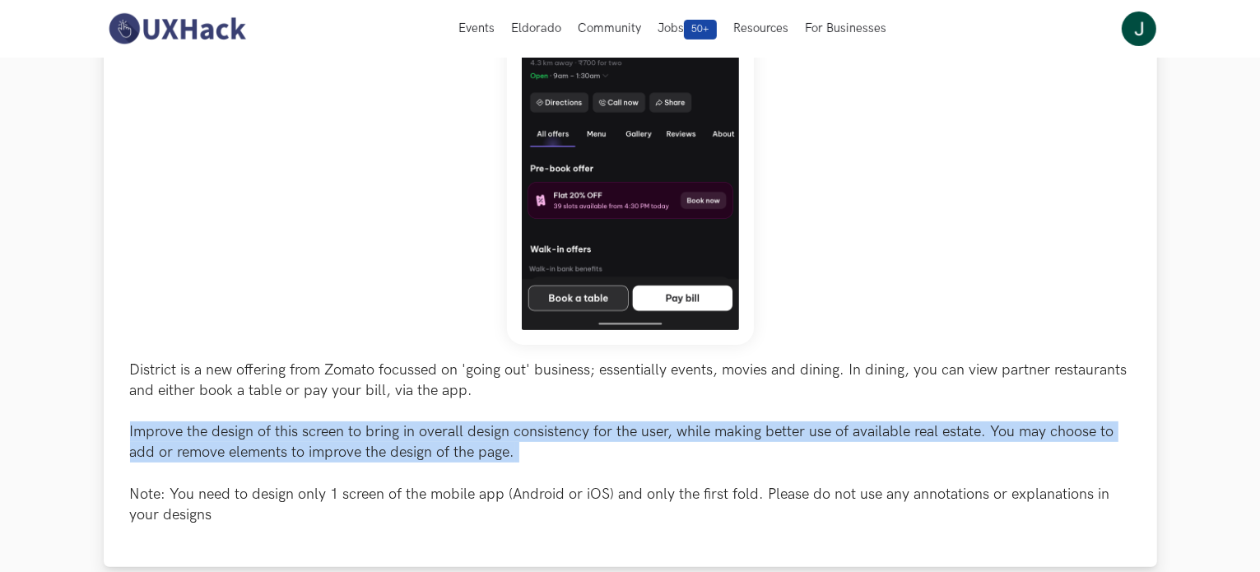
click at [276, 453] on p "District is a new offering from Zomato focussed on 'going out' business; essent…" at bounding box center [630, 443] width 1001 height 166
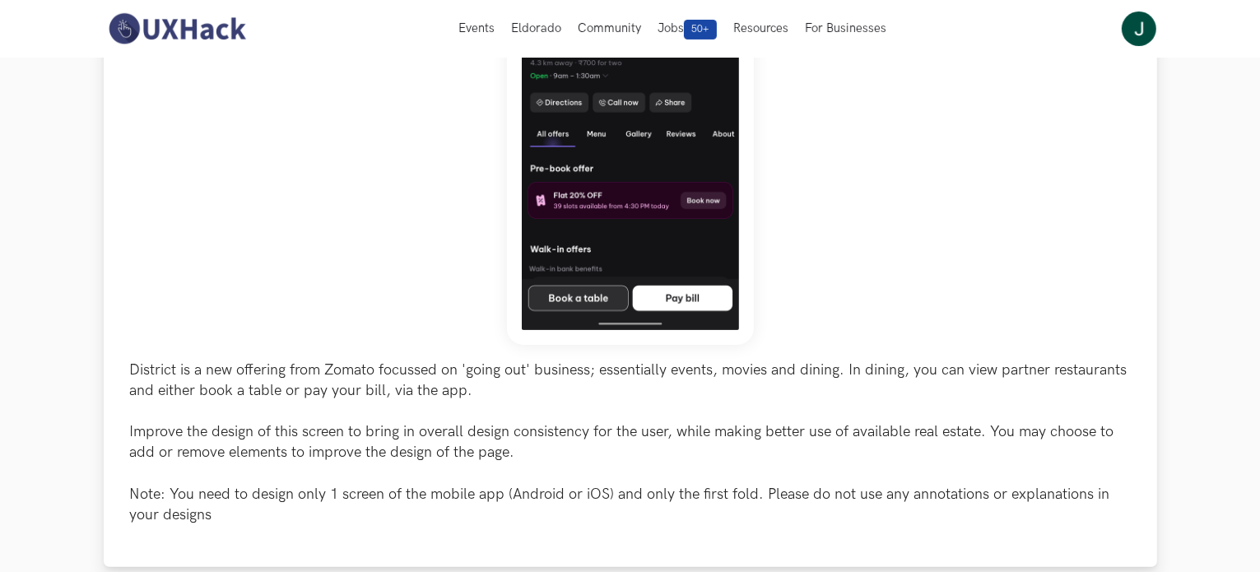
click at [283, 516] on p "District is a new offering from Zomato focussed on 'going out' business; essent…" at bounding box center [630, 443] width 1001 height 166
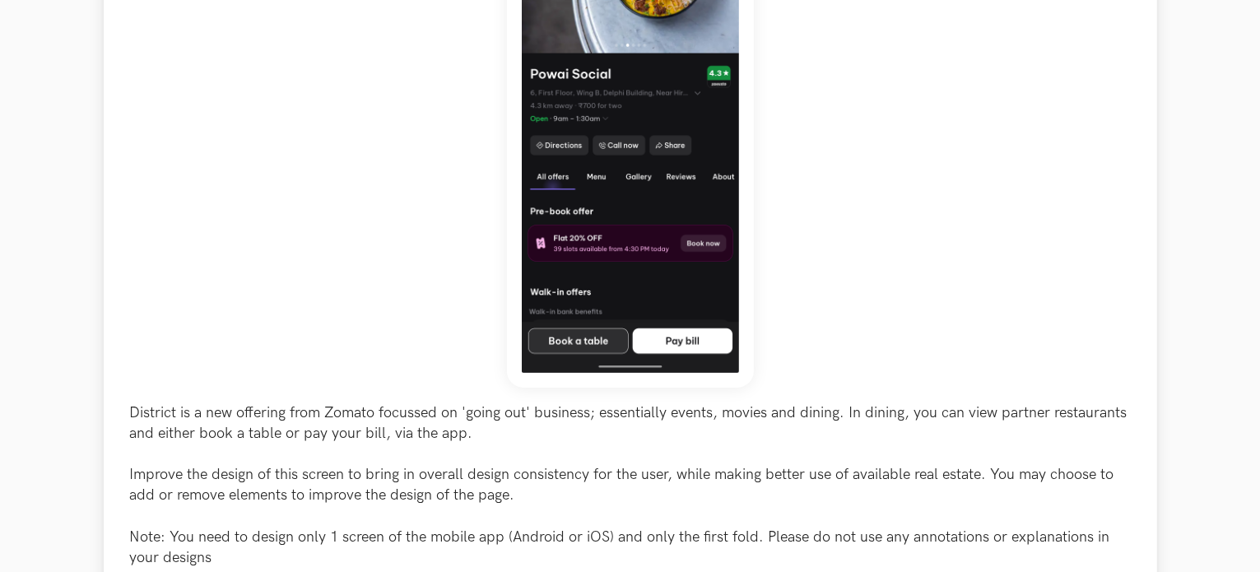
scroll to position [494, 0]
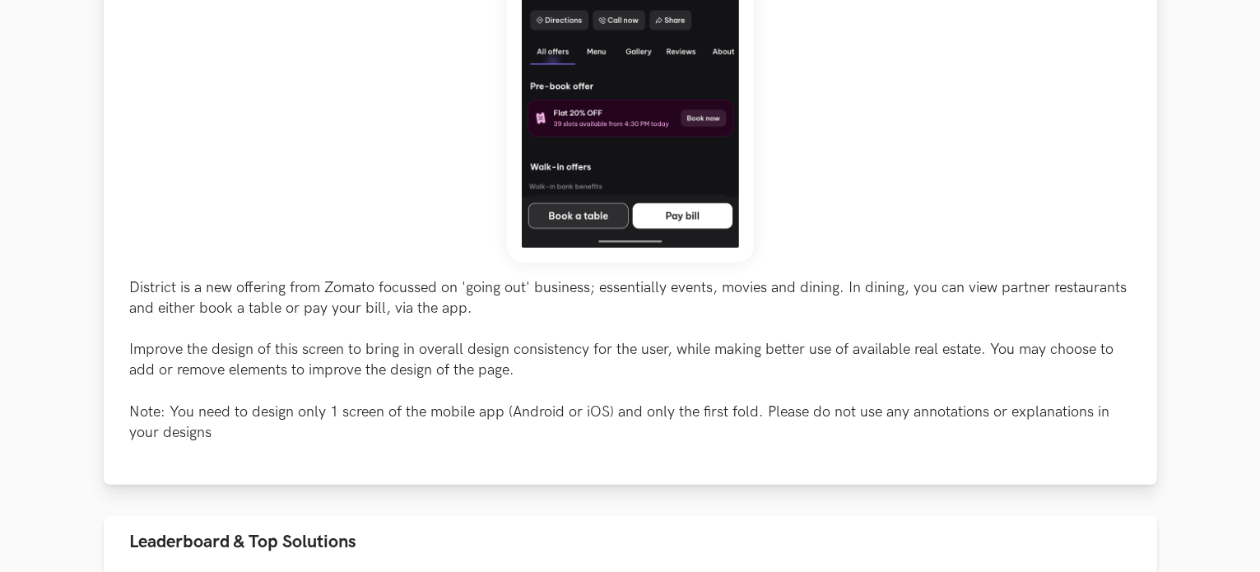
click at [196, 290] on p "District is a new offering from Zomato focussed on 'going out' business; essent…" at bounding box center [630, 360] width 1001 height 166
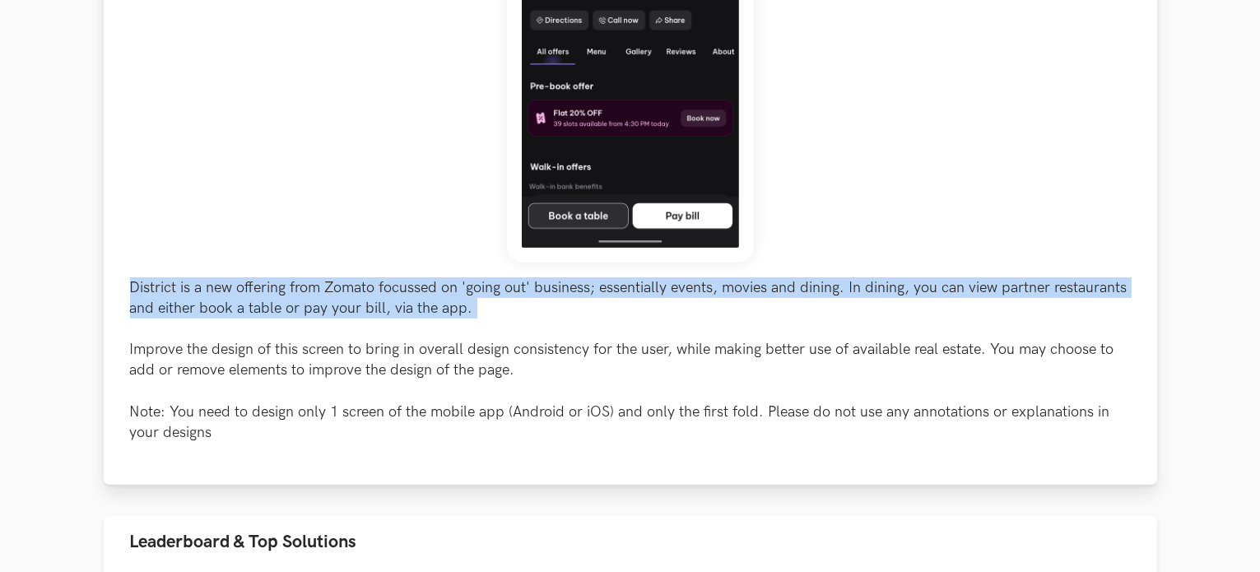
click at [196, 290] on p "District is a new offering from Zomato focussed on 'going out' business; essent…" at bounding box center [630, 360] width 1001 height 166
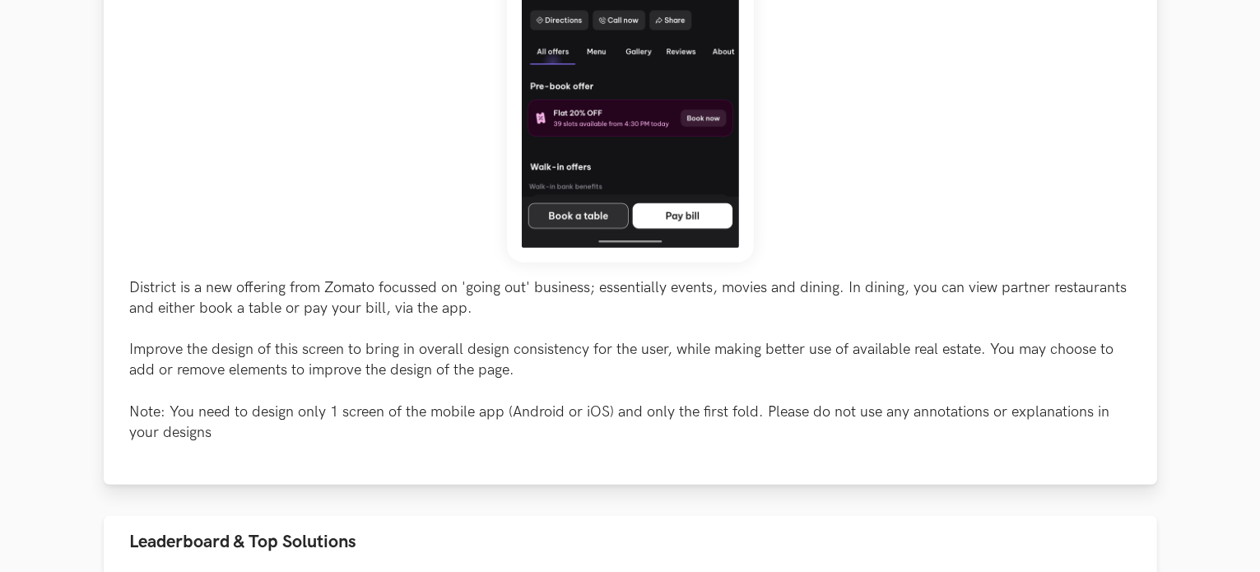
click at [225, 387] on p "District is a new offering from Zomato focussed on 'going out' business; essent…" at bounding box center [630, 360] width 1001 height 166
click at [224, 381] on p "District is a new offering from Zomato focussed on 'going out' business; essent…" at bounding box center [630, 360] width 1001 height 166
click at [223, 365] on p "District is a new offering from Zomato focussed on 'going out' business; essent…" at bounding box center [630, 360] width 1001 height 166
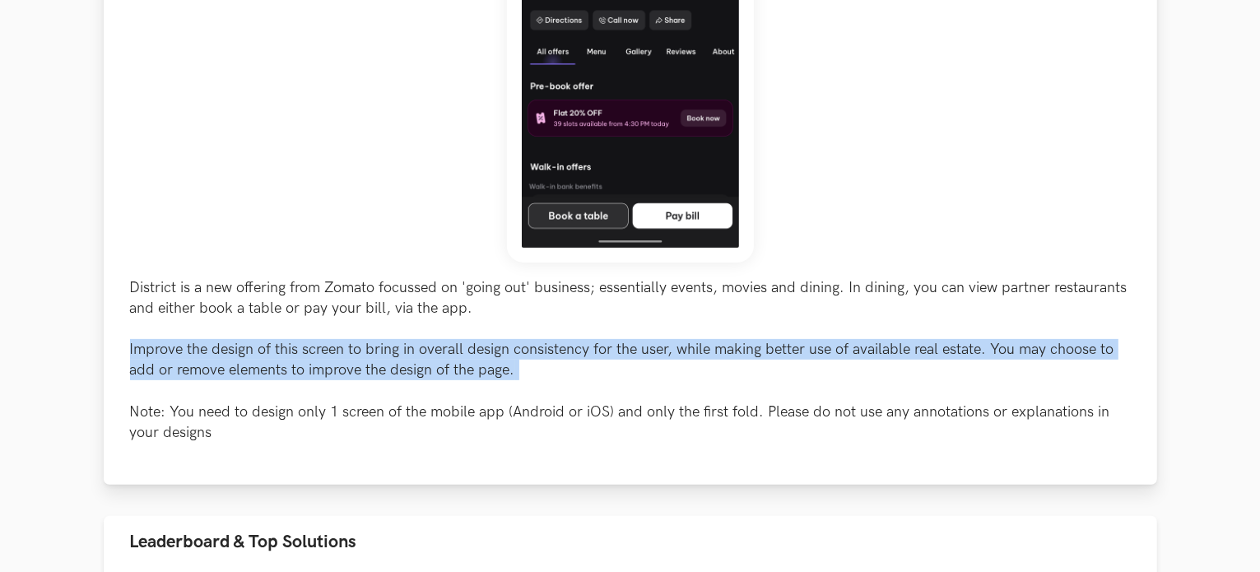
click at [223, 365] on p "District is a new offering from Zomato focussed on 'going out' business; essent…" at bounding box center [630, 360] width 1001 height 166
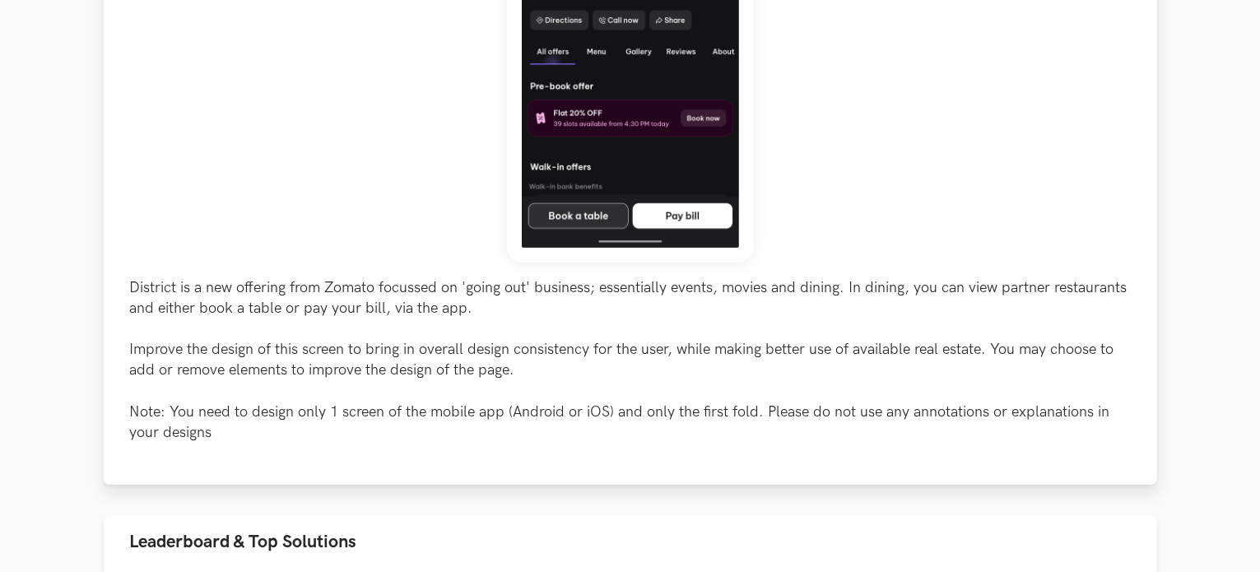
click at [207, 413] on p "District is a new offering from Zomato focussed on 'going out' business; essent…" at bounding box center [630, 360] width 1001 height 166
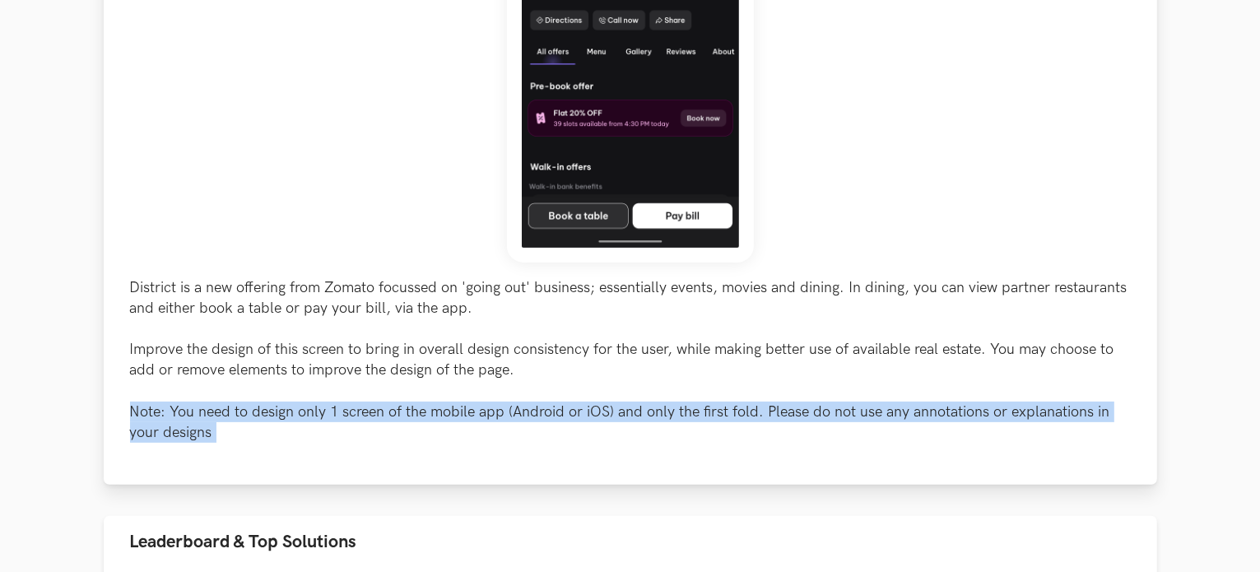
click at [207, 413] on p "District is a new offering from Zomato focussed on 'going out' business; essent…" at bounding box center [630, 360] width 1001 height 166
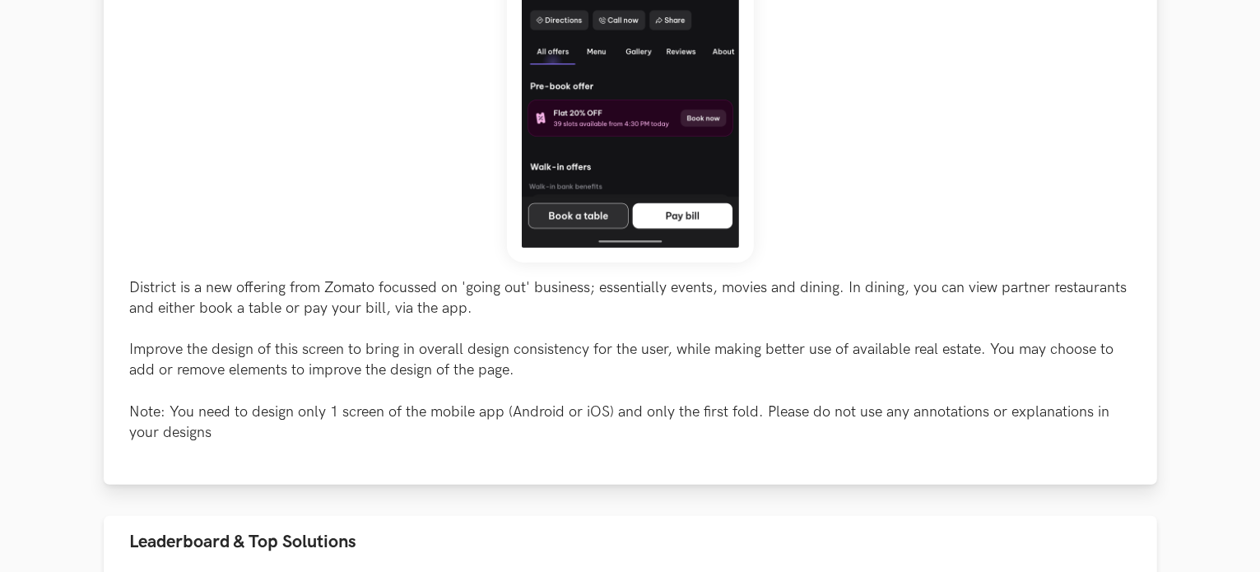
click at [214, 351] on p "District is a new offering from Zomato focussed on 'going out' business; essent…" at bounding box center [630, 360] width 1001 height 166
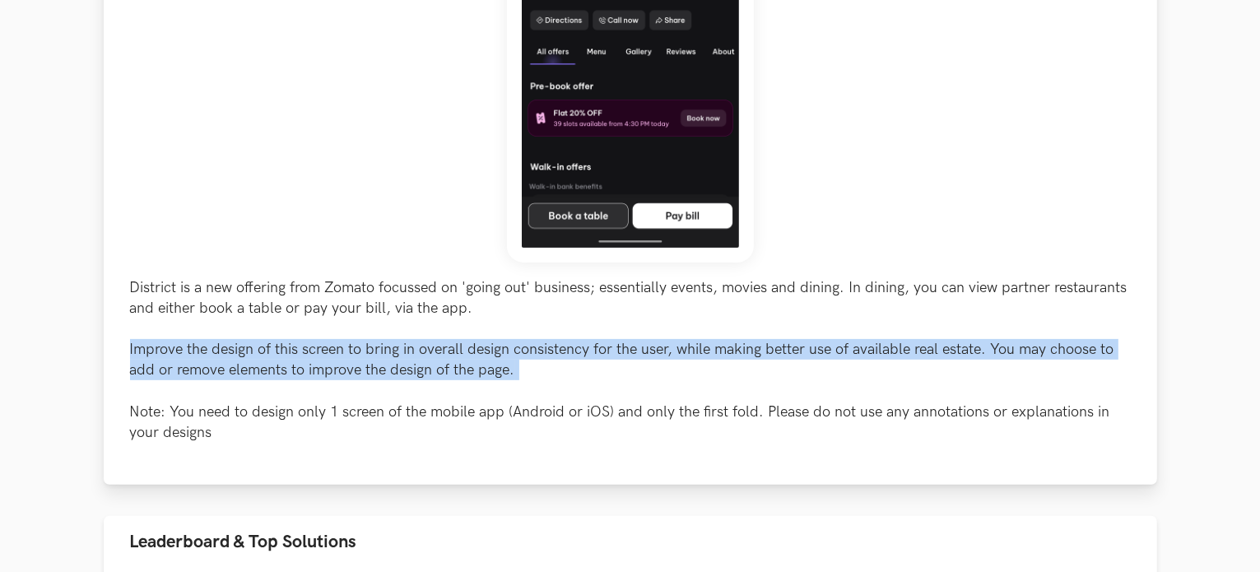
click at [214, 351] on p "District is a new offering from Zomato focussed on 'going out' business; essent…" at bounding box center [630, 360] width 1001 height 166
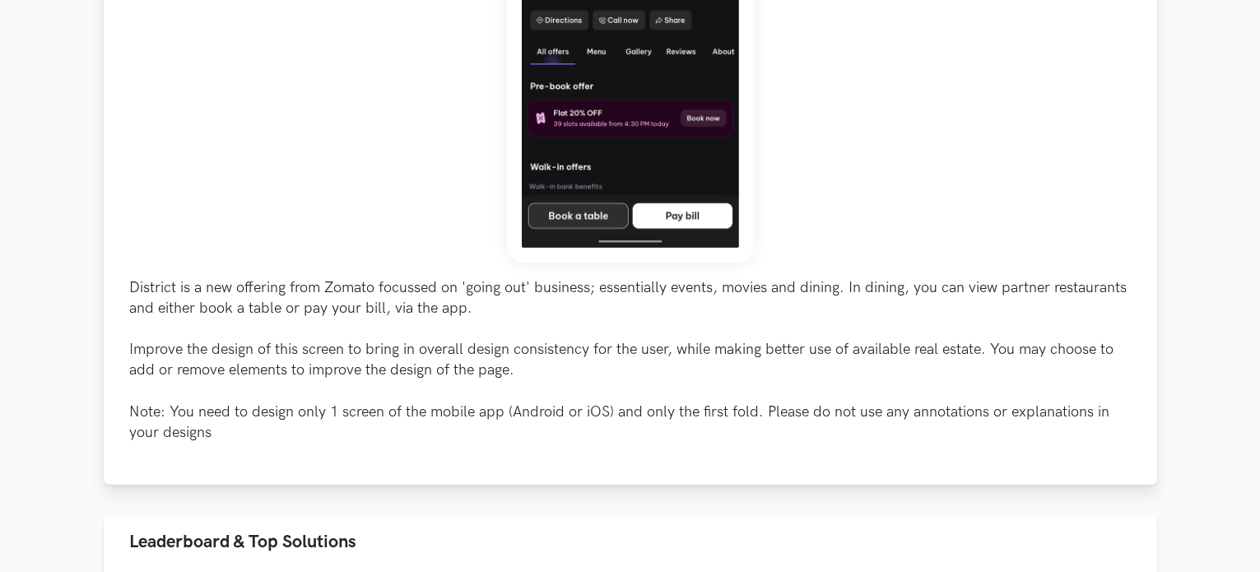
click at [221, 272] on div "District is a new offering from Zomato focussed on 'going out' business; essent…" at bounding box center [630, 96] width 1001 height 693
drag, startPoint x: 221, startPoint y: 272, endPoint x: 217, endPoint y: 281, distance: 9.6
click at [220, 272] on div "District is a new offering from Zomato focussed on 'going out' business; essent…" at bounding box center [630, 96] width 1001 height 693
click at [217, 290] on p "District is a new offering from Zomato focussed on 'going out' business; essent…" at bounding box center [630, 360] width 1001 height 166
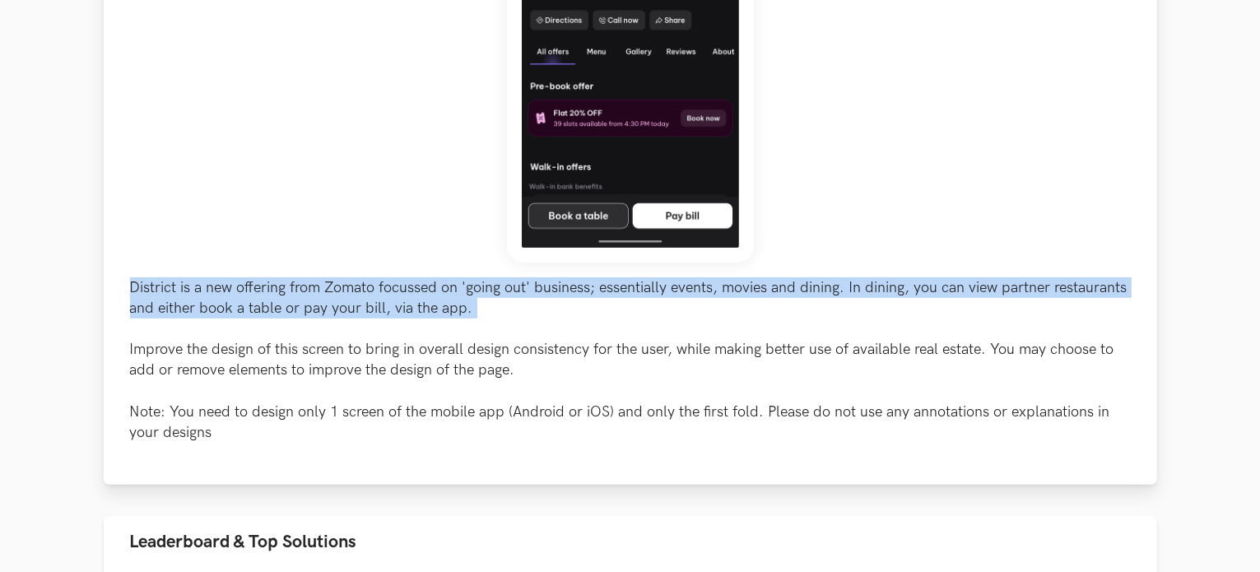
click at [217, 290] on p "District is a new offering from Zomato focussed on 'going out' business; essent…" at bounding box center [630, 360] width 1001 height 166
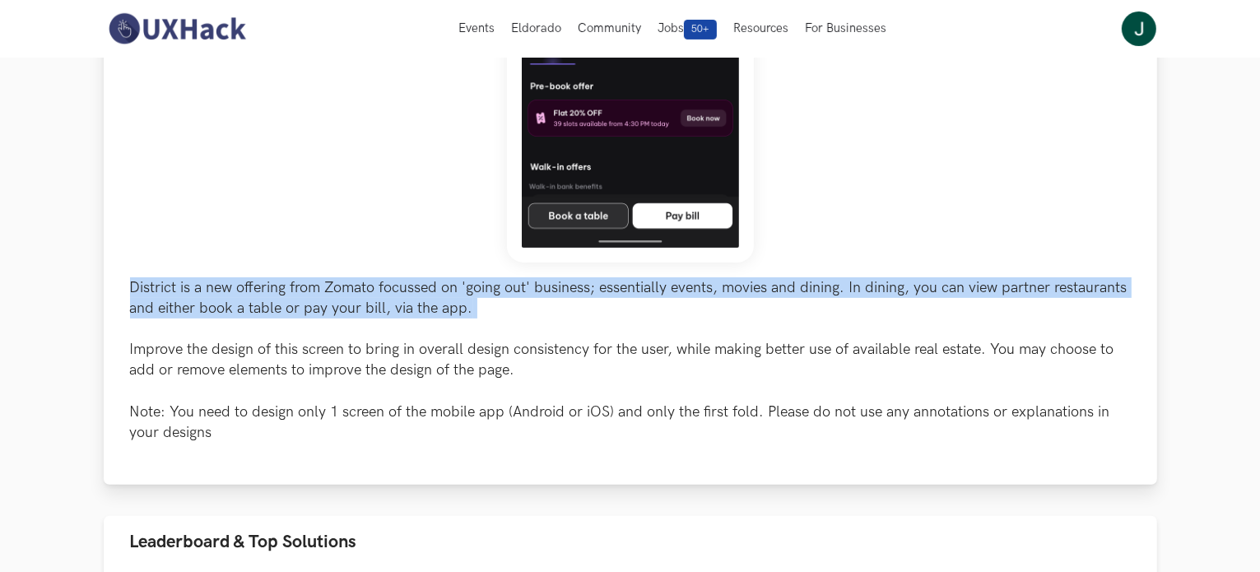
scroll to position [329, 0]
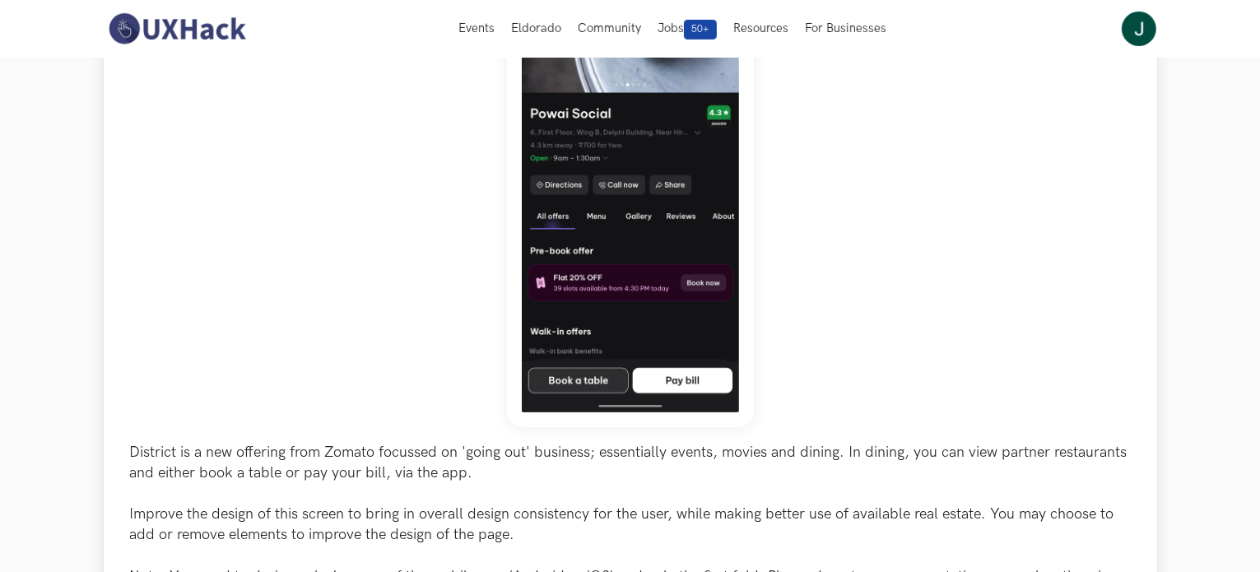
click at [217, 290] on div "District is a new offering from Zomato focussed on 'going out' business; essent…" at bounding box center [630, 260] width 1001 height 693
drag, startPoint x: 153, startPoint y: 434, endPoint x: 426, endPoint y: 453, distance: 273.9
click at [426, 453] on div "District is a new offering from Zomato focussed on 'going out' business; essent…" at bounding box center [630, 260] width 1001 height 693
click at [427, 455] on p "District is a new offering from Zomato focussed on 'going out' business; essent…" at bounding box center [630, 525] width 1001 height 166
click at [427, 459] on p "District is a new offering from Zomato focussed on 'going out' business; essent…" at bounding box center [630, 525] width 1001 height 166
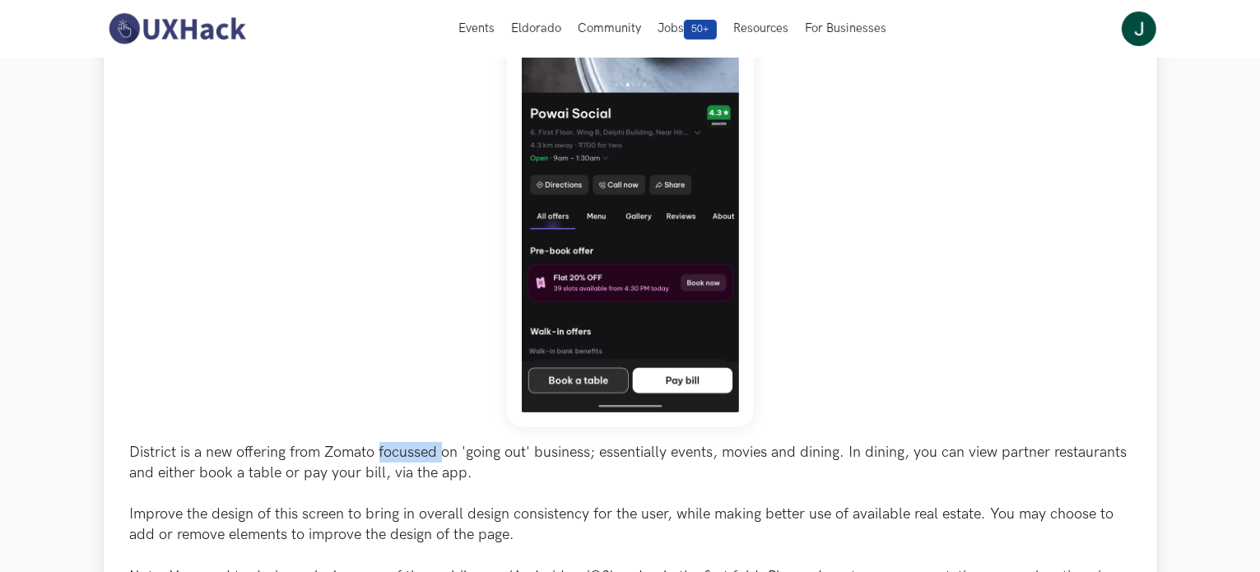
click at [427, 460] on p "District is a new offering from Zomato focussed on 'going out' business; essent…" at bounding box center [630, 525] width 1001 height 166
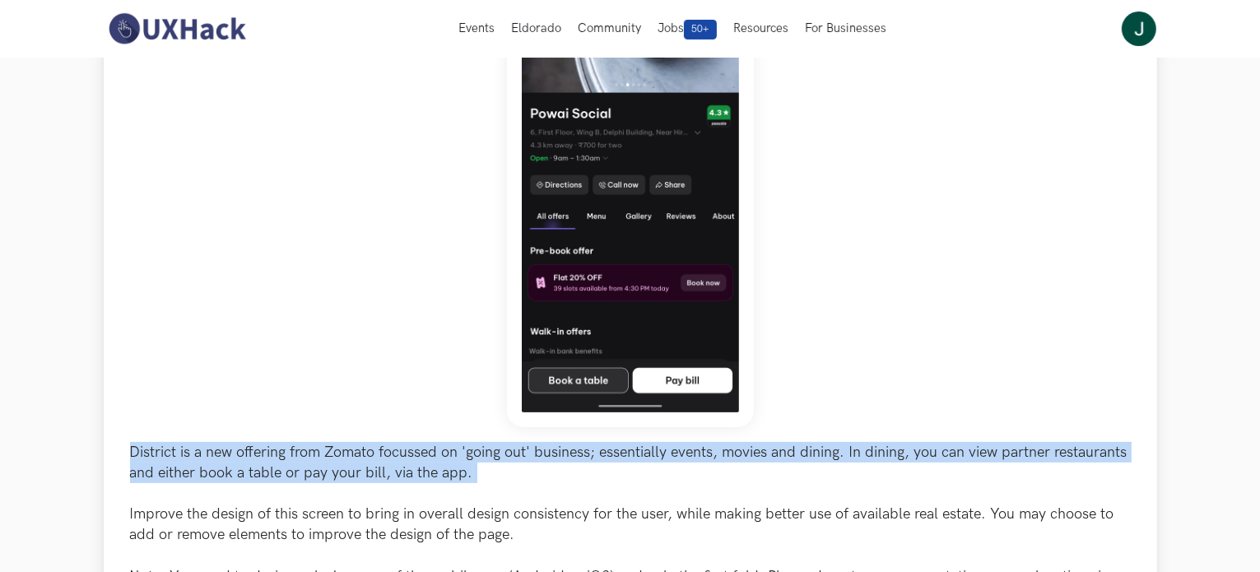
click at [427, 460] on p "District is a new offering from Zomato focussed on 'going out' business; essent…" at bounding box center [630, 525] width 1001 height 166
click at [426, 460] on p "District is a new offering from Zomato focussed on 'going out' business; essent…" at bounding box center [630, 525] width 1001 height 166
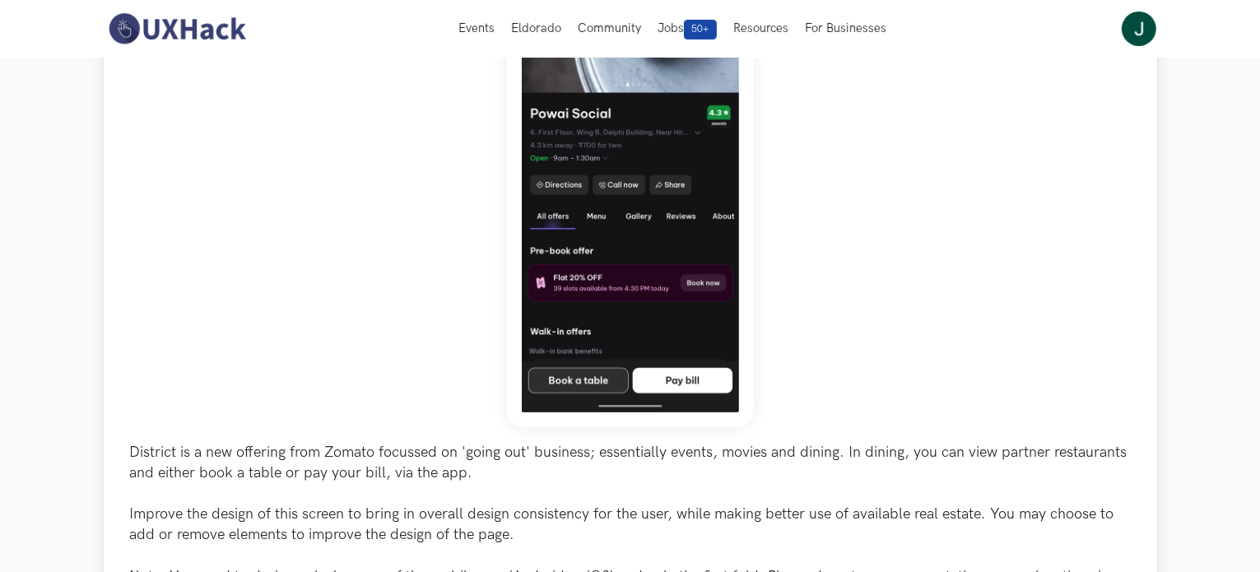
click at [428, 420] on div "District is a new offering from Zomato focussed on 'going out' business; essent…" at bounding box center [630, 260] width 1001 height 693
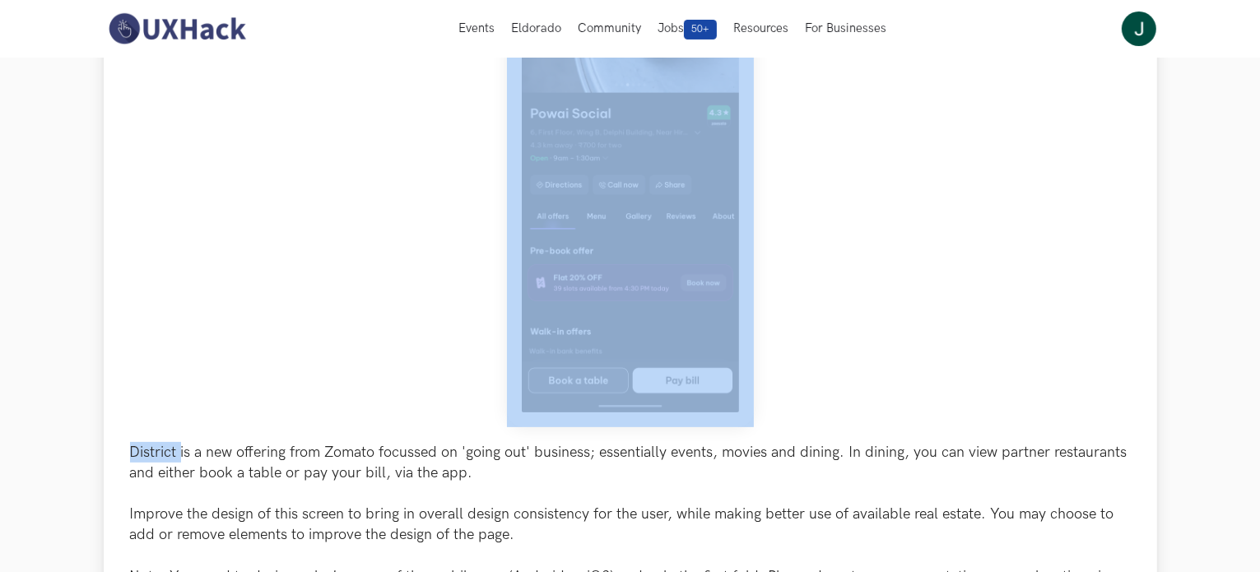
click at [428, 420] on div "District is a new offering from Zomato focussed on 'going out' business; essent…" at bounding box center [630, 260] width 1001 height 693
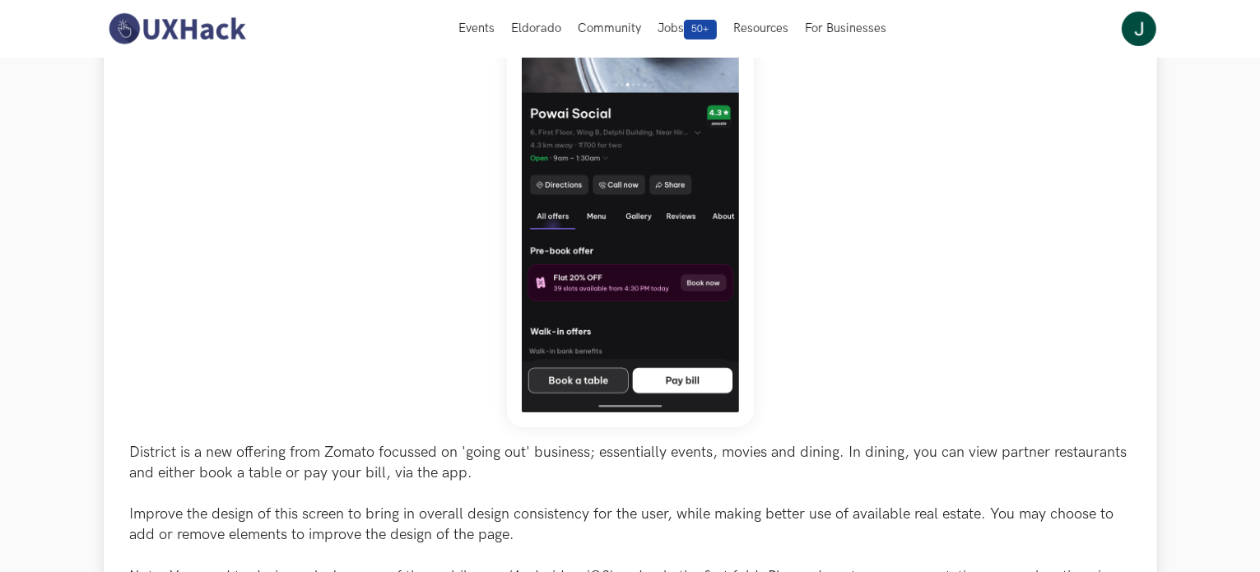
click at [421, 467] on p "District is a new offering from Zomato focussed on 'going out' business; essent…" at bounding box center [630, 525] width 1001 height 166
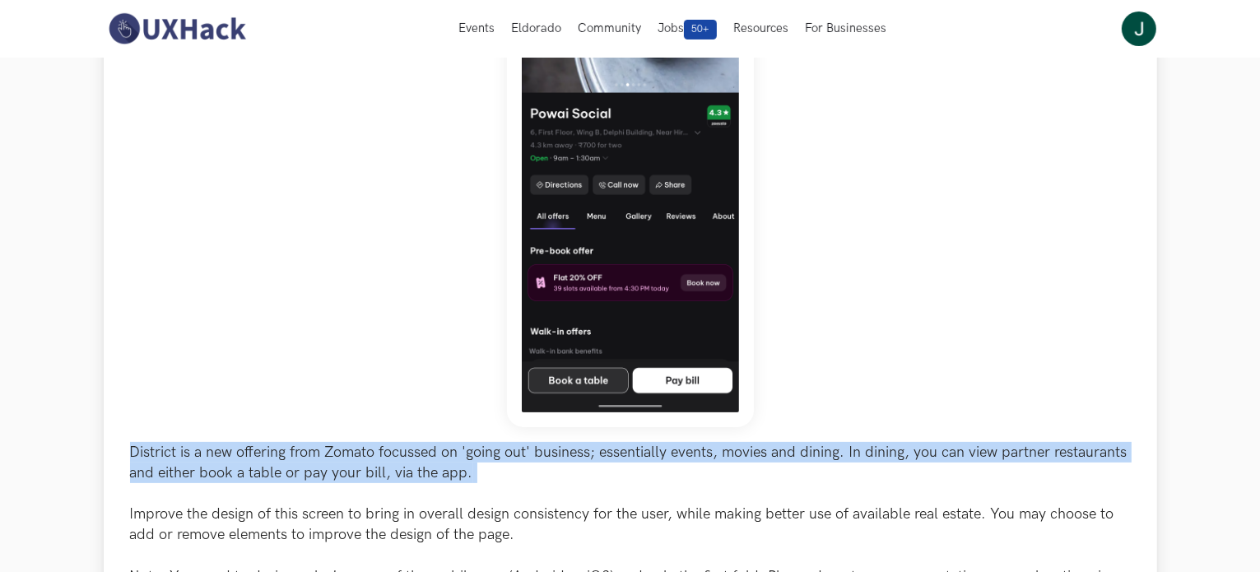
click at [421, 467] on p "District is a new offering from Zomato focussed on 'going out' business; essent…" at bounding box center [630, 525] width 1001 height 166
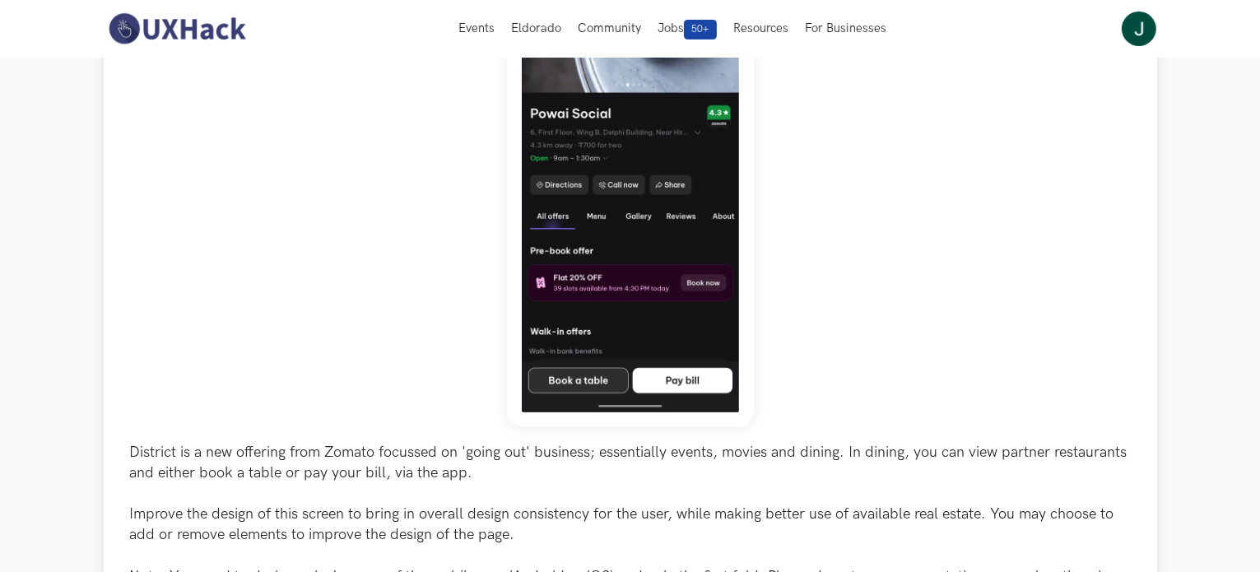
click at [349, 386] on div "District is a new offering from Zomato focussed on 'going out' business; essent…" at bounding box center [630, 260] width 1001 height 693
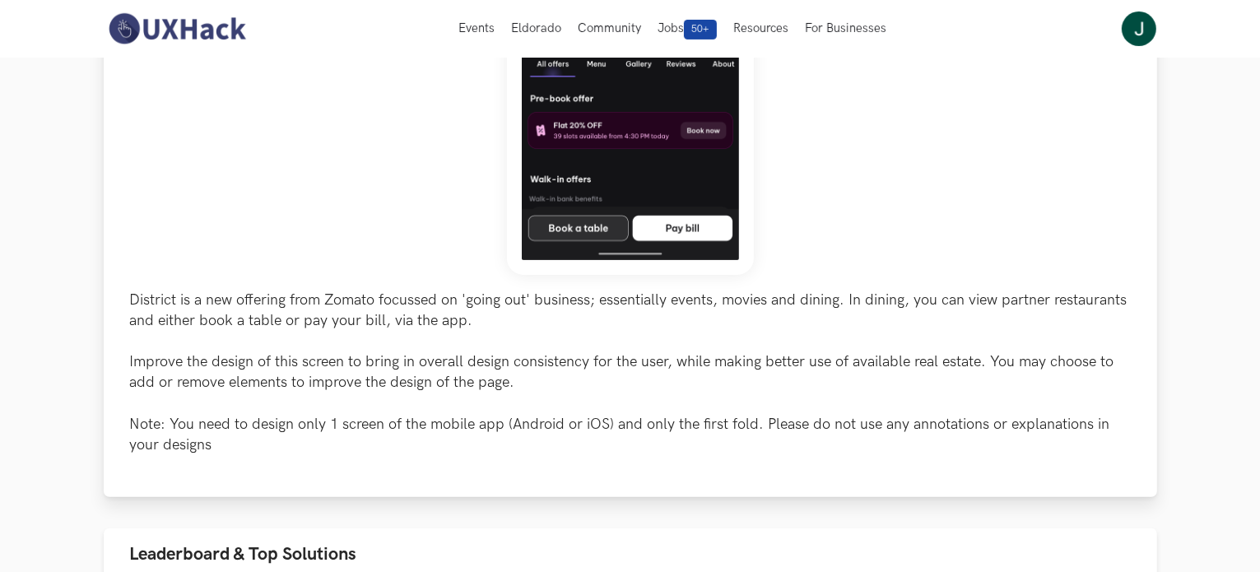
scroll to position [411, 0]
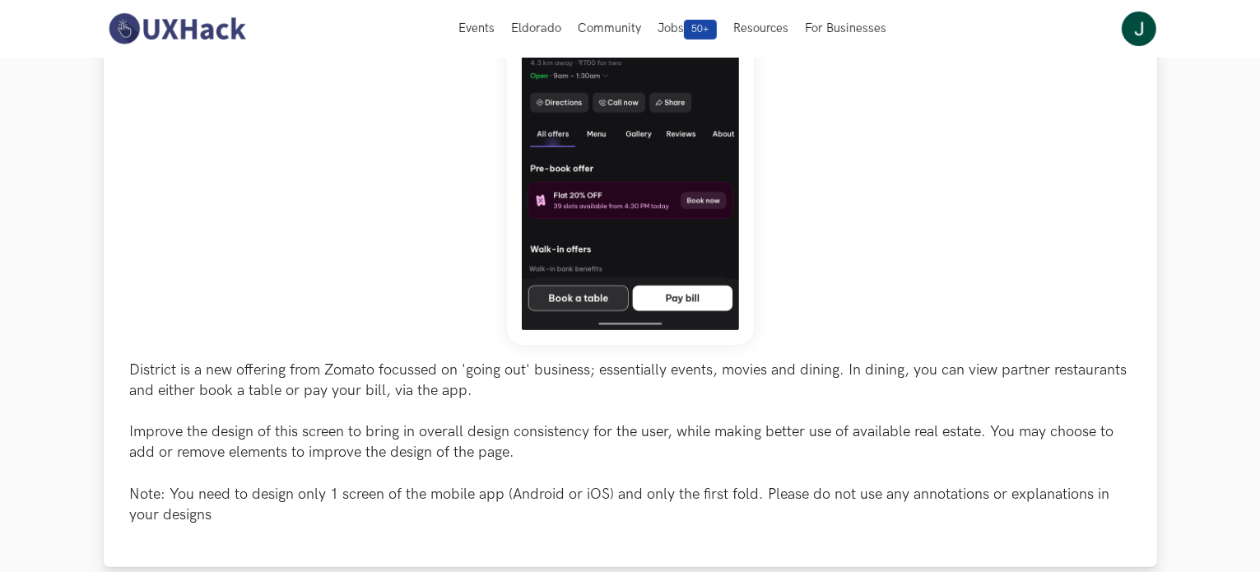
click at [285, 361] on p "District is a new offering from Zomato focussed on 'going out' business; essent…" at bounding box center [630, 443] width 1001 height 166
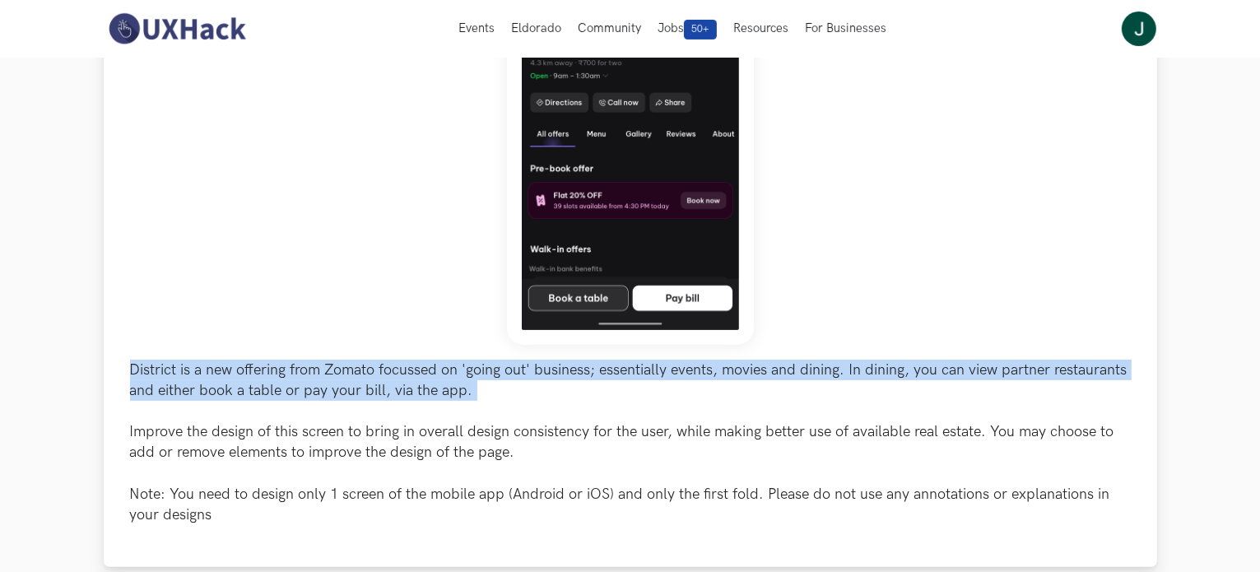
click at [285, 361] on p "District is a new offering from Zomato focussed on 'going out' business; essent…" at bounding box center [630, 443] width 1001 height 166
click at [290, 404] on p "District is a new offering from Zomato focussed on 'going out' business; essent…" at bounding box center [630, 443] width 1001 height 166
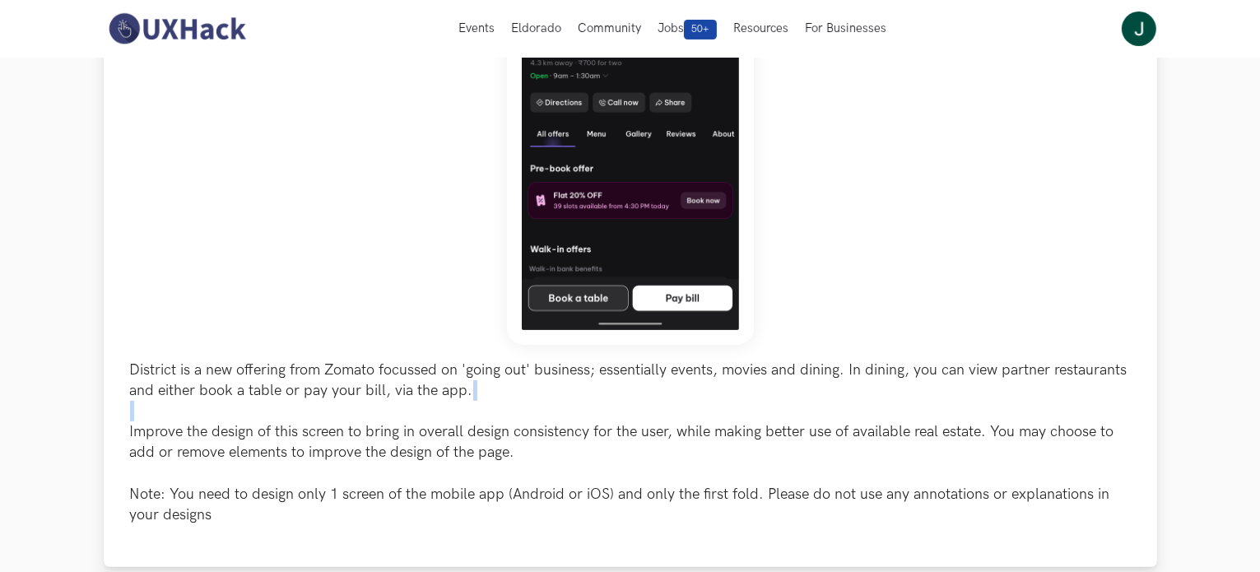
drag, startPoint x: 290, startPoint y: 404, endPoint x: 290, endPoint y: 434, distance: 29.6
click at [290, 407] on p "District is a new offering from Zomato focussed on 'going out' business; essent…" at bounding box center [630, 443] width 1001 height 166
click at [283, 464] on p "District is a new offering from Zomato focussed on 'going out' business; essent…" at bounding box center [630, 443] width 1001 height 166
click at [277, 432] on p "District is a new offering from Zomato focussed on 'going out' business; essent…" at bounding box center [630, 443] width 1001 height 166
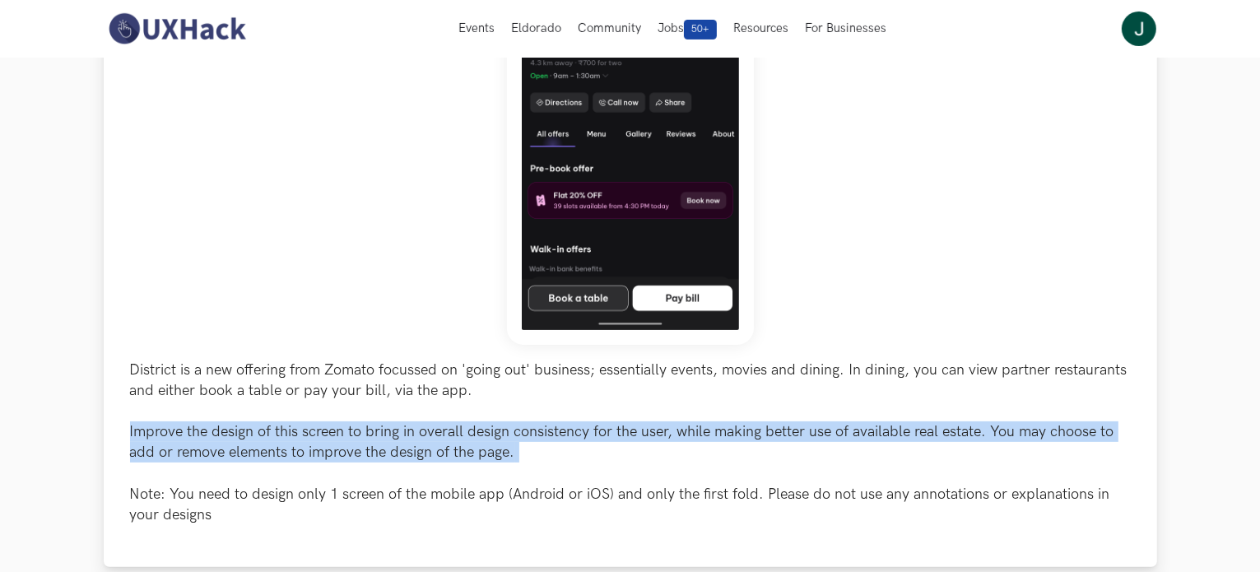
click at [276, 431] on p "District is a new offering from Zomato focussed on 'going out' business; essent…" at bounding box center [630, 443] width 1001 height 166
click at [276, 430] on p "District is a new offering from Zomato focussed on 'going out' business; essent…" at bounding box center [630, 443] width 1001 height 166
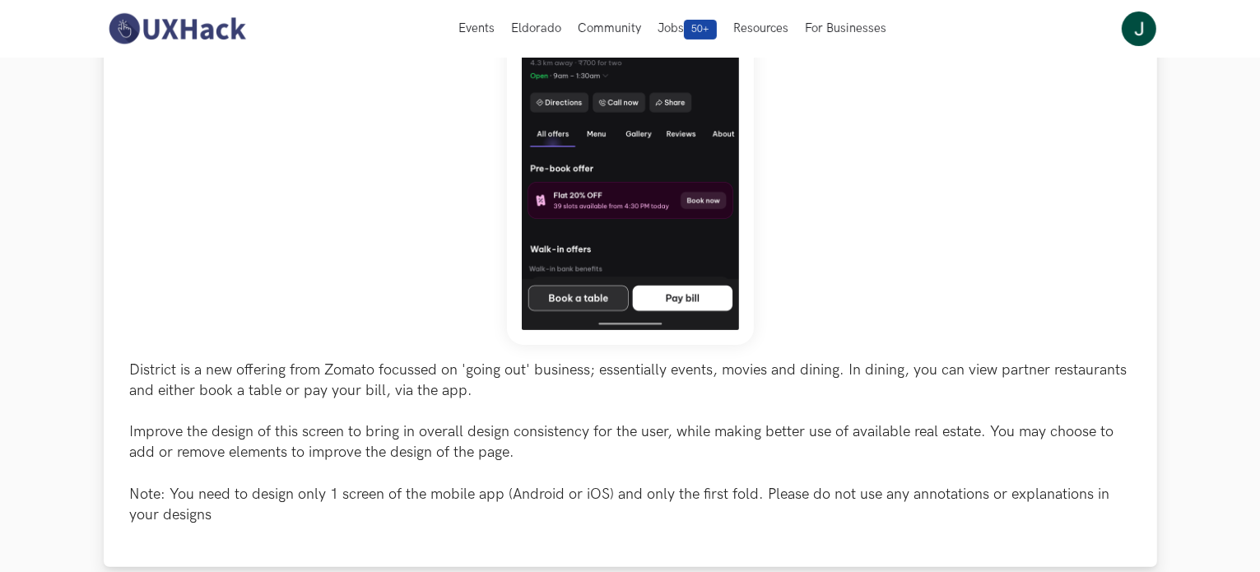
click at [263, 513] on p "District is a new offering from Zomato focussed on 'going out' business; essent…" at bounding box center [630, 443] width 1001 height 166
click at [263, 489] on p "District is a new offering from Zomato focussed on 'going out' business; essent…" at bounding box center [630, 443] width 1001 height 166
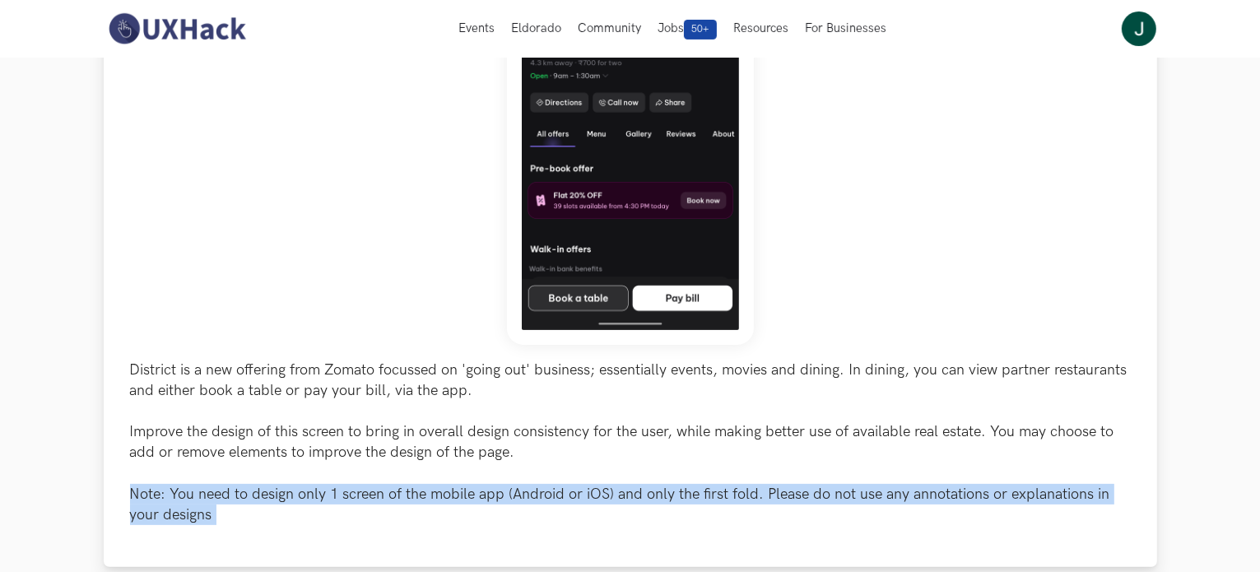
click at [263, 489] on p "District is a new offering from Zomato focussed on 'going out' business; essent…" at bounding box center [630, 443] width 1001 height 166
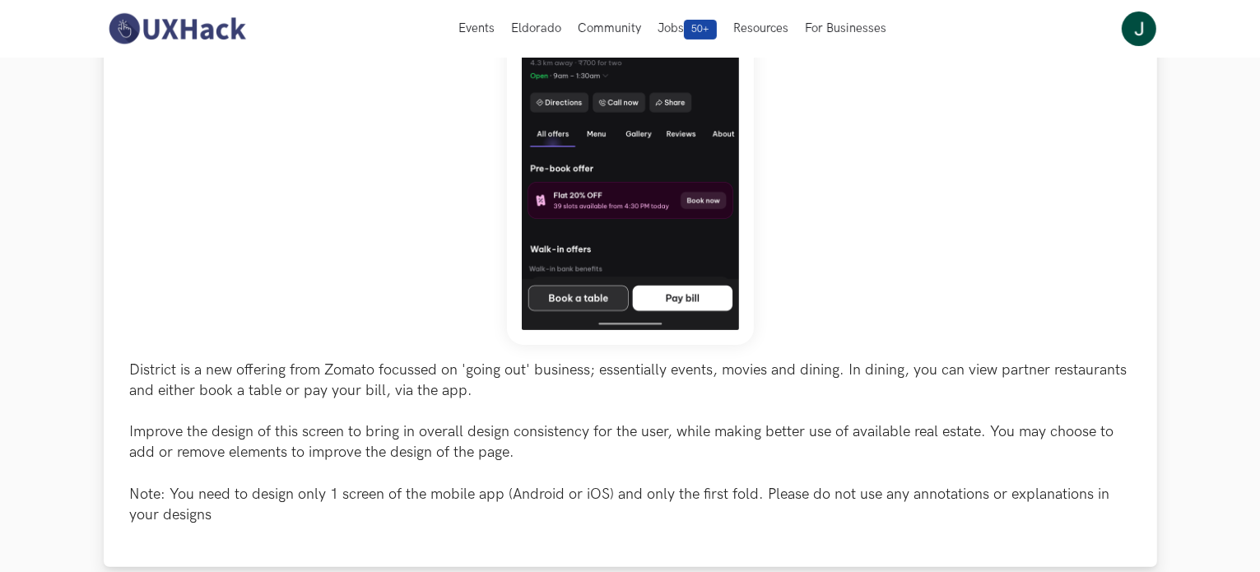
click at [274, 397] on p "District is a new offering from Zomato focussed on 'going out' business; essent…" at bounding box center [630, 443] width 1001 height 166
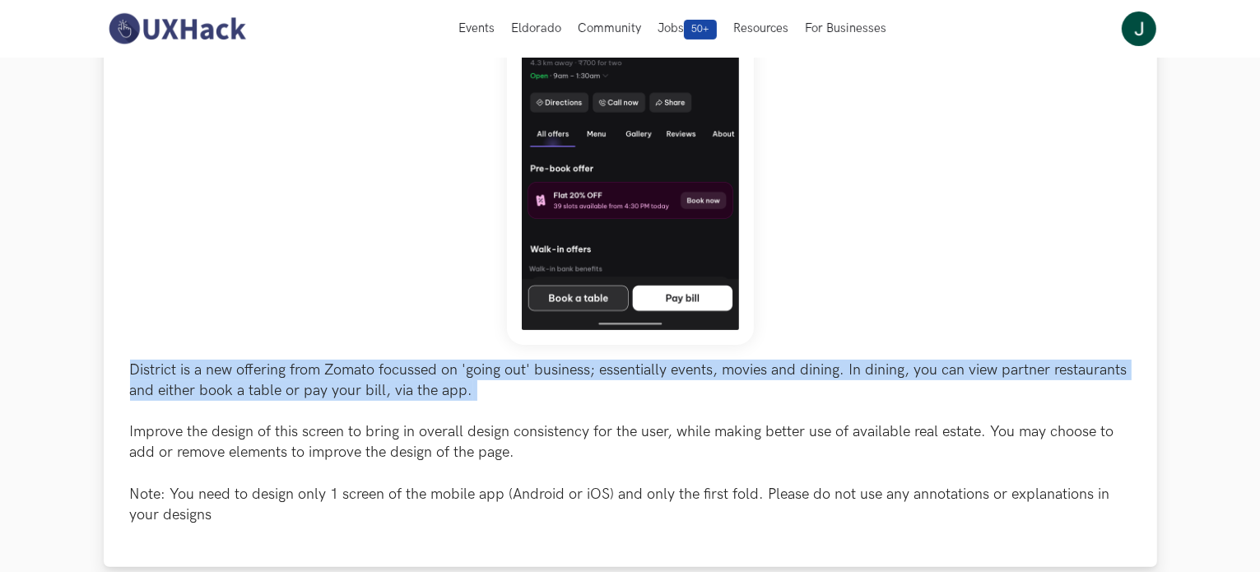
click at [274, 397] on p "District is a new offering from Zomato focussed on 'going out' business; essent…" at bounding box center [630, 443] width 1001 height 166
click at [276, 376] on p "District is a new offering from Zomato focussed on 'going out' business; essent…" at bounding box center [630, 443] width 1001 height 166
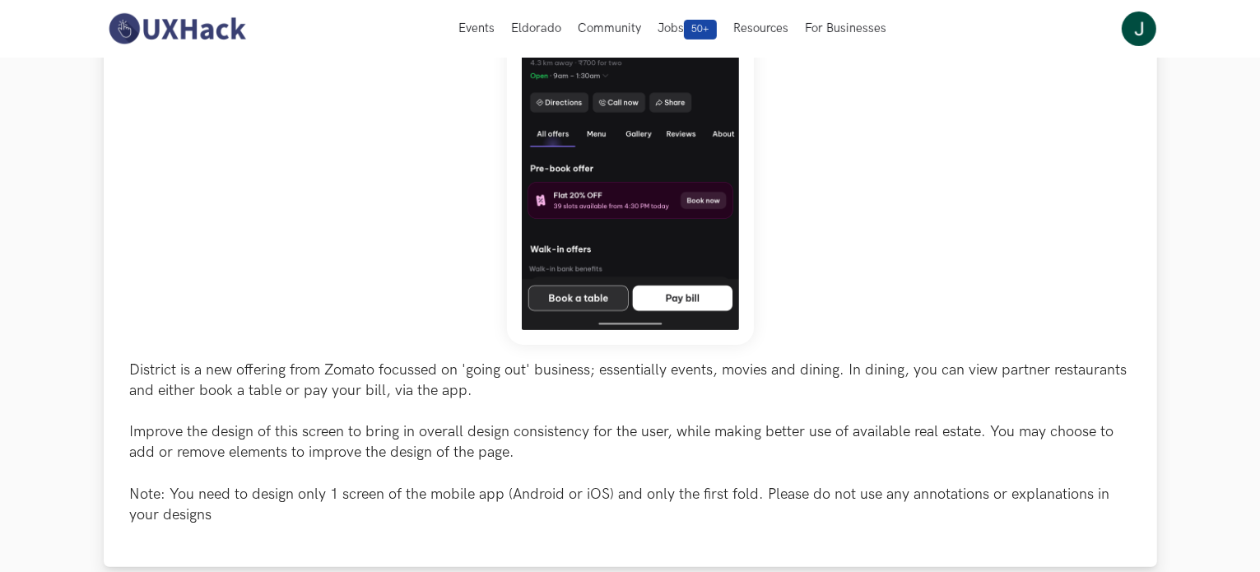
click at [284, 448] on p "District is a new offering from Zomato focussed on 'going out' business; essent…" at bounding box center [630, 443] width 1001 height 166
click at [284, 445] on p "District is a new offering from Zomato focussed on 'going out' business; essent…" at bounding box center [630, 443] width 1001 height 166
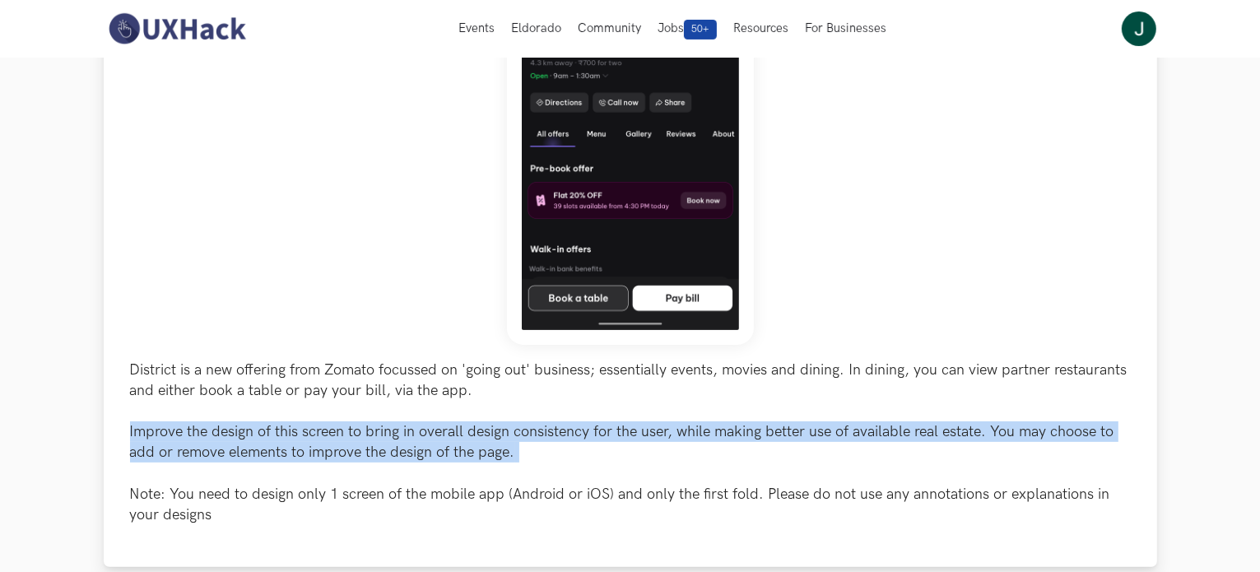
click at [284, 444] on p "District is a new offering from Zomato focussed on 'going out' business; essent…" at bounding box center [630, 443] width 1001 height 166
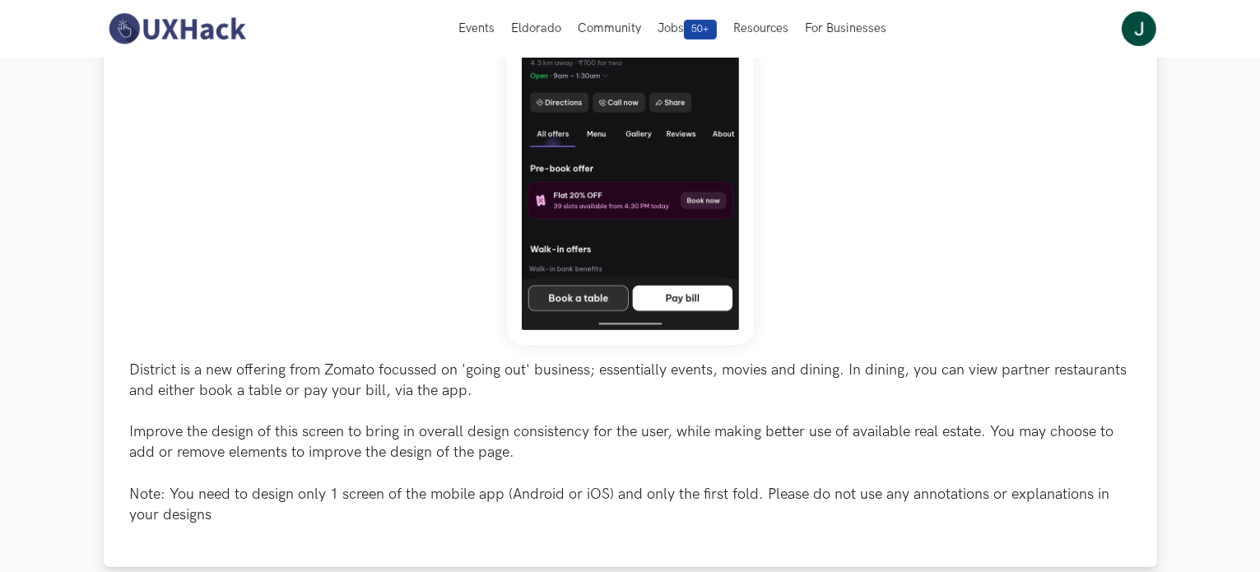
click at [286, 383] on p "District is a new offering from Zomato focussed on 'going out' business; essent…" at bounding box center [630, 443] width 1001 height 166
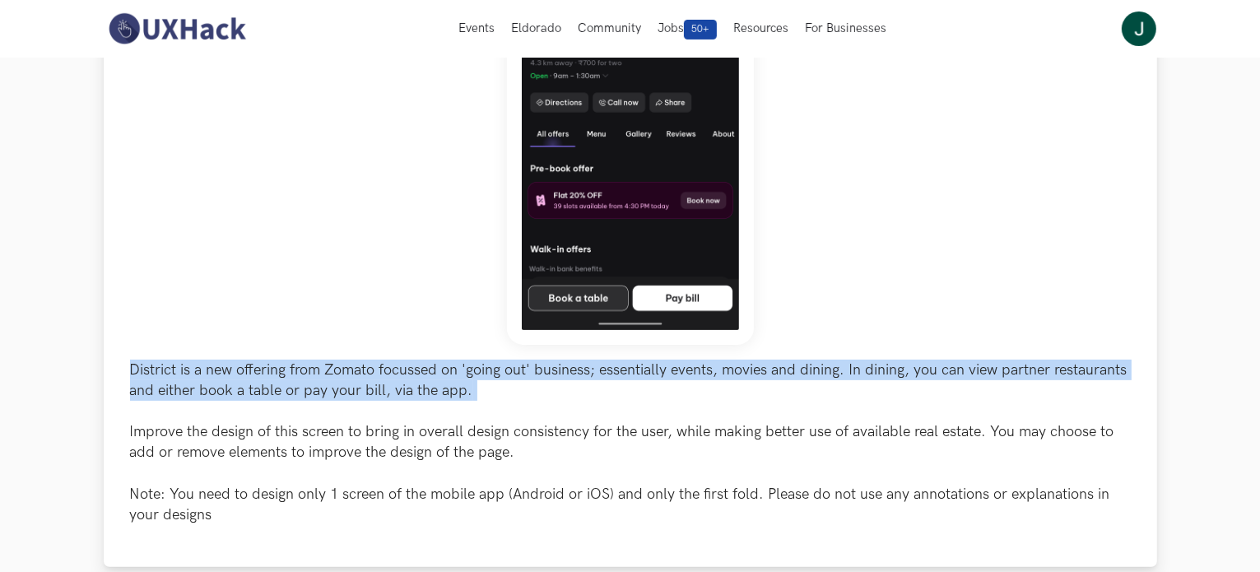
click at [286, 383] on p "District is a new offering from Zomato focussed on 'going out' business; essent…" at bounding box center [630, 443] width 1001 height 166
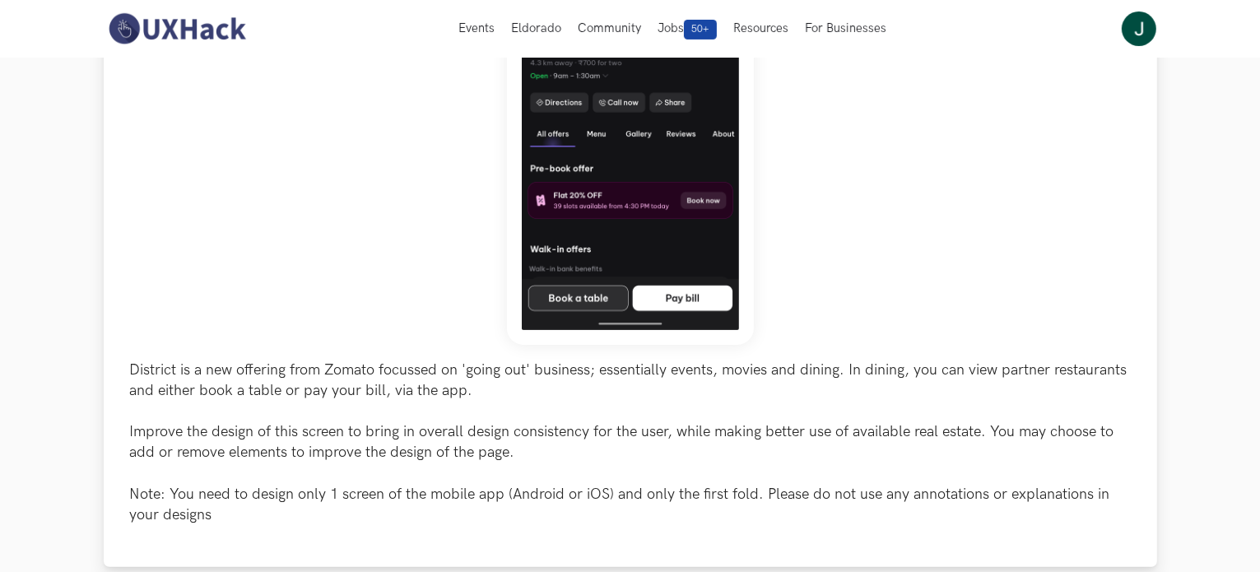
click at [293, 449] on p "District is a new offering from Zomato focussed on 'going out' business; essent…" at bounding box center [630, 443] width 1001 height 166
click at [294, 449] on p "District is a new offering from Zomato focussed on 'going out' business; essent…" at bounding box center [630, 443] width 1001 height 166
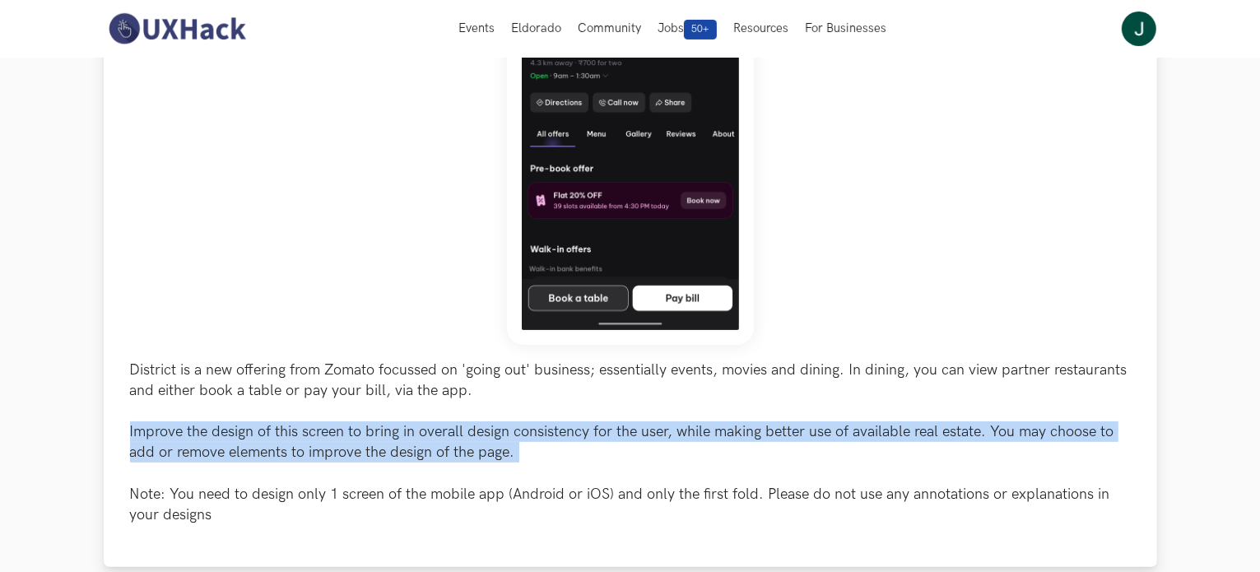
click at [294, 447] on p "District is a new offering from Zomato focussed on 'going out' business; essent…" at bounding box center [630, 443] width 1001 height 166
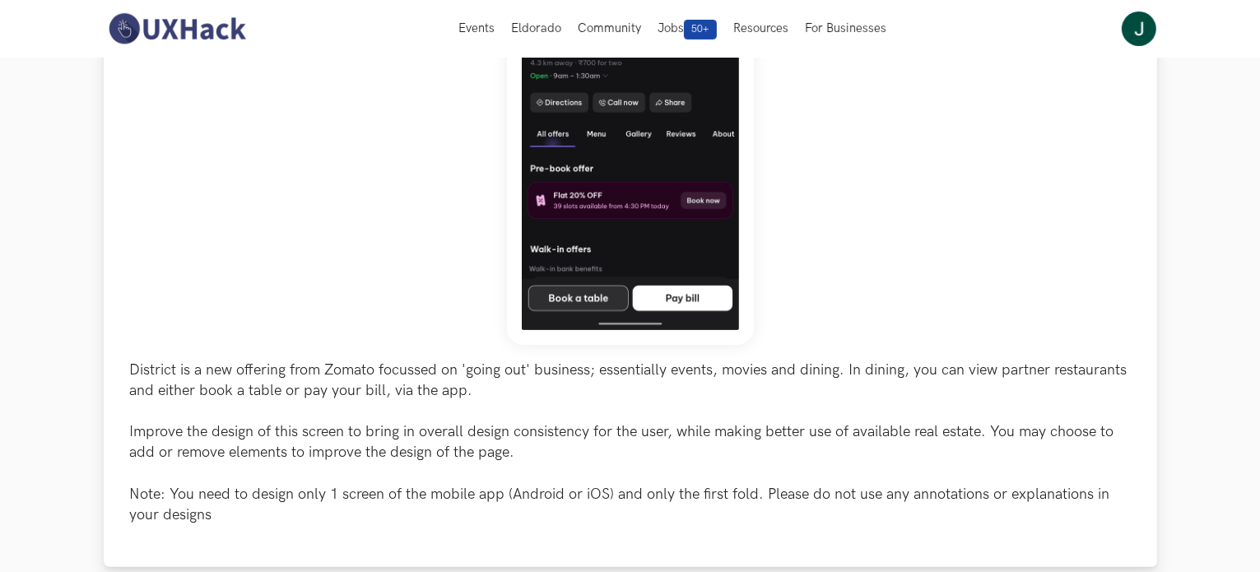
click at [281, 361] on p "District is a new offering from Zomato focussed on 'going out' business; essent…" at bounding box center [630, 443] width 1001 height 166
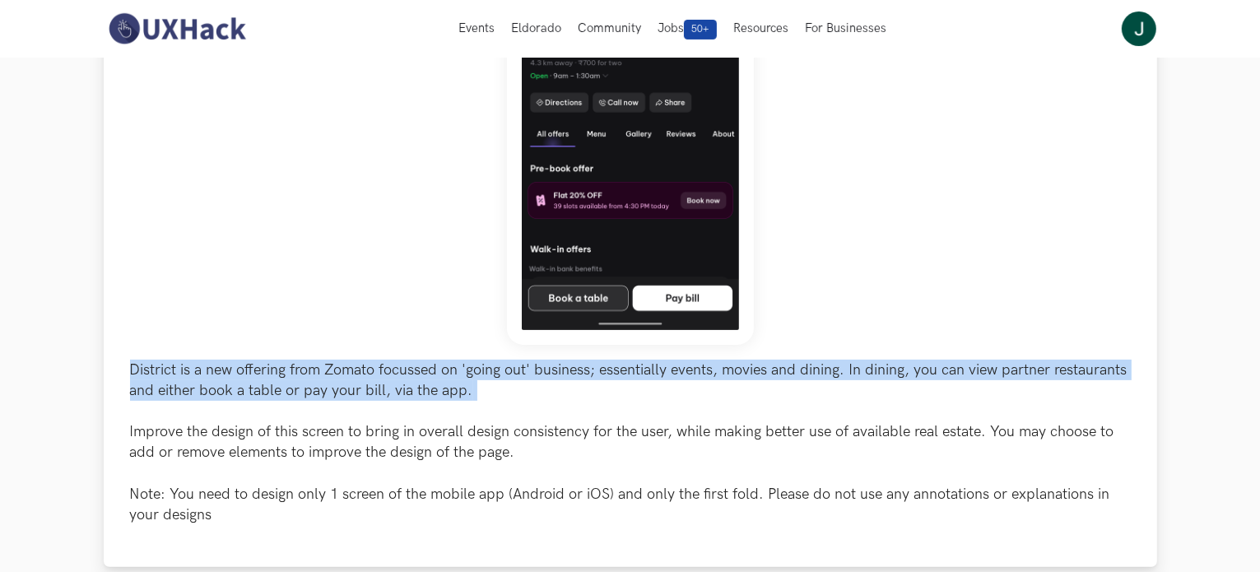
click at [281, 361] on p "District is a new offering from Zomato focussed on 'going out' business; essent…" at bounding box center [630, 443] width 1001 height 166
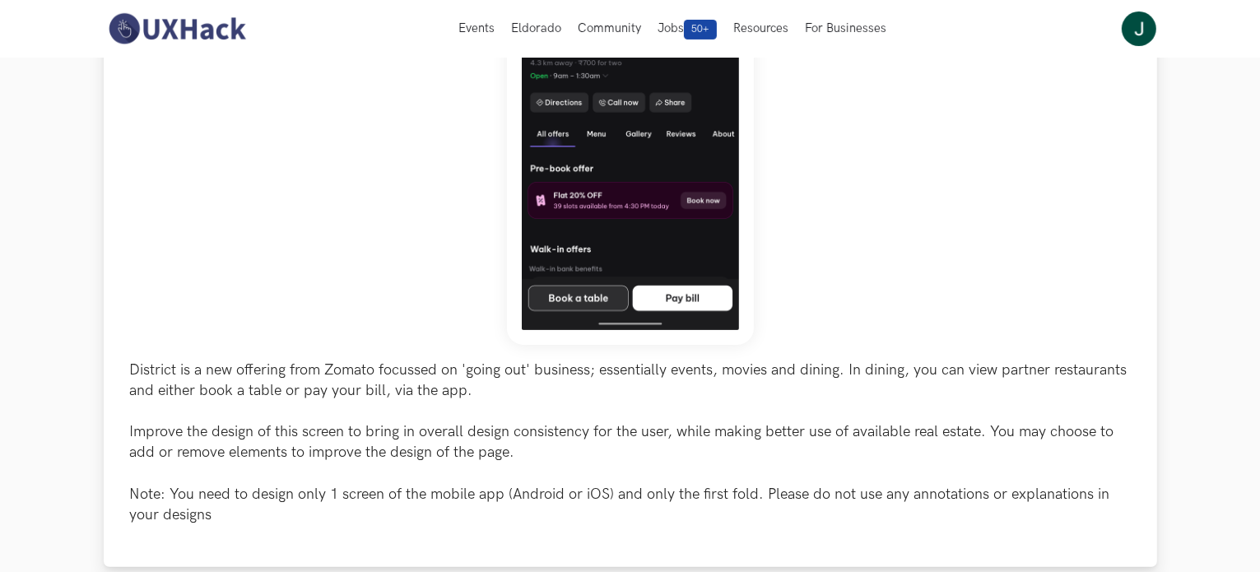
click at [295, 454] on p "District is a new offering from Zomato focussed on 'going out' business; essent…" at bounding box center [630, 443] width 1001 height 166
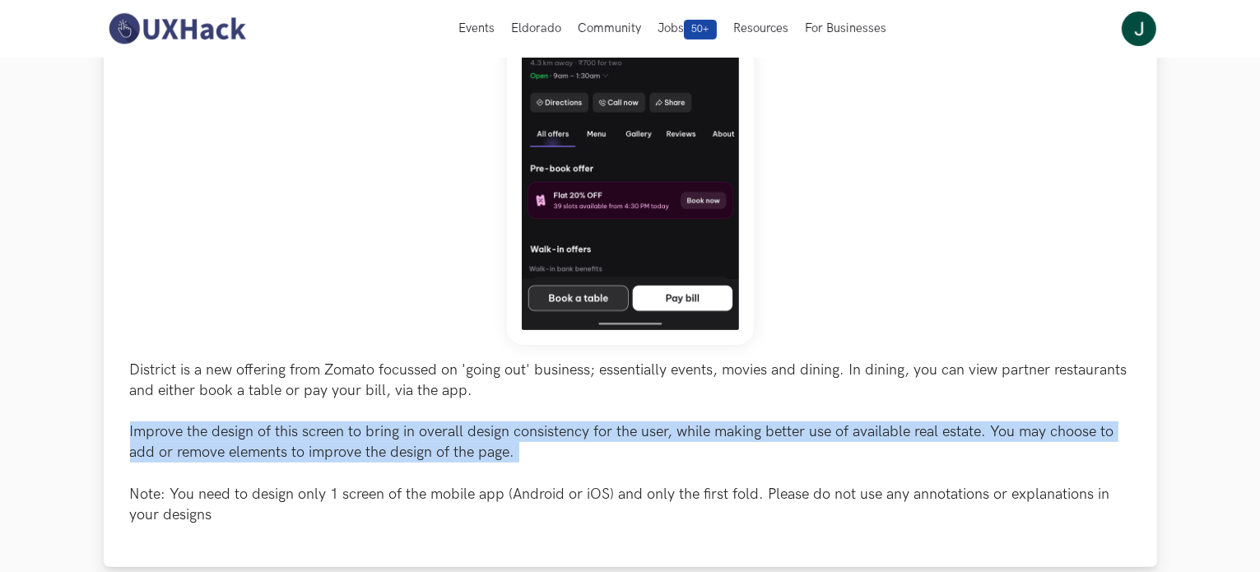
click at [295, 454] on p "District is a new offering from Zomato focussed on 'going out' business; essent…" at bounding box center [630, 443] width 1001 height 166
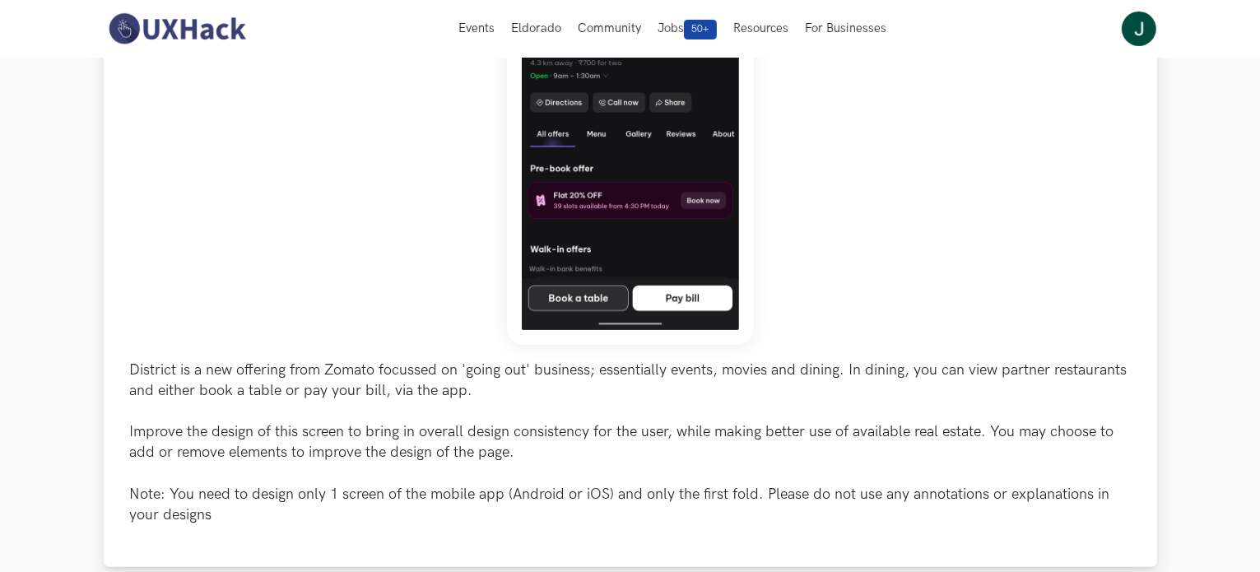
click at [279, 496] on p "District is a new offering from Zomato focussed on 'going out' business; essent…" at bounding box center [630, 443] width 1001 height 166
click at [277, 496] on p "District is a new offering from Zomato focussed on 'going out' business; essent…" at bounding box center [630, 443] width 1001 height 166
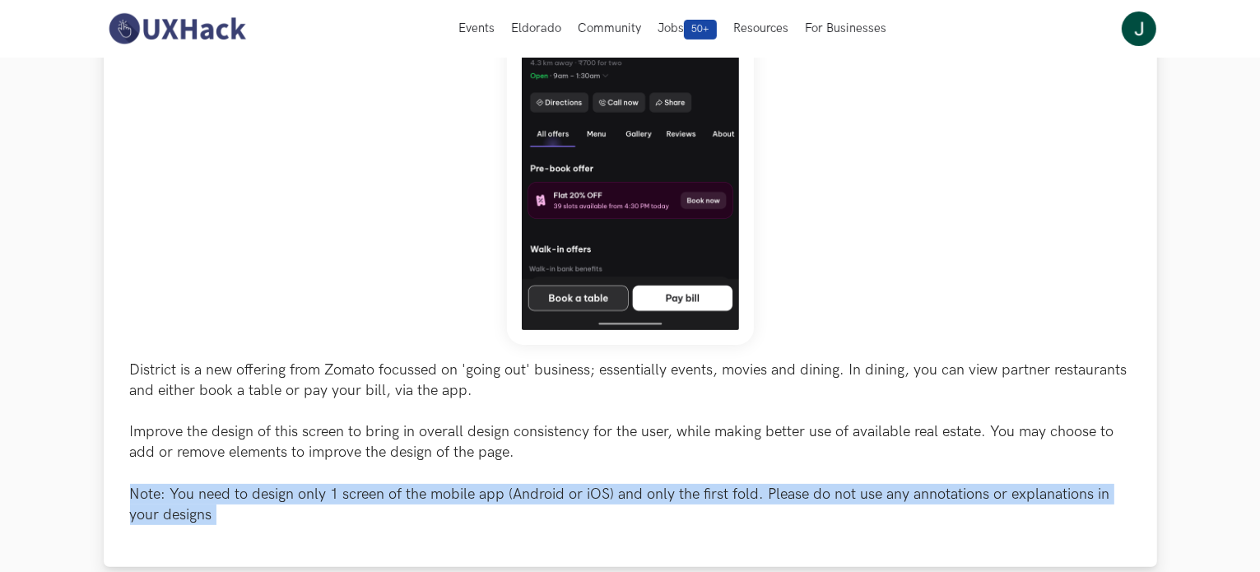
click at [277, 496] on p "District is a new offering from Zomato focussed on 'going out' business; essent…" at bounding box center [630, 443] width 1001 height 166
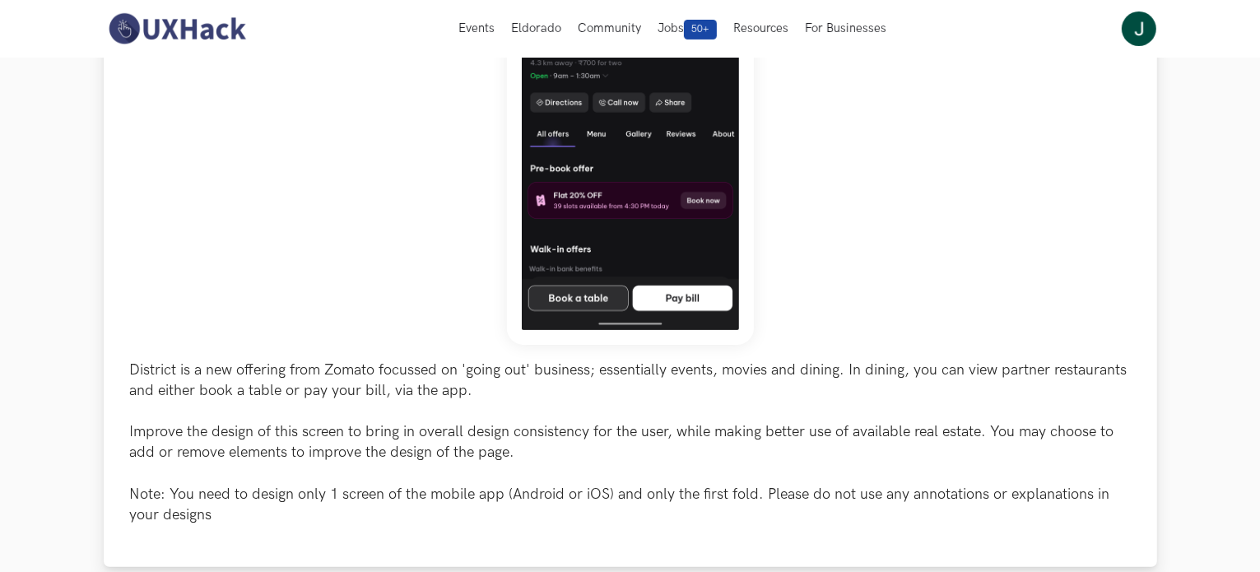
click at [263, 421] on p "District is a new offering from Zomato focussed on 'going out' business; essent…" at bounding box center [630, 443] width 1001 height 166
click at [263, 420] on p "District is a new offering from Zomato focussed on 'going out' business; essent…" at bounding box center [630, 443] width 1001 height 166
click at [263, 357] on div "District is a new offering from Zomato focussed on 'going out' business; essent…" at bounding box center [630, 178] width 1001 height 693
click at [263, 369] on p "District is a new offering from Zomato focussed on 'going out' business; essent…" at bounding box center [630, 443] width 1001 height 166
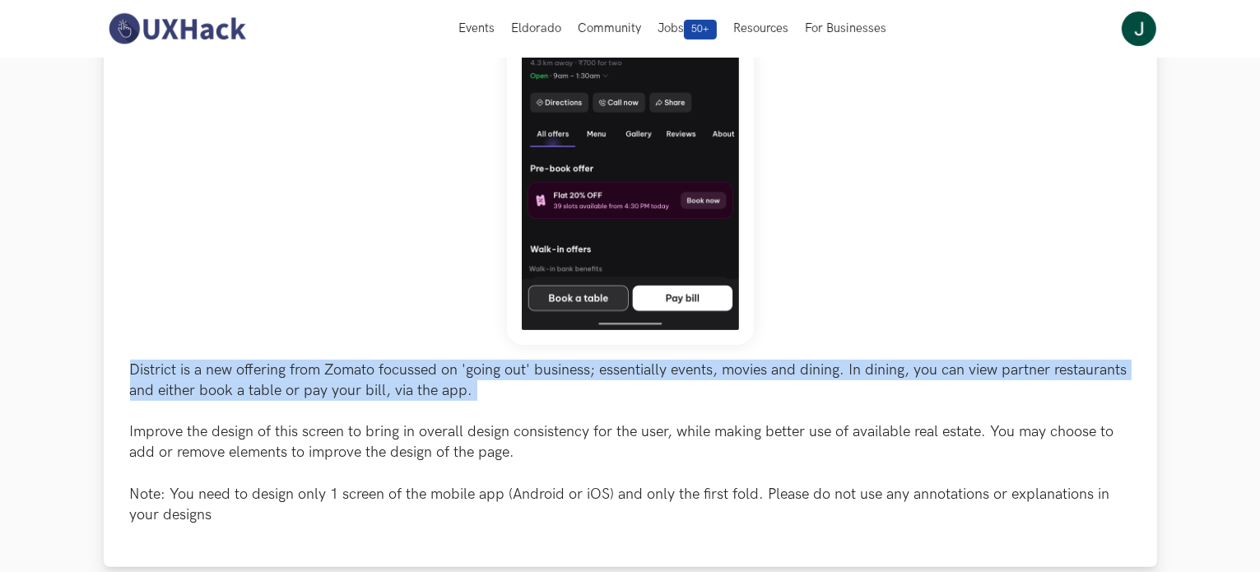
click at [263, 369] on p "District is a new offering from Zomato focussed on 'going out' business; essent…" at bounding box center [630, 443] width 1001 height 166
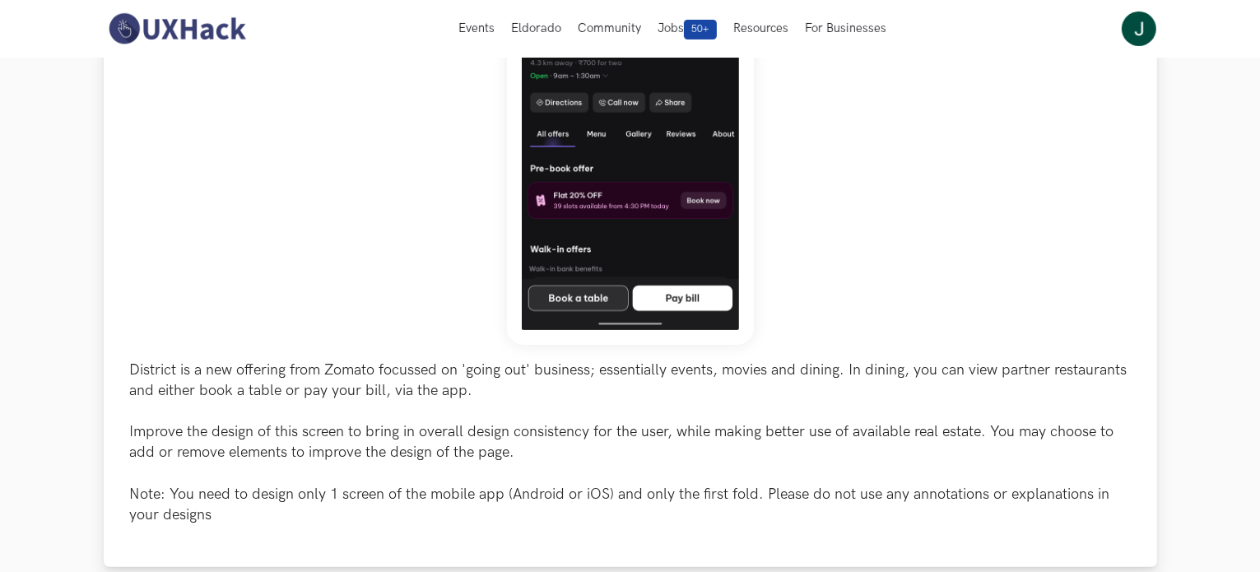
click at [292, 425] on p "District is a new offering from Zomato focussed on 'going out' business; essent…" at bounding box center [630, 443] width 1001 height 166
click at [291, 425] on p "District is a new offering from Zomato focussed on 'going out' business; essent…" at bounding box center [630, 443] width 1001 height 166
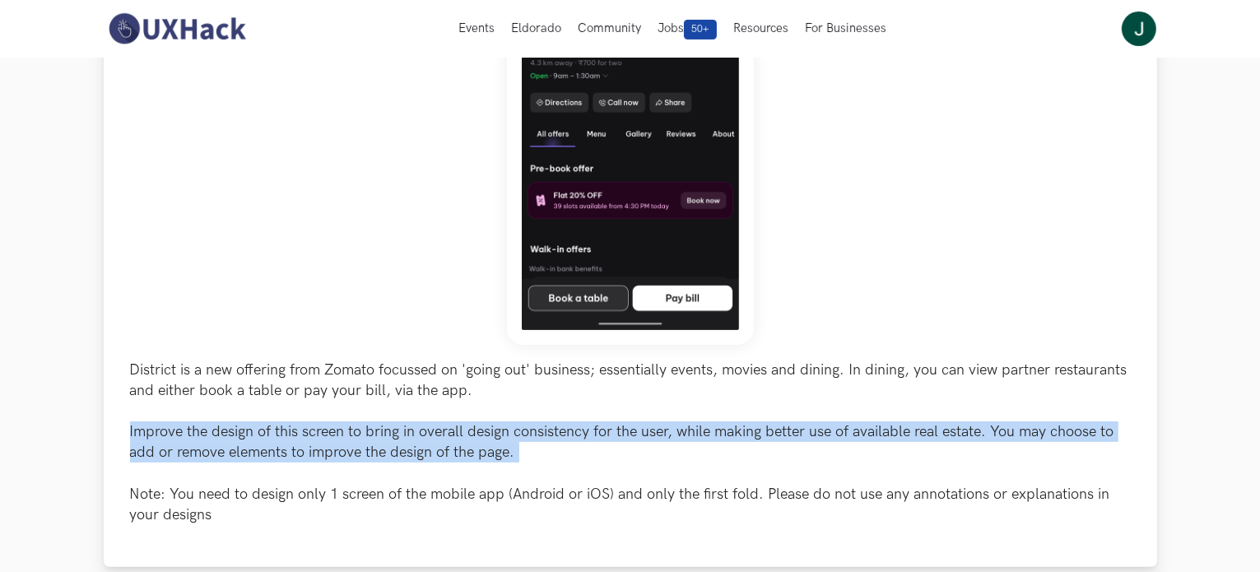
click at [291, 425] on p "District is a new offering from Zomato focussed on 'going out' business; essent…" at bounding box center [630, 443] width 1001 height 166
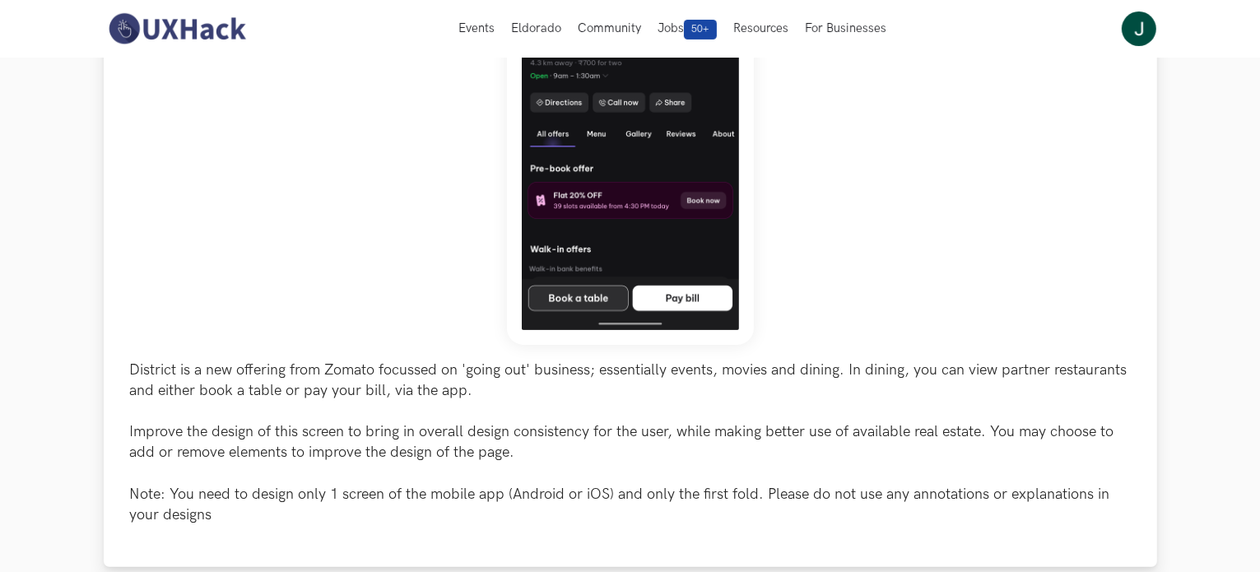
click at [314, 499] on p "District is a new offering from Zomato focussed on 'going out' business; essent…" at bounding box center [630, 443] width 1001 height 166
click at [313, 497] on p "District is a new offering from Zomato focussed on 'going out' business; essent…" at bounding box center [630, 443] width 1001 height 166
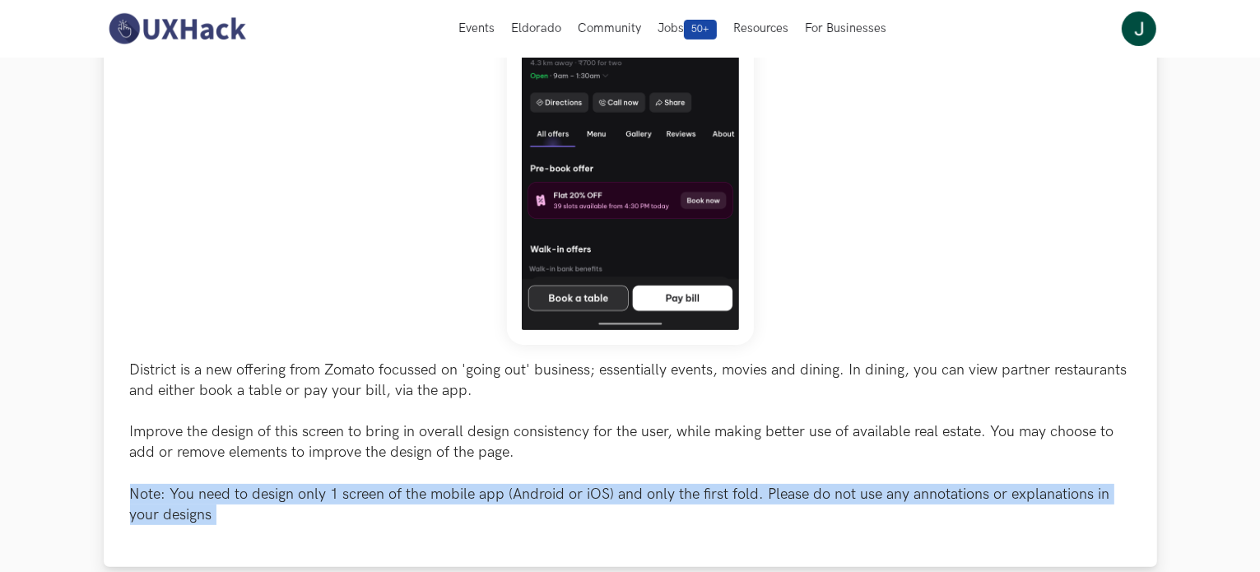
click at [313, 496] on p "District is a new offering from Zomato focussed on 'going out' business; essent…" at bounding box center [630, 443] width 1001 height 166
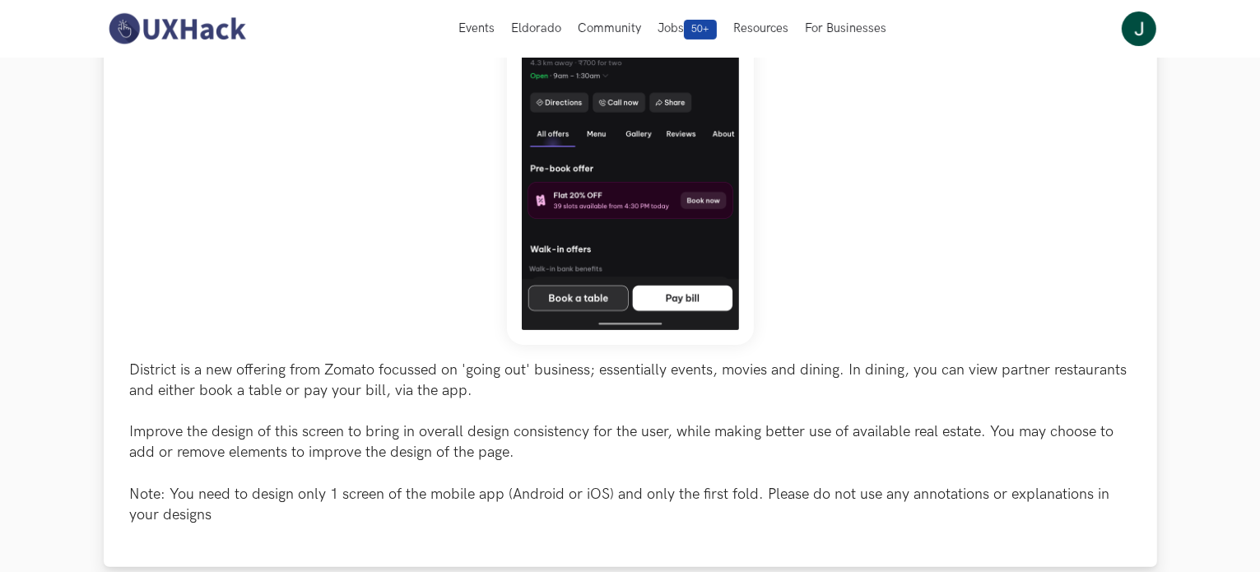
click at [298, 424] on p "District is a new offering from Zomato focussed on 'going out' business; essent…" at bounding box center [630, 443] width 1001 height 166
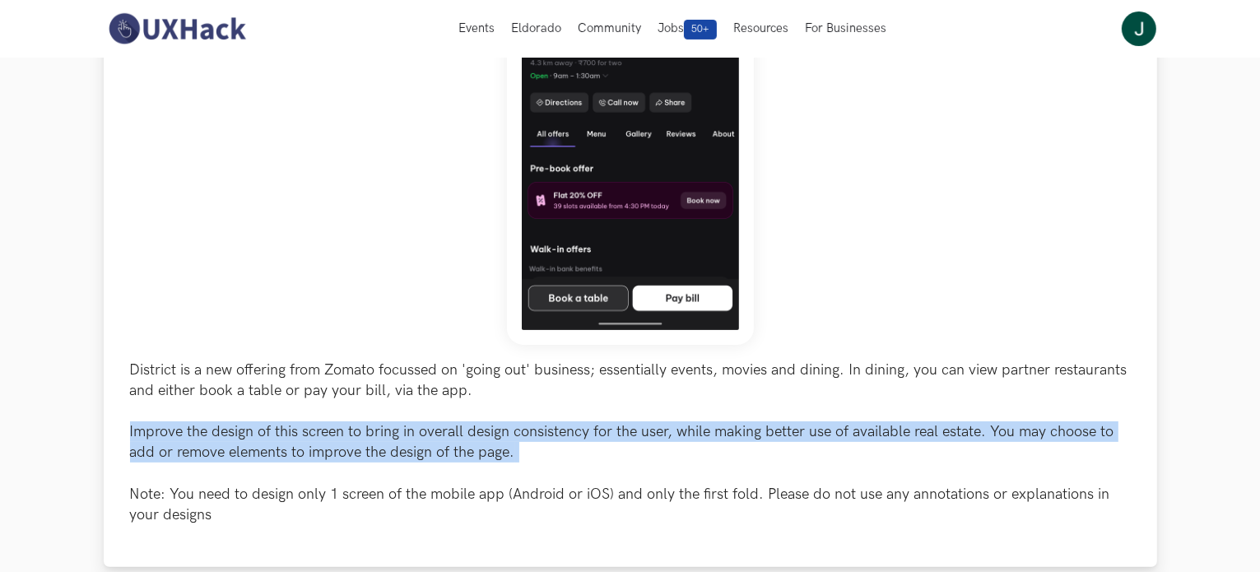
click at [298, 424] on p "District is a new offering from Zomato focussed on 'going out' business; essent…" at bounding box center [630, 443] width 1001 height 166
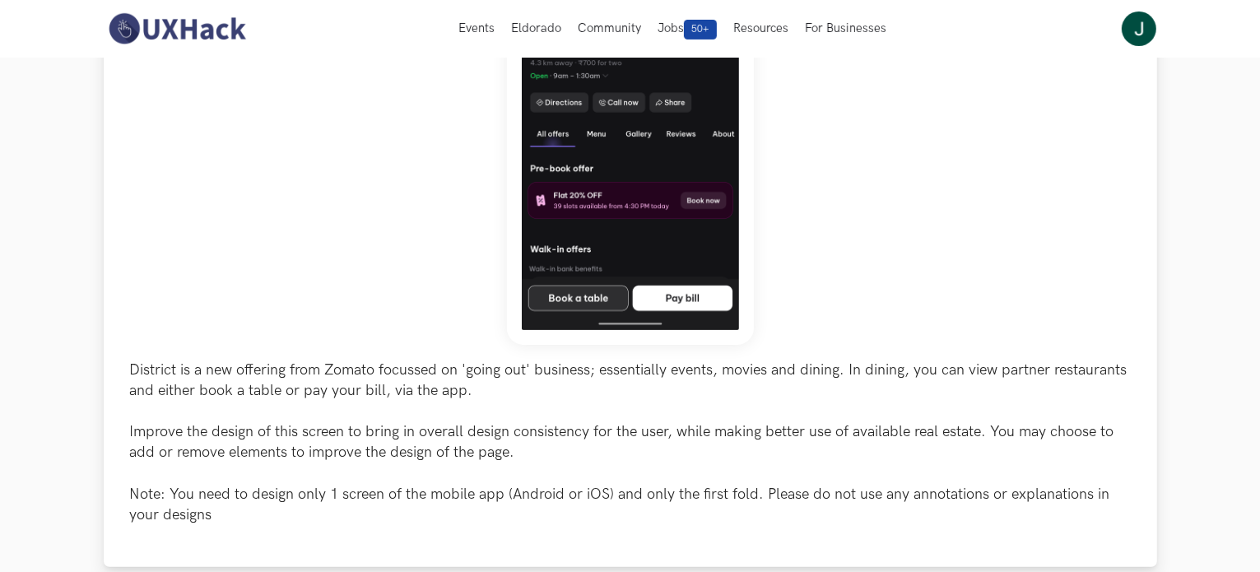
click at [302, 347] on div "District is a new offering from Zomato focussed on 'going out' business; essent…" at bounding box center [630, 178] width 1001 height 693
click at [293, 383] on p "District is a new offering from Zomato focussed on 'going out' business; essent…" at bounding box center [630, 443] width 1001 height 166
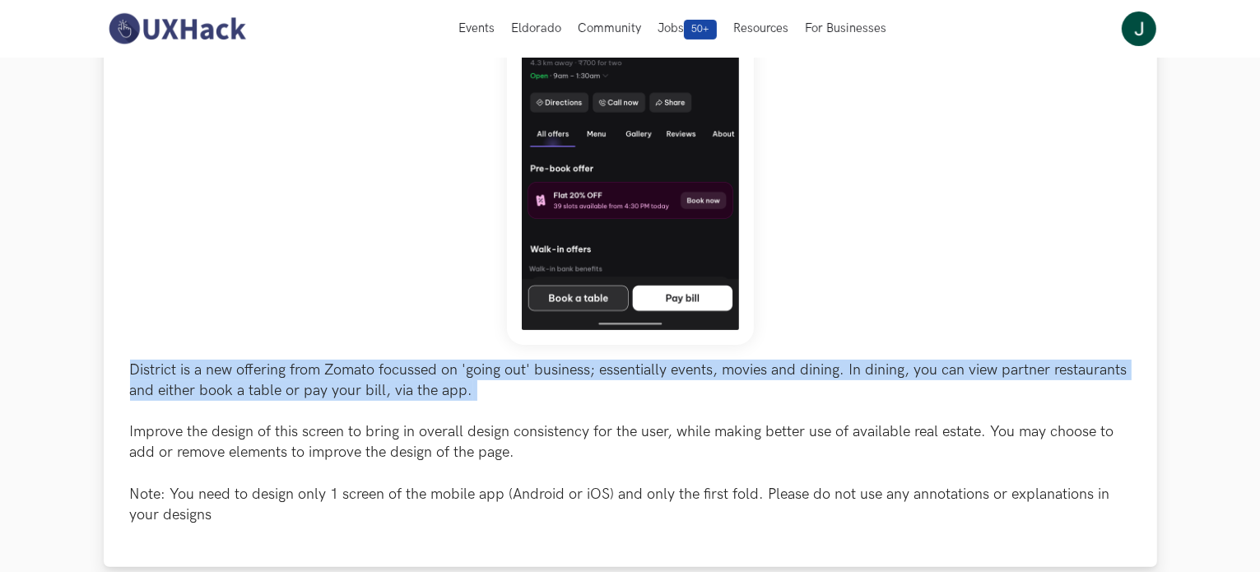
click at [293, 383] on p "District is a new offering from Zomato focussed on 'going out' business; essent…" at bounding box center [630, 443] width 1001 height 166
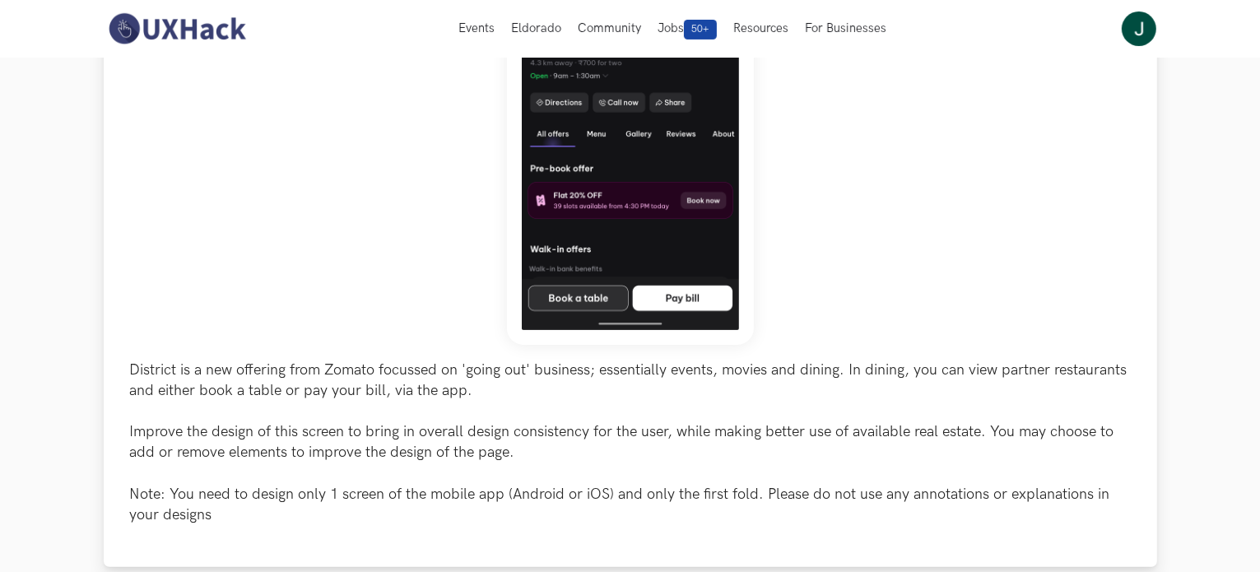
click at [281, 345] on div "District is a new offering from Zomato focussed on 'going out' business; essent…" at bounding box center [630, 178] width 1001 height 693
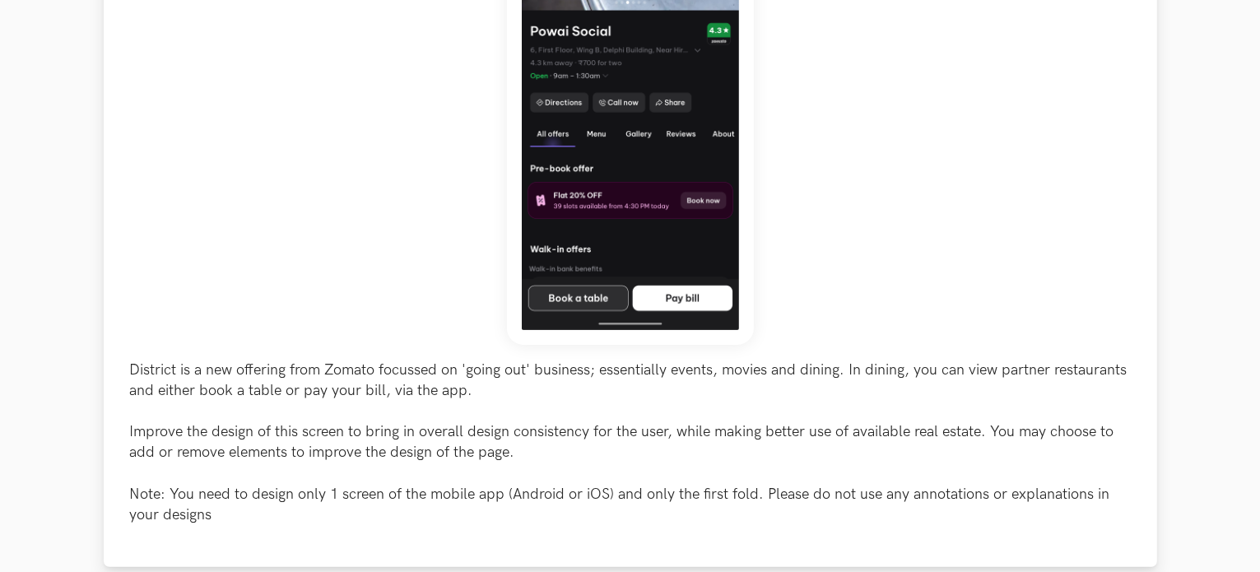
click at [310, 378] on p "District is a new offering from Zomato focussed on 'going out' business; essent…" at bounding box center [630, 443] width 1001 height 166
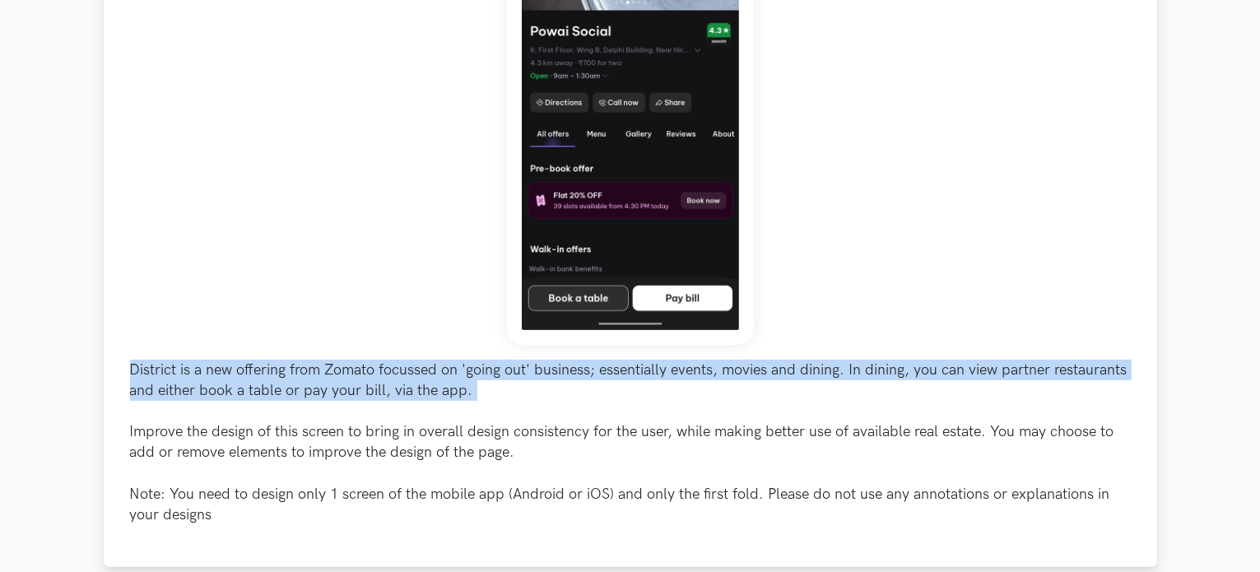
click at [310, 378] on p "District is a new offering from Zomato focussed on 'going out' business; essent…" at bounding box center [630, 443] width 1001 height 166
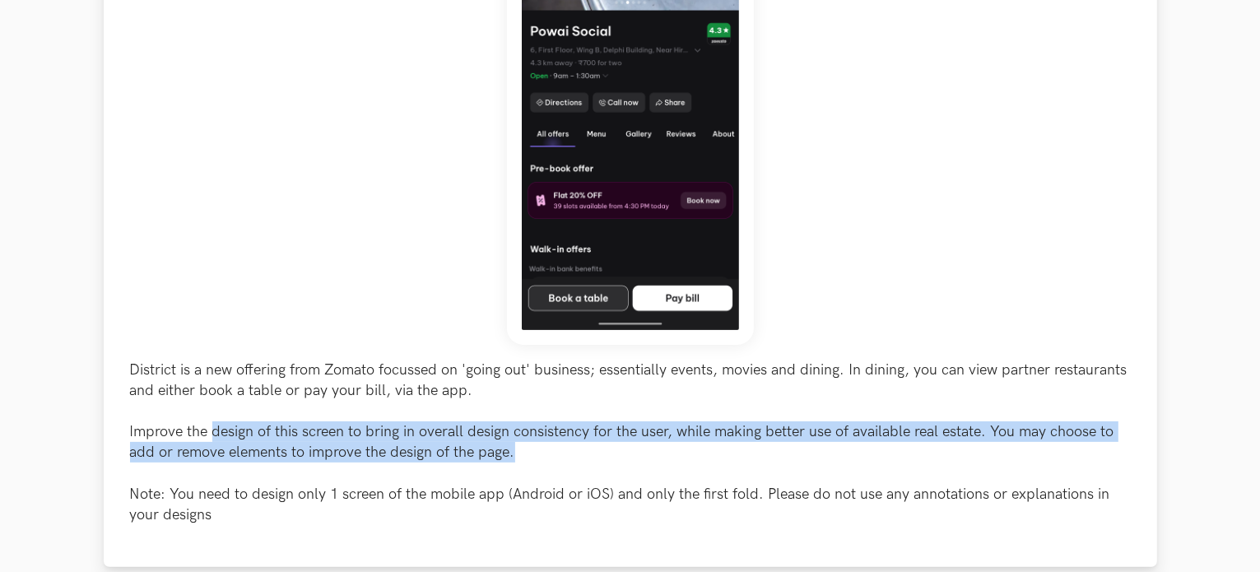
drag, startPoint x: 211, startPoint y: 437, endPoint x: 513, endPoint y: 460, distance: 303.7
click at [513, 460] on p "District is a new offering from Zomato focussed on 'going out' business; essent…" at bounding box center [630, 443] width 1001 height 166
click at [461, 427] on p "District is a new offering from Zomato focussed on 'going out' business; essent…" at bounding box center [630, 443] width 1001 height 166
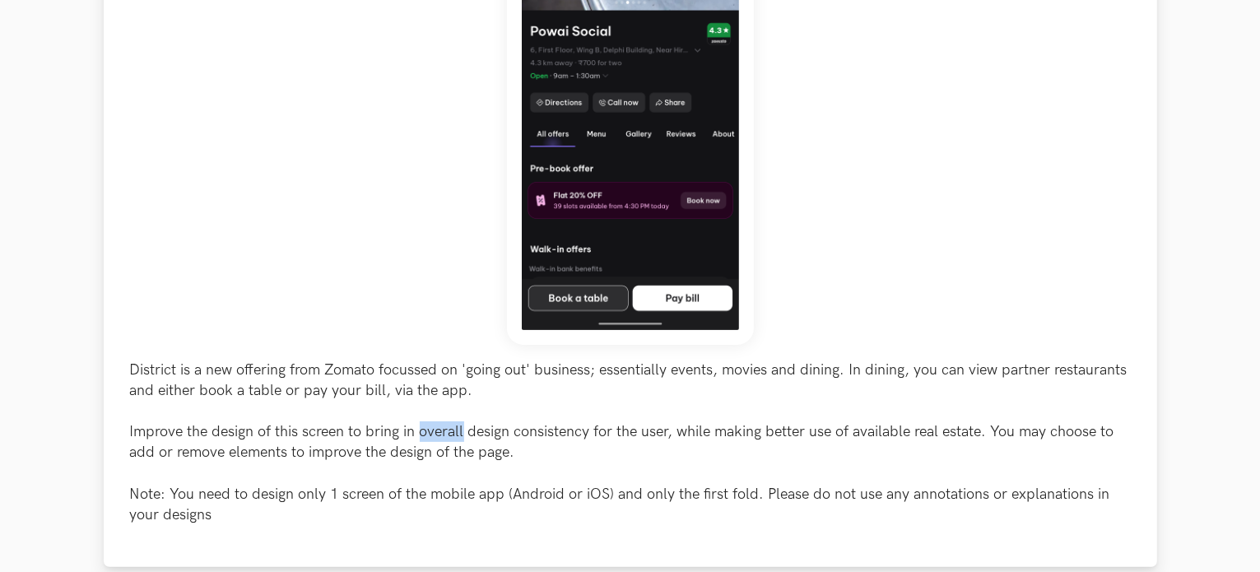
drag, startPoint x: 461, startPoint y: 427, endPoint x: 451, endPoint y: 416, distance: 14.6
click at [460, 427] on p "District is a new offering from Zomato focussed on 'going out' business; essent…" at bounding box center [630, 443] width 1001 height 166
click at [441, 395] on p "District is a new offering from Zomato focussed on 'going out' business; essent…" at bounding box center [630, 443] width 1001 height 166
click at [441, 394] on p "District is a new offering from Zomato focussed on 'going out' business; essent…" at bounding box center [630, 443] width 1001 height 166
click at [440, 392] on p "District is a new offering from Zomato focussed on 'going out' business; essent…" at bounding box center [630, 443] width 1001 height 166
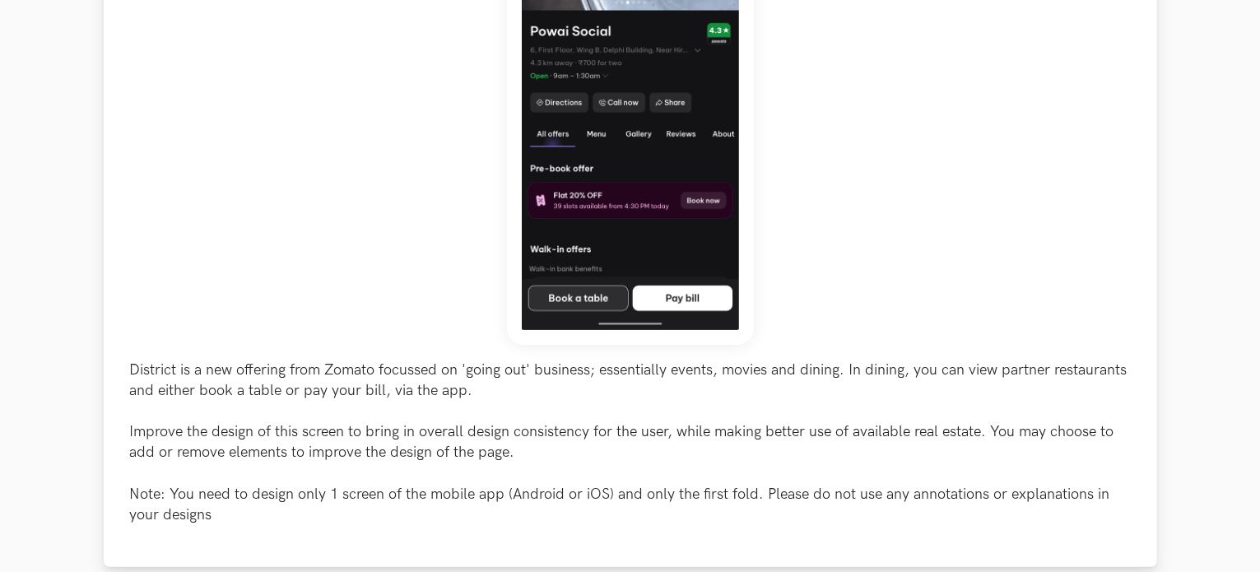
click at [440, 389] on p "District is a new offering from Zomato focussed on 'going out' business; essent…" at bounding box center [630, 443] width 1001 height 166
click at [439, 381] on p "District is a new offering from Zomato focussed on 'going out' business; essent…" at bounding box center [630, 443] width 1001 height 166
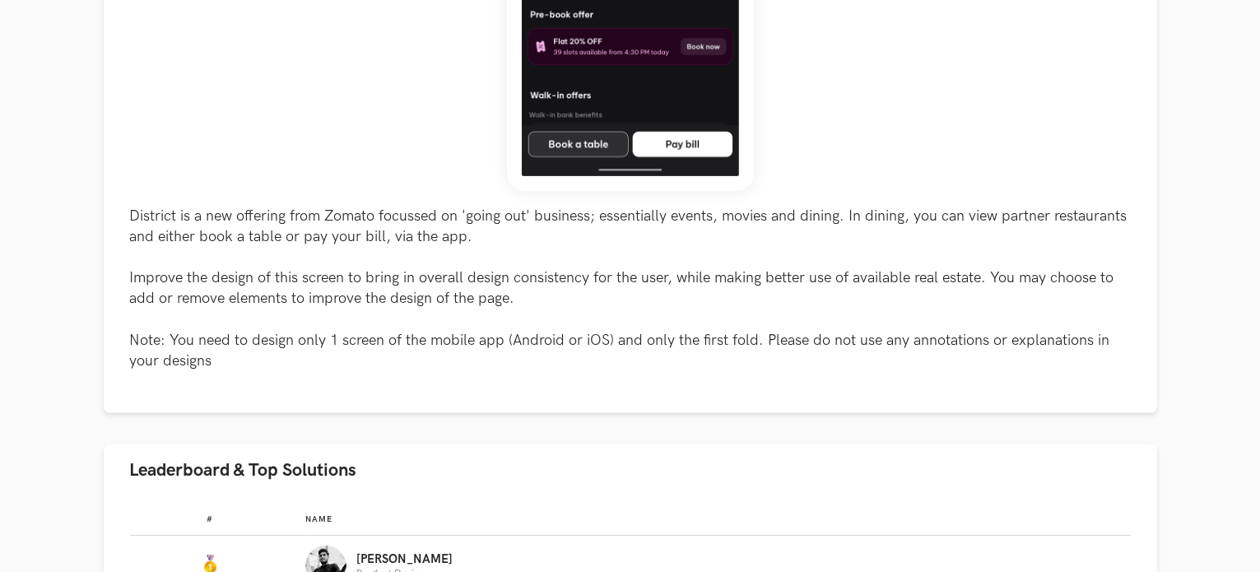
scroll to position [576, 0]
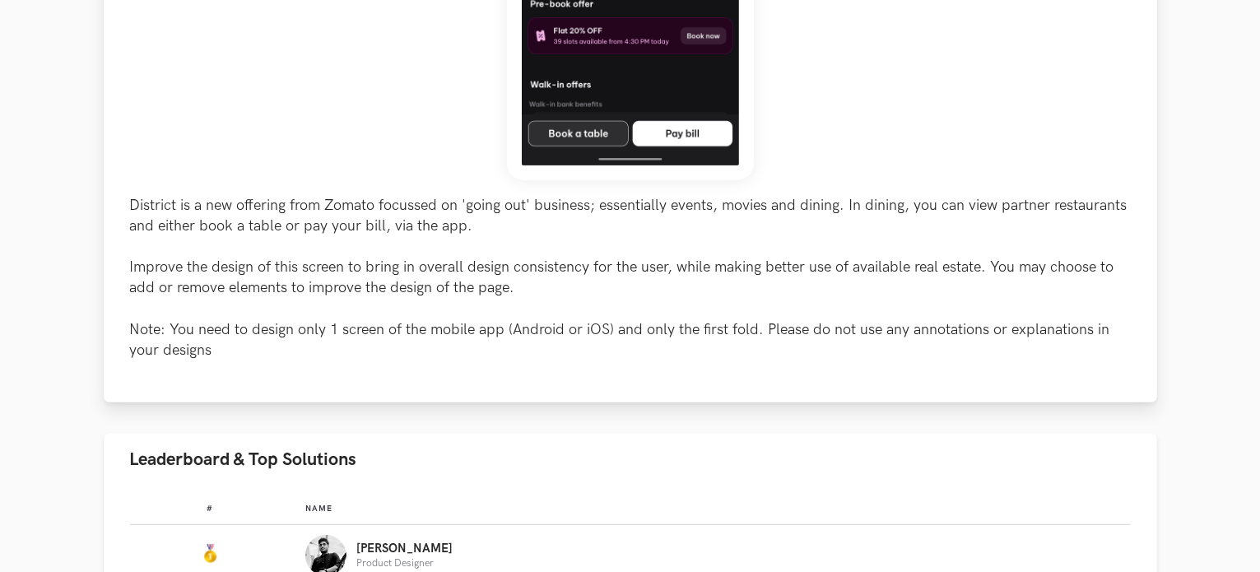
click at [134, 195] on p "District is a new offering from Zomato focussed on 'going out' business; essent…" at bounding box center [630, 278] width 1001 height 166
click at [137, 195] on p "District is a new offering from Zomato focussed on 'going out' business; essent…" at bounding box center [630, 278] width 1001 height 166
click at [138, 197] on p "District is a new offering from Zomato focussed on 'going out' business; essent…" at bounding box center [630, 278] width 1001 height 166
click at [221, 203] on p "District is a new offering from Zomato focussed on 'going out' business; essent…" at bounding box center [630, 278] width 1001 height 166
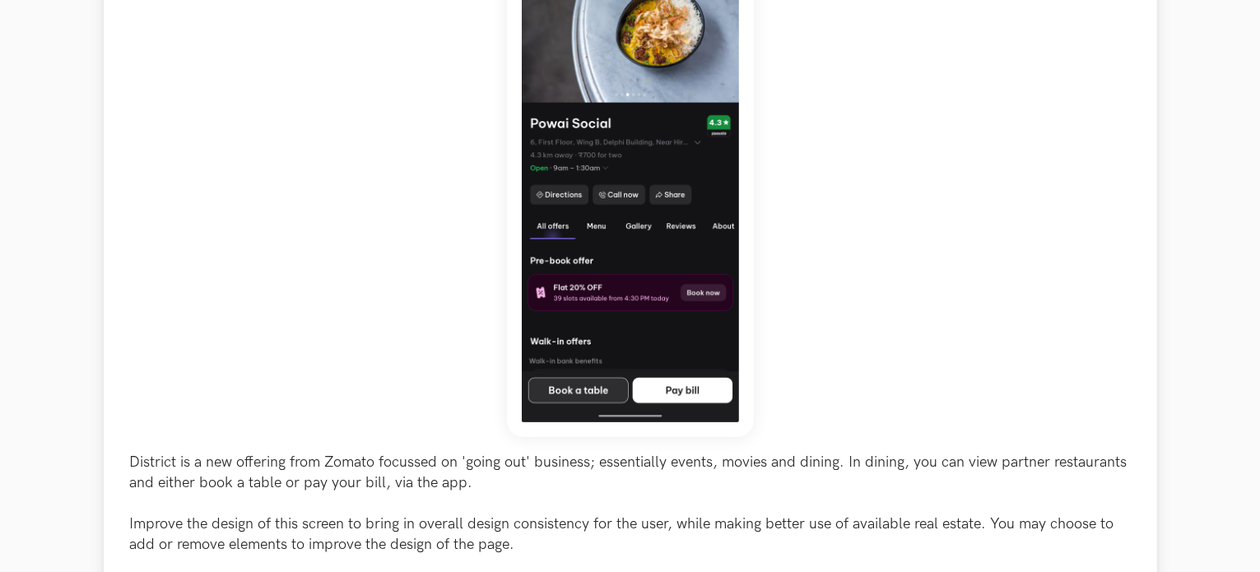
scroll to position [411, 0]
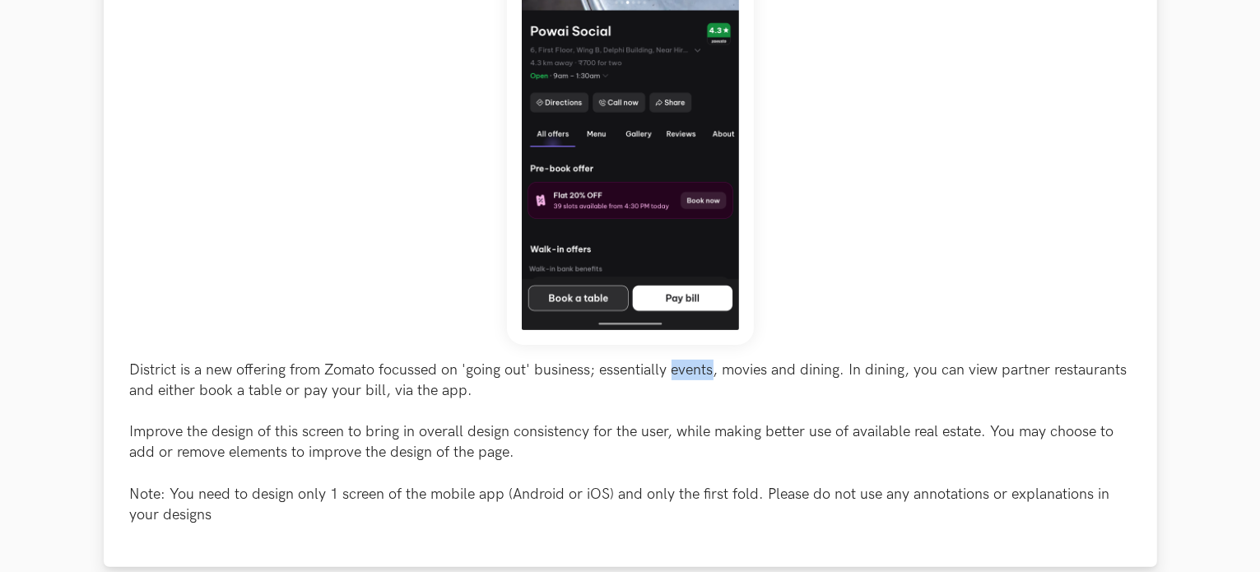
drag, startPoint x: 713, startPoint y: 369, endPoint x: 675, endPoint y: 376, distance: 38.6
click at [675, 376] on p "District is a new offering from Zomato focussed on 'going out' business; essent…" at bounding box center [630, 443] width 1001 height 166
click at [743, 369] on p "District is a new offering from Zomato focussed on 'going out' business; essent…" at bounding box center [630, 443] width 1001 height 166
click at [800, 367] on p "District is a new offering from Zomato focussed on 'going out' business; essent…" at bounding box center [630, 443] width 1001 height 166
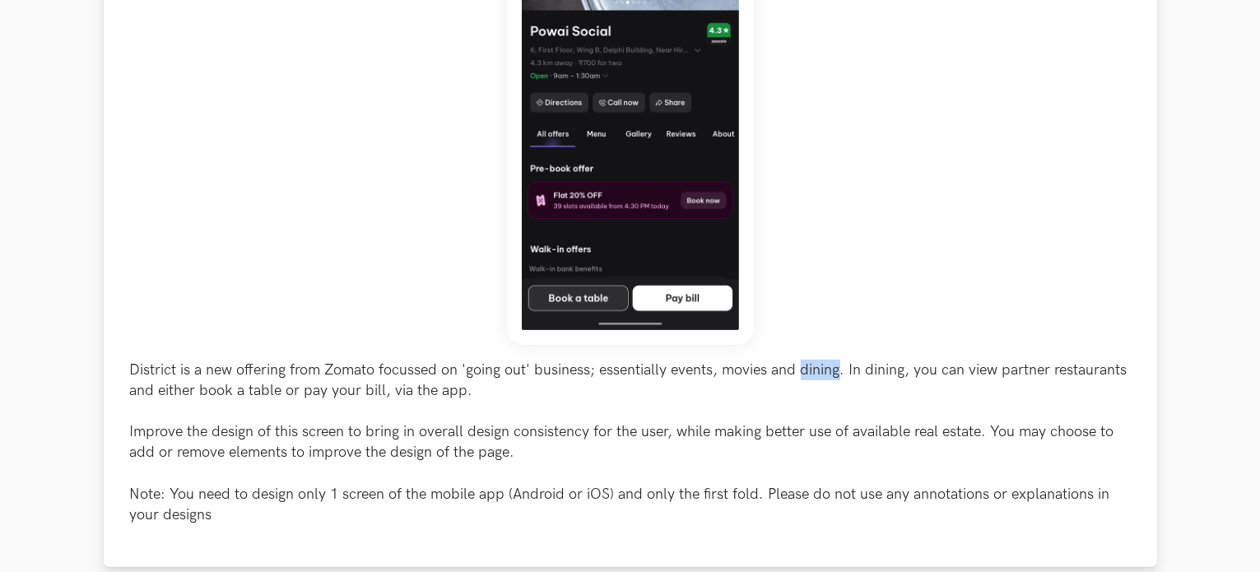
click at [800, 367] on p "District is a new offering from Zomato focussed on 'going out' business; essent…" at bounding box center [630, 443] width 1001 height 166
click at [882, 360] on p "District is a new offering from Zomato focussed on 'going out' business; essent…" at bounding box center [630, 443] width 1001 height 166
click at [928, 367] on p "District is a new offering from Zomato focussed on 'going out' business; essent…" at bounding box center [630, 443] width 1001 height 166
click at [928, 368] on p "District is a new offering from Zomato focussed on 'going out' business; essent…" at bounding box center [630, 443] width 1001 height 166
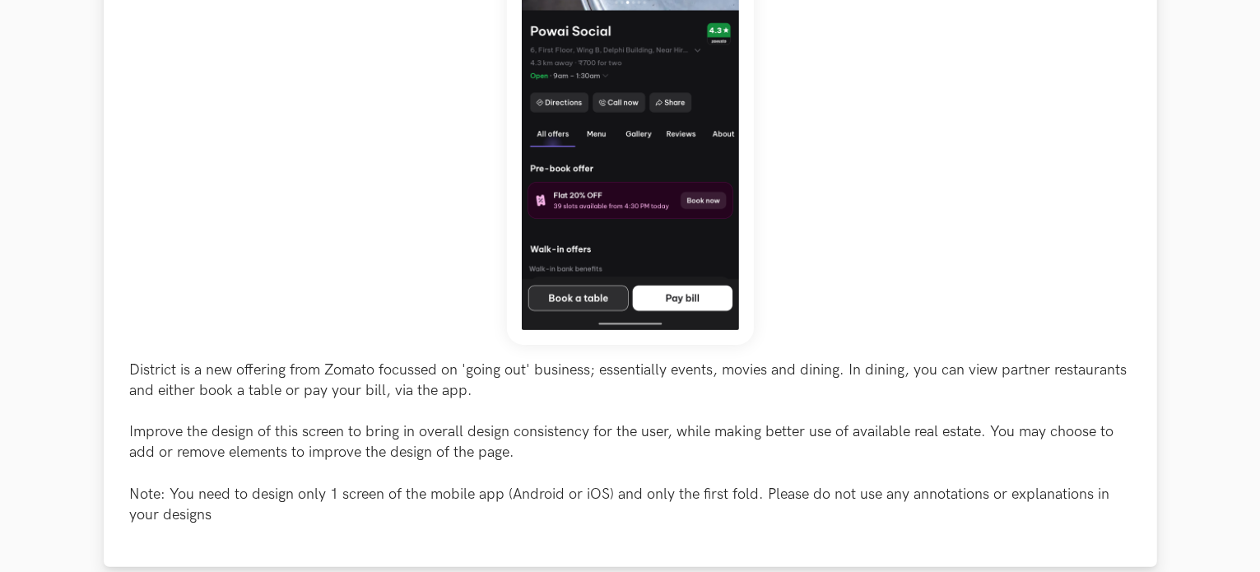
click at [953, 369] on p "District is a new offering from Zomato focussed on 'going out' business; essent…" at bounding box center [630, 443] width 1001 height 166
click at [997, 363] on p "District is a new offering from Zomato focussed on 'going out' business; essent…" at bounding box center [630, 443] width 1001 height 166
click at [994, 363] on p "District is a new offering from Zomato focussed on 'going out' business; essent…" at bounding box center [630, 443] width 1001 height 166
click at [987, 367] on p "District is a new offering from Zomato focussed on 'going out' business; essent…" at bounding box center [630, 443] width 1001 height 166
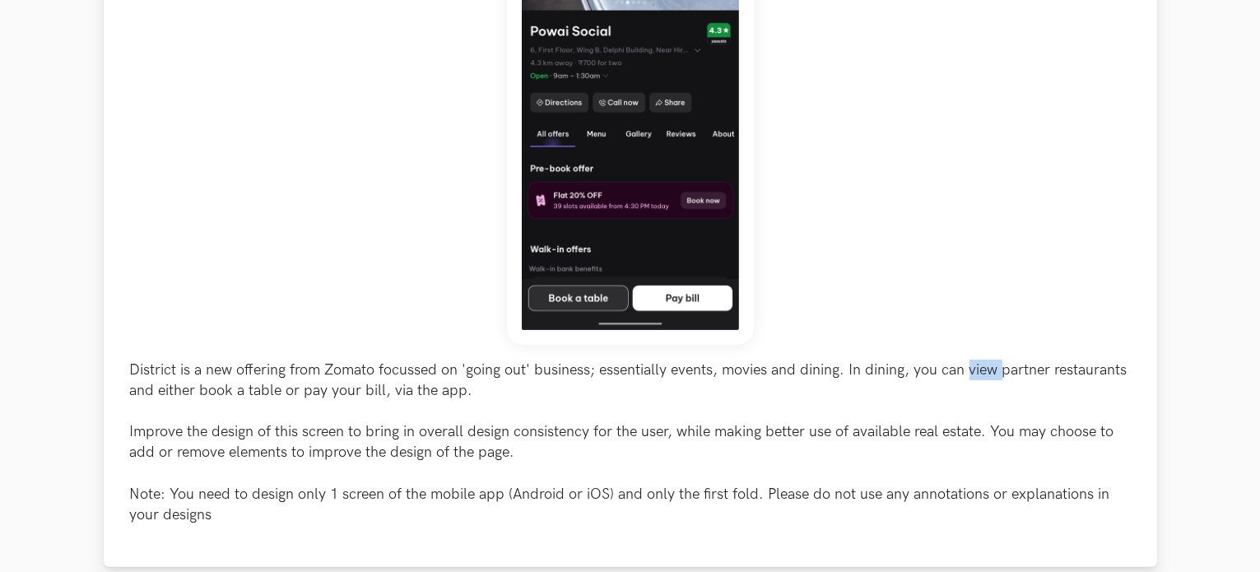
click at [987, 367] on p "District is a new offering from Zomato focussed on 'going out' business; essent…" at bounding box center [630, 443] width 1001 height 166
click at [1005, 368] on p "District is a new offering from Zomato focussed on 'going out' business; essent…" at bounding box center [630, 443] width 1001 height 166
click at [1090, 366] on p "District is a new offering from Zomato focussed on 'going out' business; essent…" at bounding box center [630, 443] width 1001 height 166
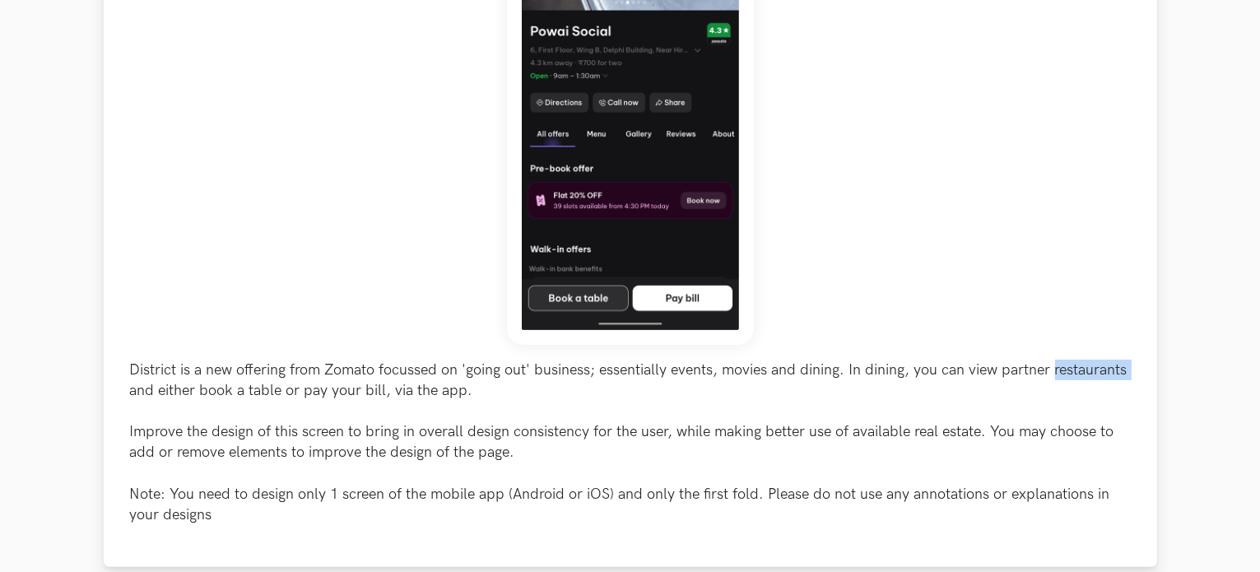
click at [128, 391] on div "District is a new offering from Zomato focussed on 'going out' business; essent…" at bounding box center [630, 197] width 1053 height 740
click at [164, 384] on p "District is a new offering from Zomato focussed on 'going out' business; essent…" at bounding box center [630, 443] width 1001 height 166
click at [141, 382] on p "District is a new offering from Zomato focussed on 'going out' business; essent…" at bounding box center [630, 443] width 1001 height 166
click at [185, 391] on p "District is a new offering from Zomato focussed on 'going out' business; essent…" at bounding box center [630, 443] width 1001 height 166
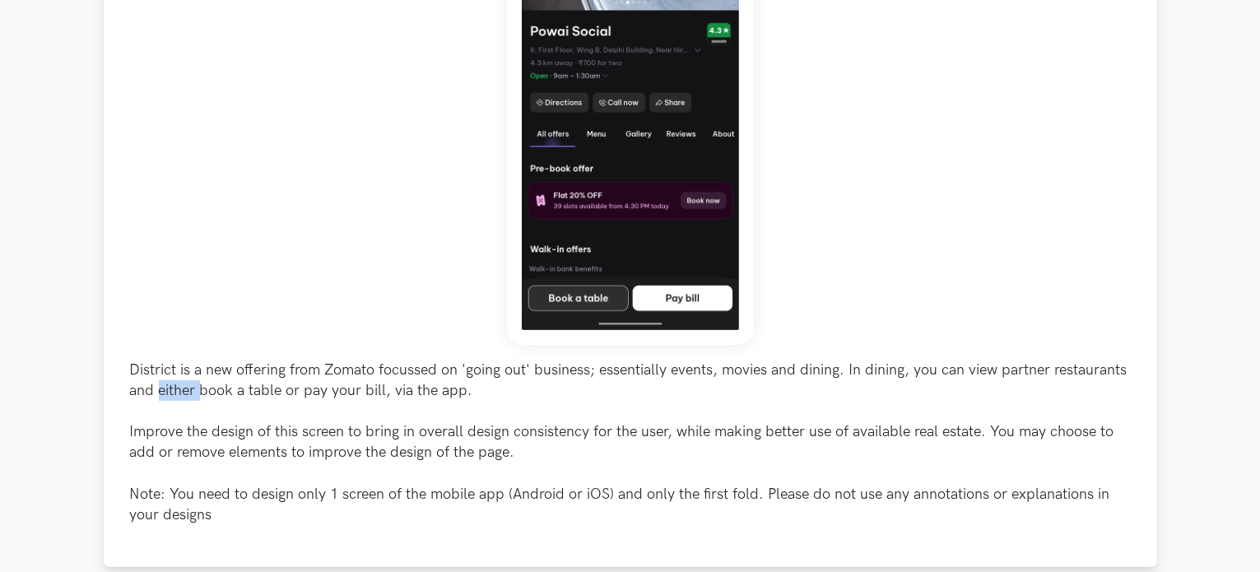
click at [185, 391] on p "District is a new offering from Zomato focussed on 'going out' business; essent…" at bounding box center [630, 443] width 1001 height 166
click at [216, 388] on p "District is a new offering from Zomato focussed on 'going out' business; essent…" at bounding box center [630, 443] width 1001 height 166
click at [267, 388] on p "District is a new offering from Zomato focussed on 'going out' business; essent…" at bounding box center [630, 443] width 1001 height 166
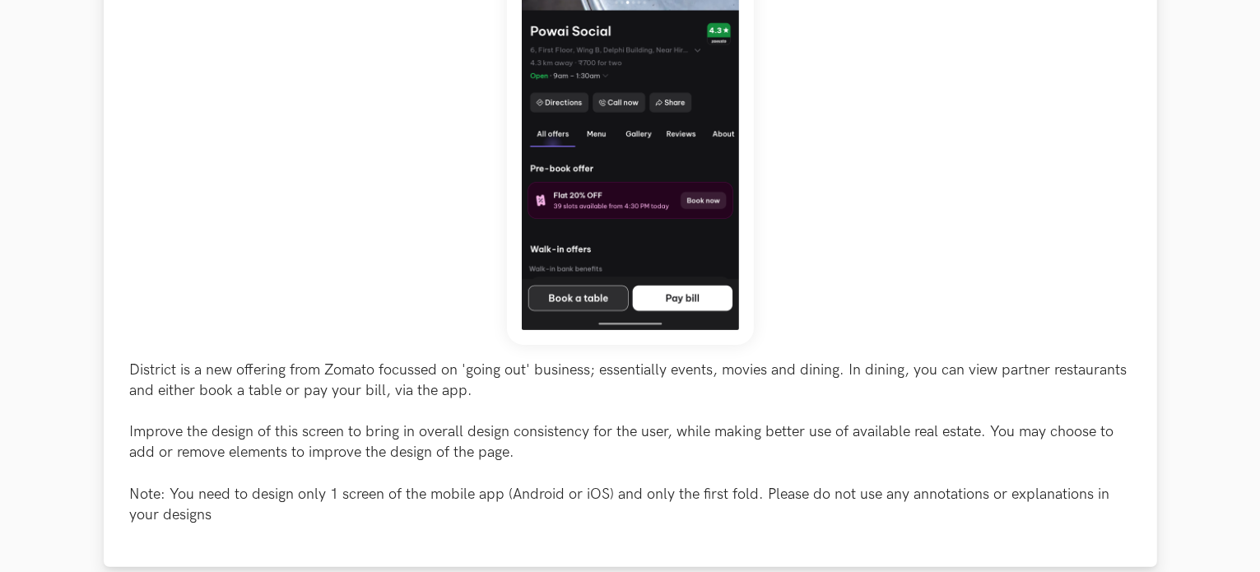
click at [305, 385] on p "District is a new offering from Zomato focussed on 'going out' business; essent…" at bounding box center [630, 443] width 1001 height 166
click at [370, 383] on p "District is a new offering from Zomato focussed on 'going out' business; essent…" at bounding box center [630, 443] width 1001 height 166
click at [372, 384] on p "District is a new offering from Zomato focussed on 'going out' business; essent…" at bounding box center [630, 443] width 1001 height 166
click at [424, 391] on p "District is a new offering from Zomato focussed on 'going out' business; essent…" at bounding box center [630, 443] width 1001 height 166
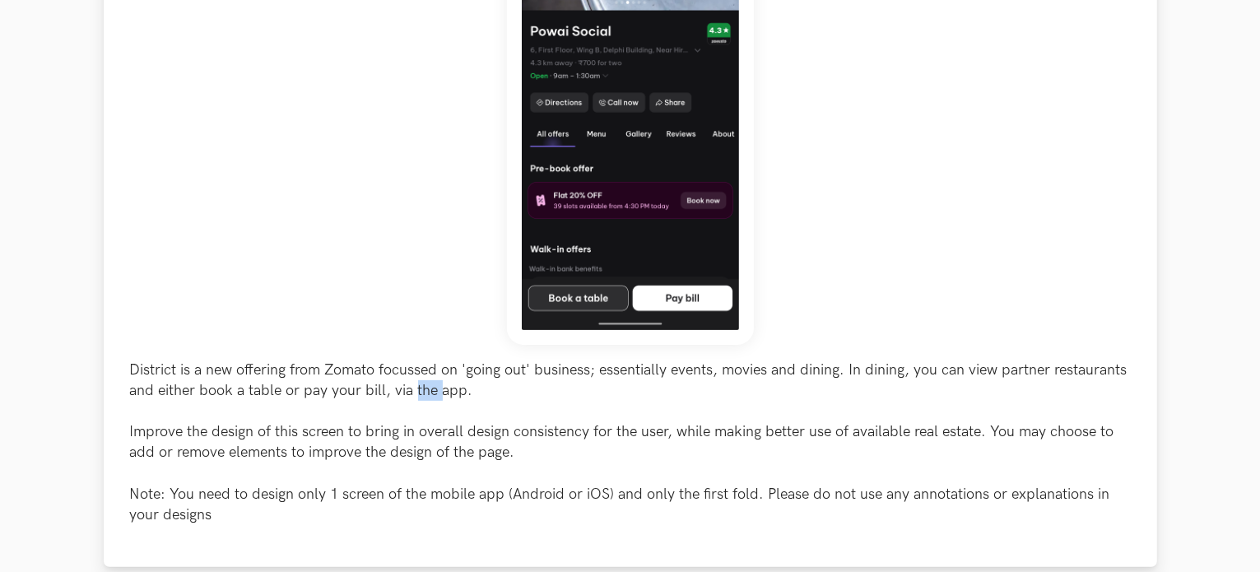
click at [424, 391] on p "District is a new offering from Zomato focussed on 'going out' business; essent…" at bounding box center [630, 443] width 1001 height 166
click at [244, 448] on p "District is a new offering from Zomato focussed on 'going out' business; essent…" at bounding box center [630, 443] width 1001 height 166
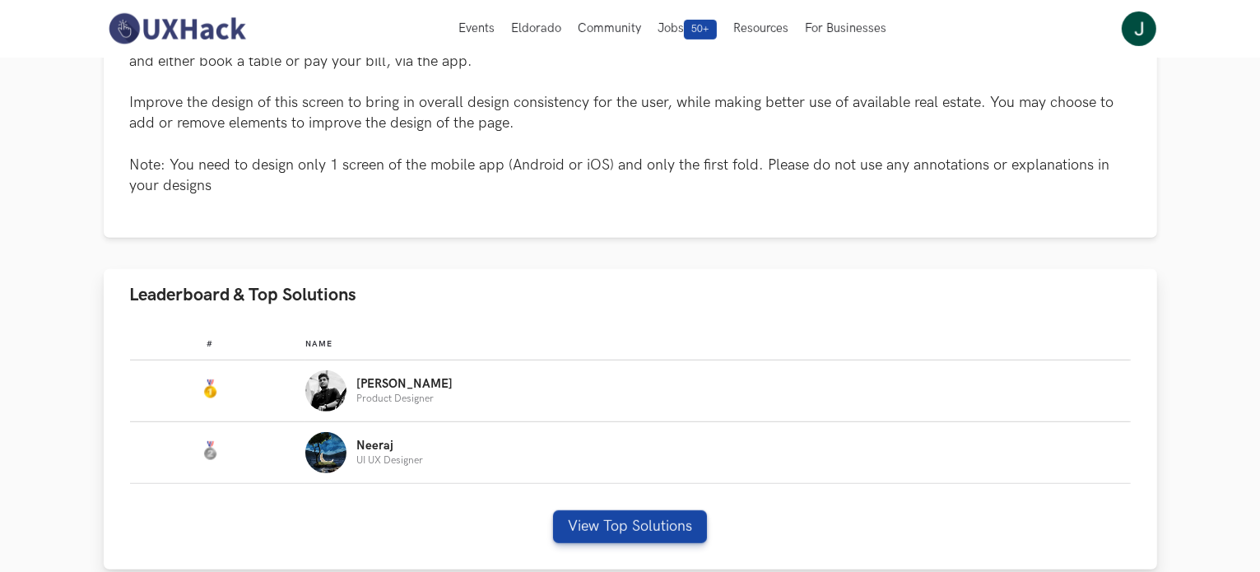
scroll to position [658, 0]
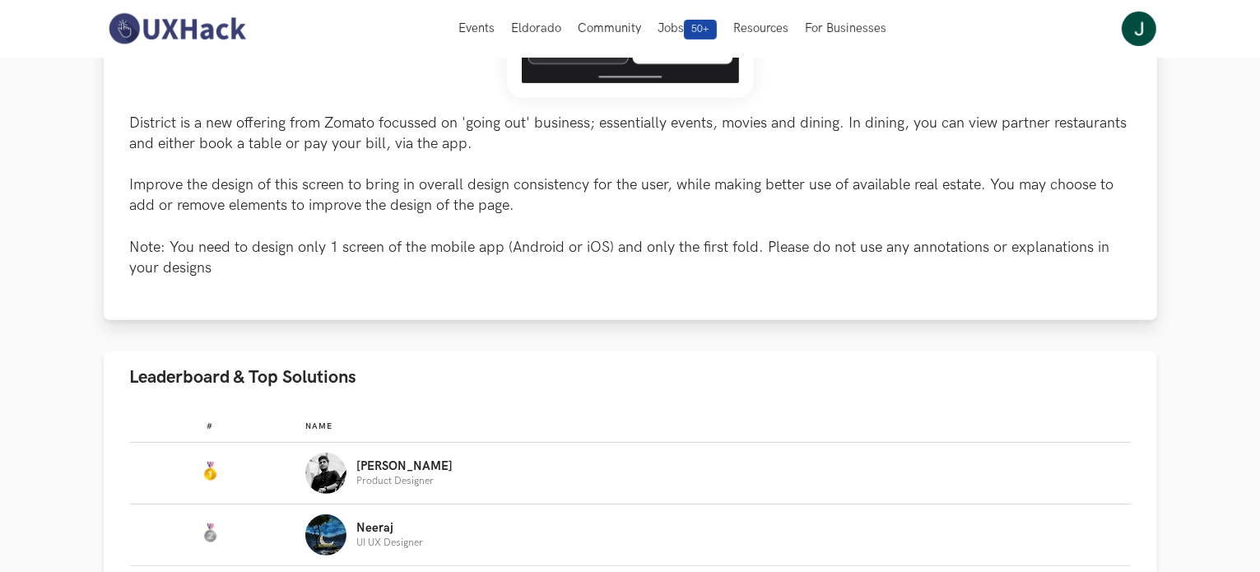
click at [555, 225] on p "District is a new offering from Zomato focussed on 'going out' business; essent…" at bounding box center [630, 196] width 1001 height 166
click at [507, 173] on p "District is a new offering from Zomato focussed on 'going out' business; essent…" at bounding box center [630, 196] width 1001 height 166
click at [507, 177] on p "District is a new offering from Zomato focussed on 'going out' business; essent…" at bounding box center [630, 196] width 1001 height 166
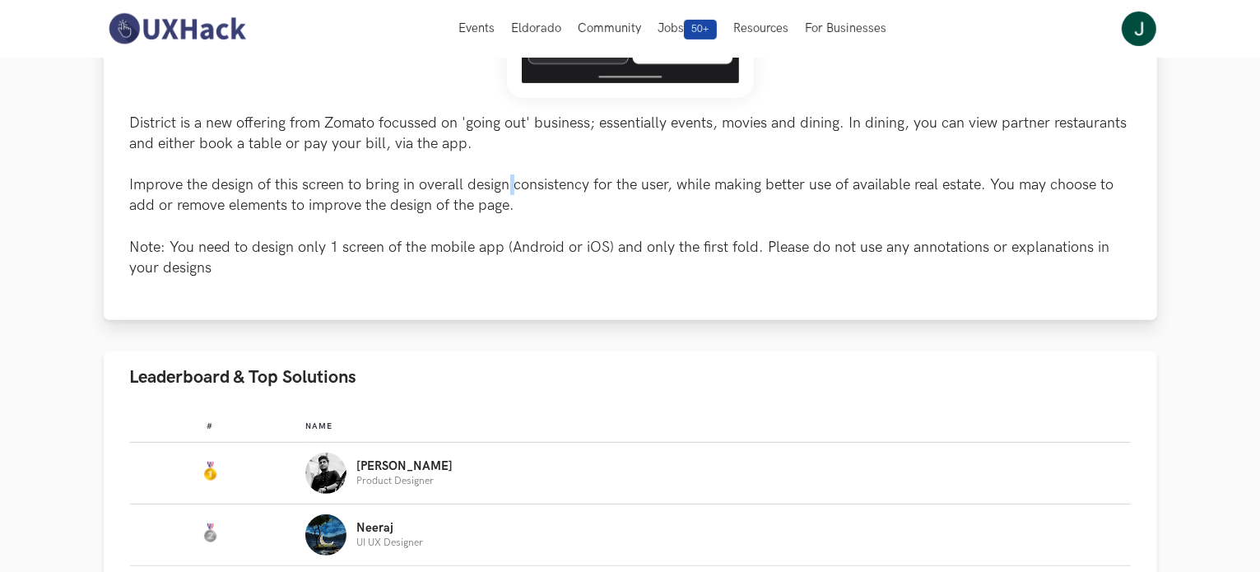
click at [507, 177] on p "District is a new offering from Zomato focussed on 'going out' business; essent…" at bounding box center [630, 196] width 1001 height 166
click at [507, 198] on p "District is a new offering from Zomato focussed on 'going out' business; essent…" at bounding box center [630, 196] width 1001 height 166
click at [507, 199] on p "District is a new offering from Zomato focussed on 'going out' business; essent…" at bounding box center [630, 196] width 1001 height 166
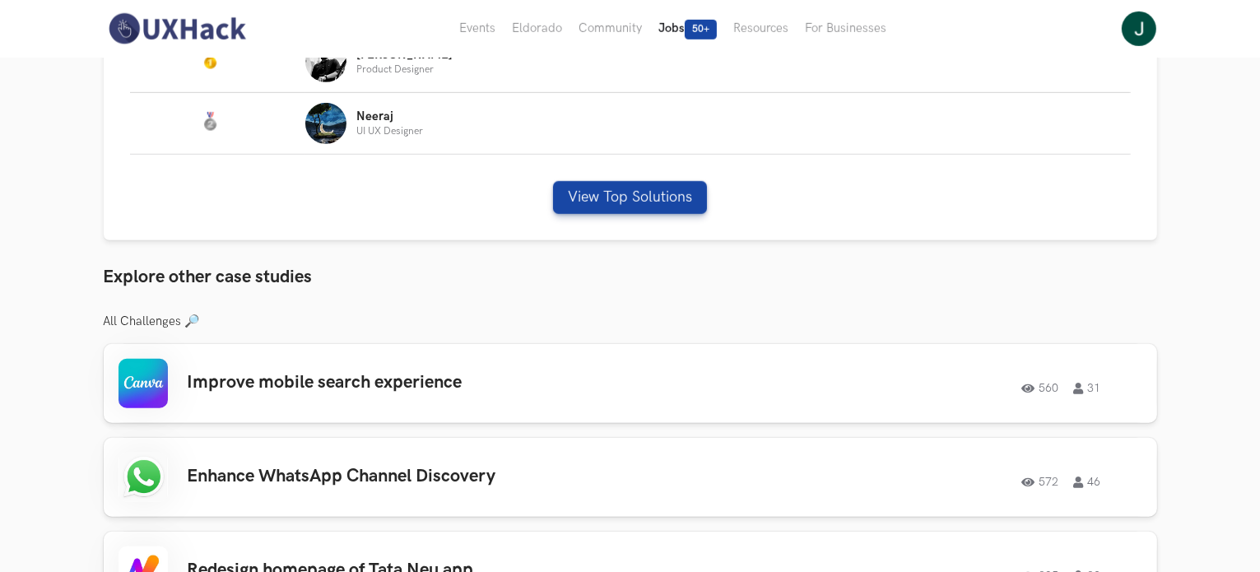
scroll to position [1070, 0]
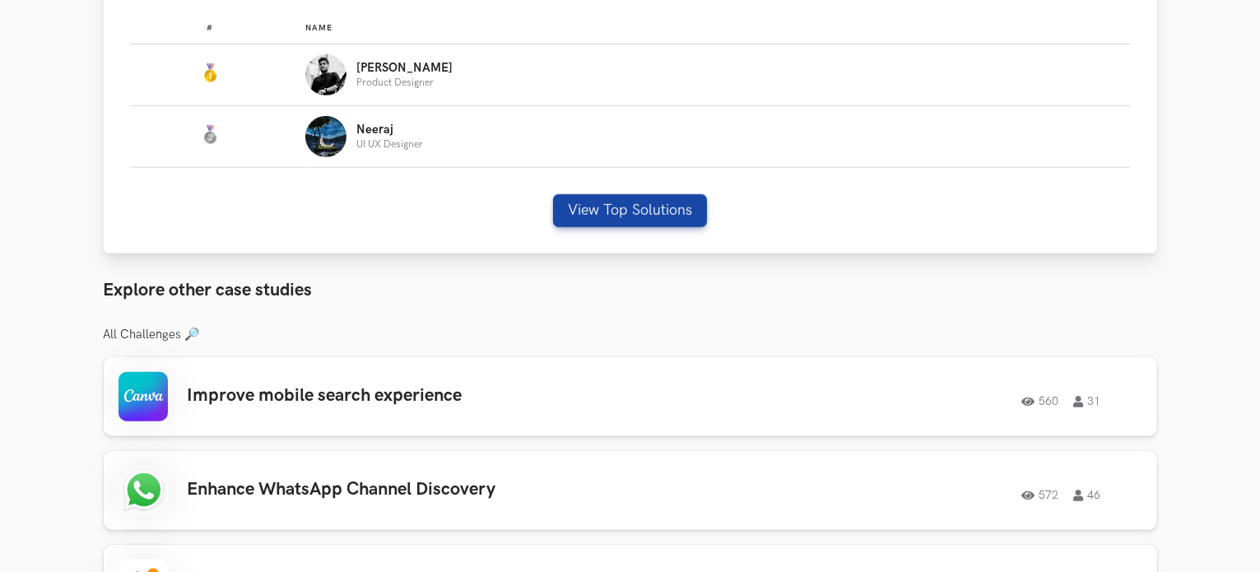
scroll to position [1066, 0]
